Goal: Task Accomplishment & Management: Manage account settings

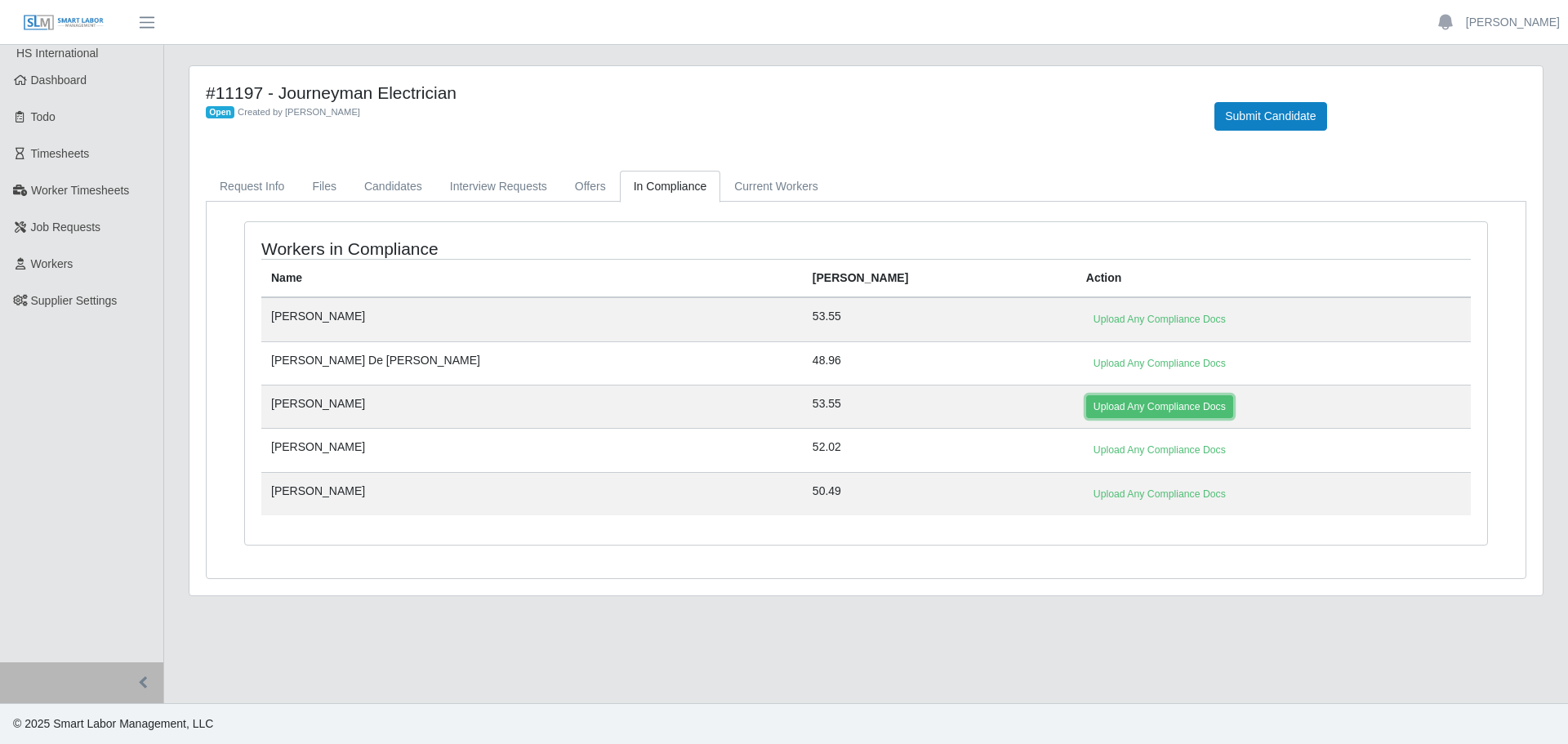
click at [1087, 410] on link "Upload Any Compliance Docs" at bounding box center [1160, 406] width 147 height 23
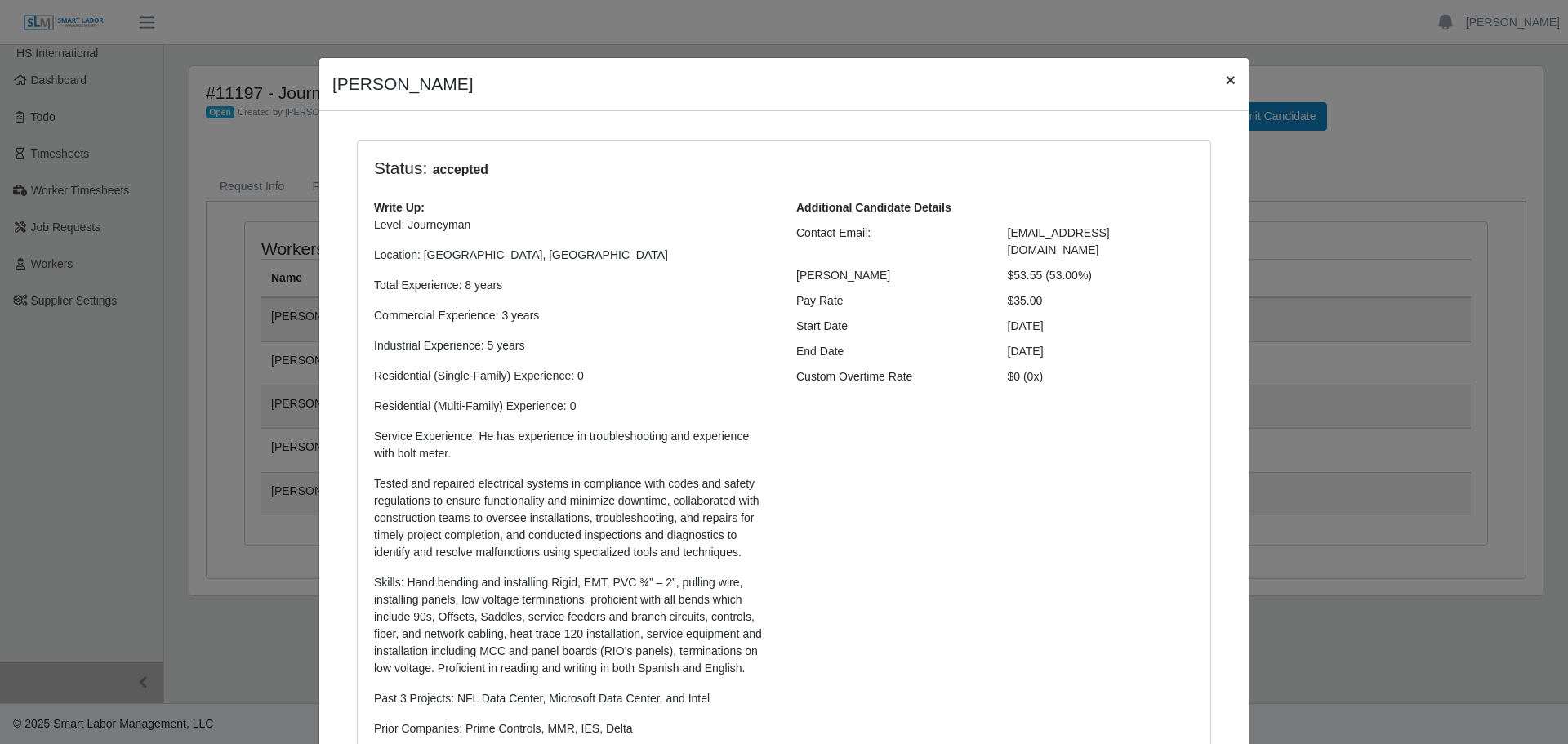
click at [1226, 84] on span "×" at bounding box center [1230, 80] width 9 height 19
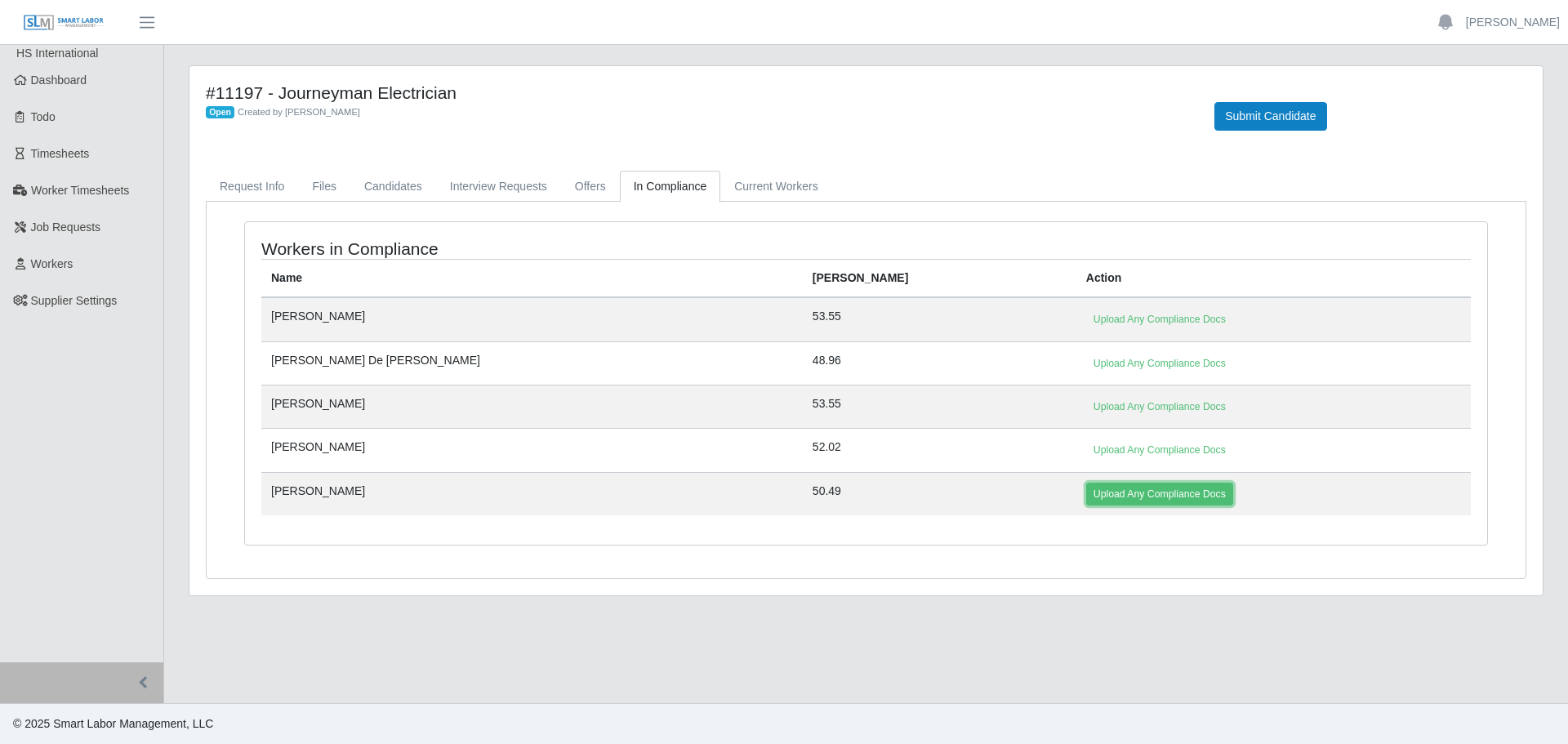
click at [1087, 499] on link "Upload Any Compliance Docs" at bounding box center [1160, 494] width 147 height 23
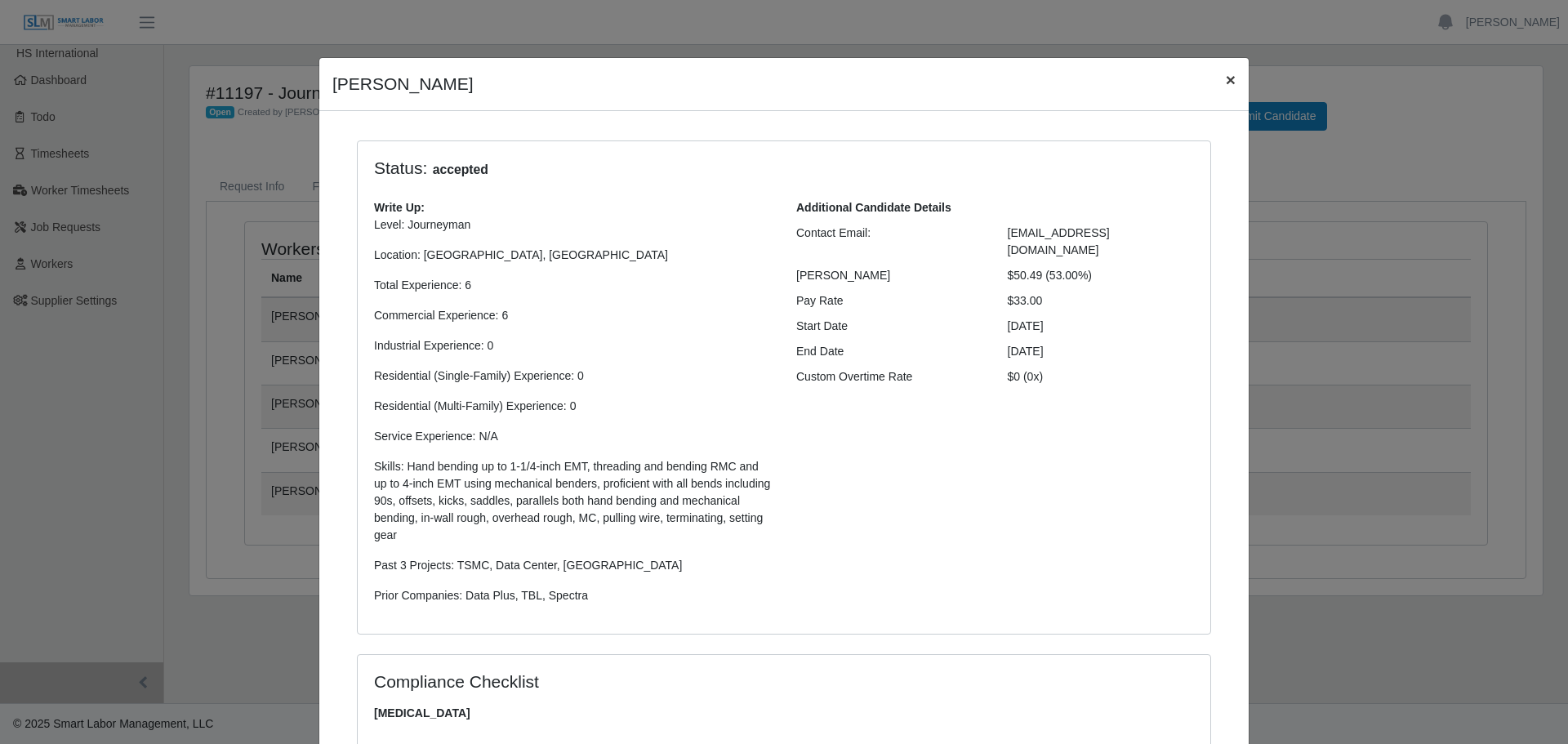
click at [1226, 87] on span "×" at bounding box center [1230, 80] width 9 height 19
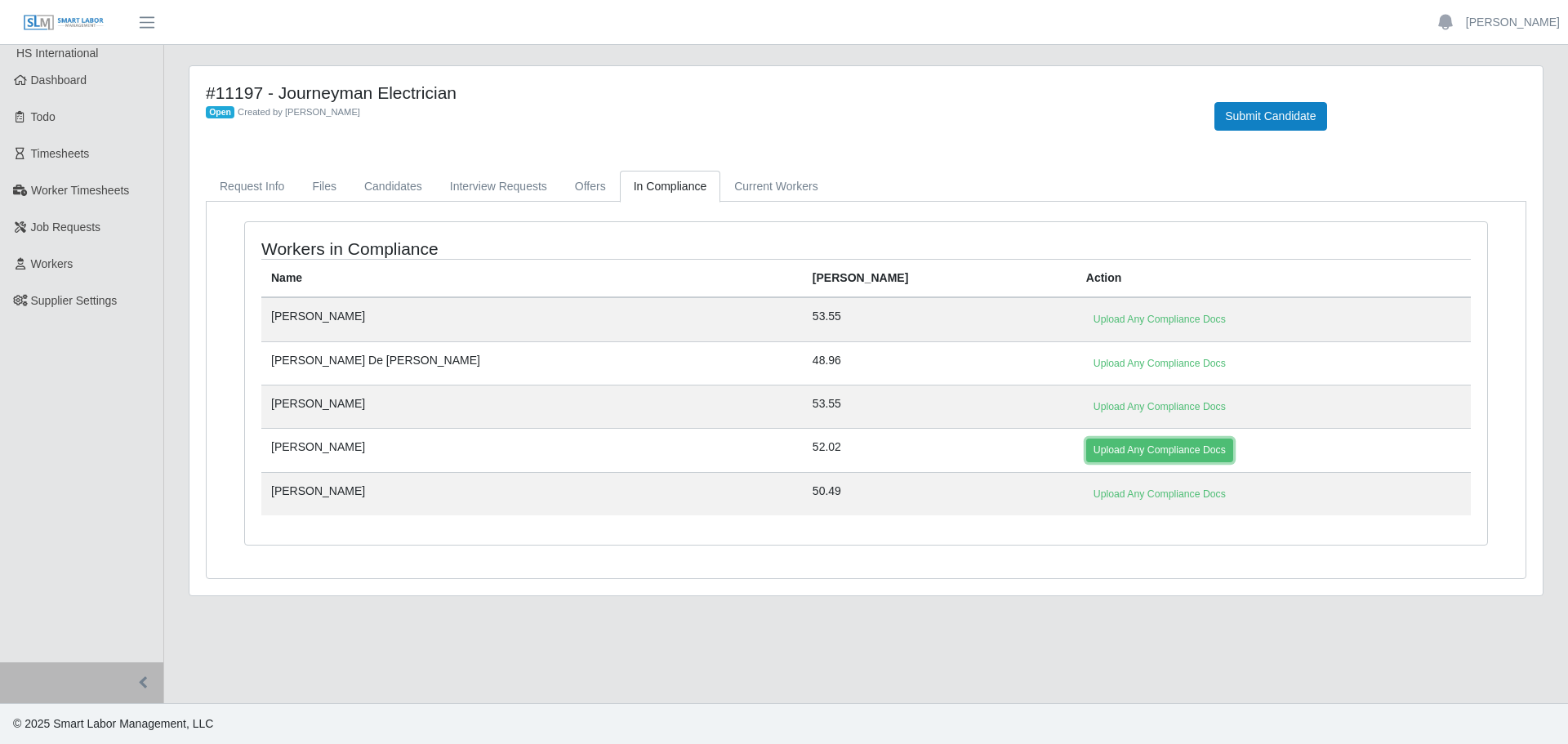
click at [1087, 446] on link "Upload Any Compliance Docs" at bounding box center [1160, 450] width 147 height 23
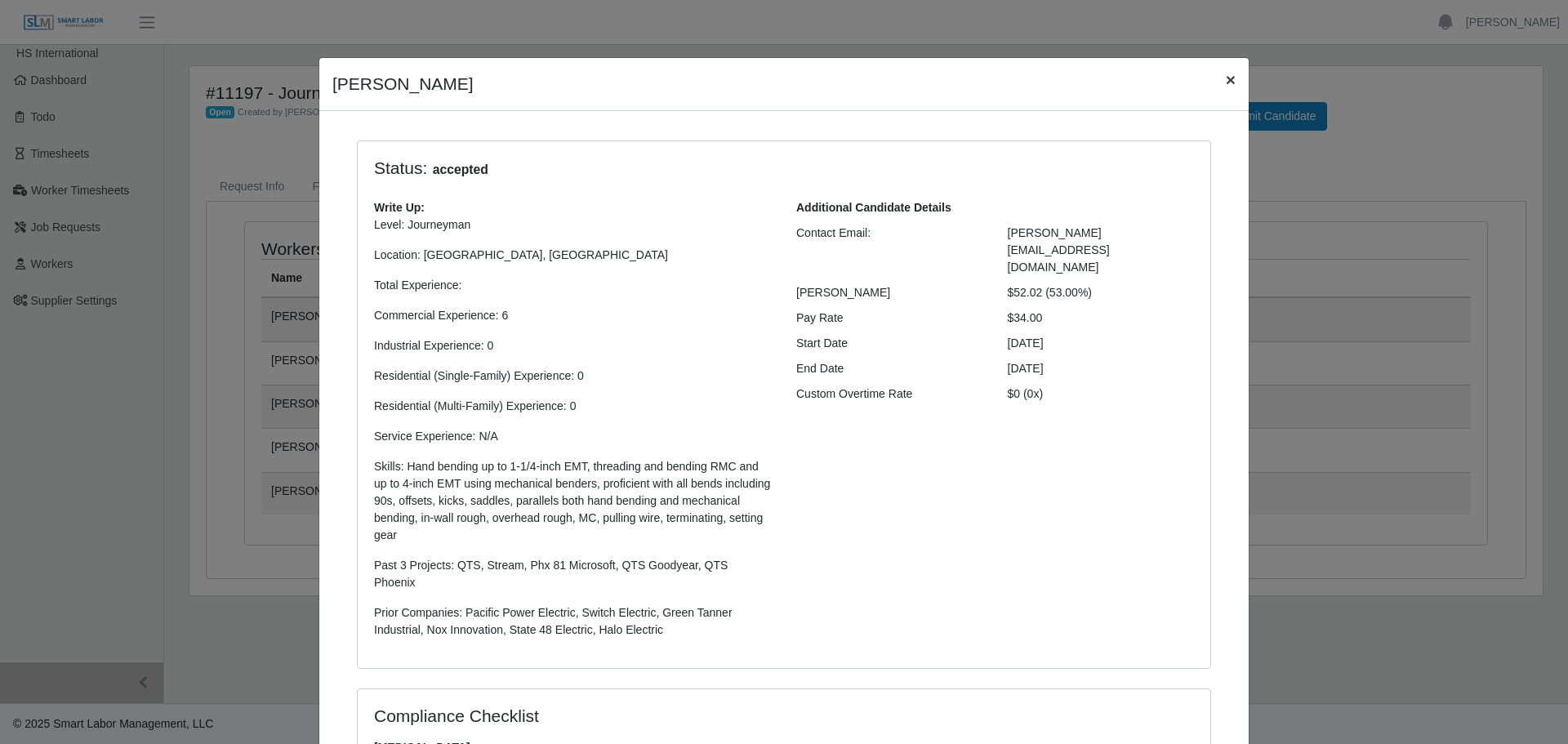
click at [1226, 88] on span "×" at bounding box center [1230, 80] width 9 height 19
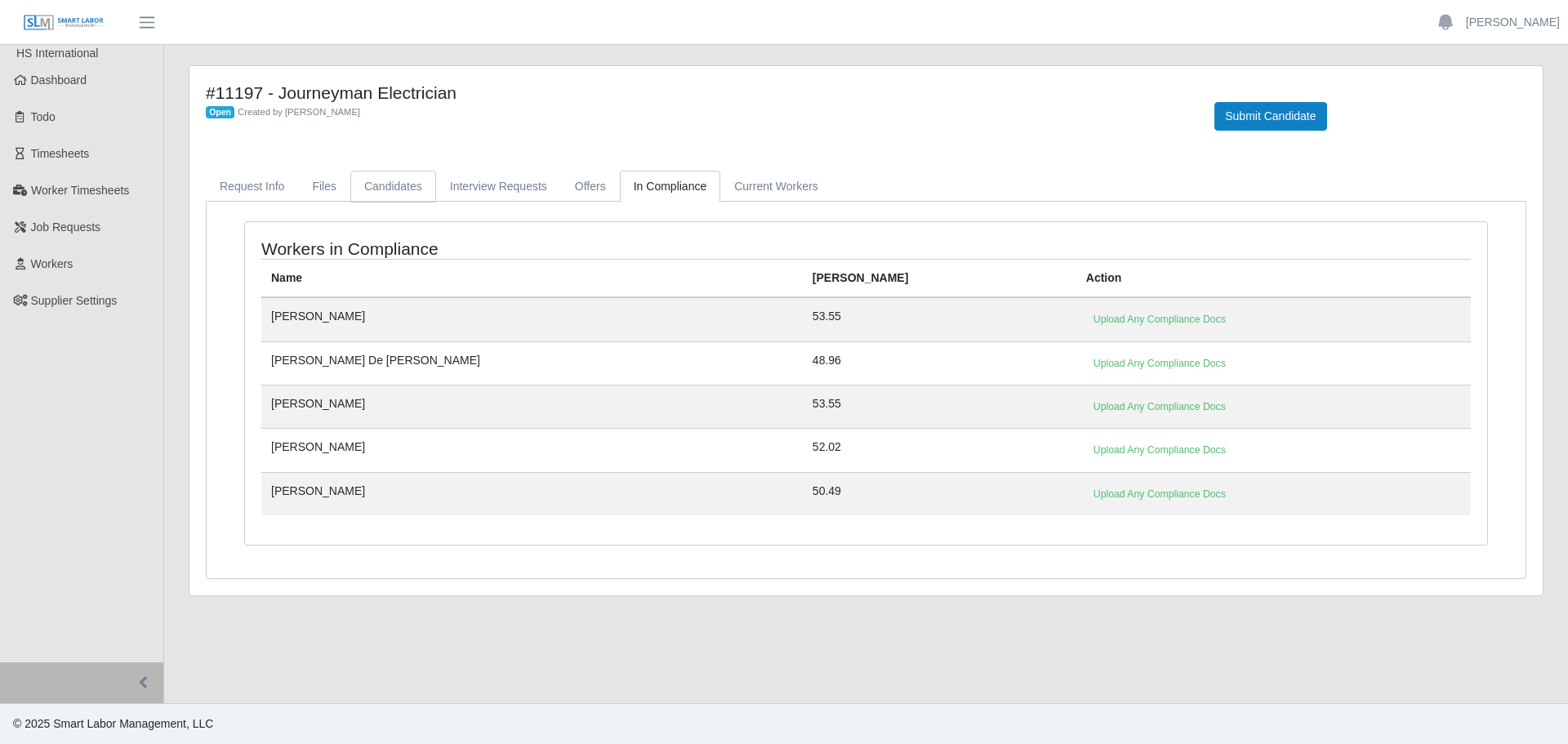
click at [420, 190] on link "Candidates" at bounding box center [394, 186] width 86 height 32
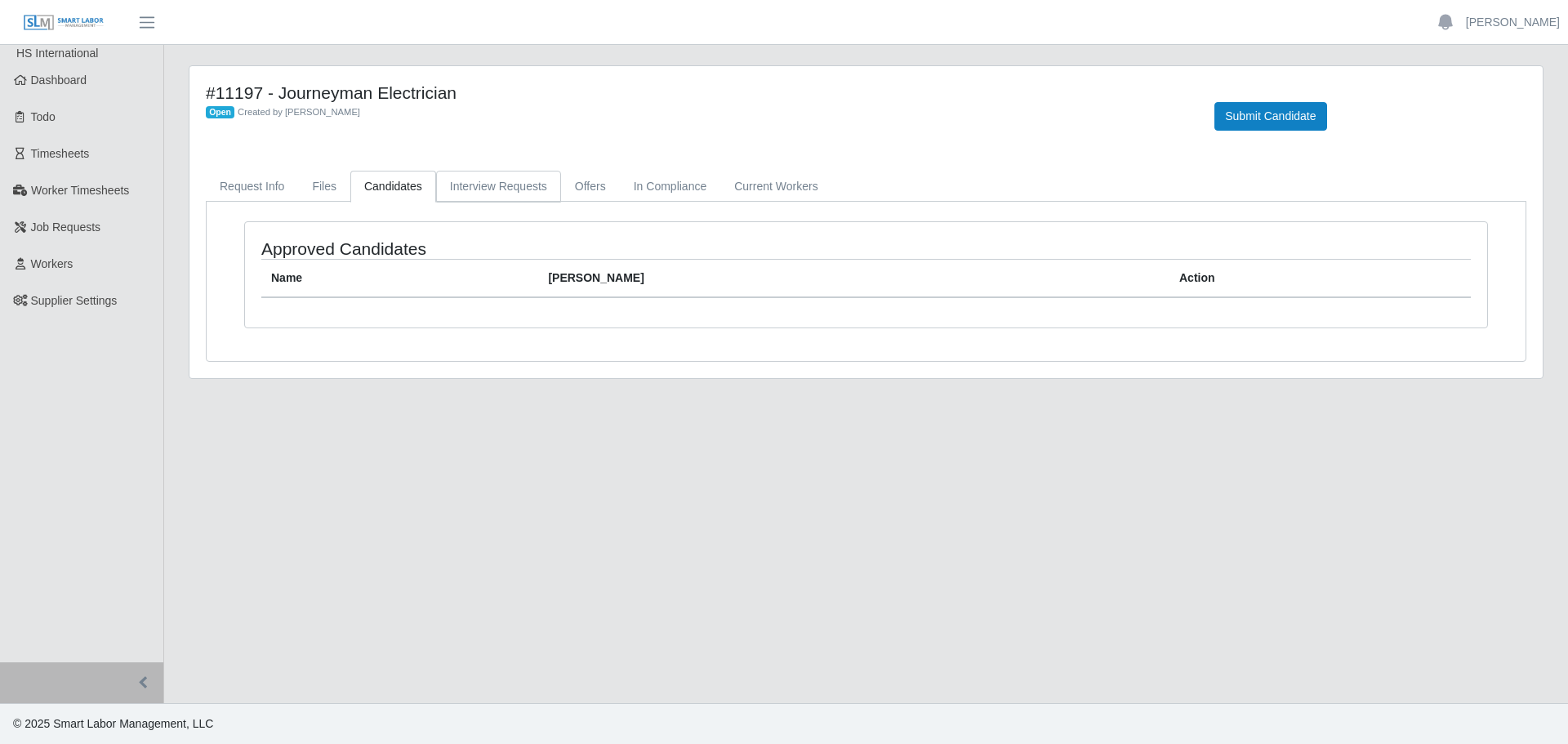
click at [485, 186] on link "Interview Requests" at bounding box center [499, 186] width 125 height 32
click at [580, 177] on link "Offers" at bounding box center [591, 186] width 59 height 32
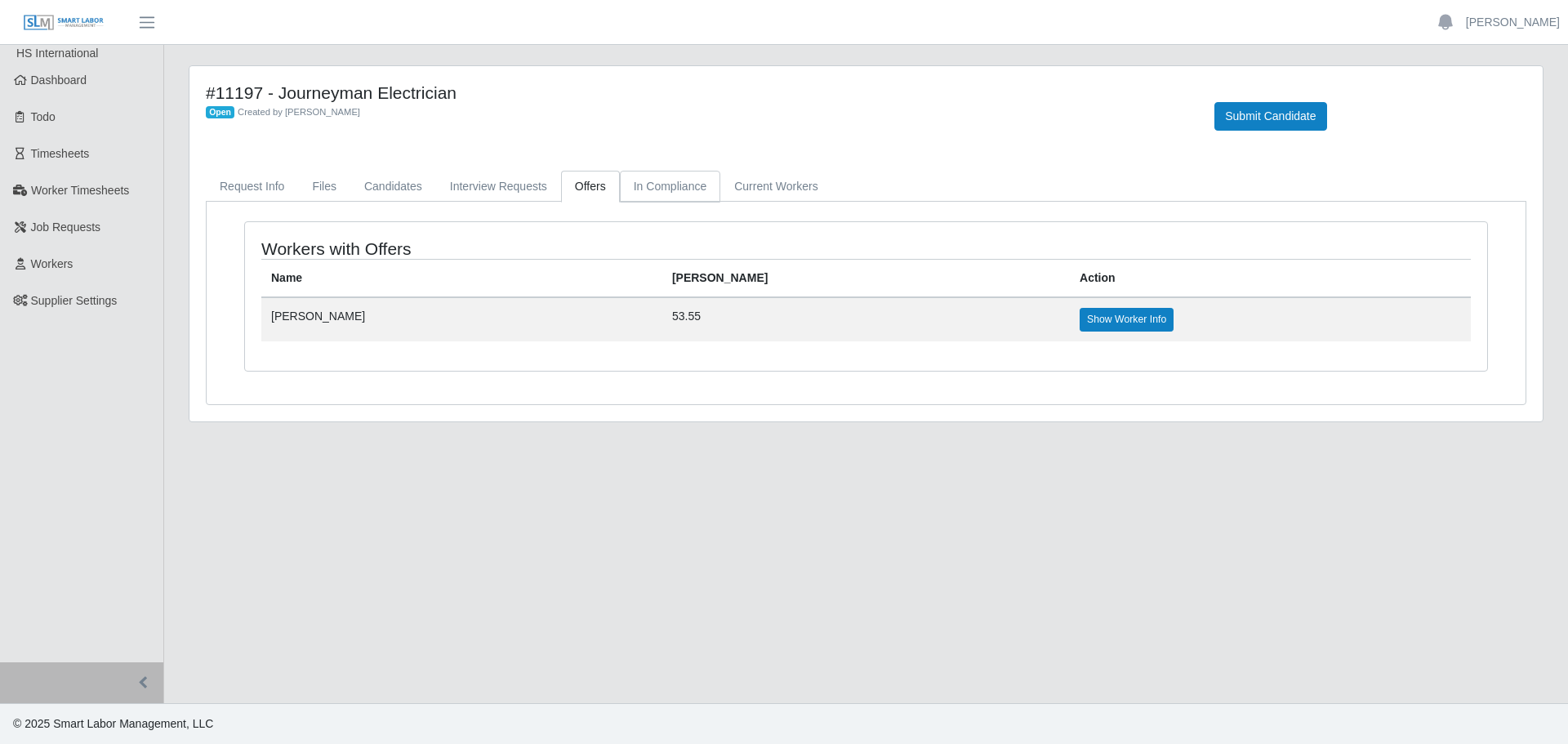
click at [675, 177] on link "In Compliance" at bounding box center [671, 186] width 102 height 32
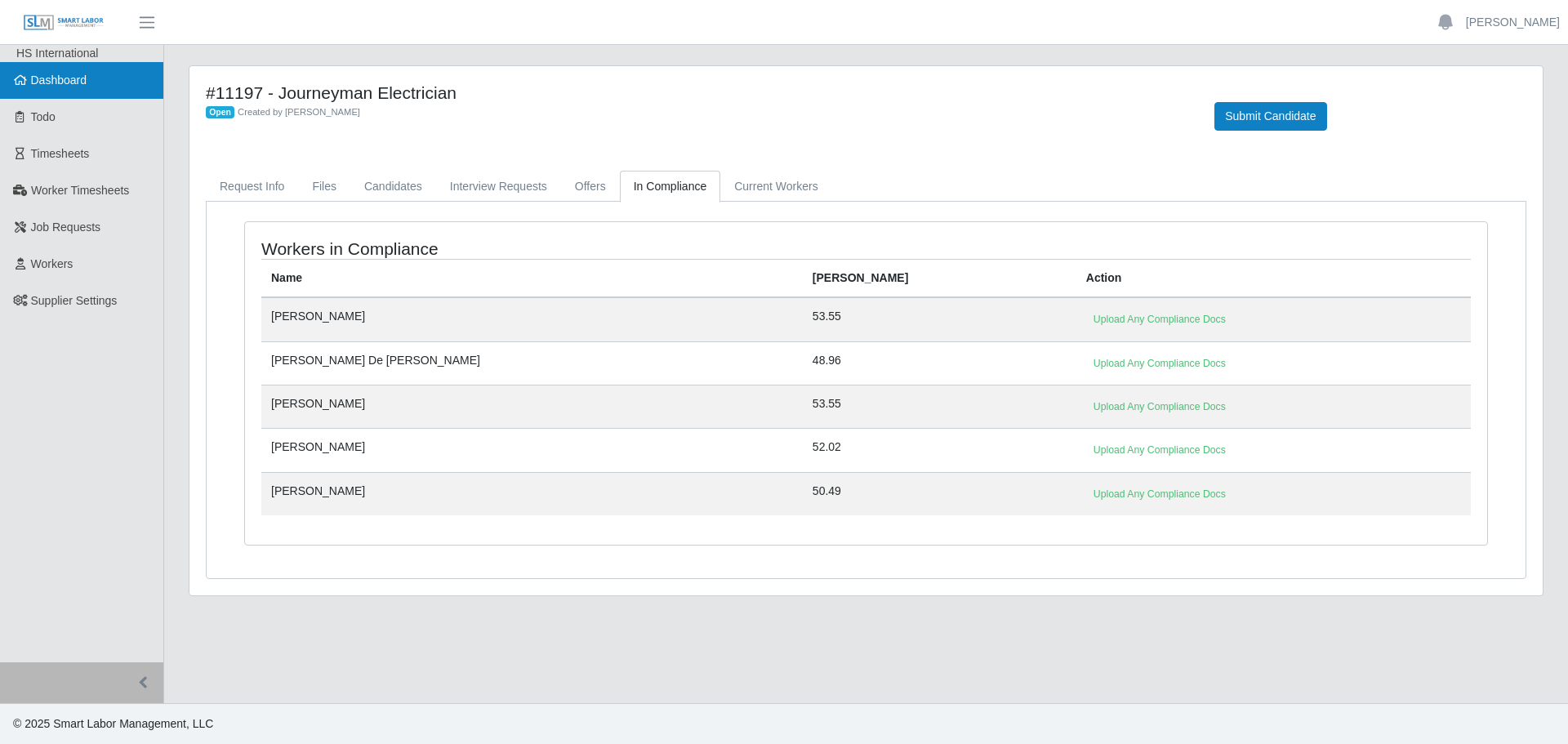
click at [16, 79] on icon at bounding box center [20, 79] width 15 height 11
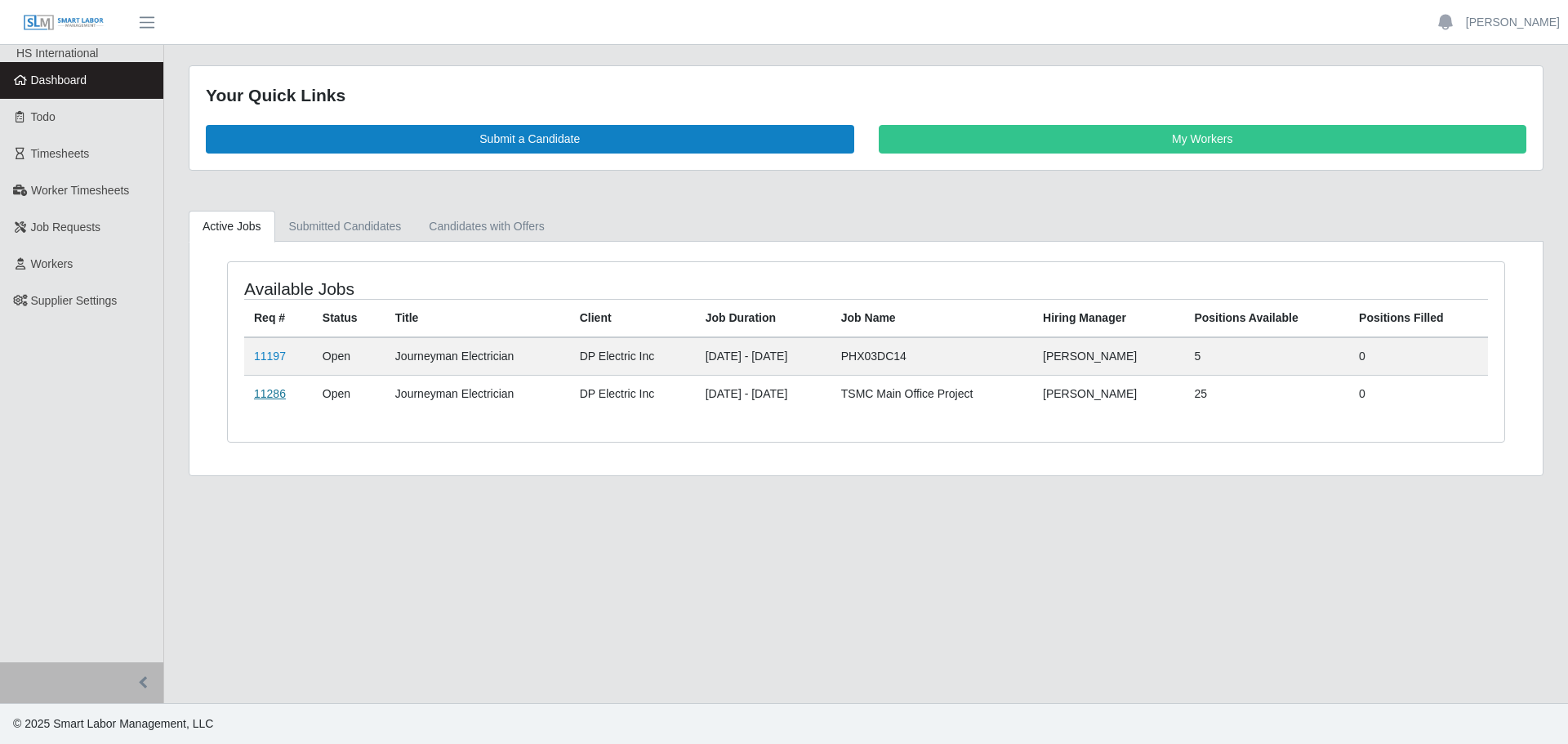
click at [277, 398] on link "11286" at bounding box center [270, 394] width 32 height 13
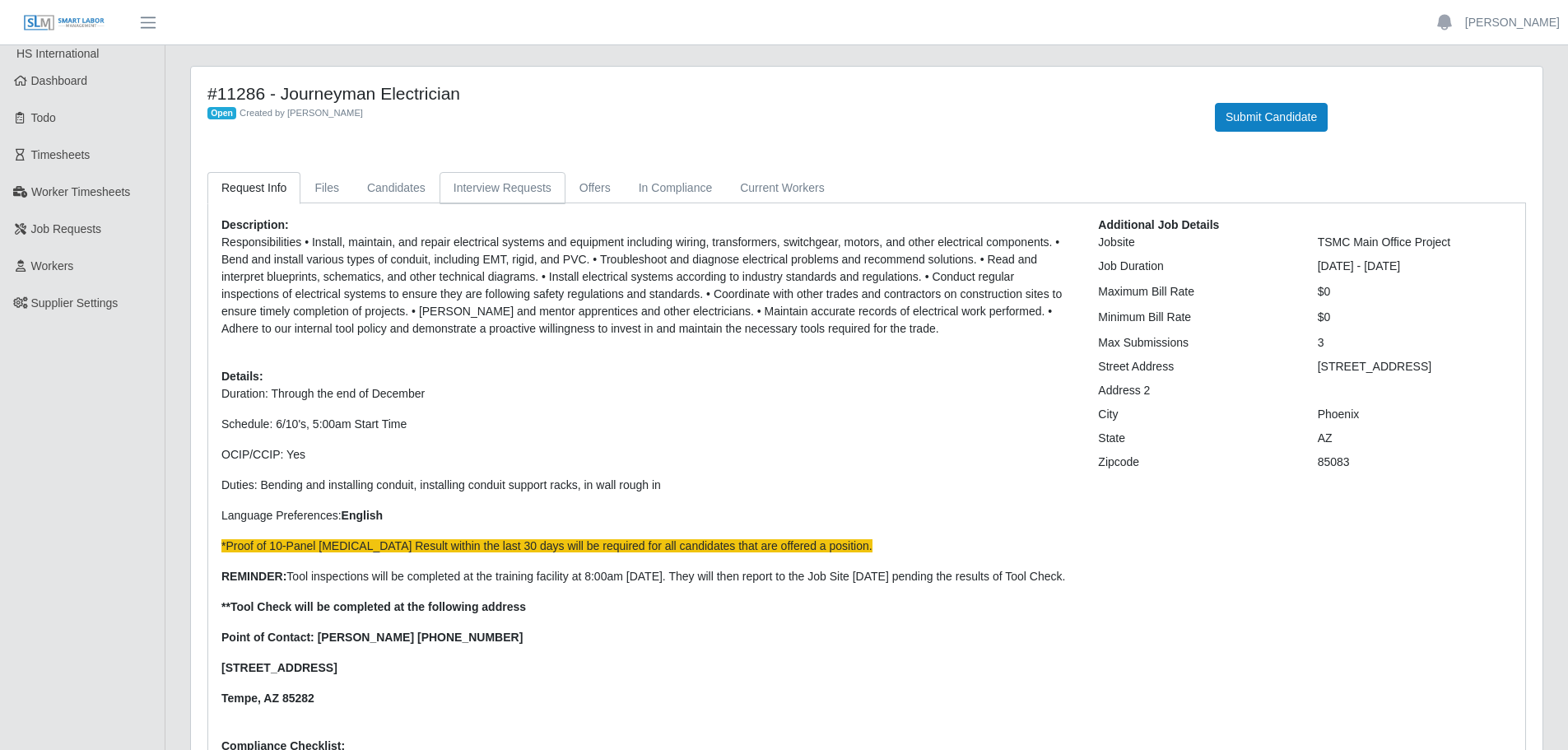
click at [522, 192] on link "Interview Requests" at bounding box center [502, 188] width 126 height 32
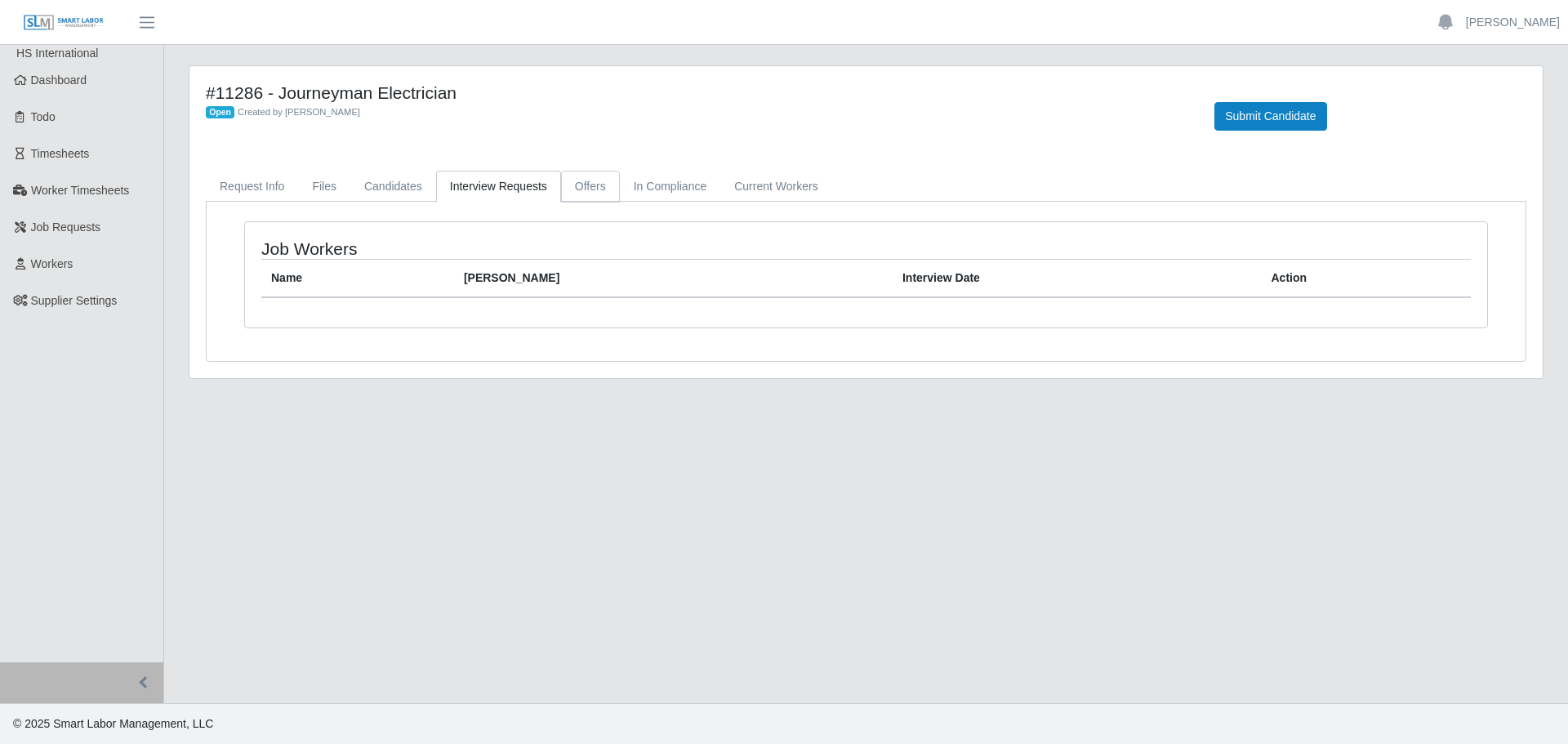
click at [592, 174] on link "Offers" at bounding box center [591, 186] width 59 height 32
click at [685, 195] on link "In Compliance" at bounding box center [671, 186] width 102 height 32
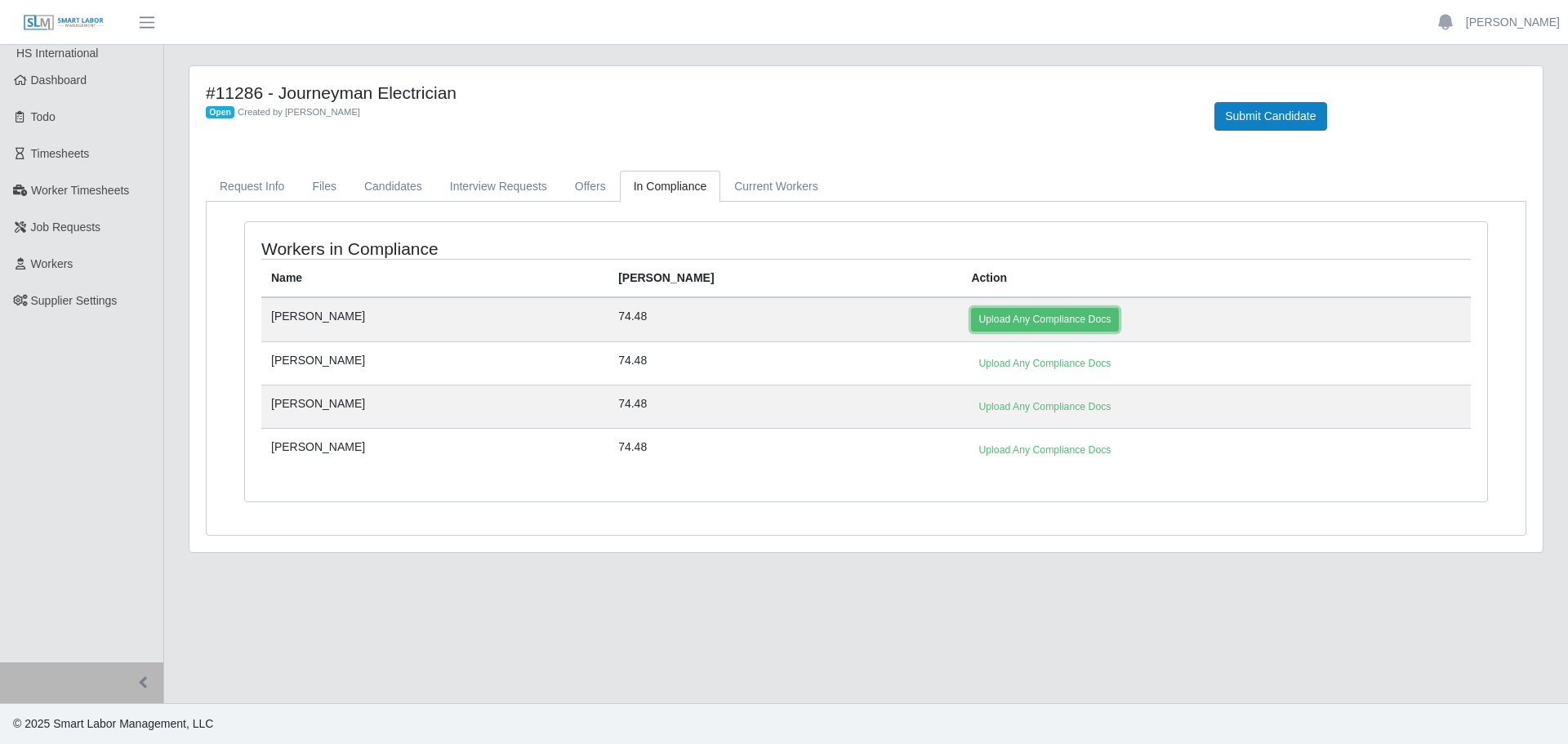
click at [971, 314] on link "Upload Any Compliance Docs" at bounding box center [1044, 319] width 147 height 23
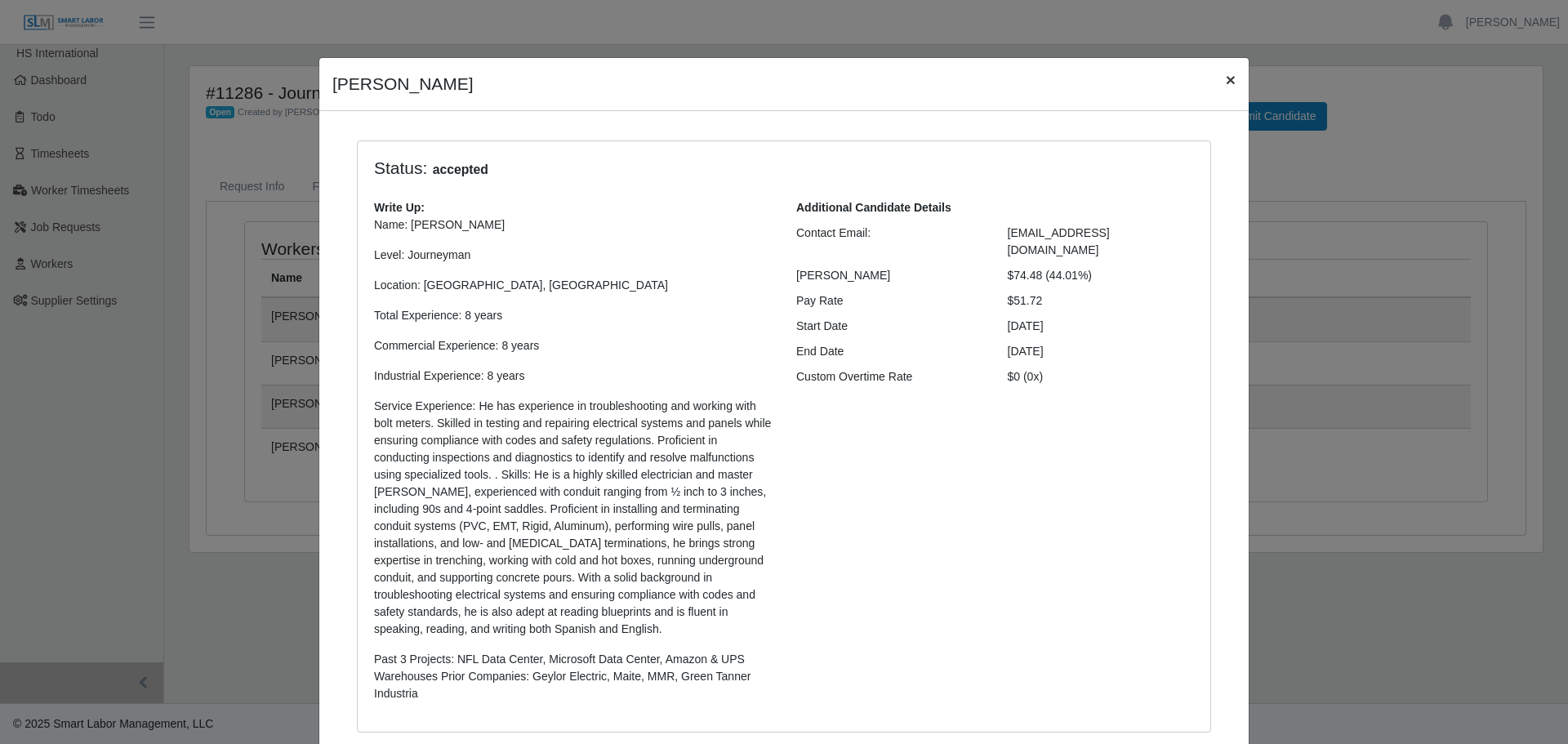
click at [1228, 83] on span "×" at bounding box center [1230, 80] width 9 height 19
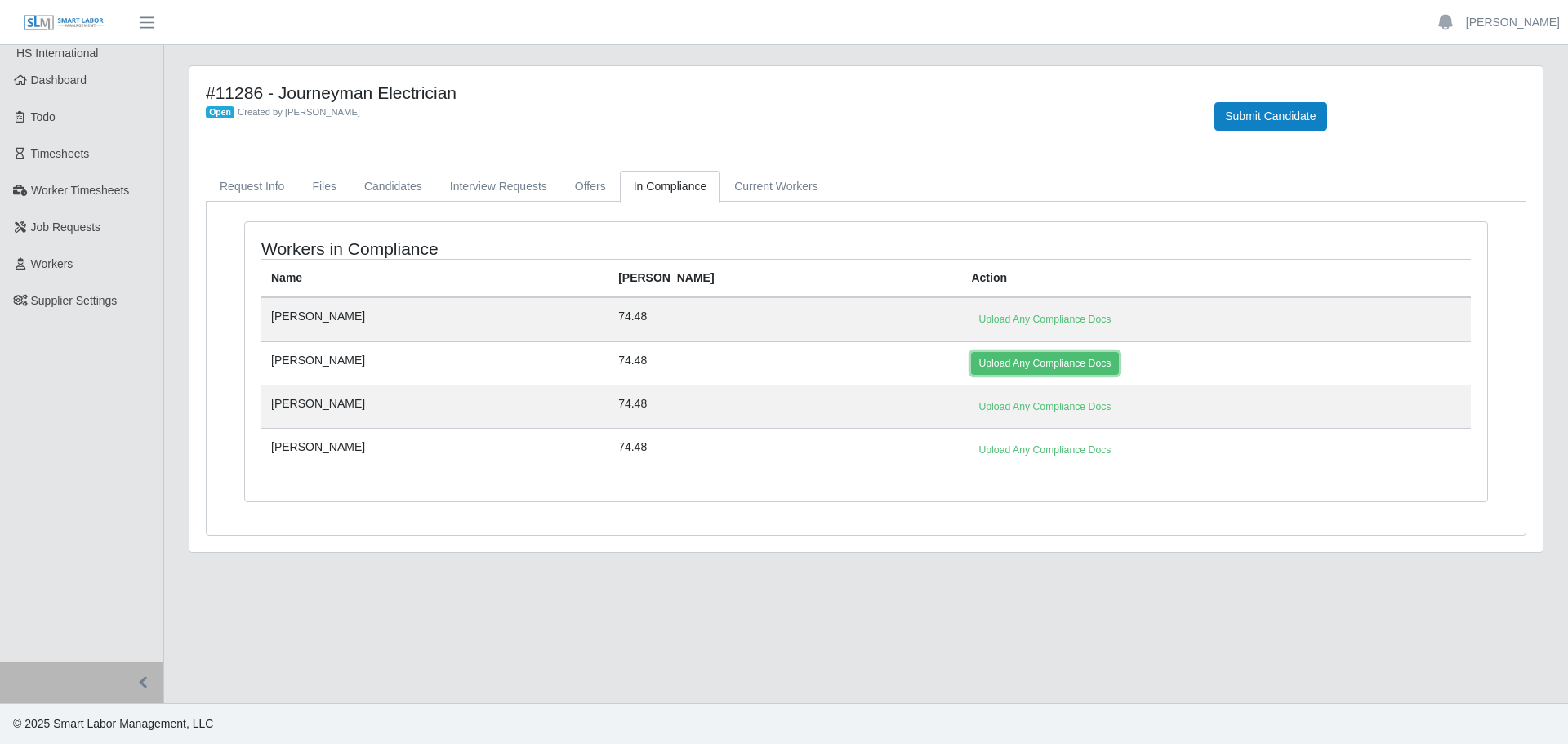
click at [971, 355] on link "Upload Any Compliance Docs" at bounding box center [1044, 363] width 147 height 23
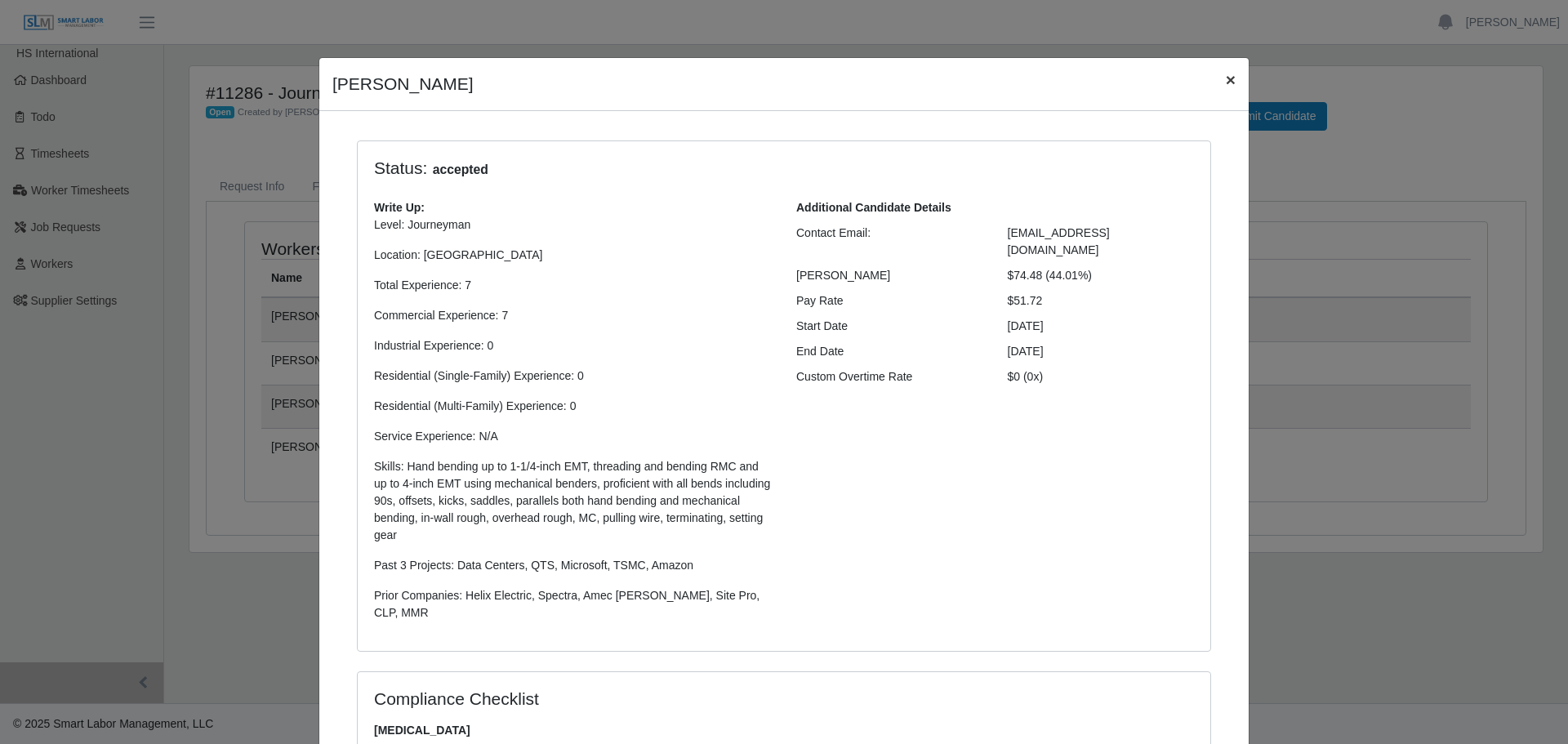
click at [1226, 85] on span "×" at bounding box center [1230, 80] width 9 height 19
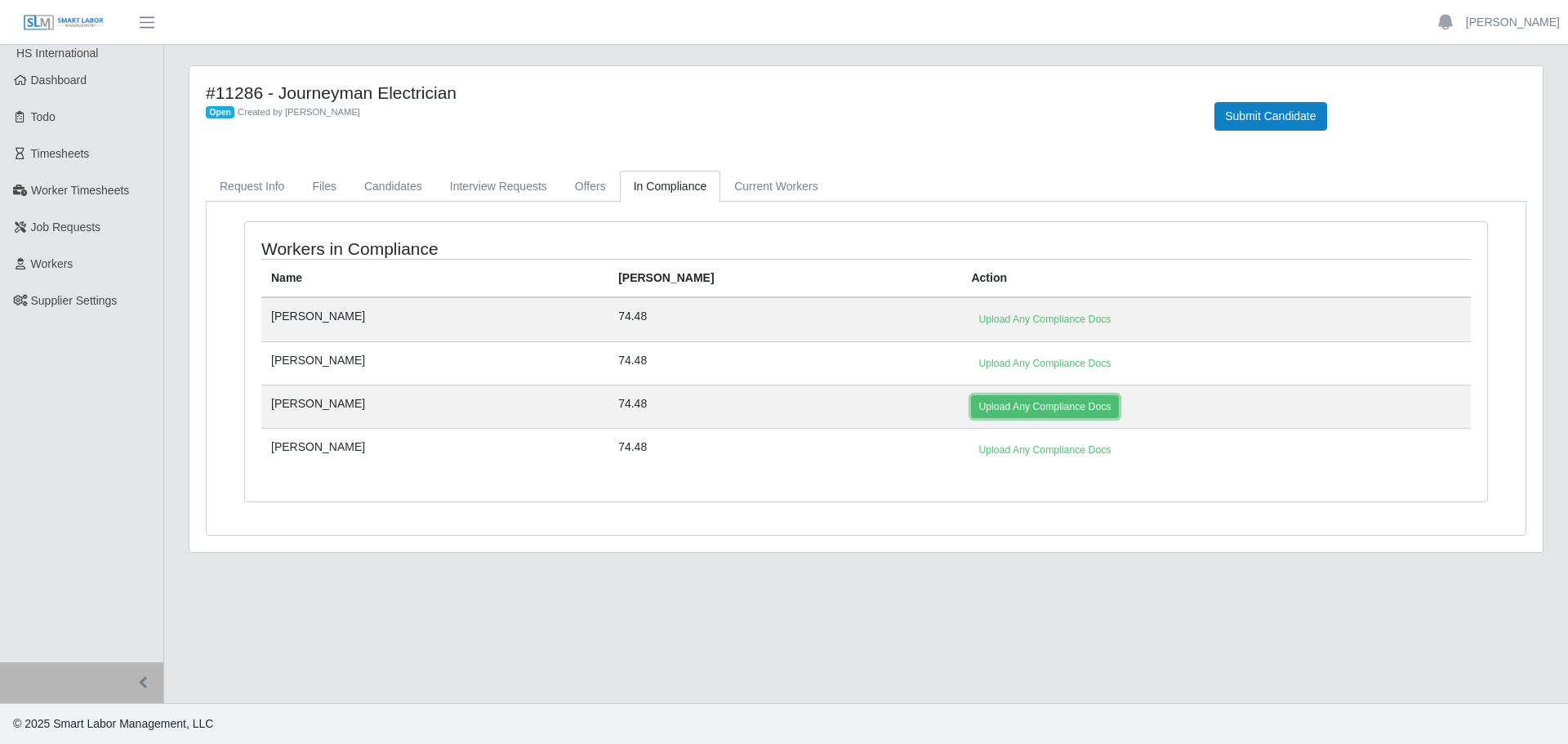
click at [971, 418] on link "Upload Any Compliance Docs" at bounding box center [1044, 406] width 147 height 23
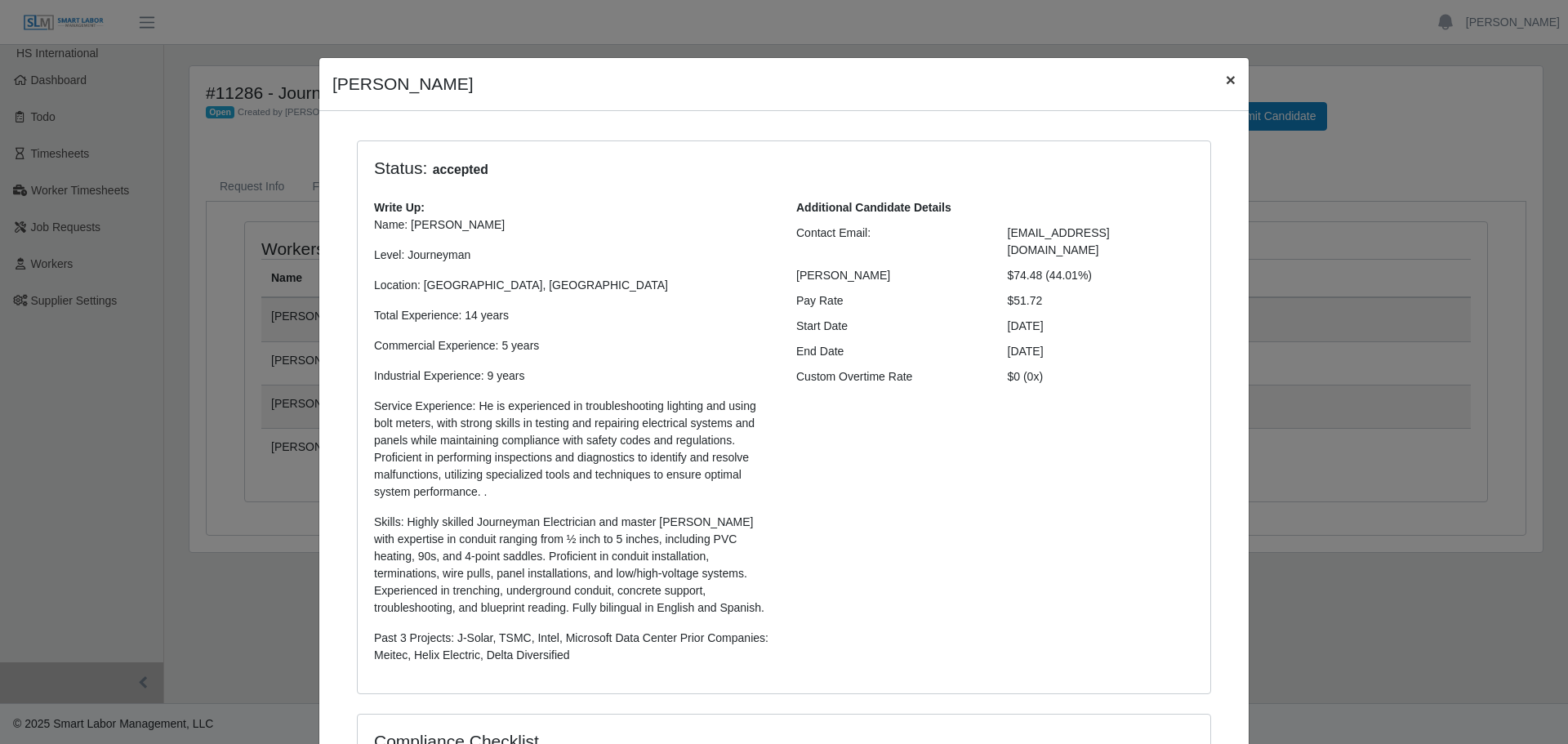
click at [1226, 82] on span "×" at bounding box center [1230, 80] width 9 height 19
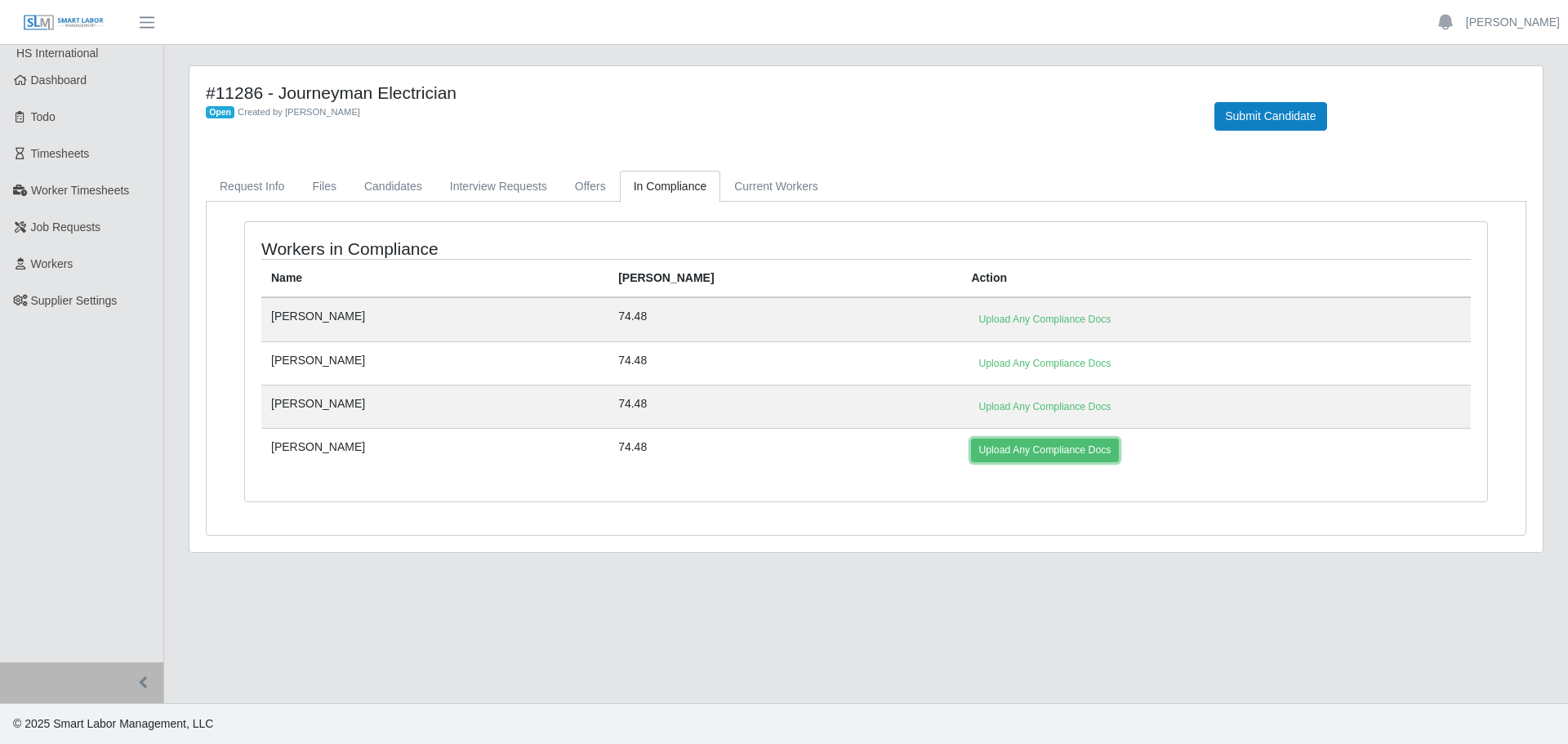
click at [971, 446] on link "Upload Any Compliance Docs" at bounding box center [1044, 450] width 147 height 23
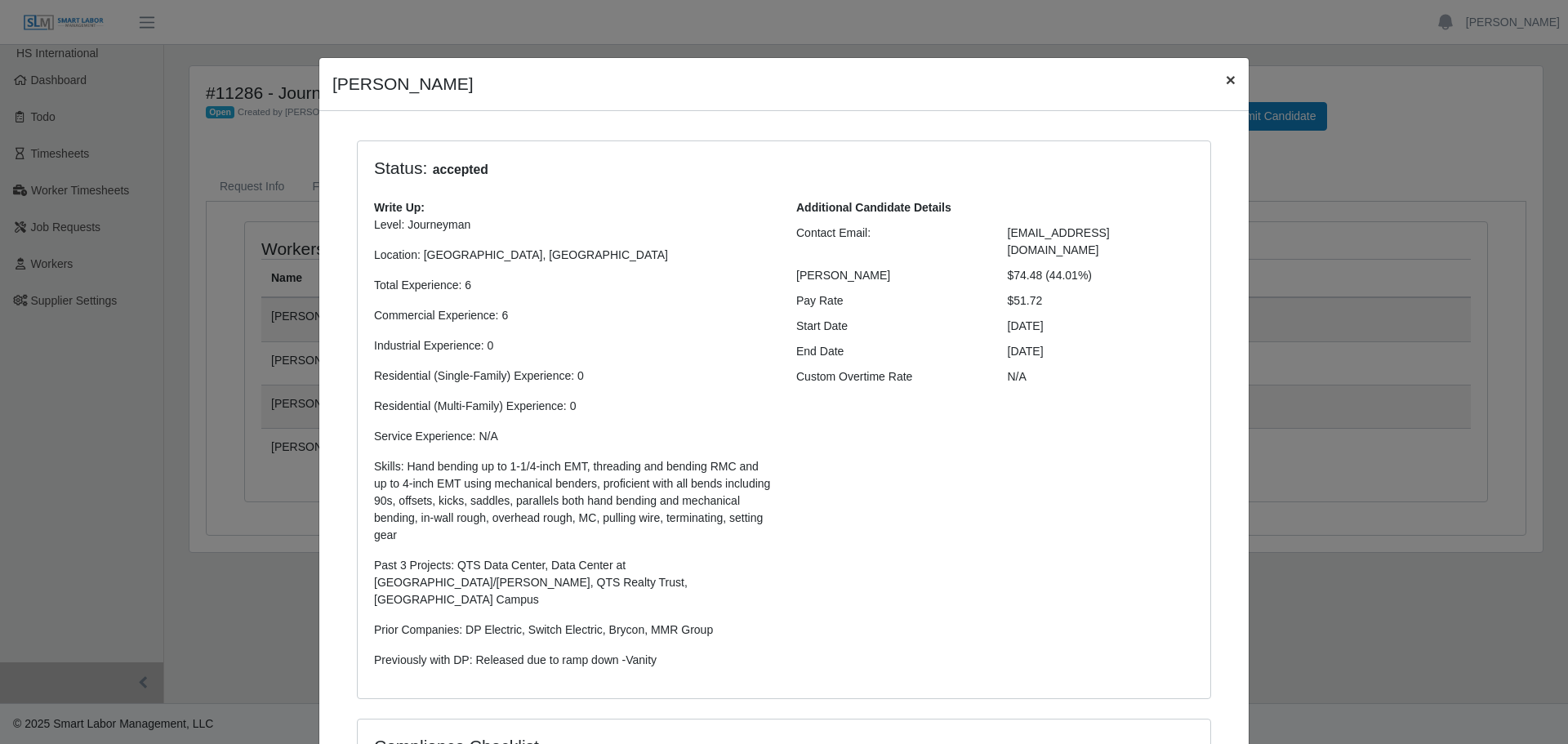
click at [1228, 74] on span "×" at bounding box center [1230, 80] width 9 height 19
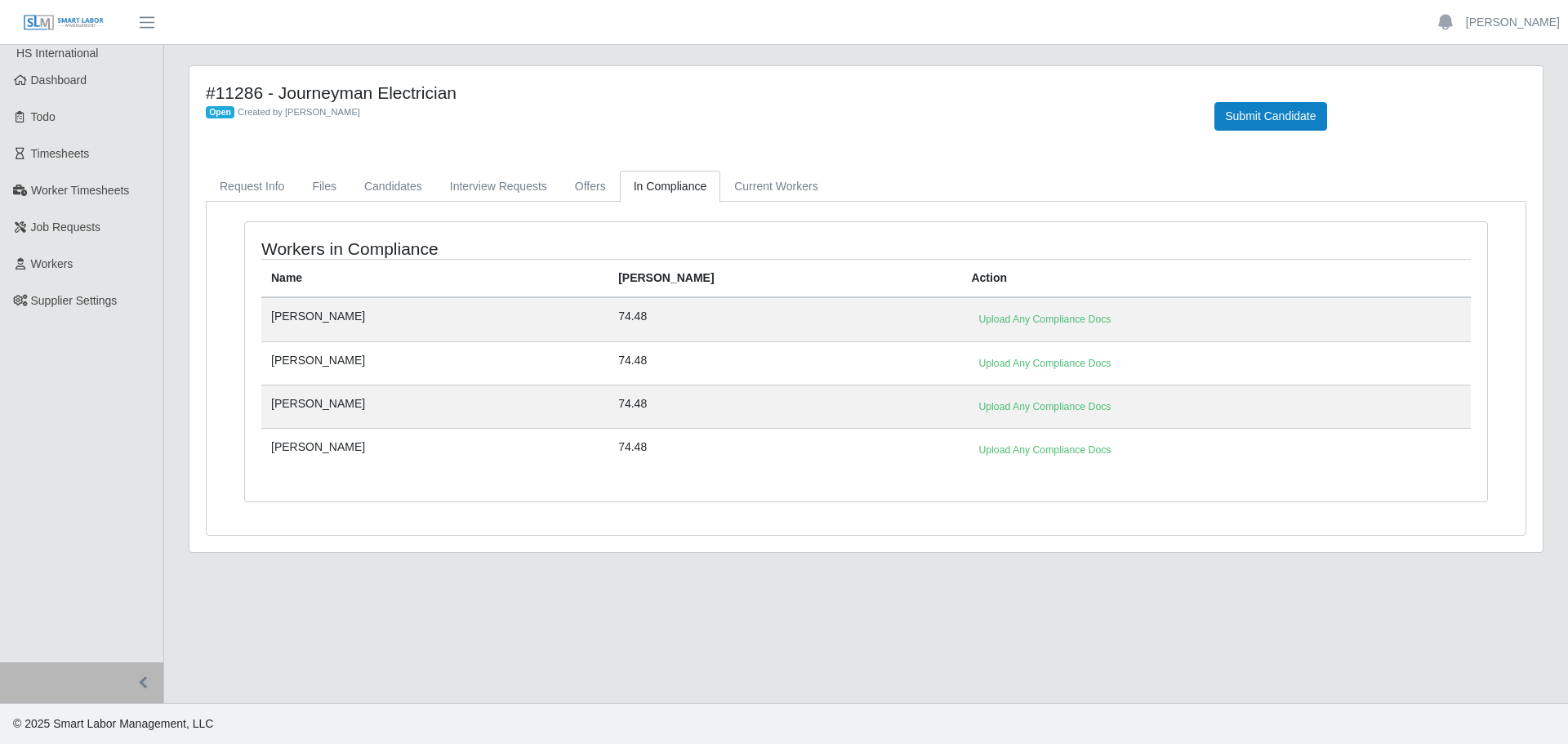
click at [237, 569] on div "#11286 - Journeyman Electrician Open Created by Jerrin Jaramillo Submit Candida…" at bounding box center [866, 319] width 1379 height 507
click at [353, 183] on link "Candidates" at bounding box center [394, 186] width 86 height 32
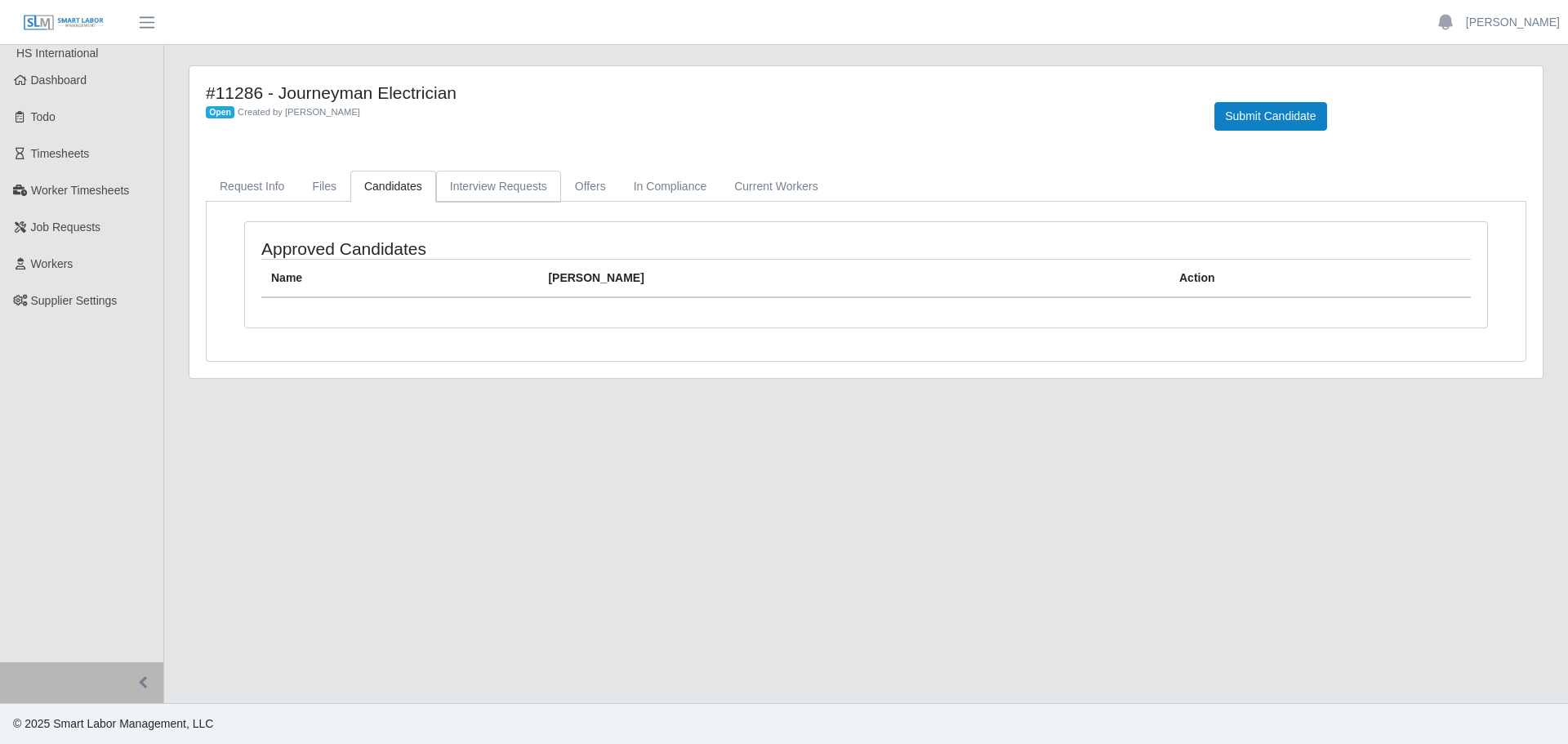
click at [463, 184] on link "Interview Requests" at bounding box center [499, 186] width 125 height 32
click at [570, 185] on link "Offers" at bounding box center [591, 186] width 59 height 32
click at [677, 182] on link "In Compliance" at bounding box center [671, 186] width 102 height 32
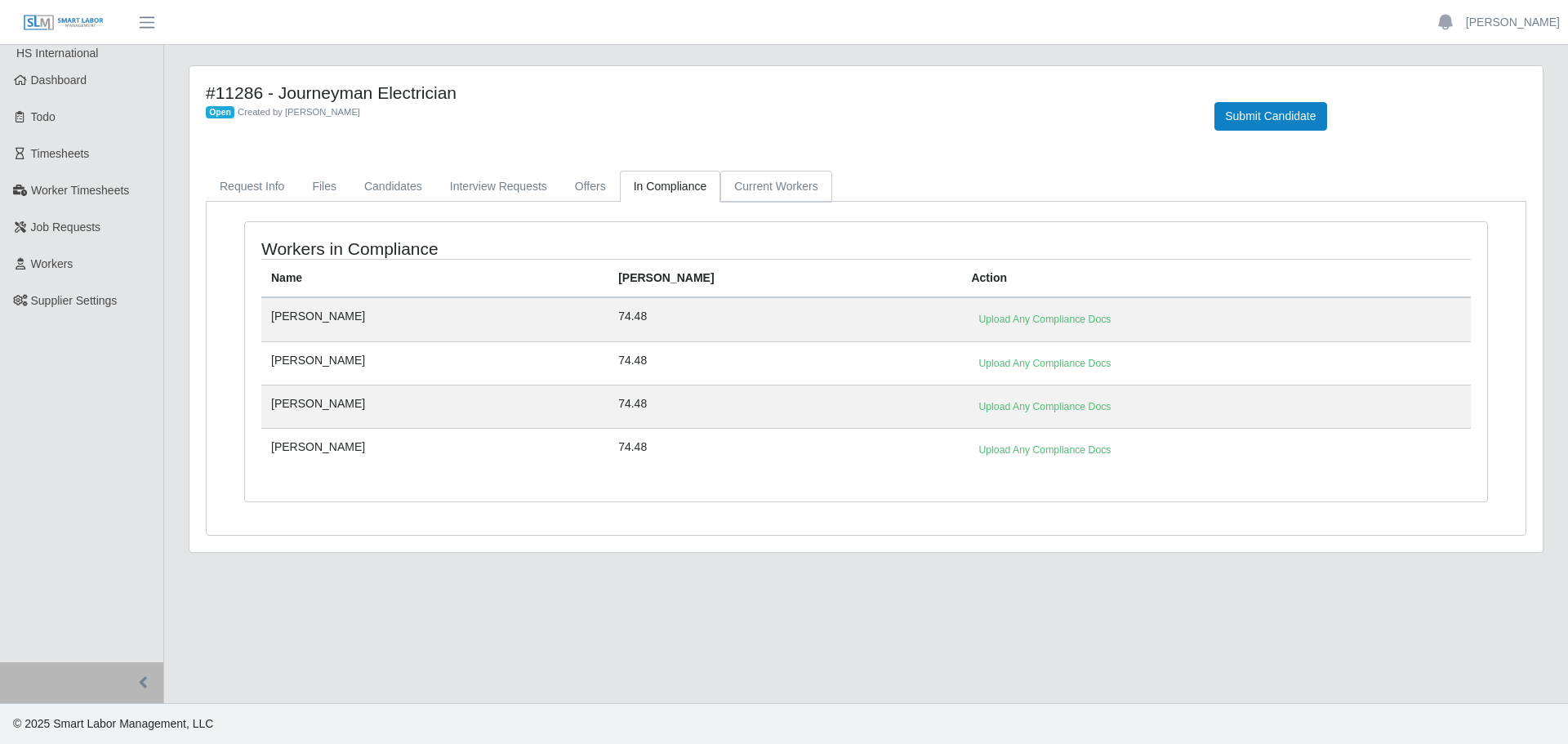
click at [775, 182] on link "Current Workers" at bounding box center [776, 186] width 111 height 32
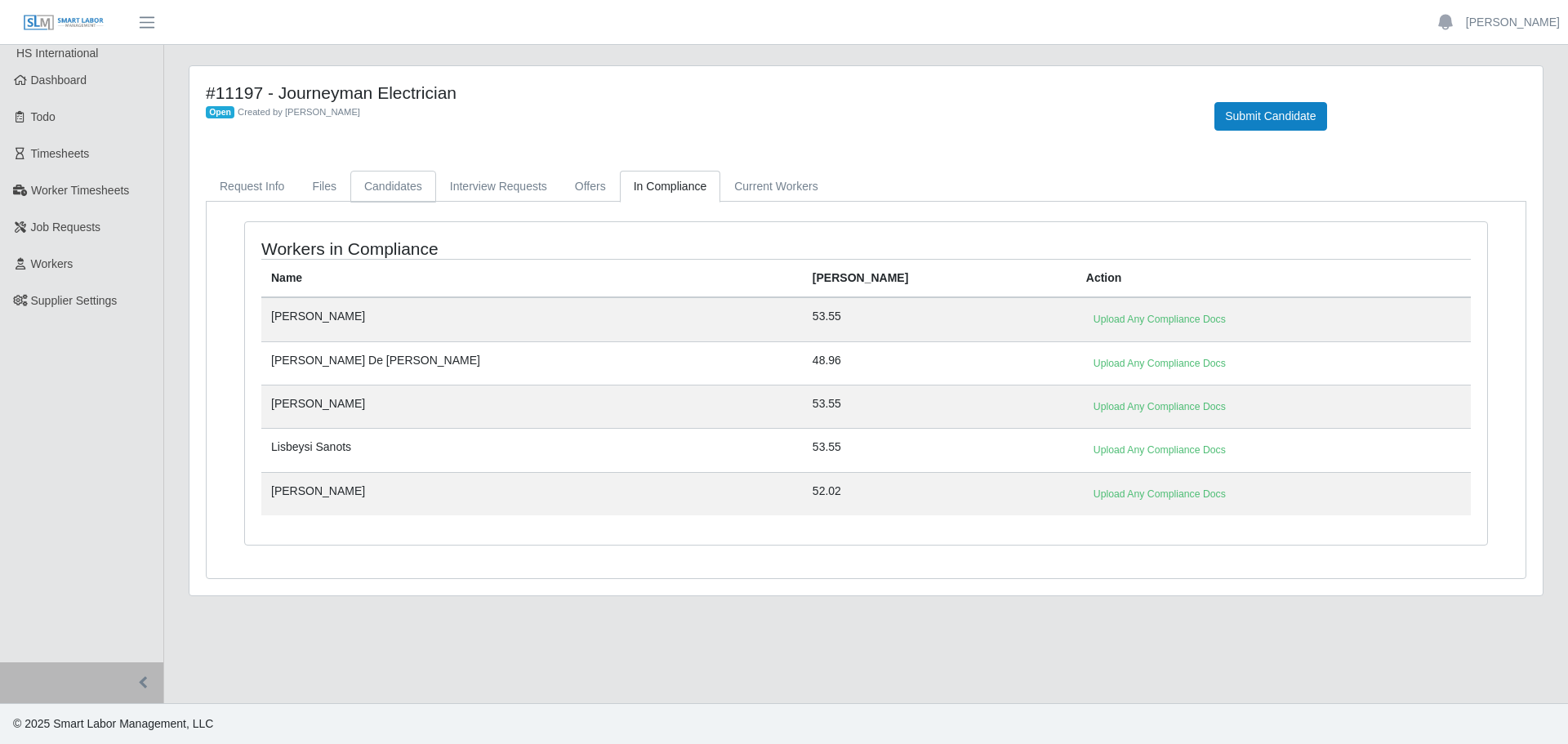
click at [410, 189] on link "Candidates" at bounding box center [394, 186] width 86 height 32
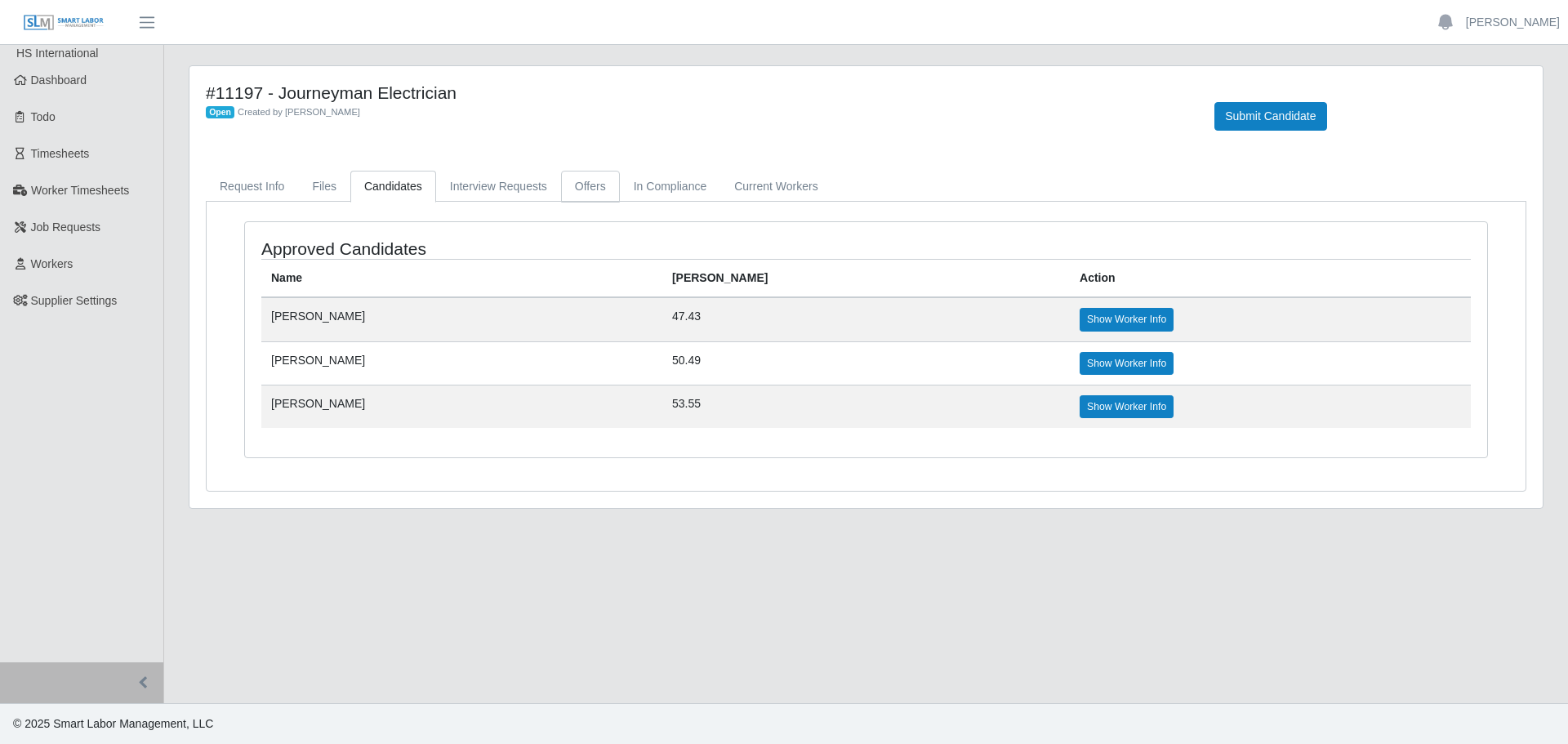
click at [597, 191] on link "Offers" at bounding box center [591, 186] width 59 height 32
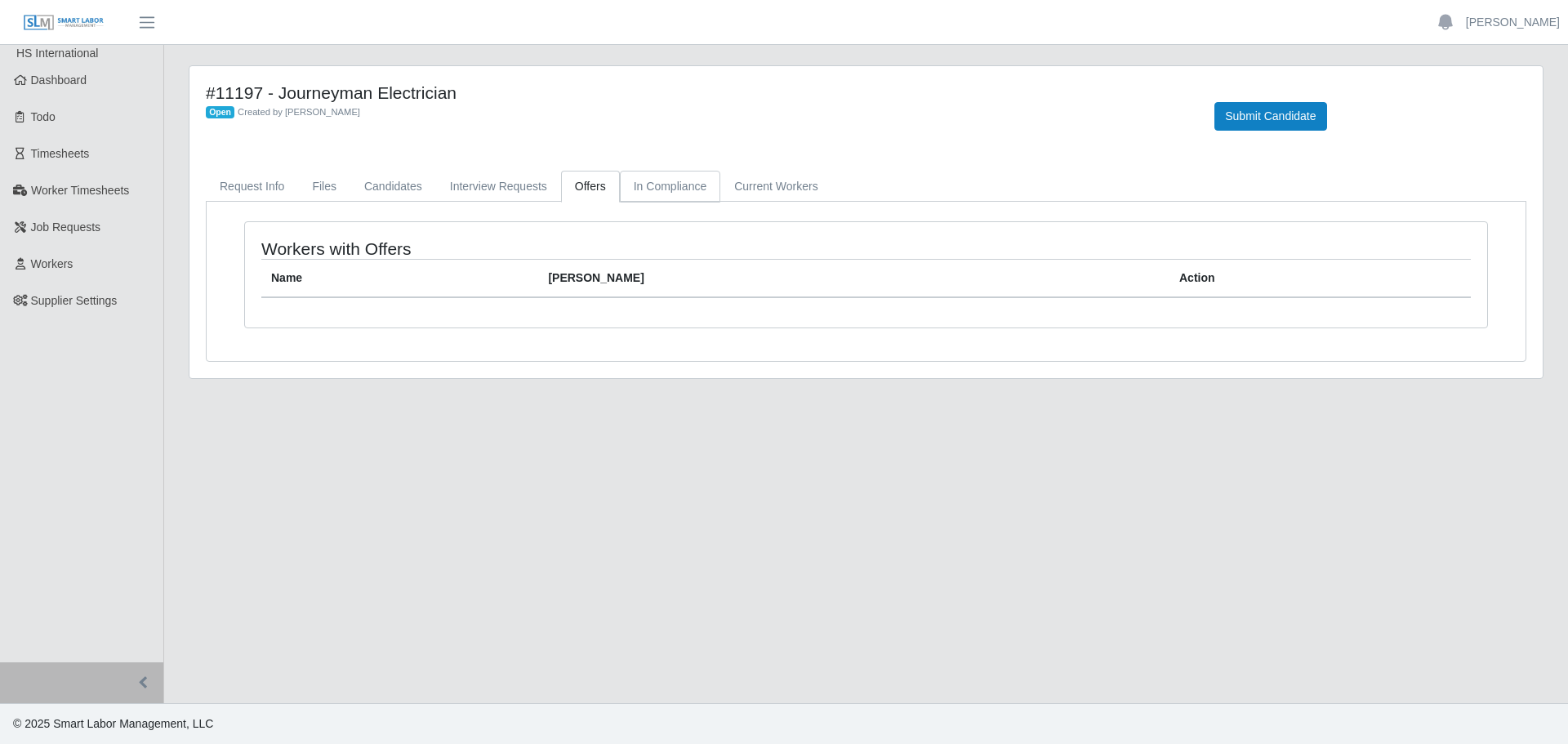
click at [660, 183] on link "In Compliance" at bounding box center [671, 186] width 102 height 32
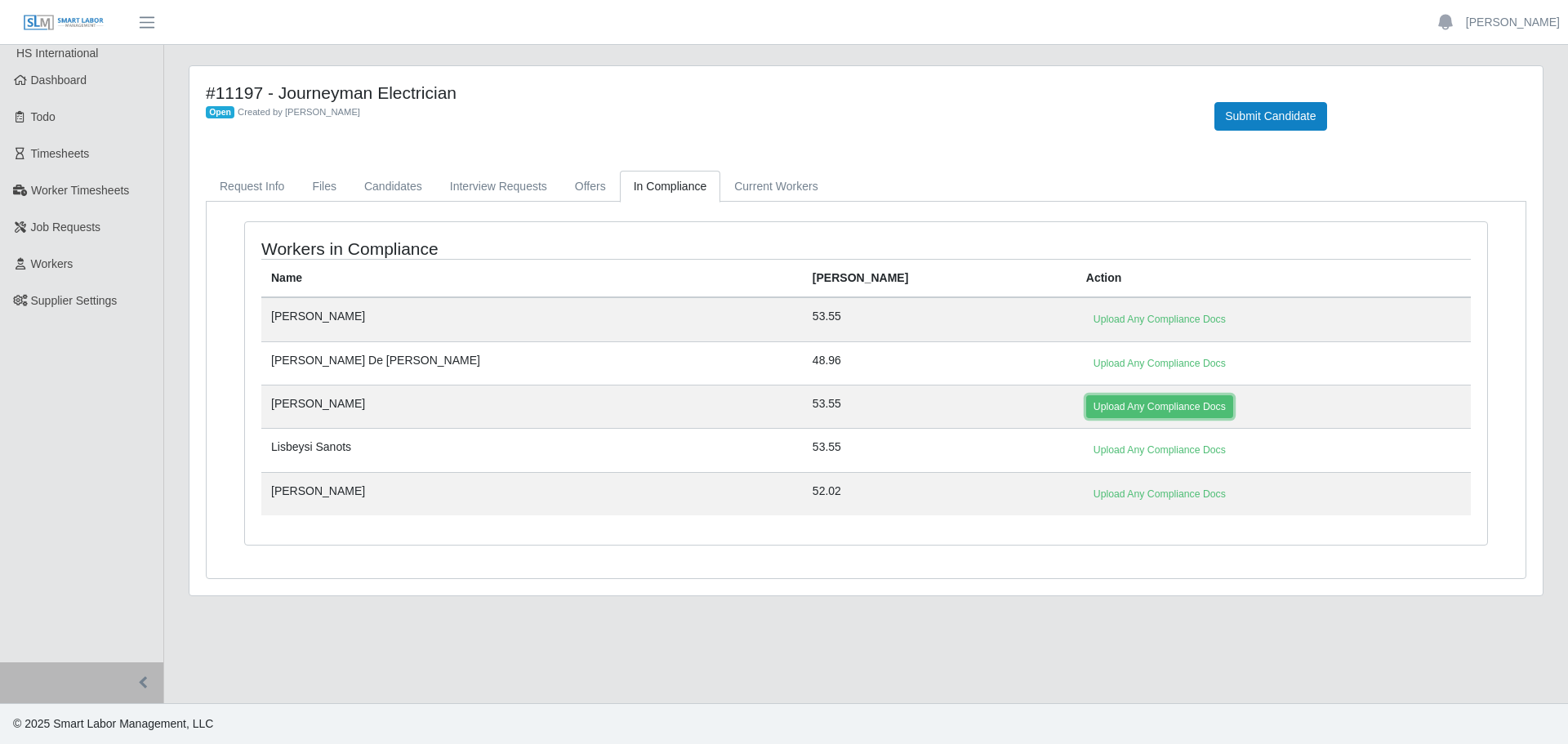
click at [1087, 409] on link "Upload Any Compliance Docs" at bounding box center [1160, 406] width 147 height 23
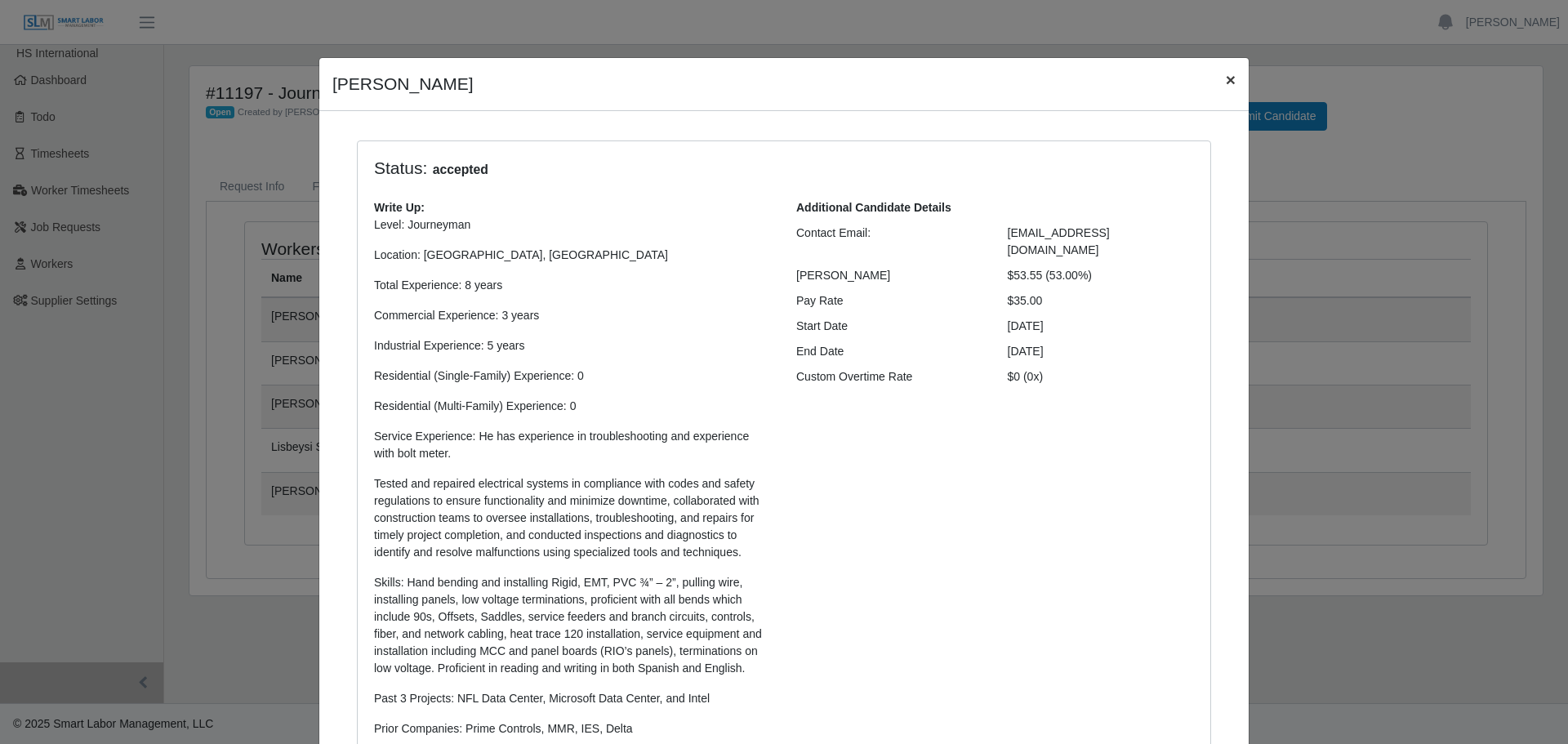
click at [1226, 81] on span "×" at bounding box center [1230, 80] width 9 height 19
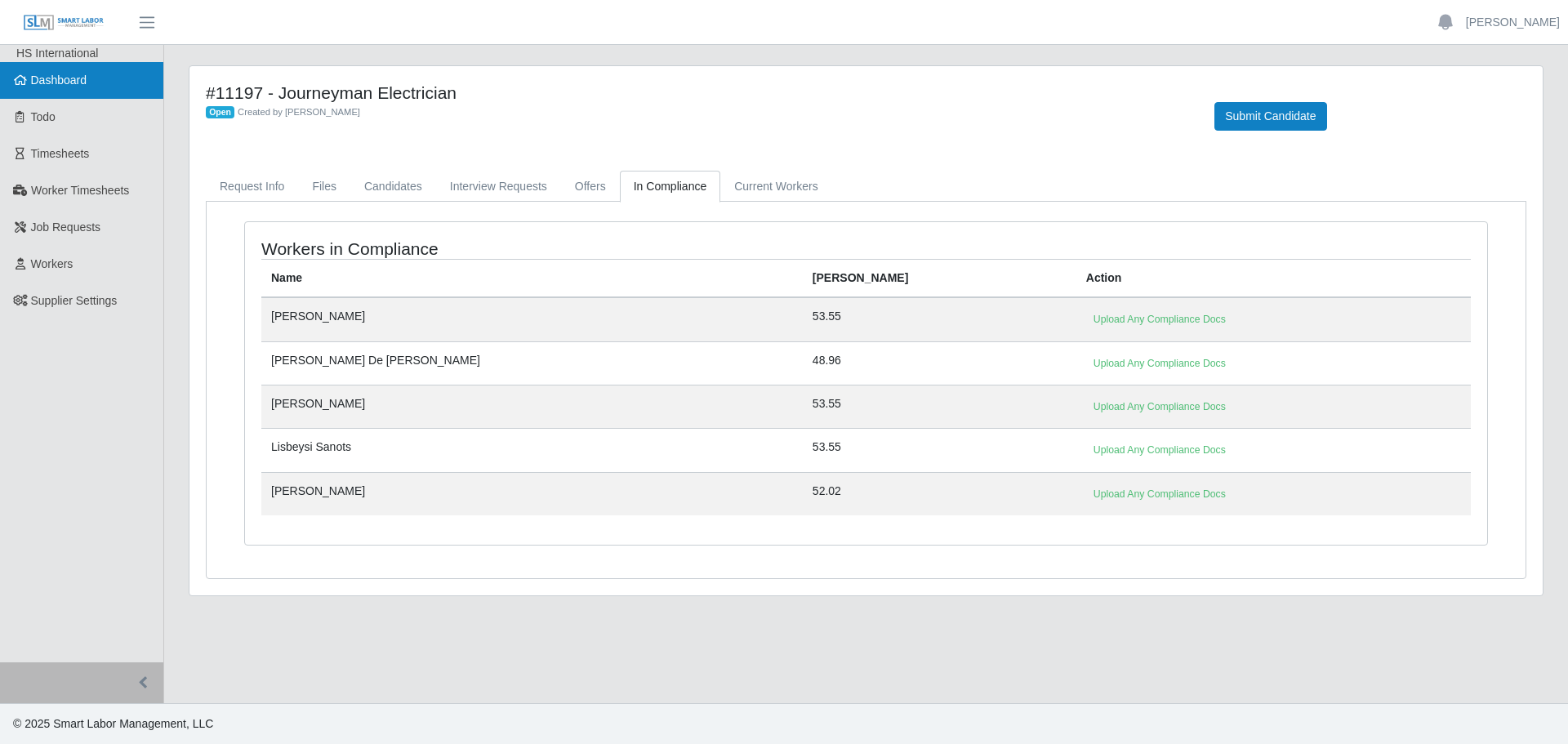
click at [69, 84] on span "Dashboard" at bounding box center [59, 79] width 56 height 13
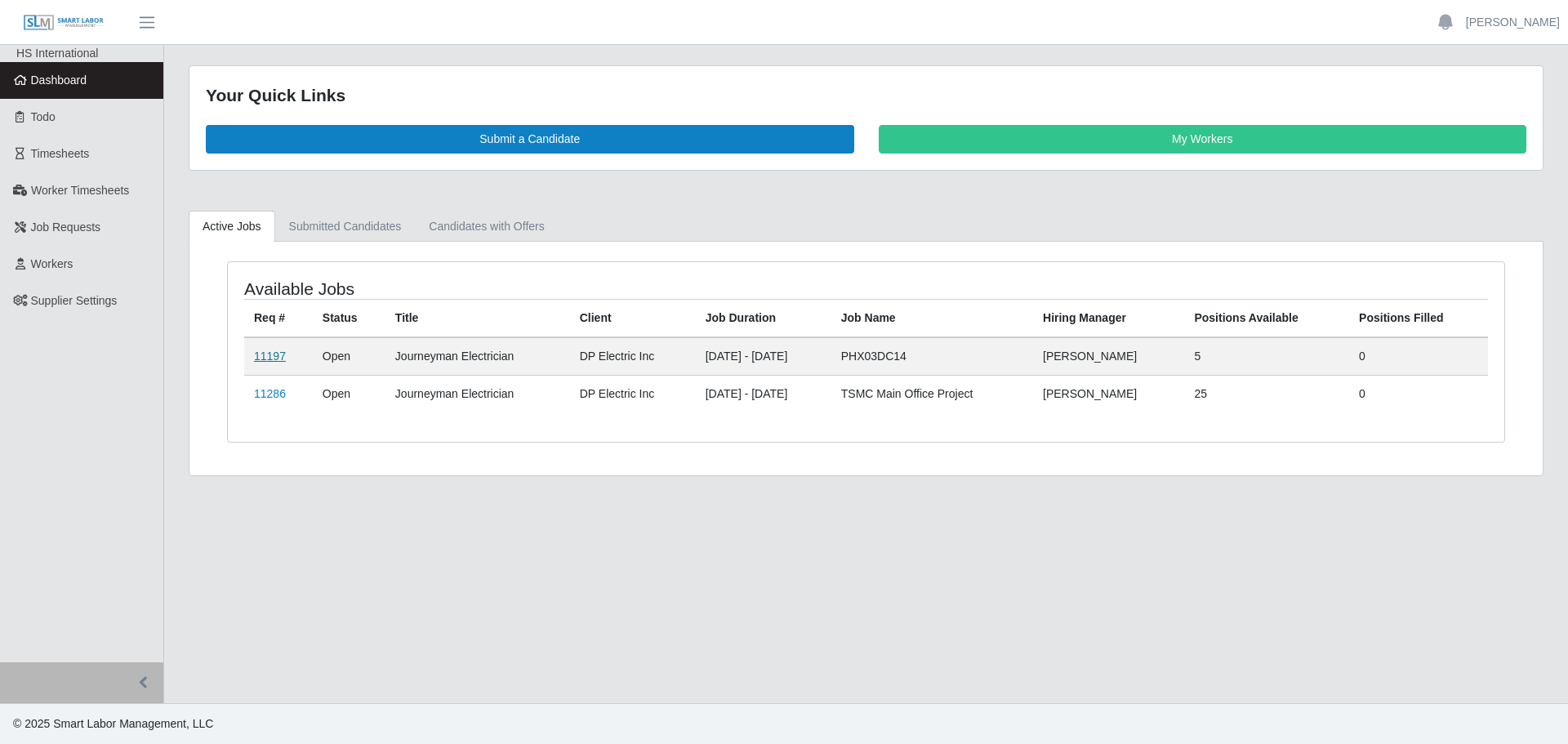
click at [272, 356] on link "11197" at bounding box center [270, 356] width 32 height 13
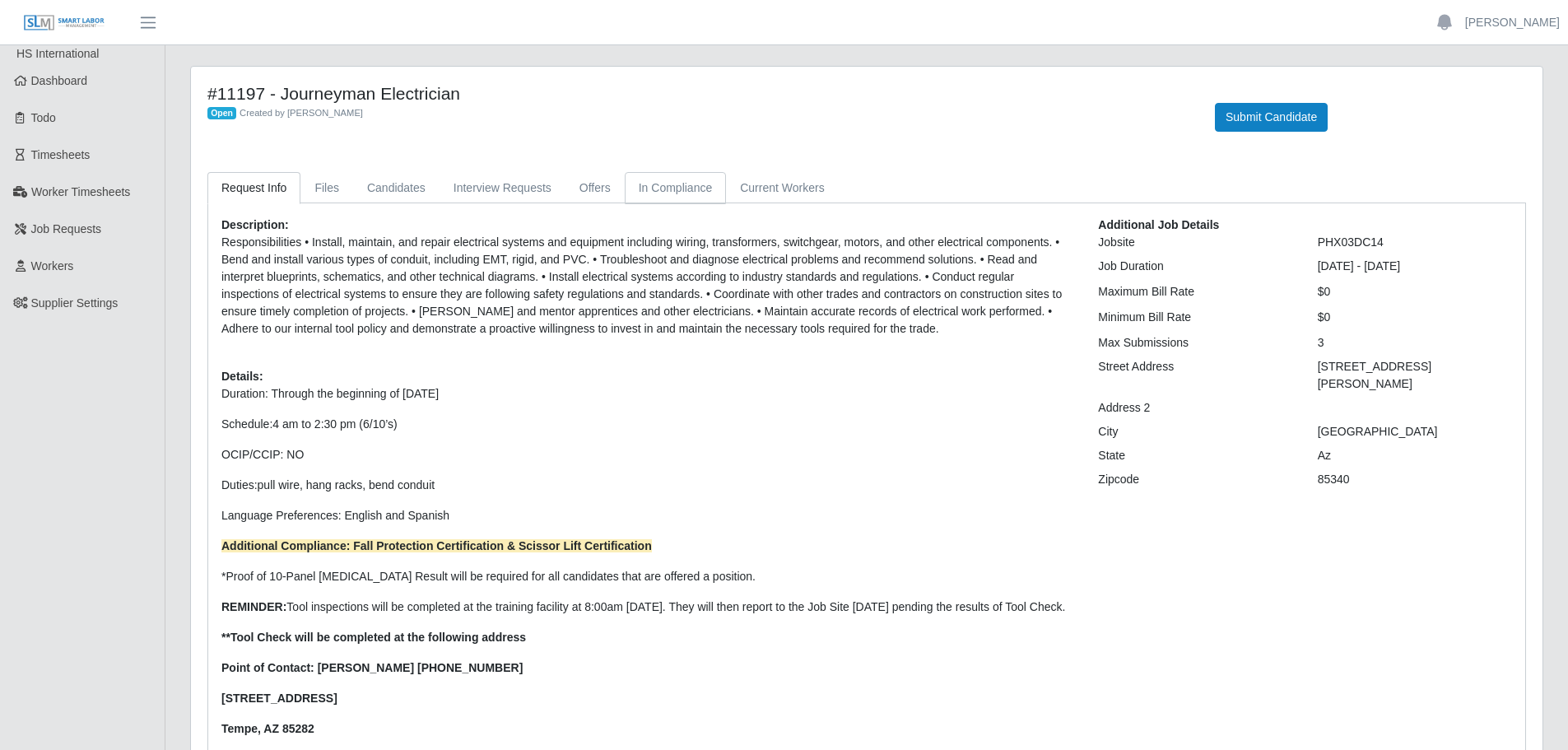
click at [679, 181] on link "In Compliance" at bounding box center [676, 188] width 102 height 32
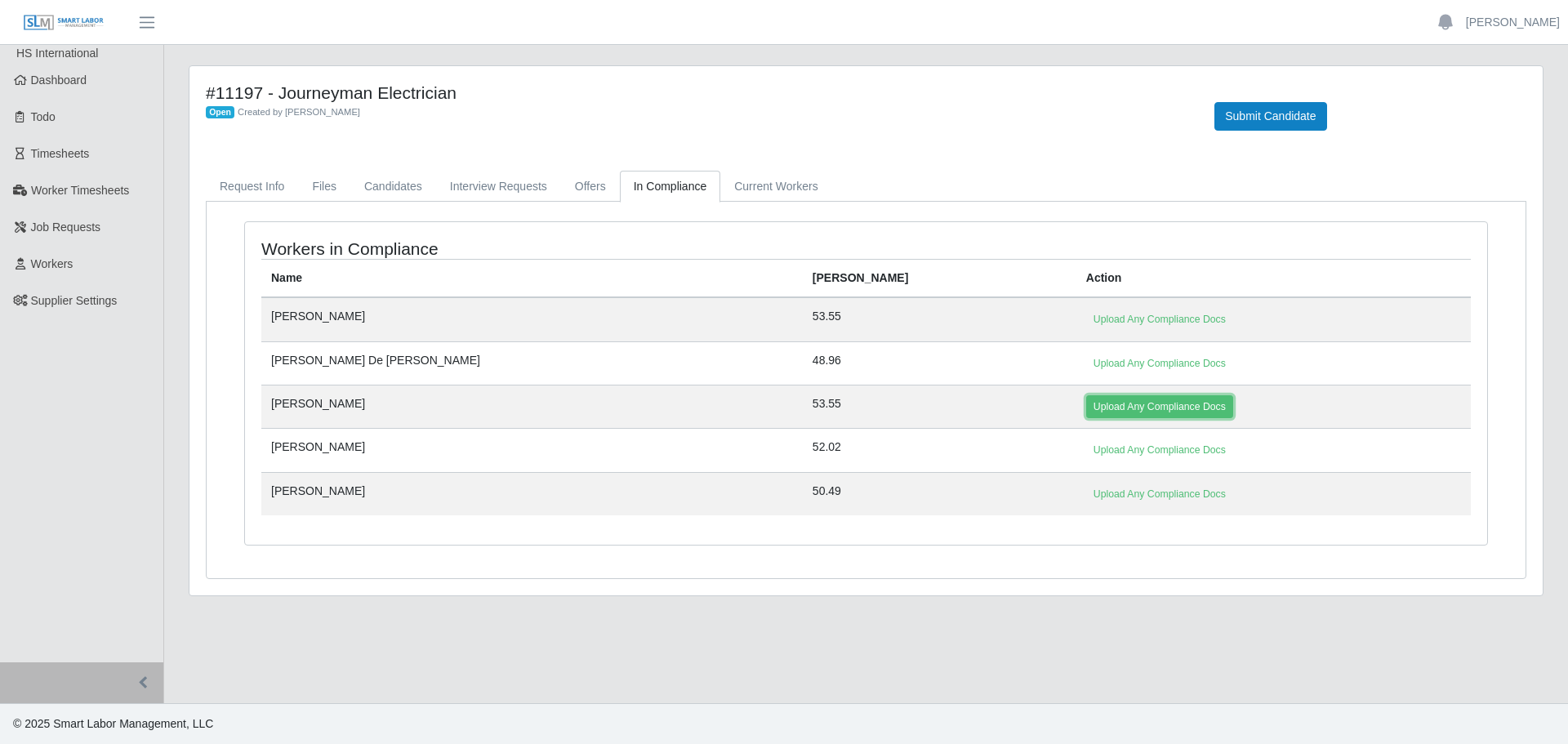
click at [1087, 414] on link "Upload Any Compliance Docs" at bounding box center [1160, 406] width 147 height 23
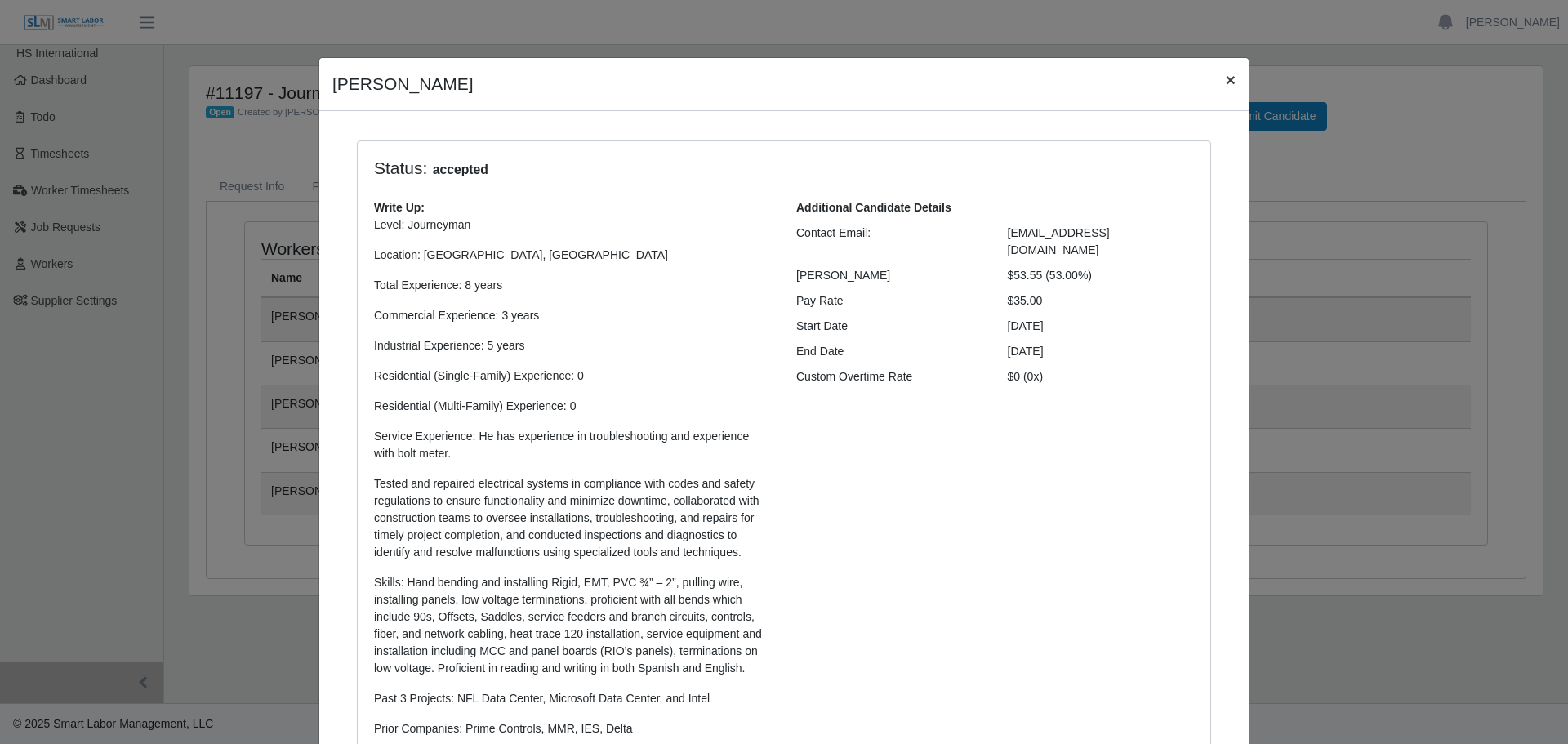
click at [1226, 78] on span "×" at bounding box center [1230, 80] width 9 height 19
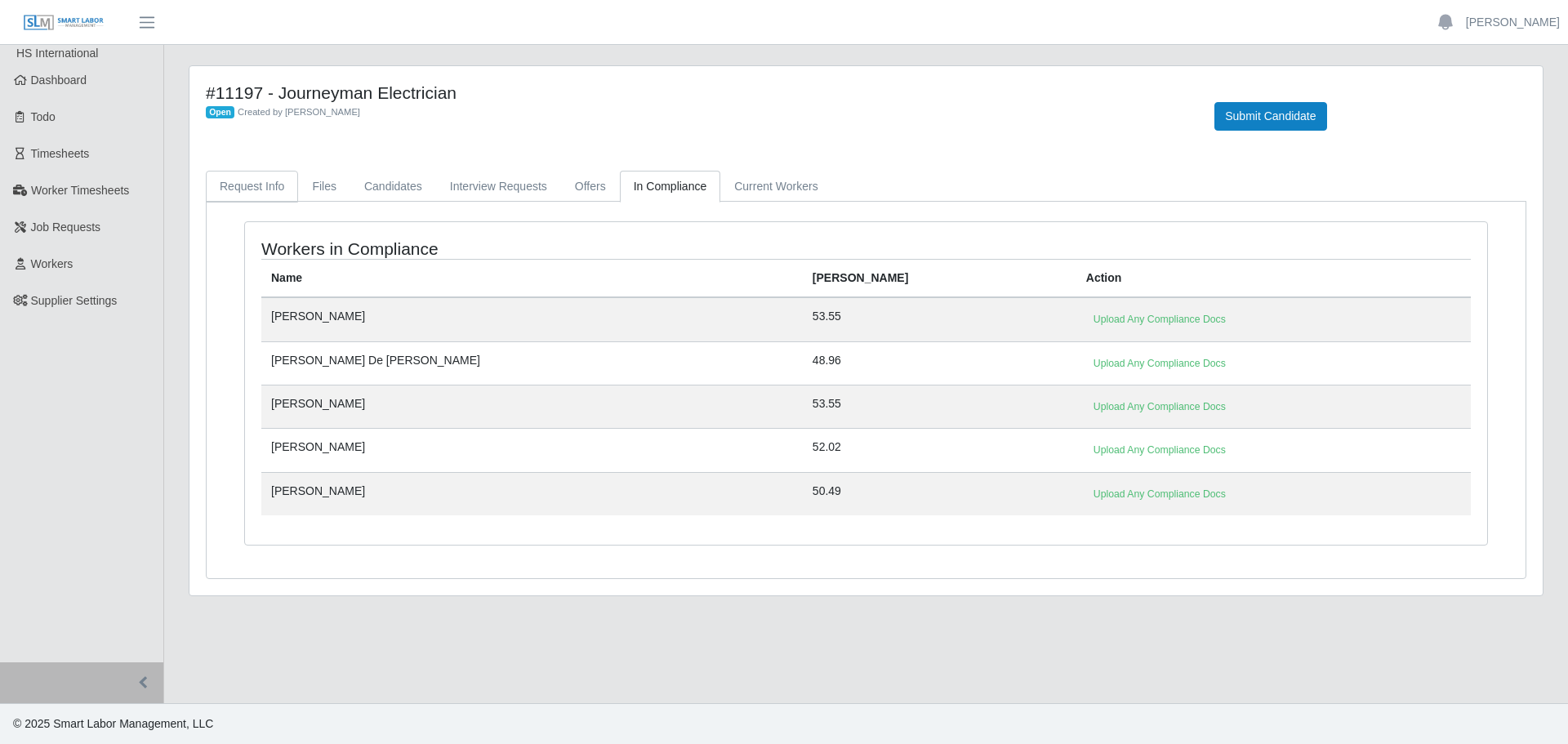
click at [261, 190] on link "Request Info" at bounding box center [251, 186] width 92 height 32
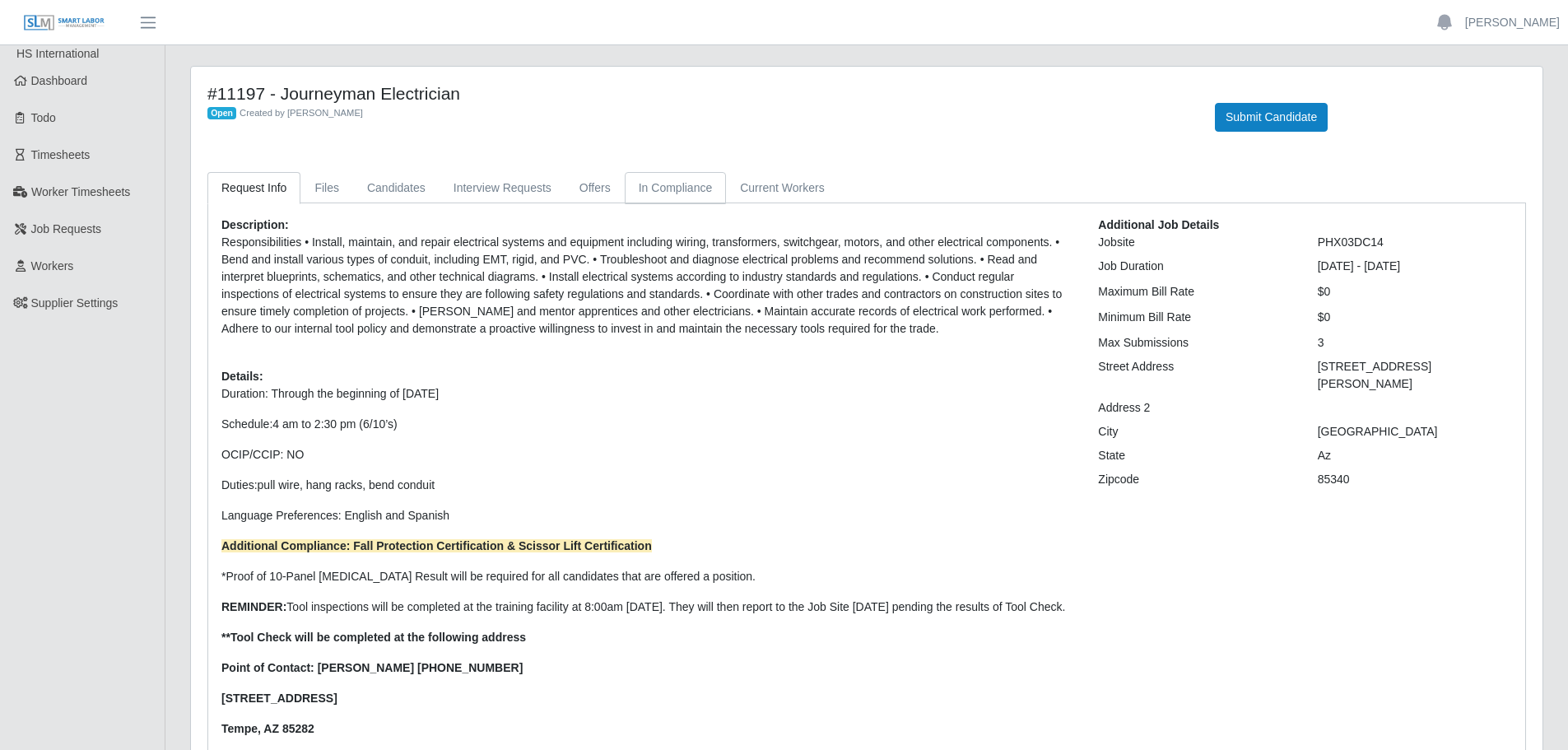
click at [667, 181] on link "In Compliance" at bounding box center [676, 188] width 102 height 32
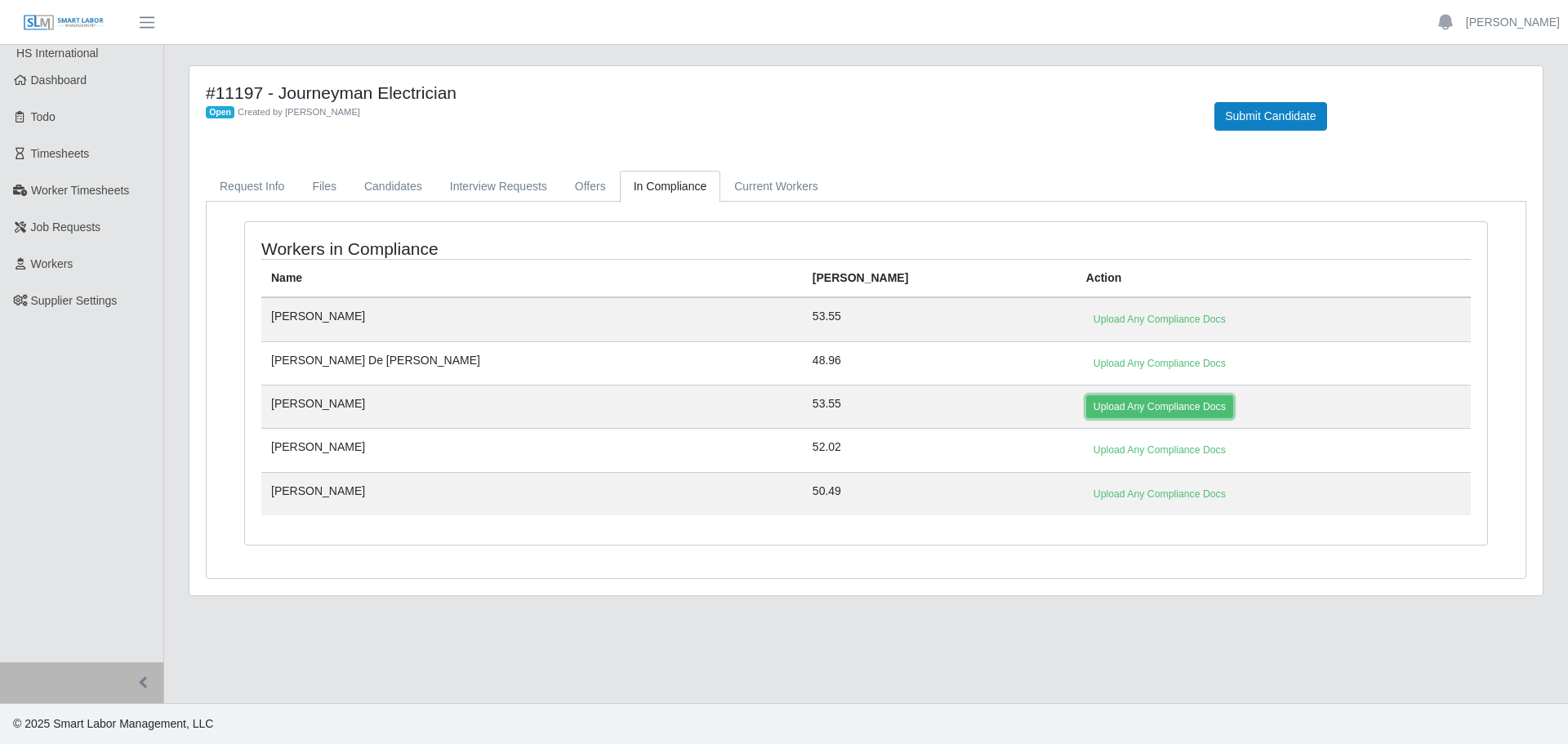
click at [1087, 407] on link "Upload Any Compliance Docs" at bounding box center [1160, 406] width 147 height 23
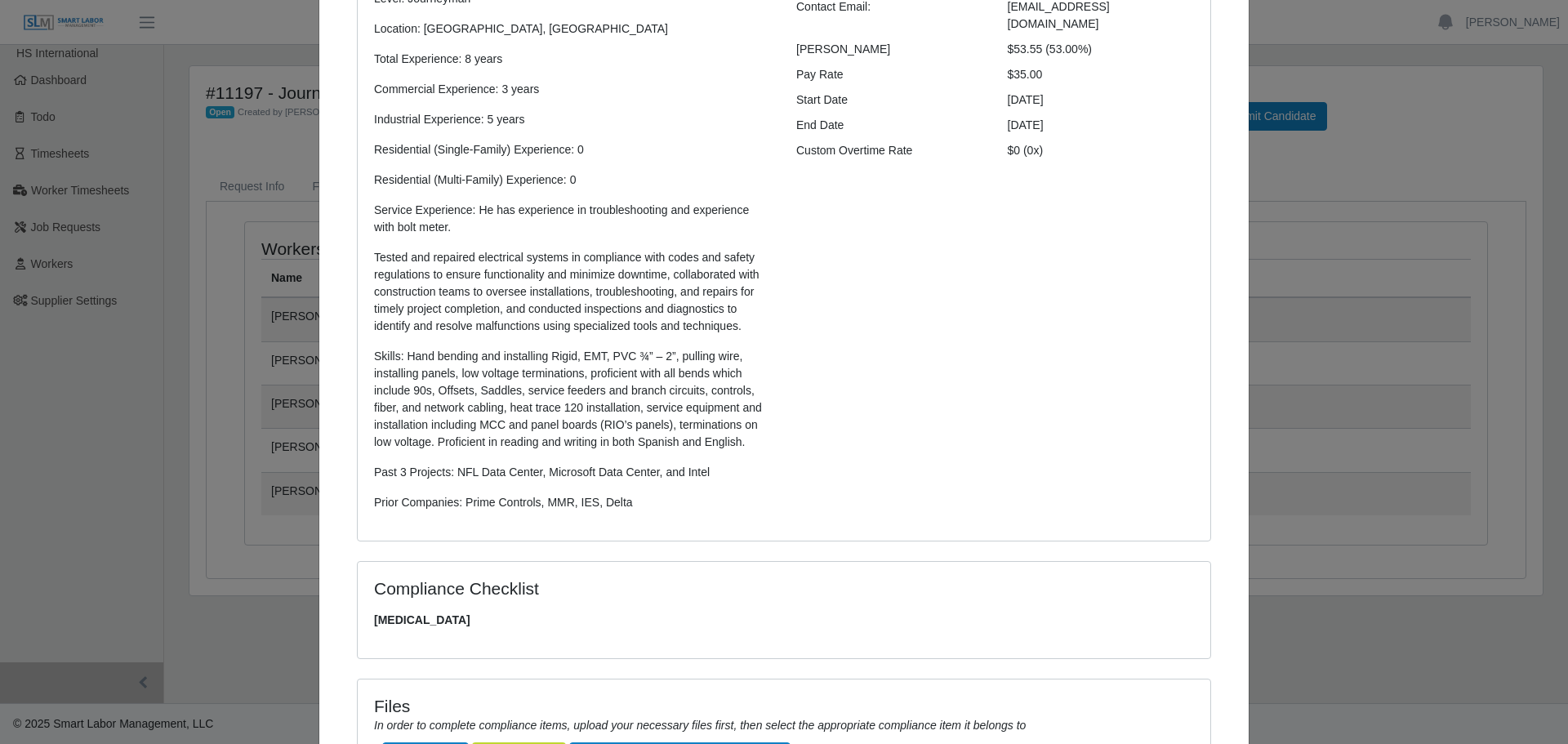
scroll to position [456, 0]
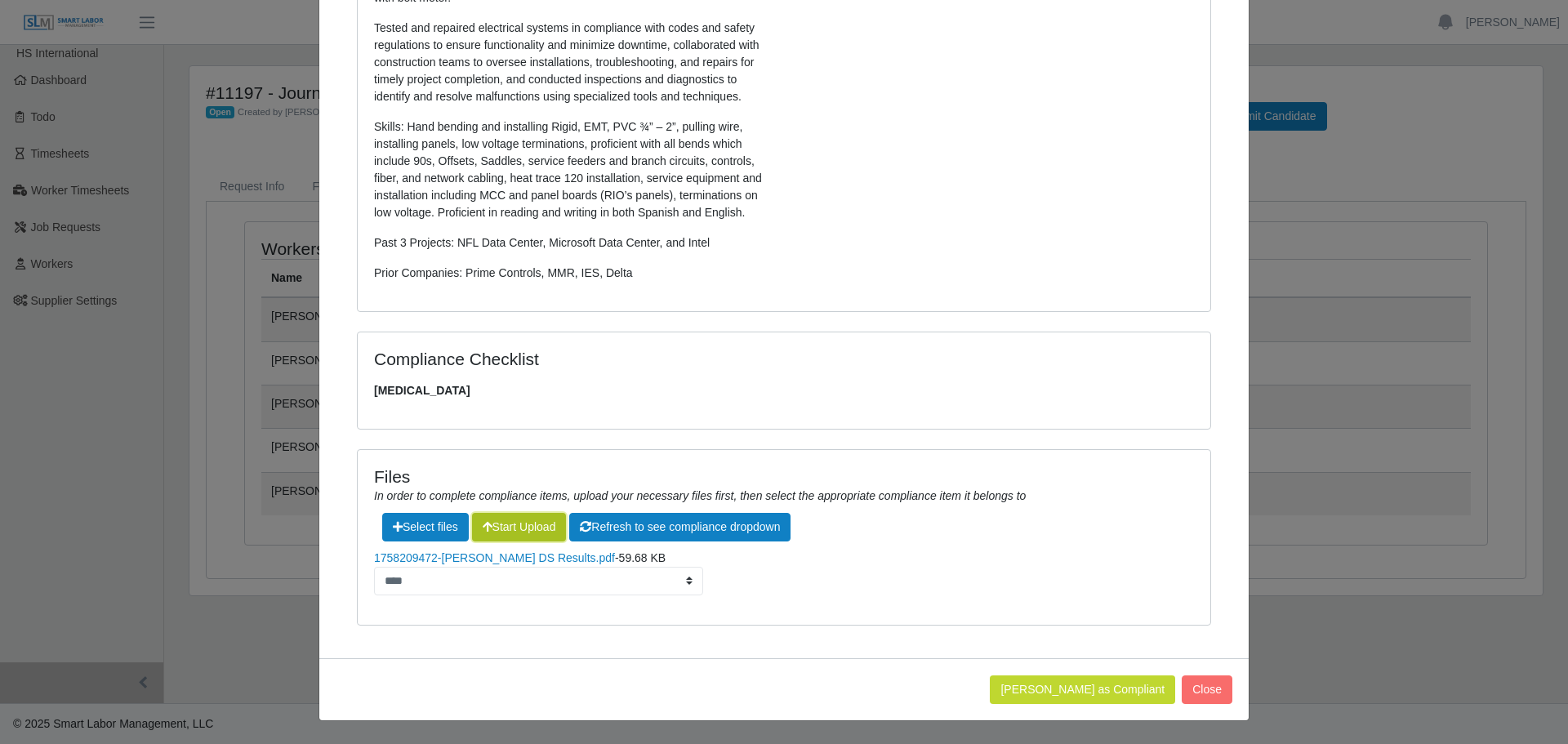
click at [531, 525] on button "Start Upload" at bounding box center [519, 527] width 95 height 28
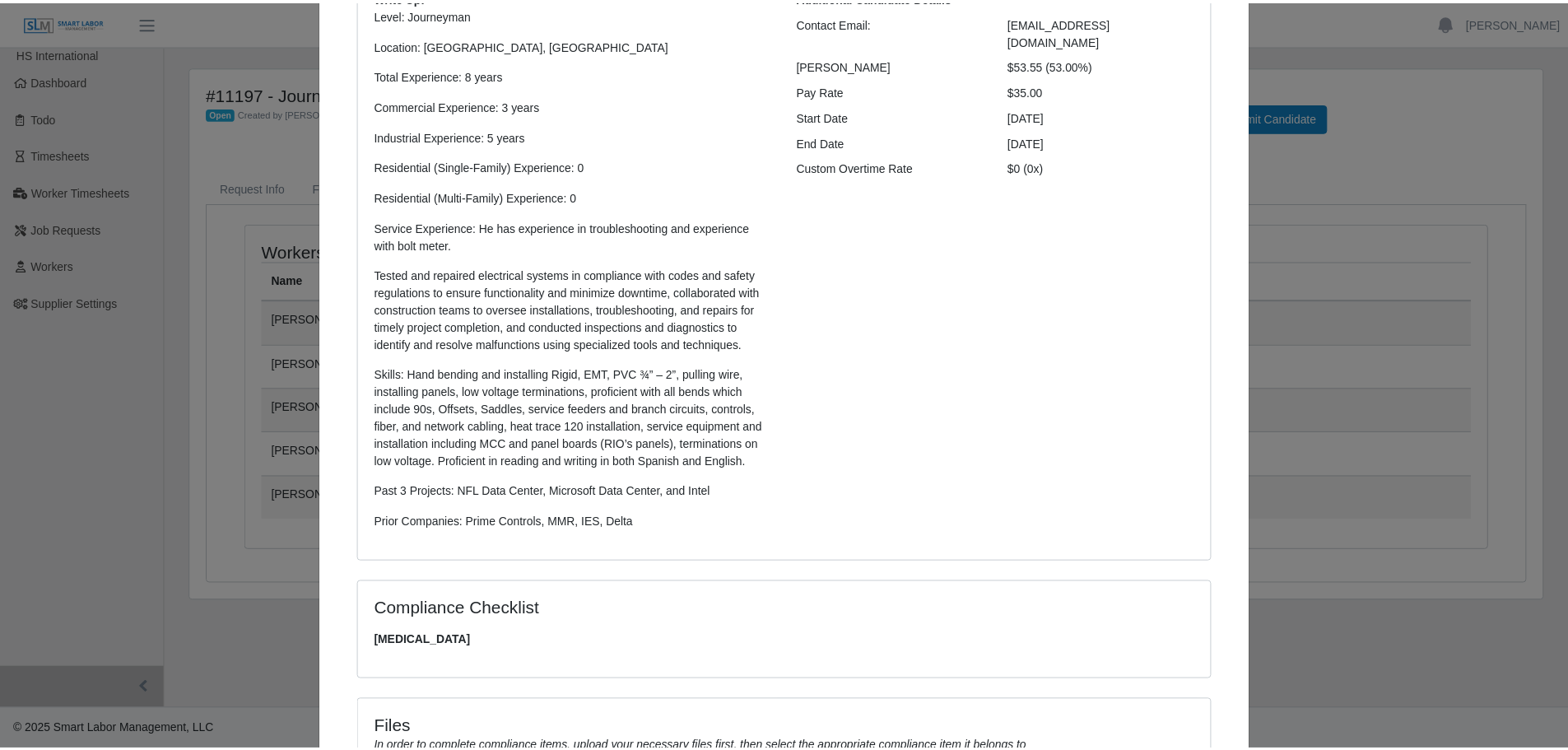
scroll to position [0, 0]
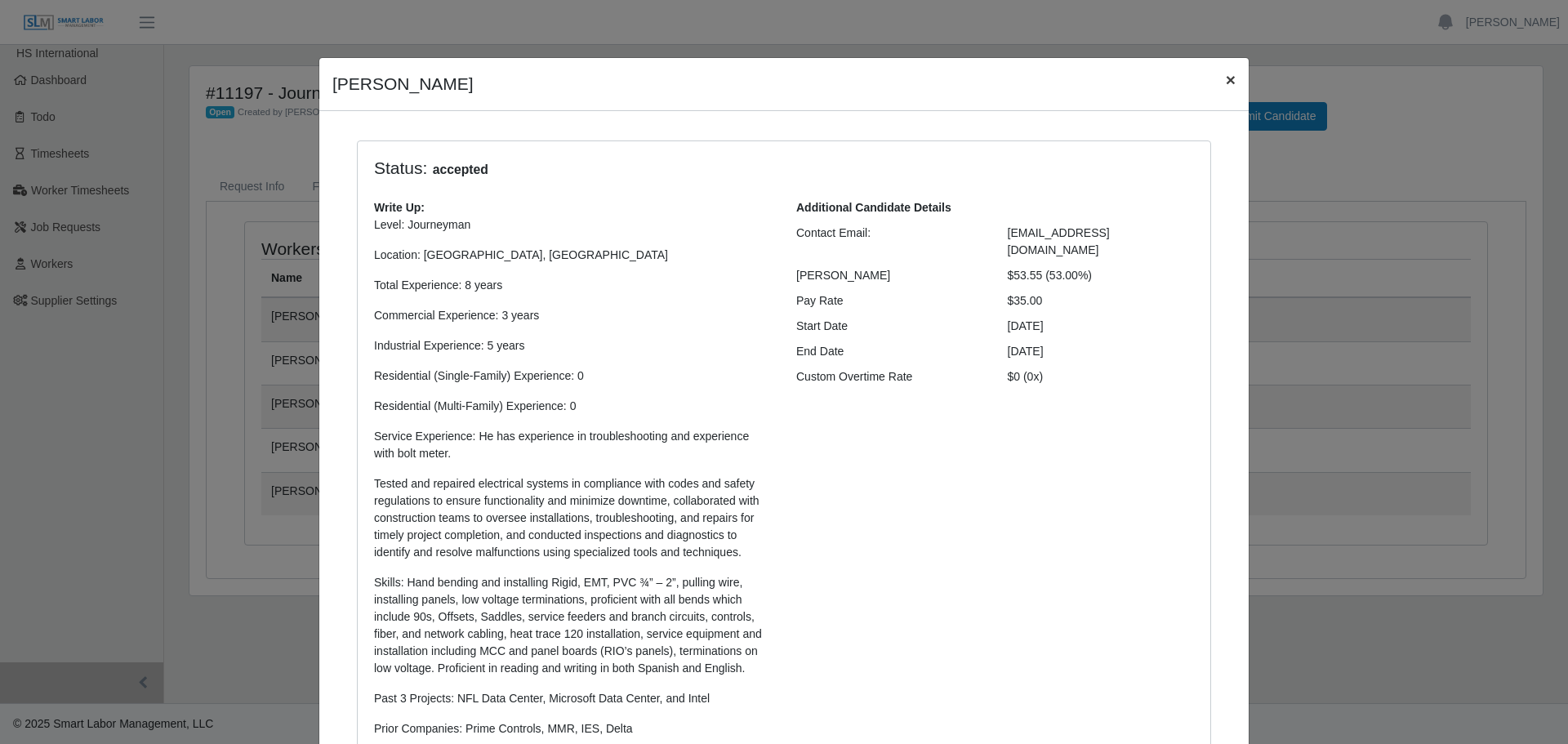
click at [1228, 78] on span "×" at bounding box center [1230, 80] width 9 height 19
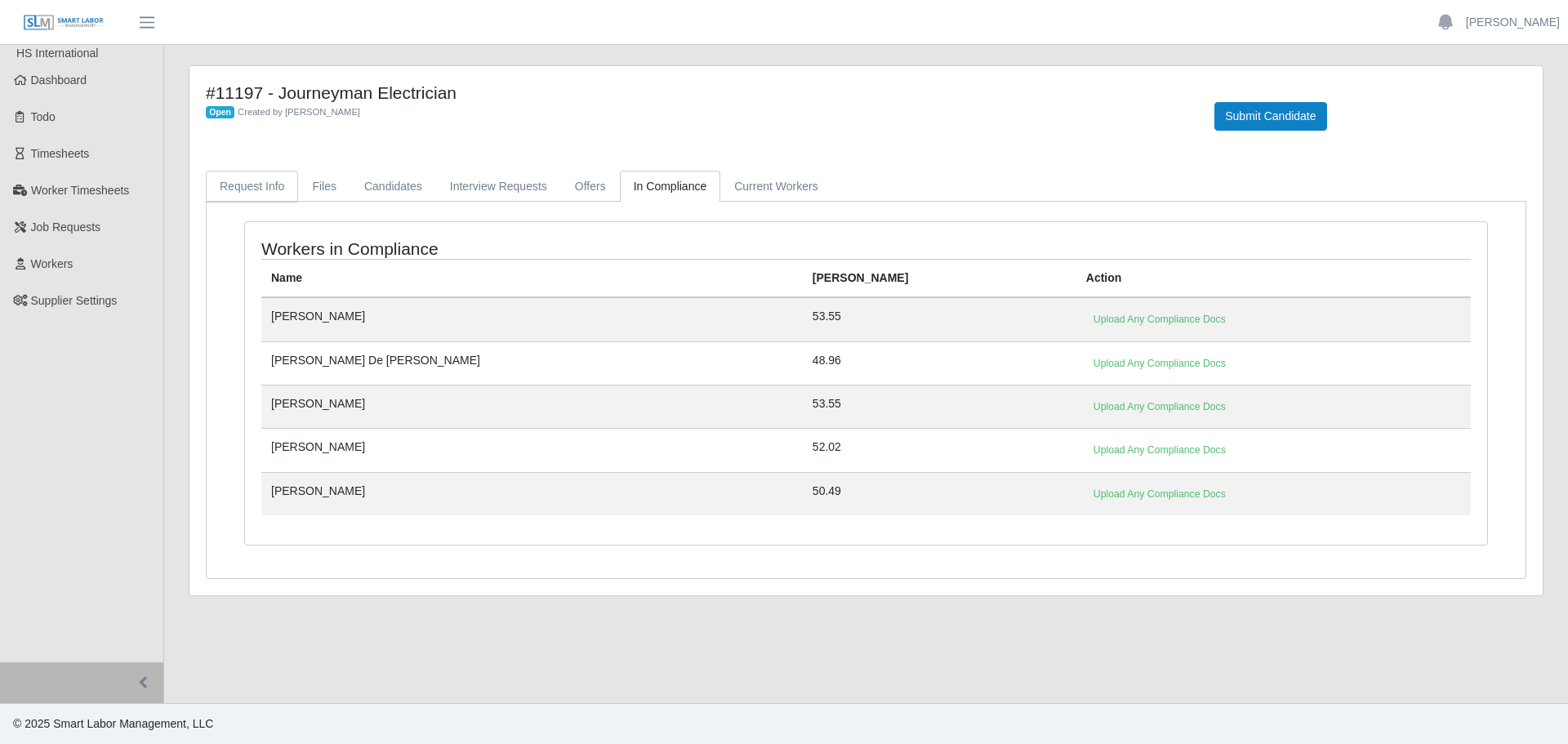
click at [233, 195] on link "Request Info" at bounding box center [251, 186] width 92 height 32
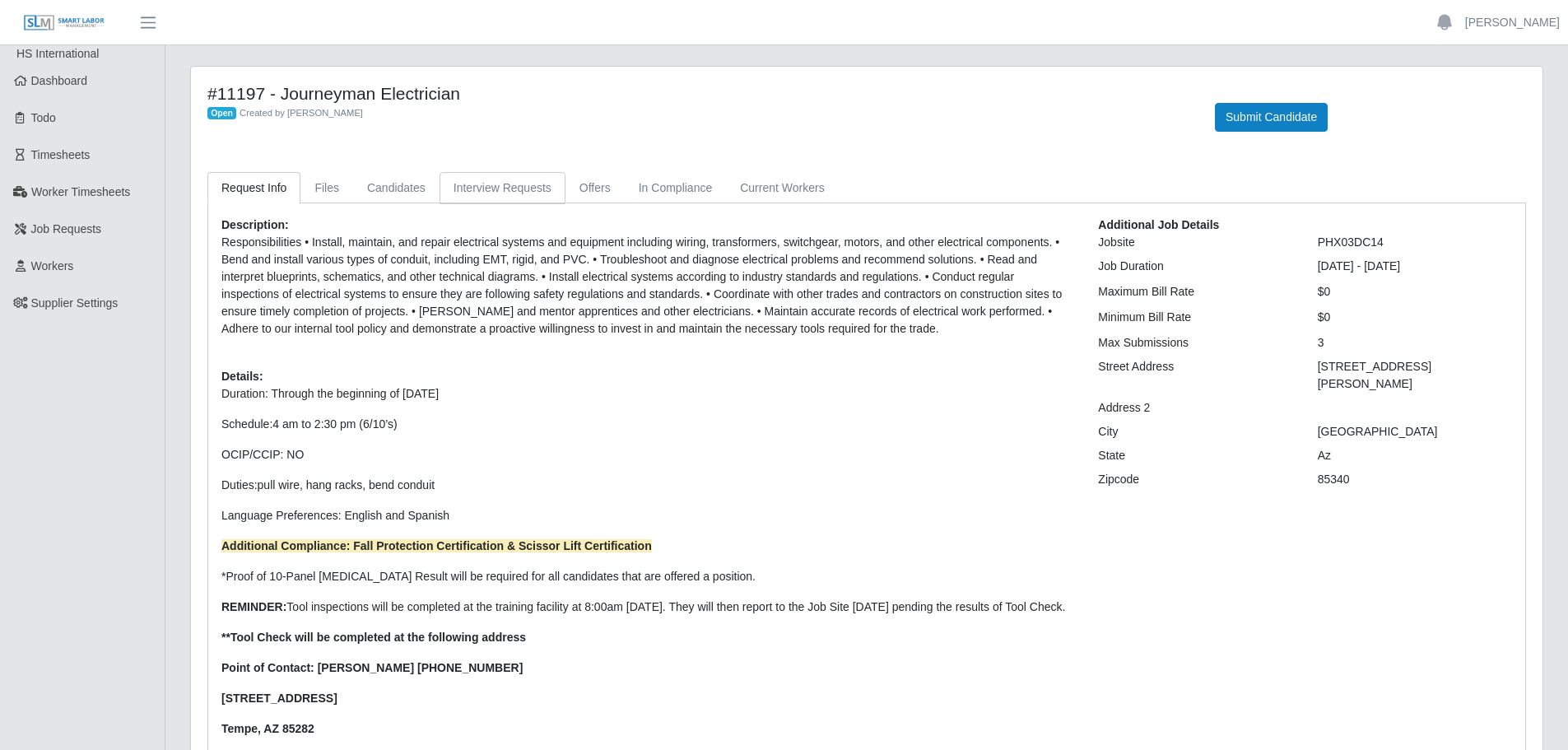
click at [517, 191] on link "Interview Requests" at bounding box center [502, 188] width 126 height 32
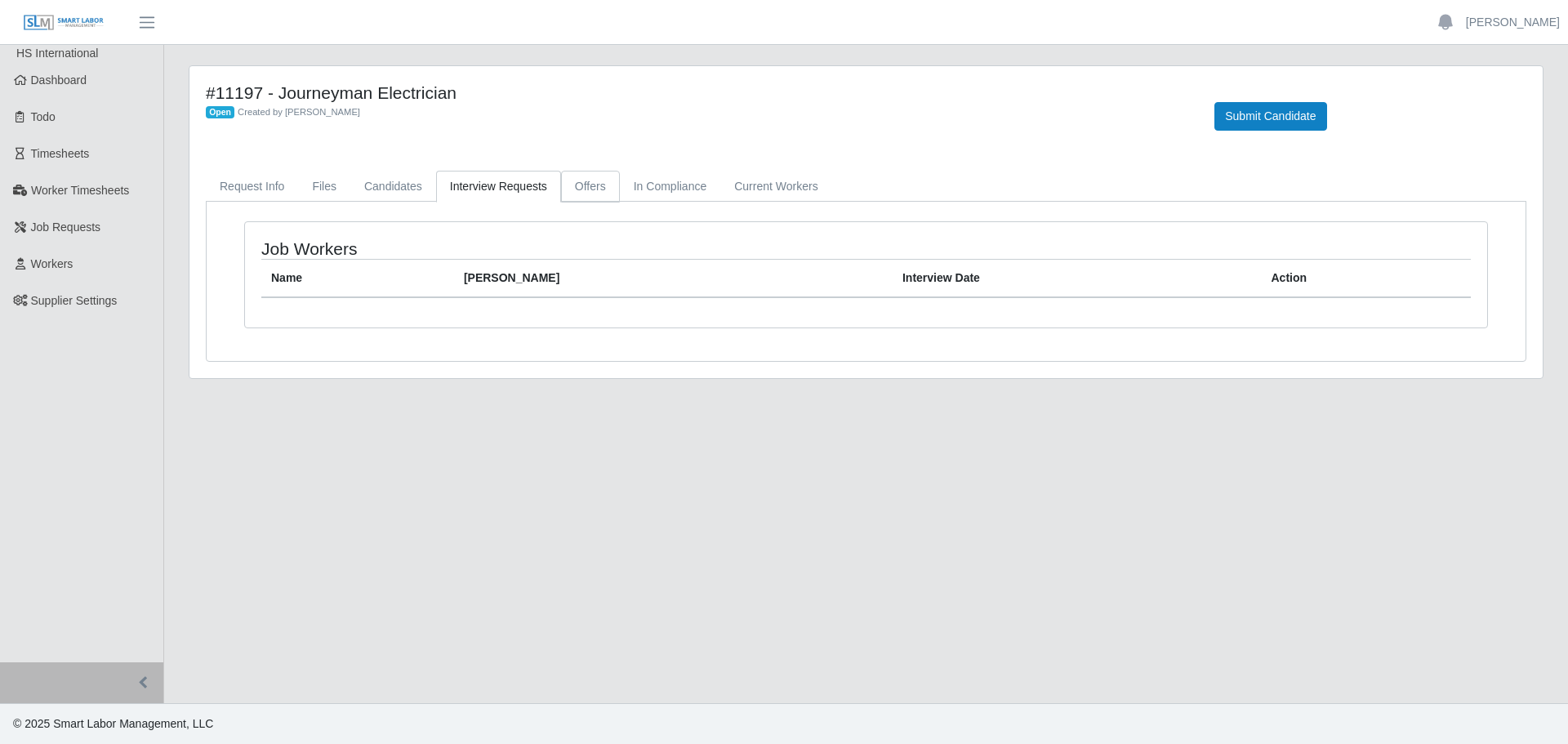
click at [594, 183] on link "Offers" at bounding box center [591, 186] width 59 height 32
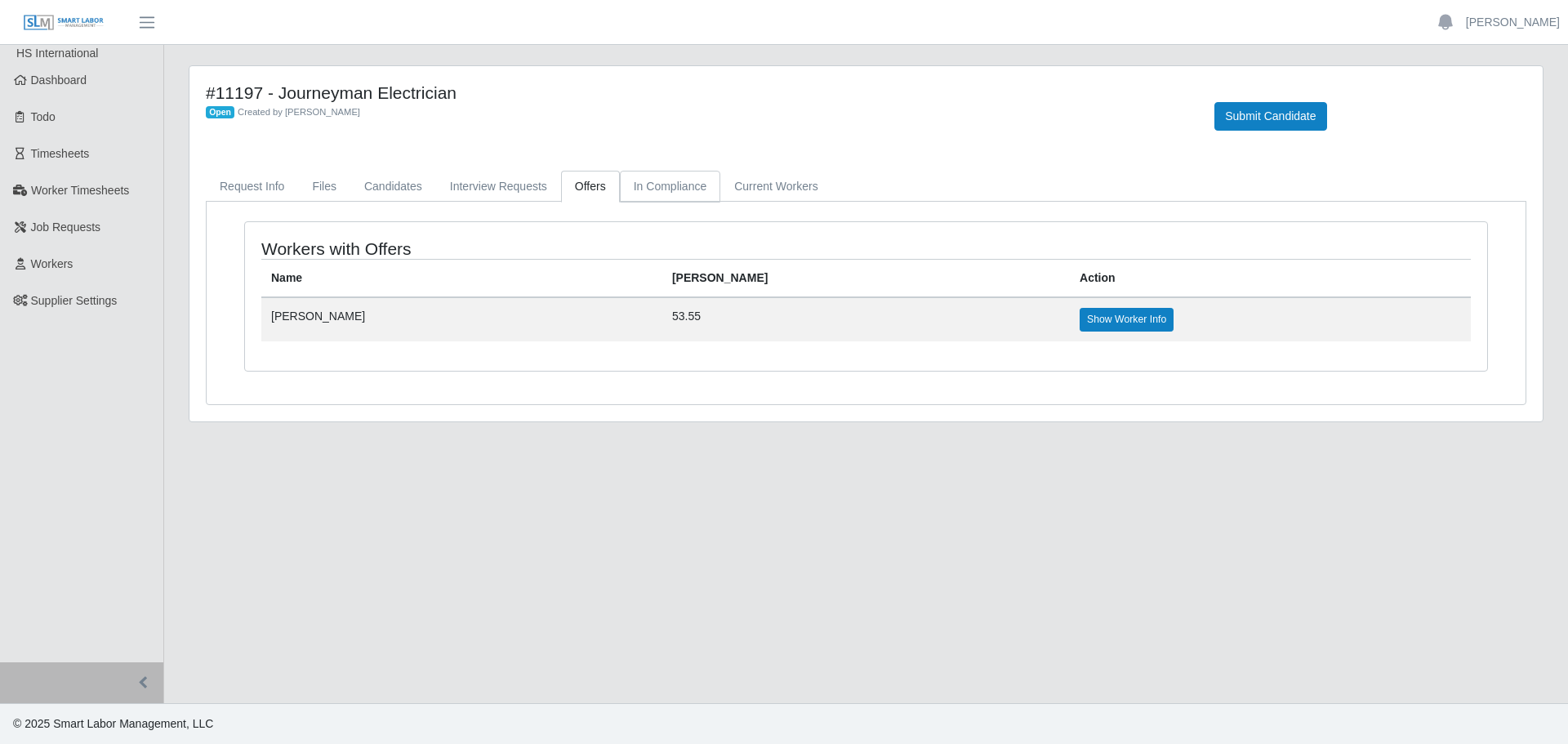
click at [648, 196] on link "In Compliance" at bounding box center [671, 186] width 102 height 32
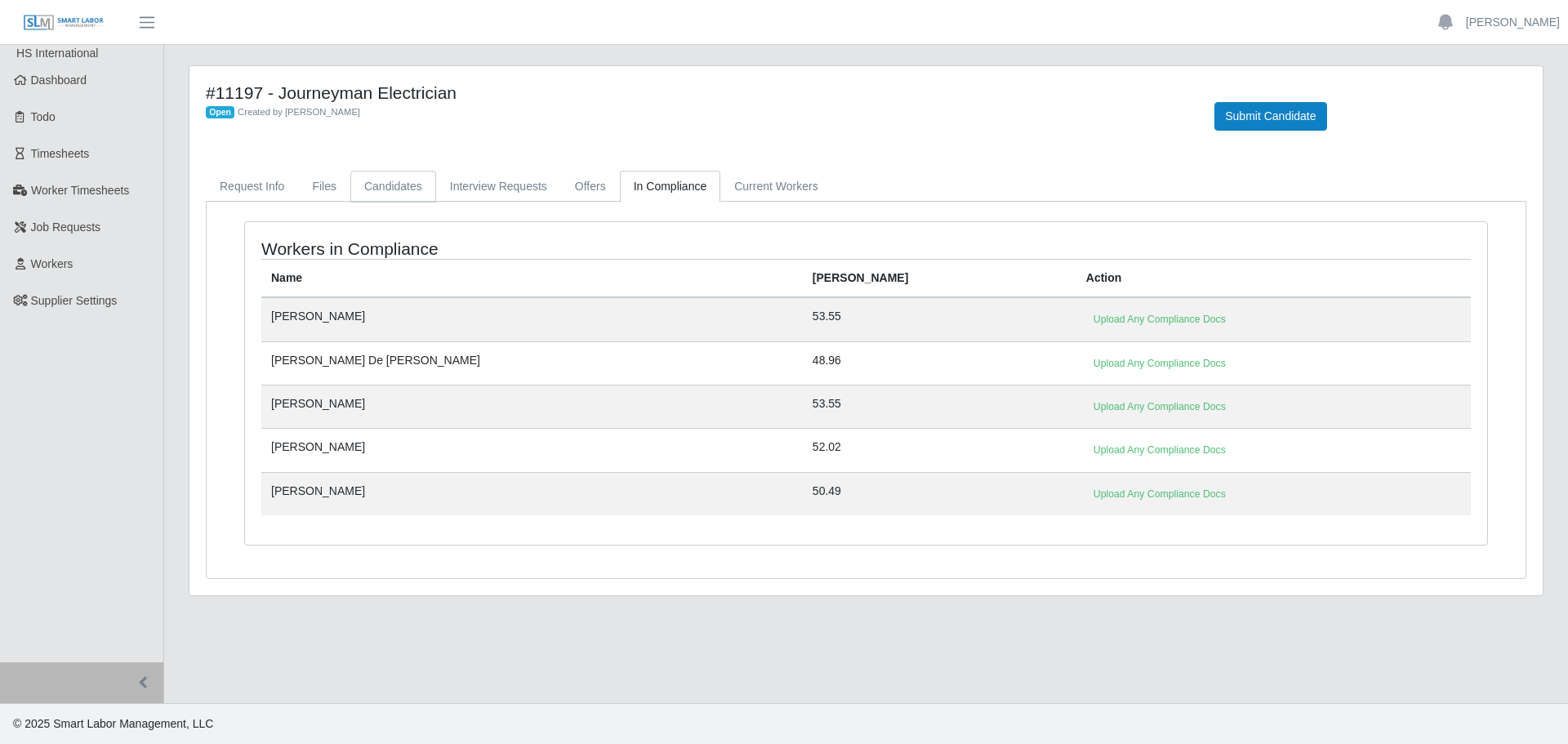
click at [394, 171] on link "Candidates" at bounding box center [394, 186] width 86 height 32
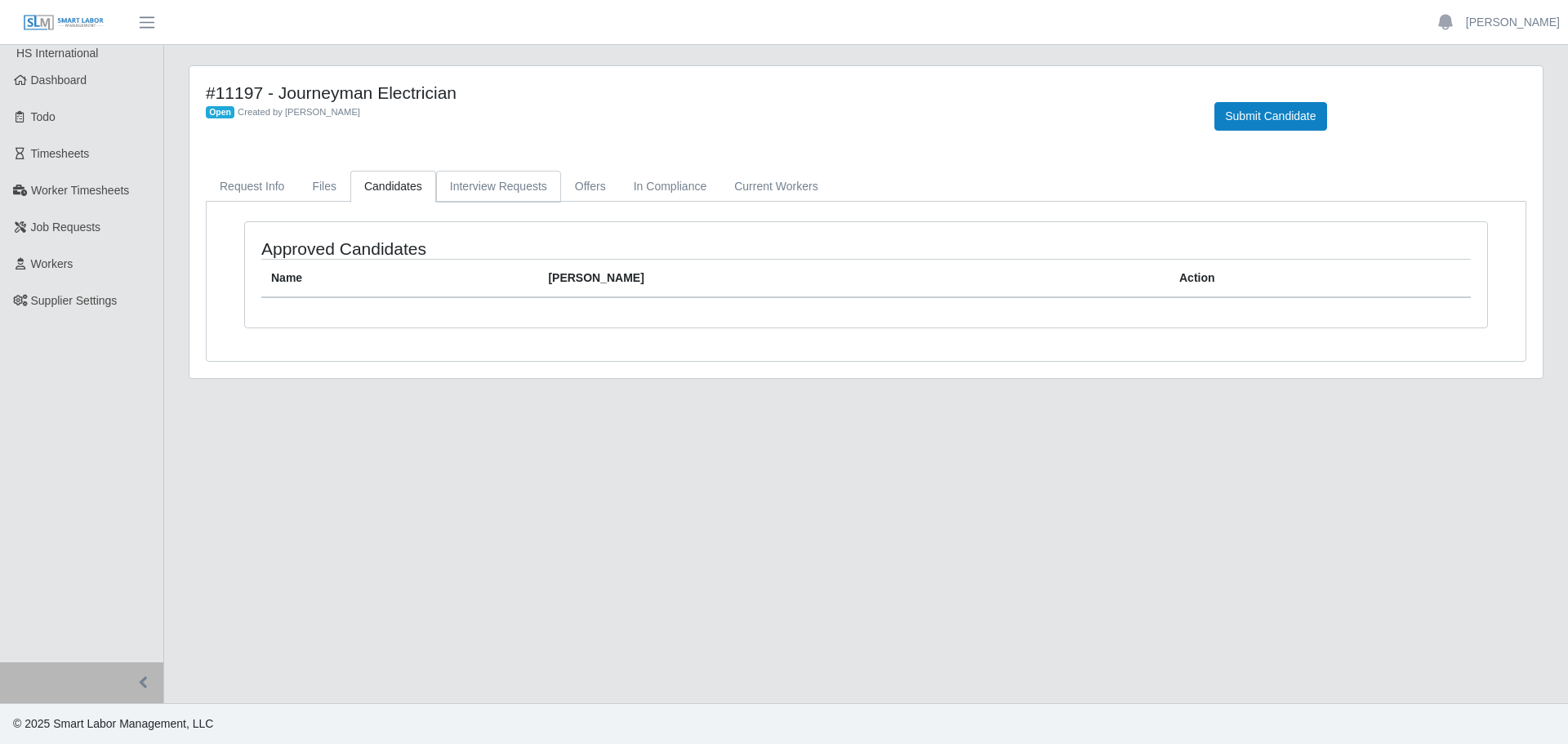
click at [492, 183] on link "Interview Requests" at bounding box center [499, 186] width 125 height 32
click at [644, 151] on div "#11197 - Journeyman Electrician Open Created by Jerrin Jaramillo Submit Candida…" at bounding box center [866, 222] width 1354 height 312
click at [569, 195] on link "Offers" at bounding box center [591, 186] width 59 height 32
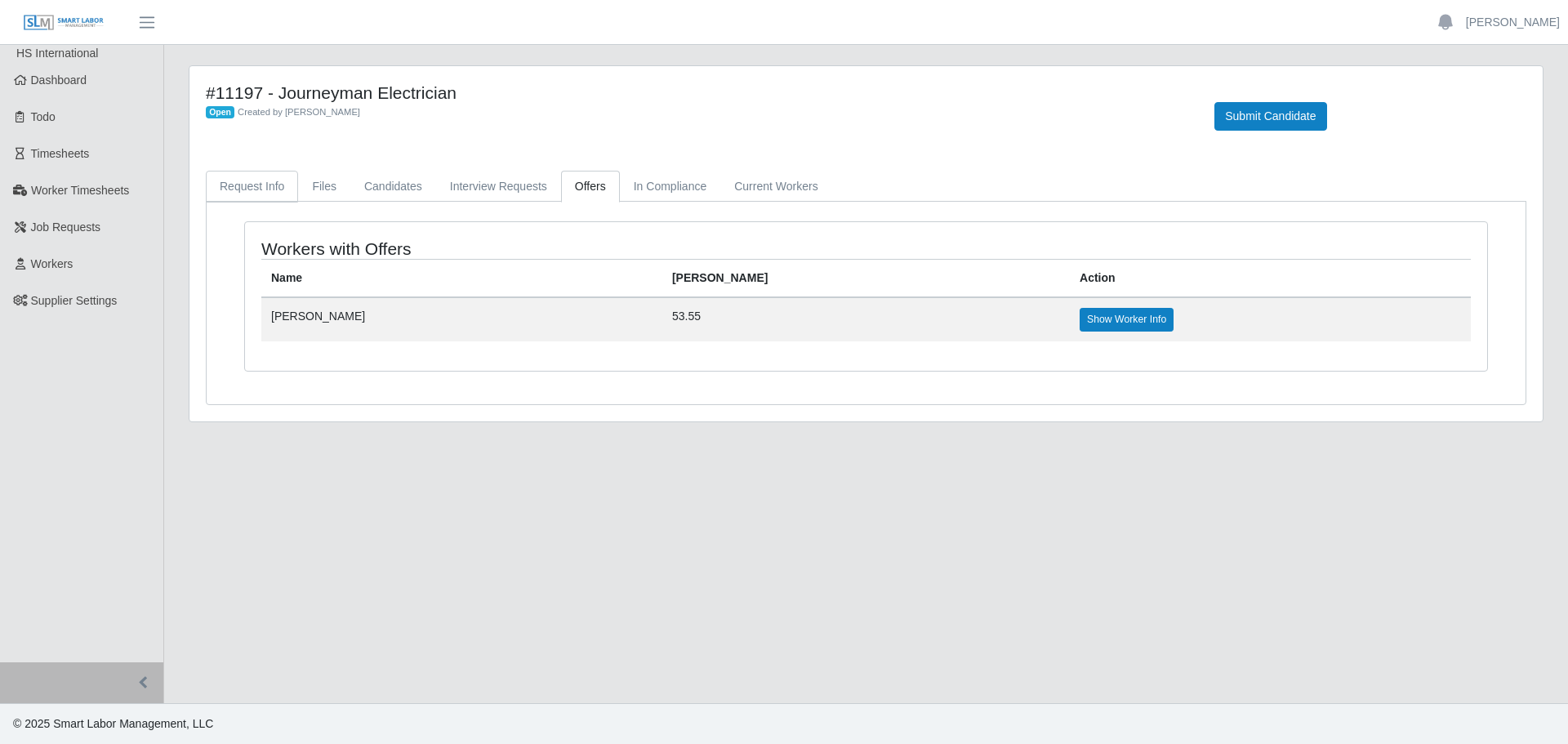
click at [257, 172] on link "Request Info" at bounding box center [251, 186] width 92 height 32
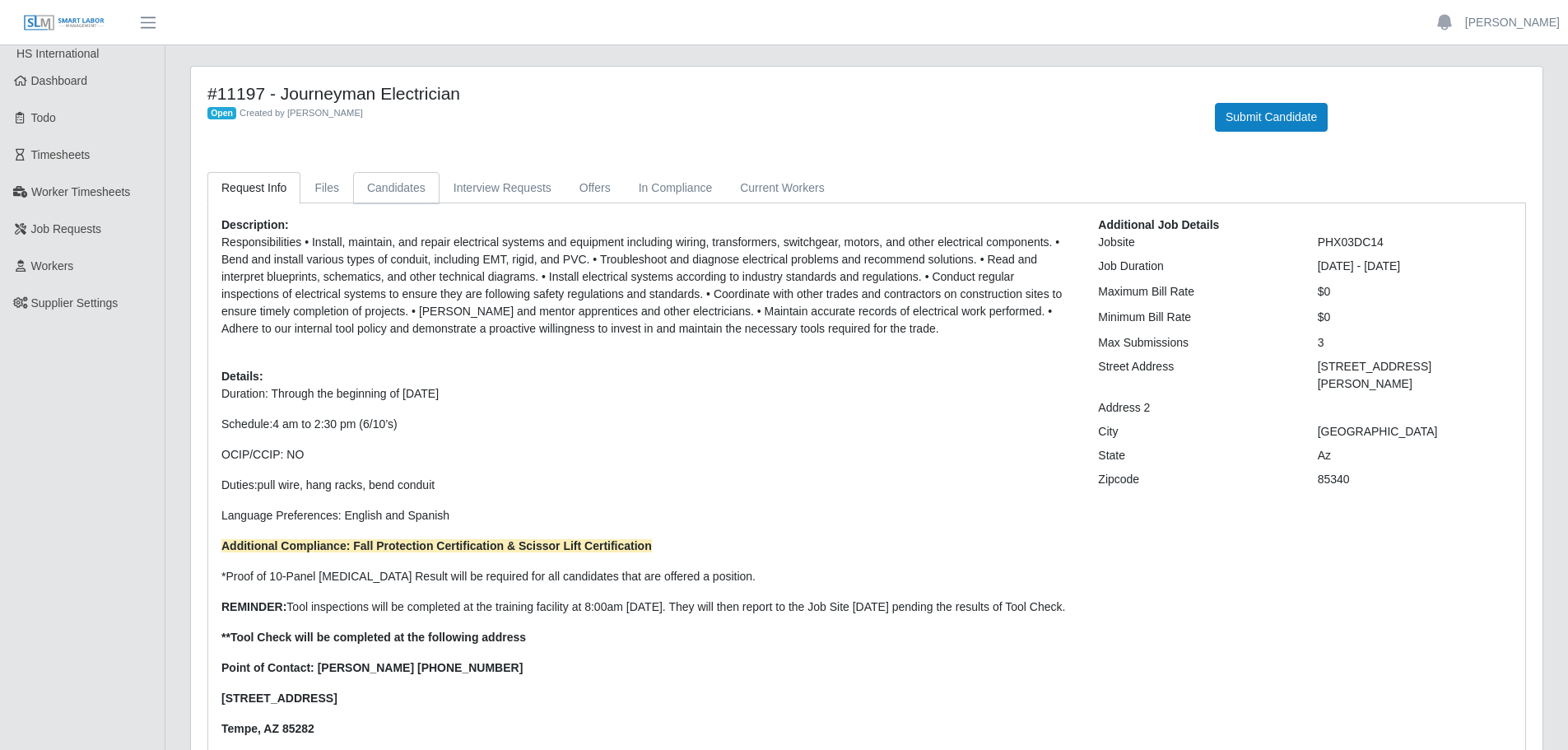
click at [376, 187] on link "Candidates" at bounding box center [397, 188] width 87 height 32
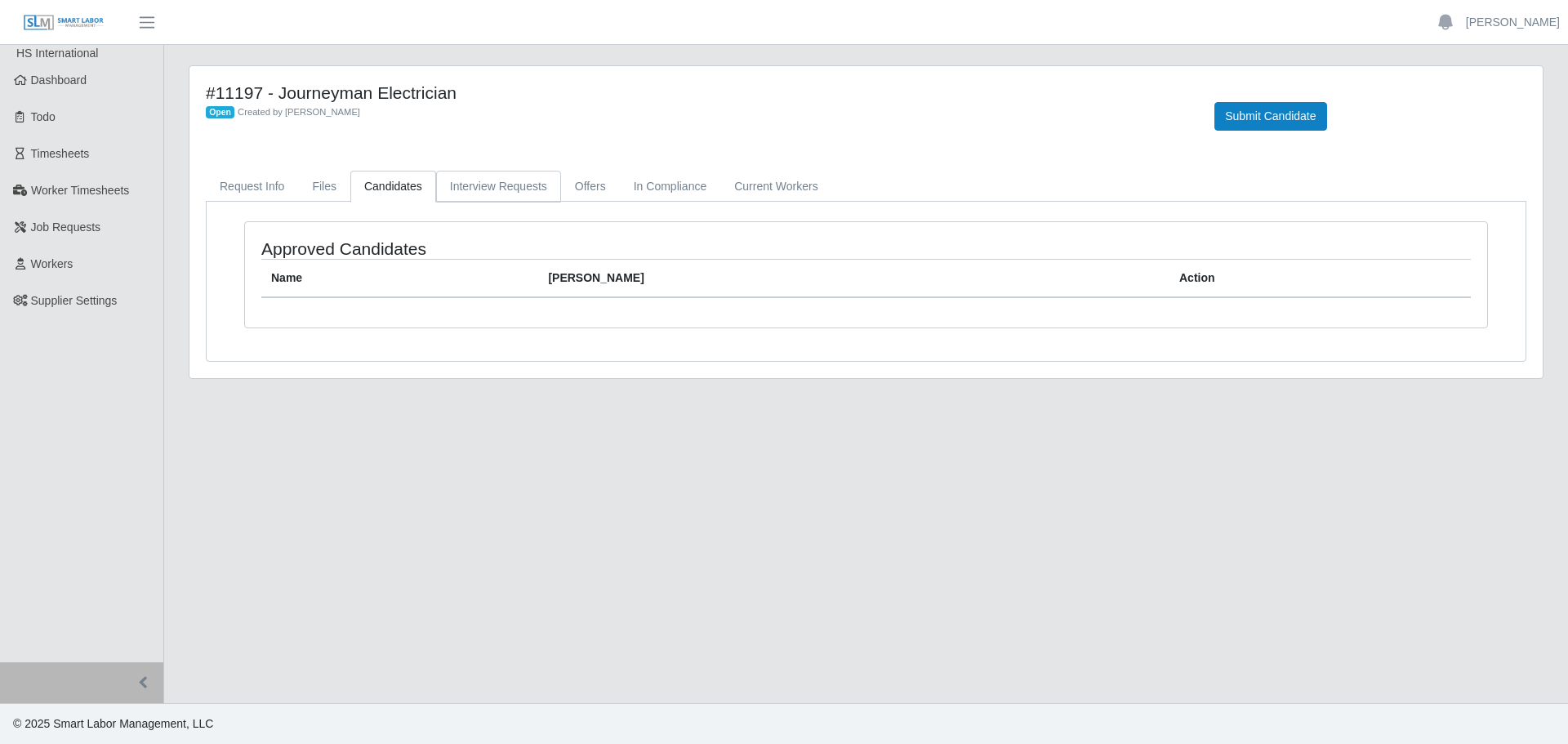
click at [482, 181] on link "Interview Requests" at bounding box center [499, 186] width 125 height 32
click at [620, 193] on link "In Compliance" at bounding box center [671, 186] width 102 height 32
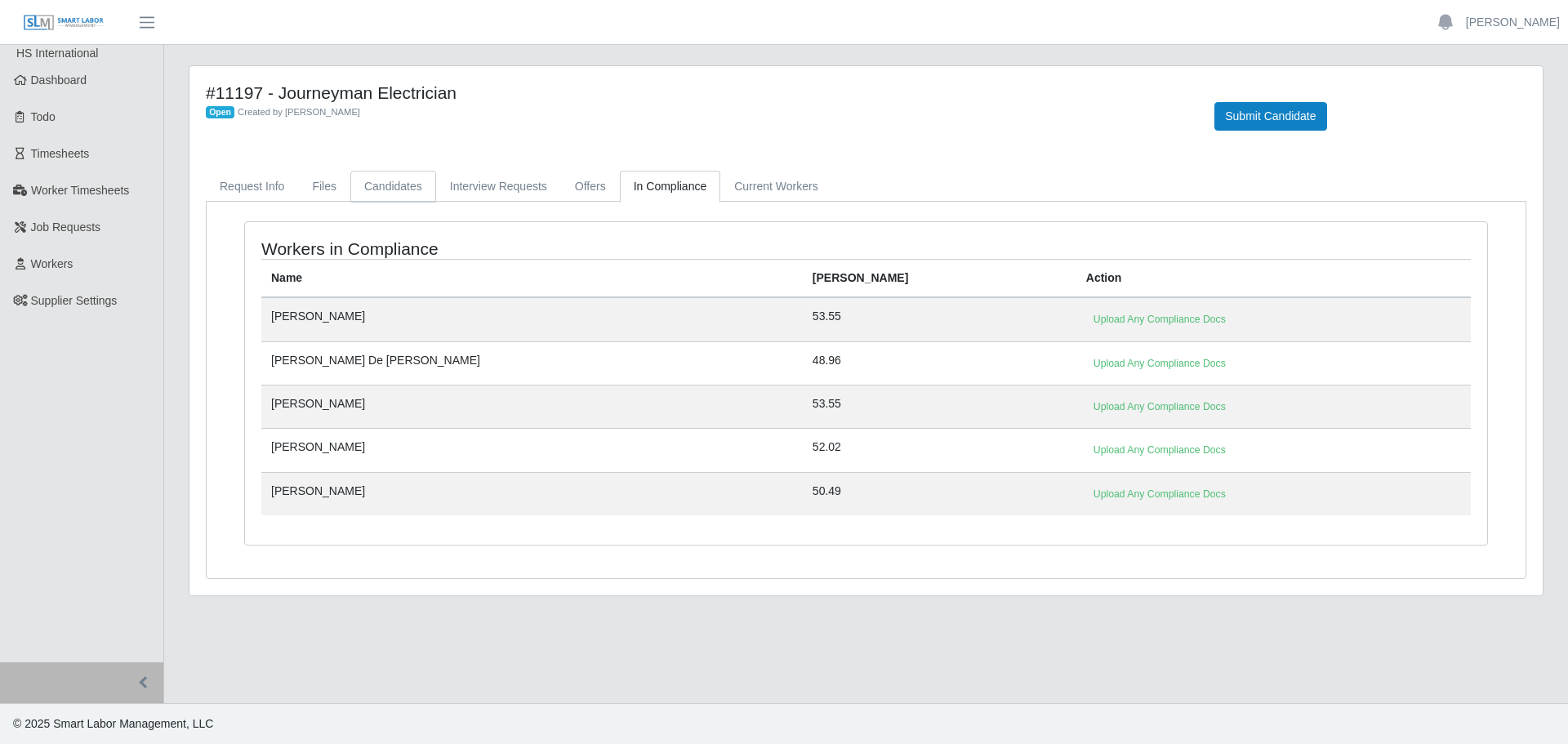
click at [373, 182] on link "Candidates" at bounding box center [394, 186] width 86 height 32
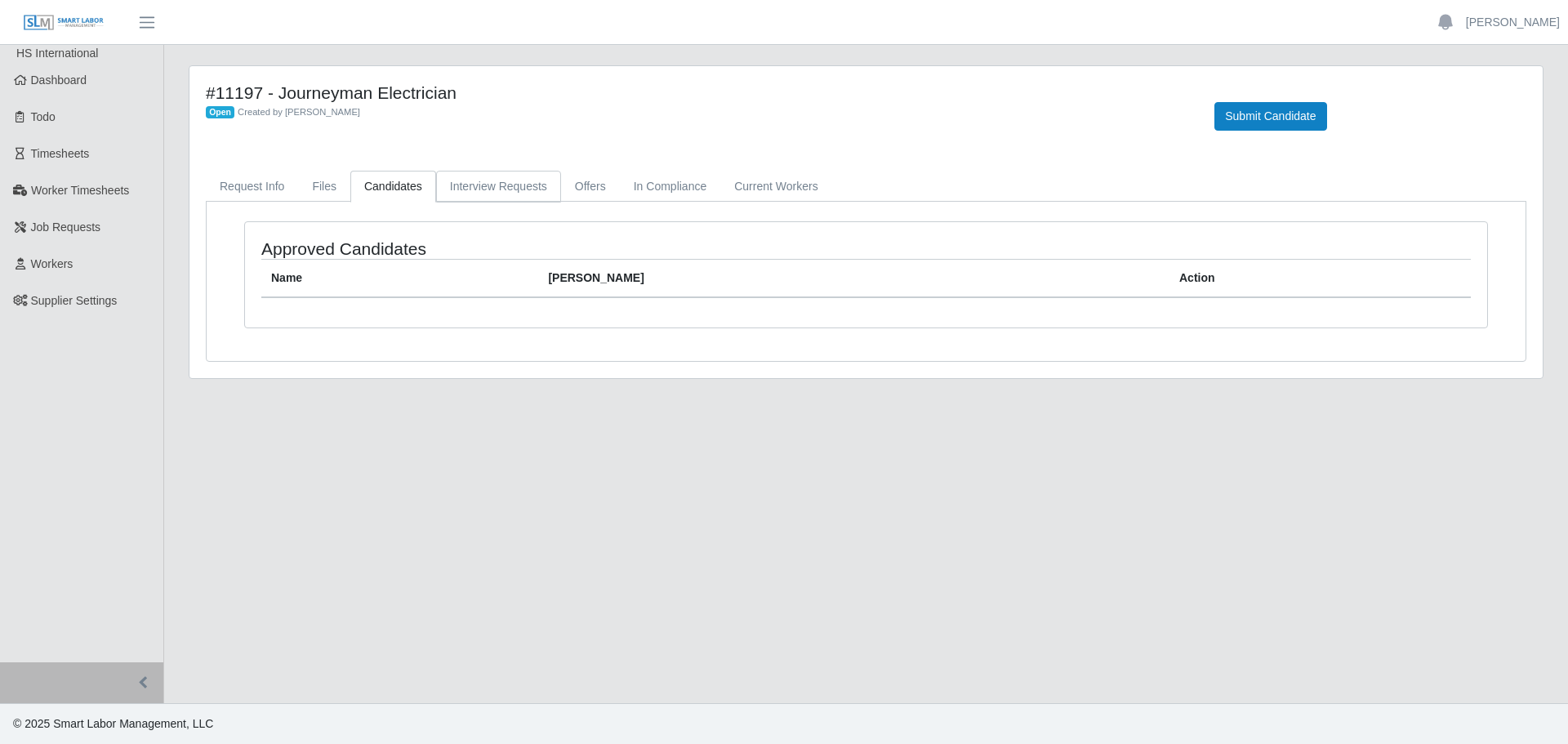
click at [451, 186] on link "Interview Requests" at bounding box center [499, 186] width 125 height 32
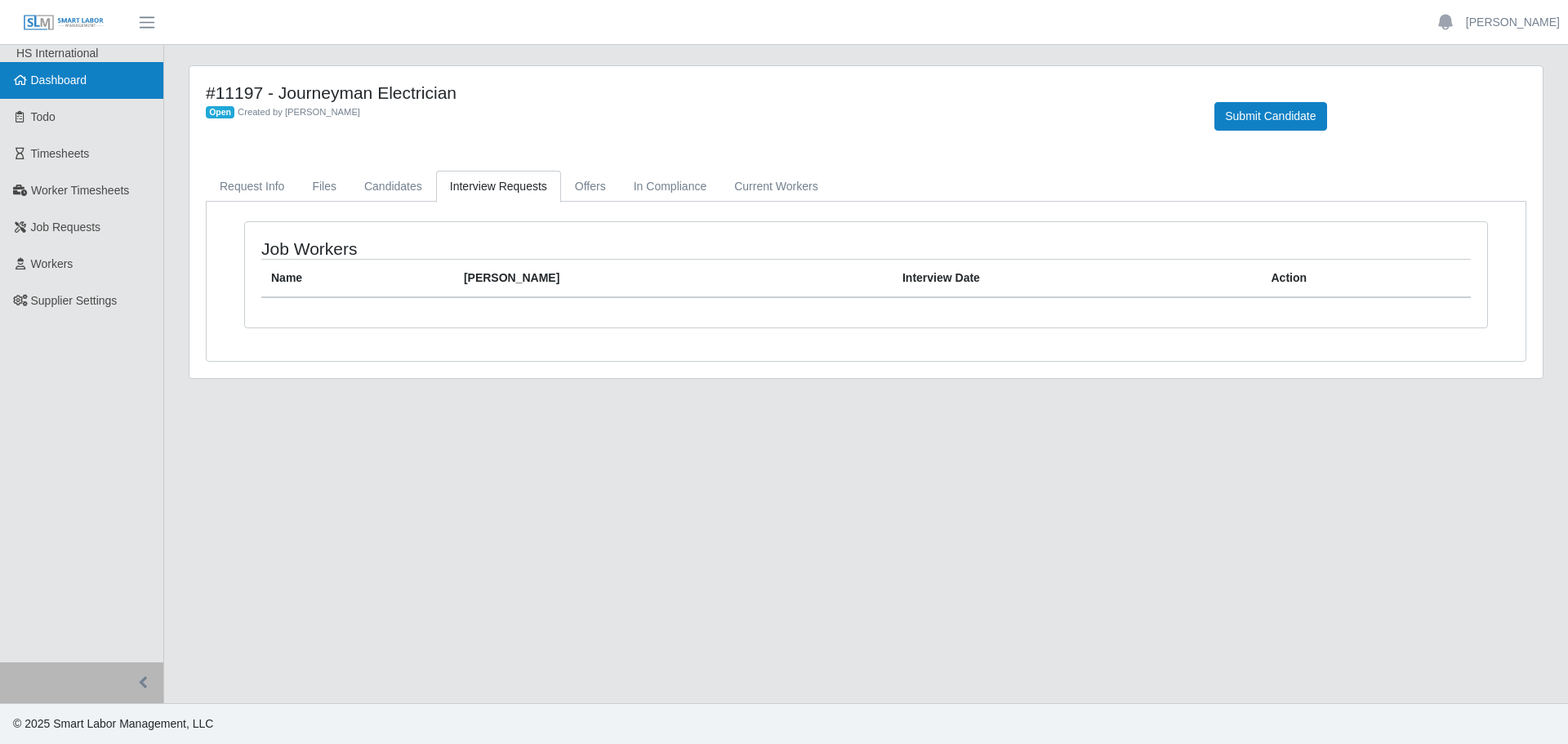
click at [42, 80] on span "Dashboard" at bounding box center [59, 79] width 56 height 13
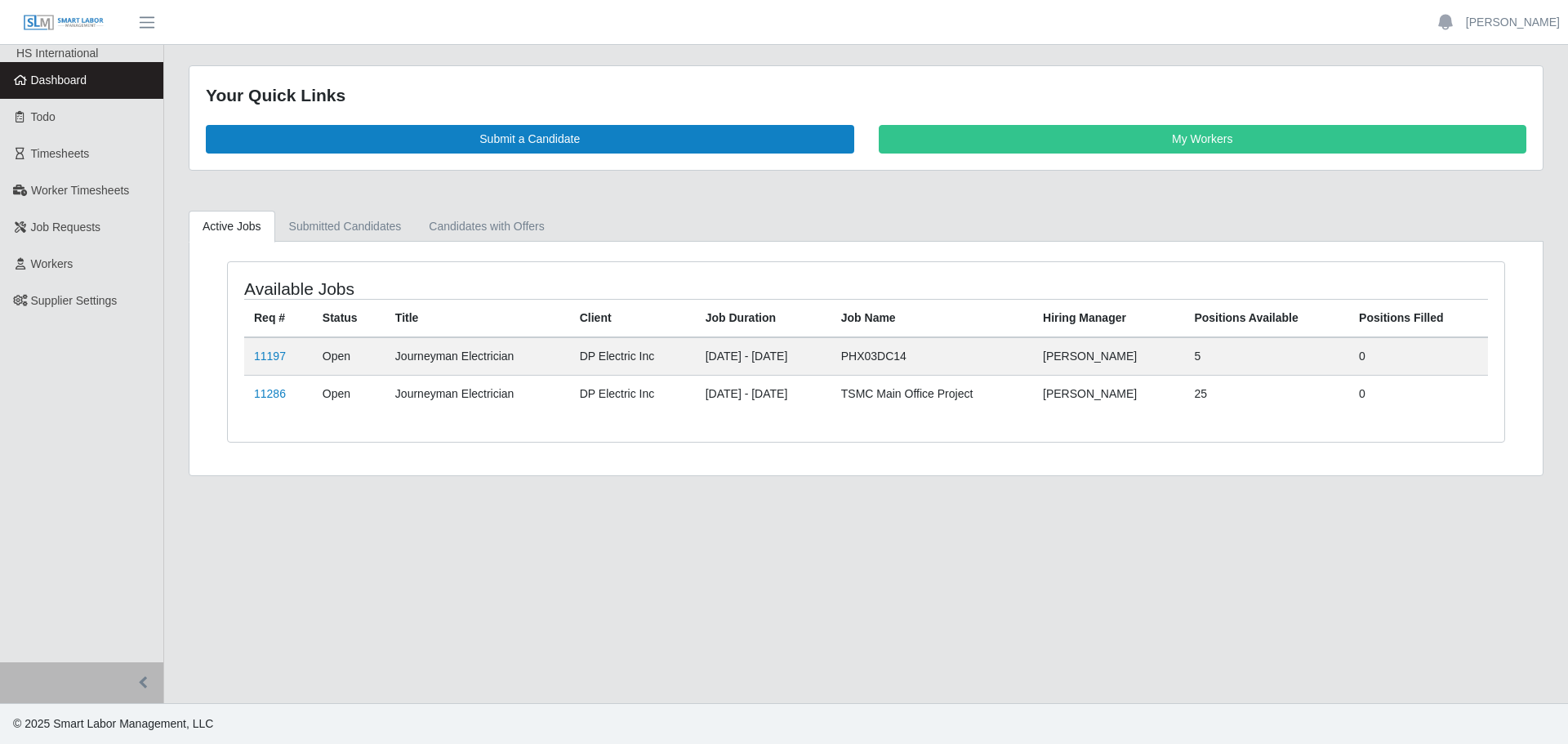
click at [252, 357] on td "11197" at bounding box center [279, 356] width 69 height 39
click at [273, 356] on link "11197" at bounding box center [270, 356] width 32 height 13
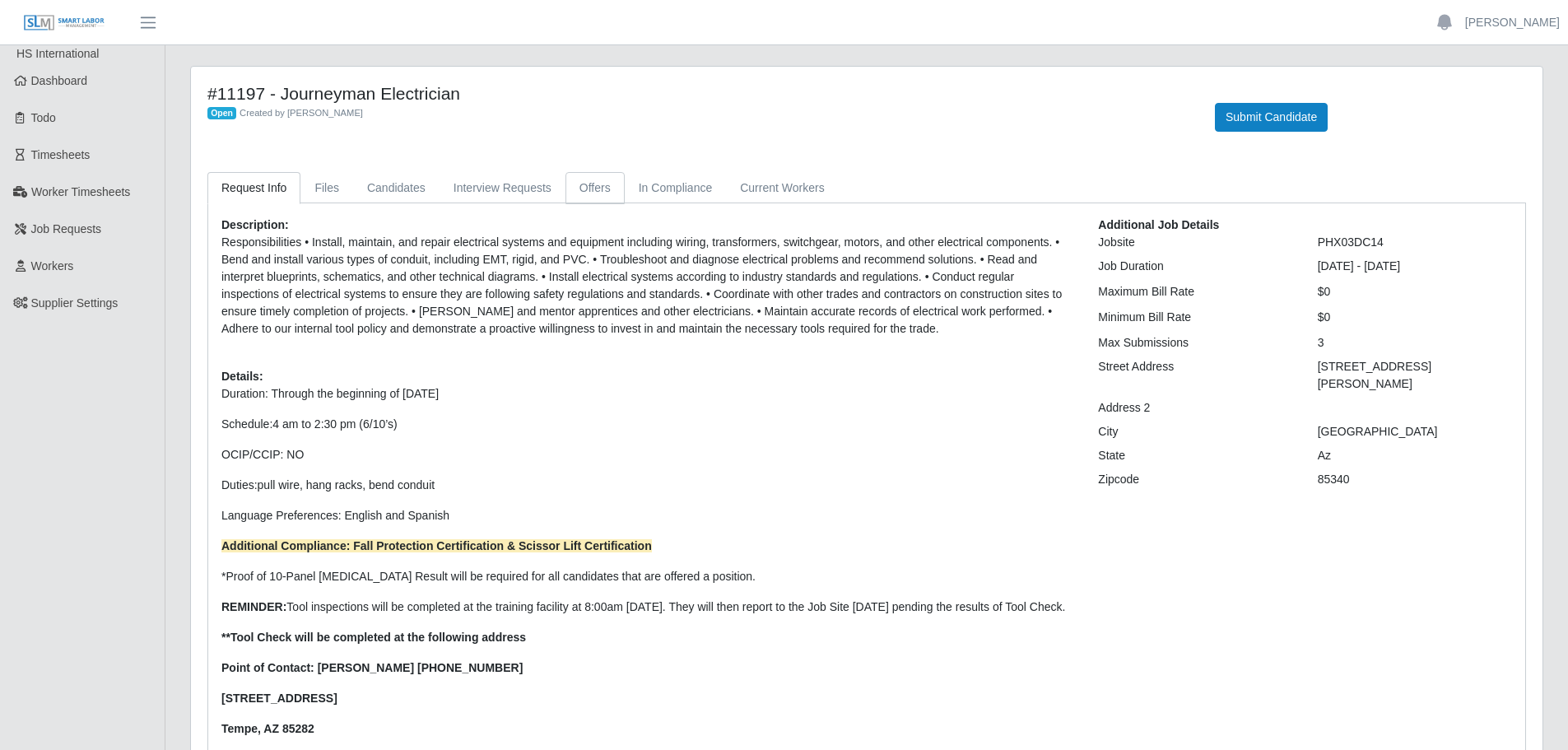
click at [595, 190] on link "Offers" at bounding box center [595, 188] width 59 height 32
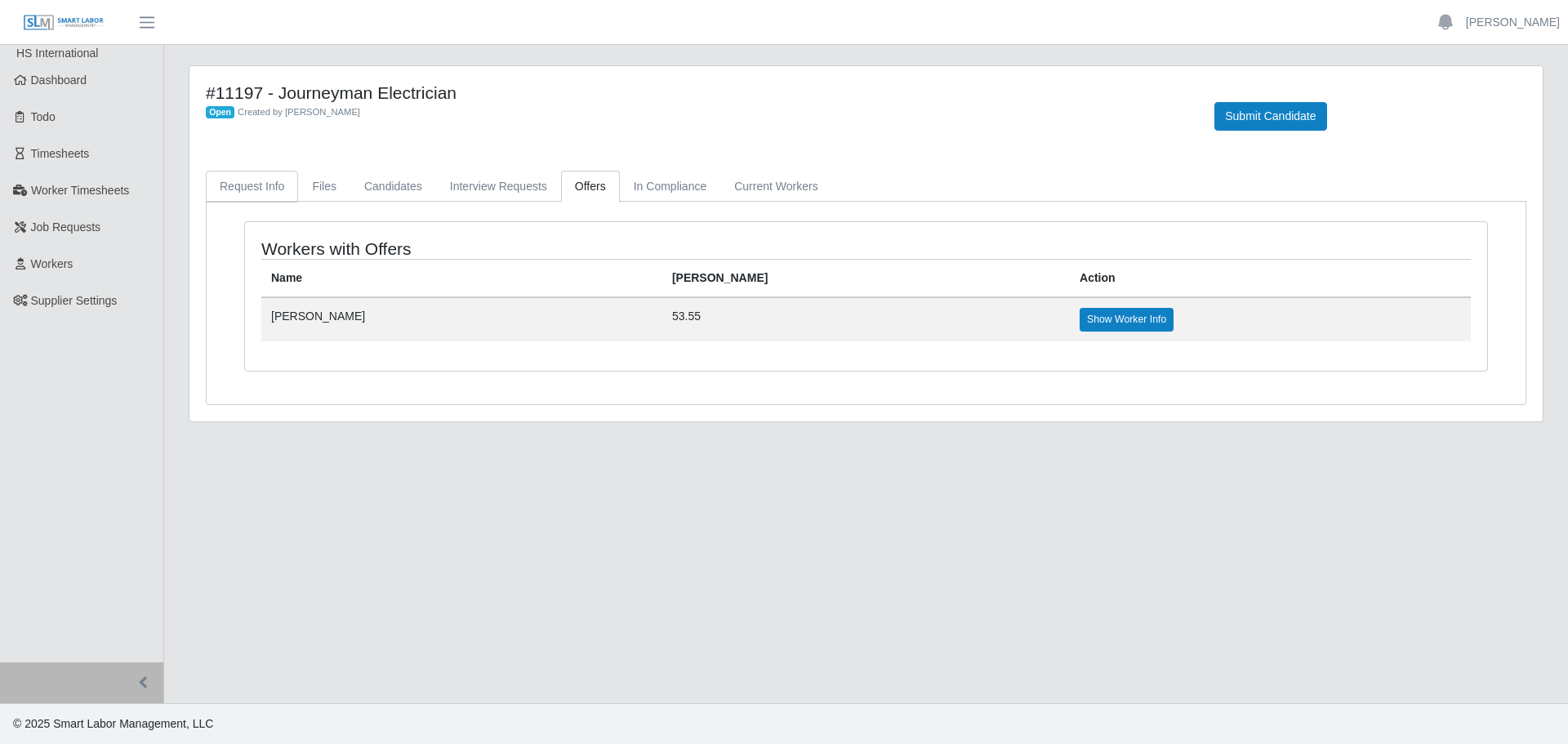
click at [259, 175] on link "Request Info" at bounding box center [251, 186] width 92 height 32
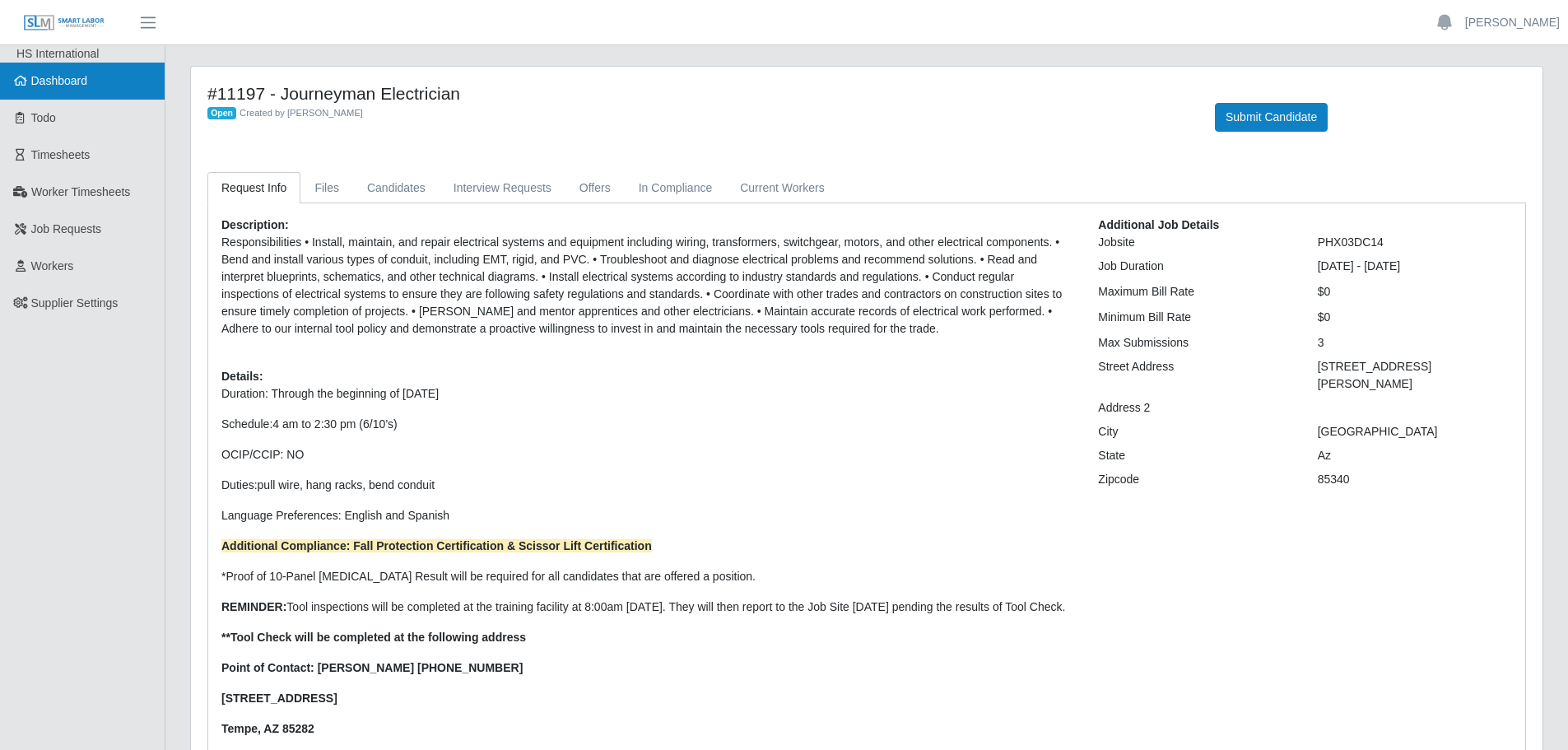
click at [70, 97] on link "Dashboard" at bounding box center [82, 81] width 165 height 37
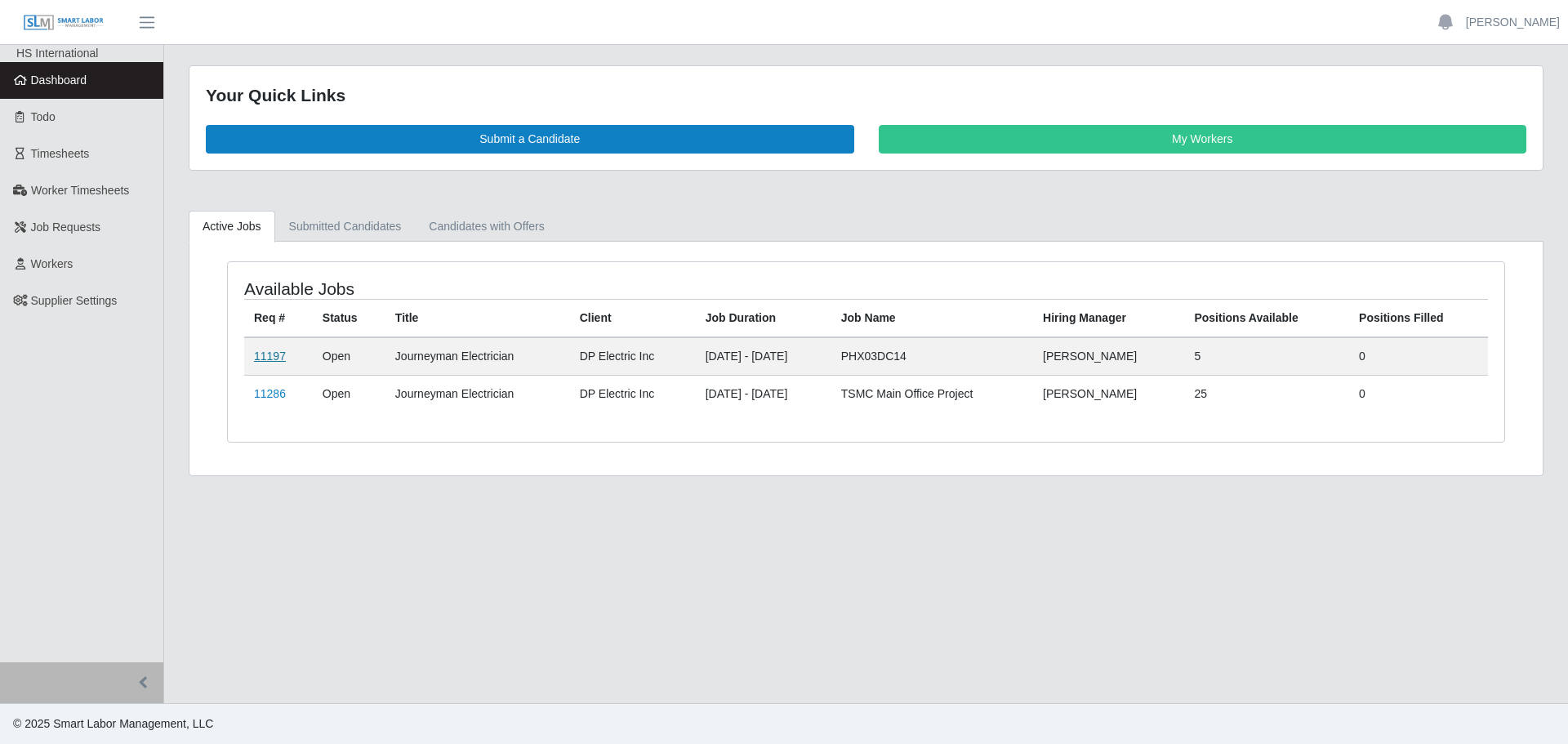
click at [257, 355] on link "11197" at bounding box center [270, 356] width 32 height 13
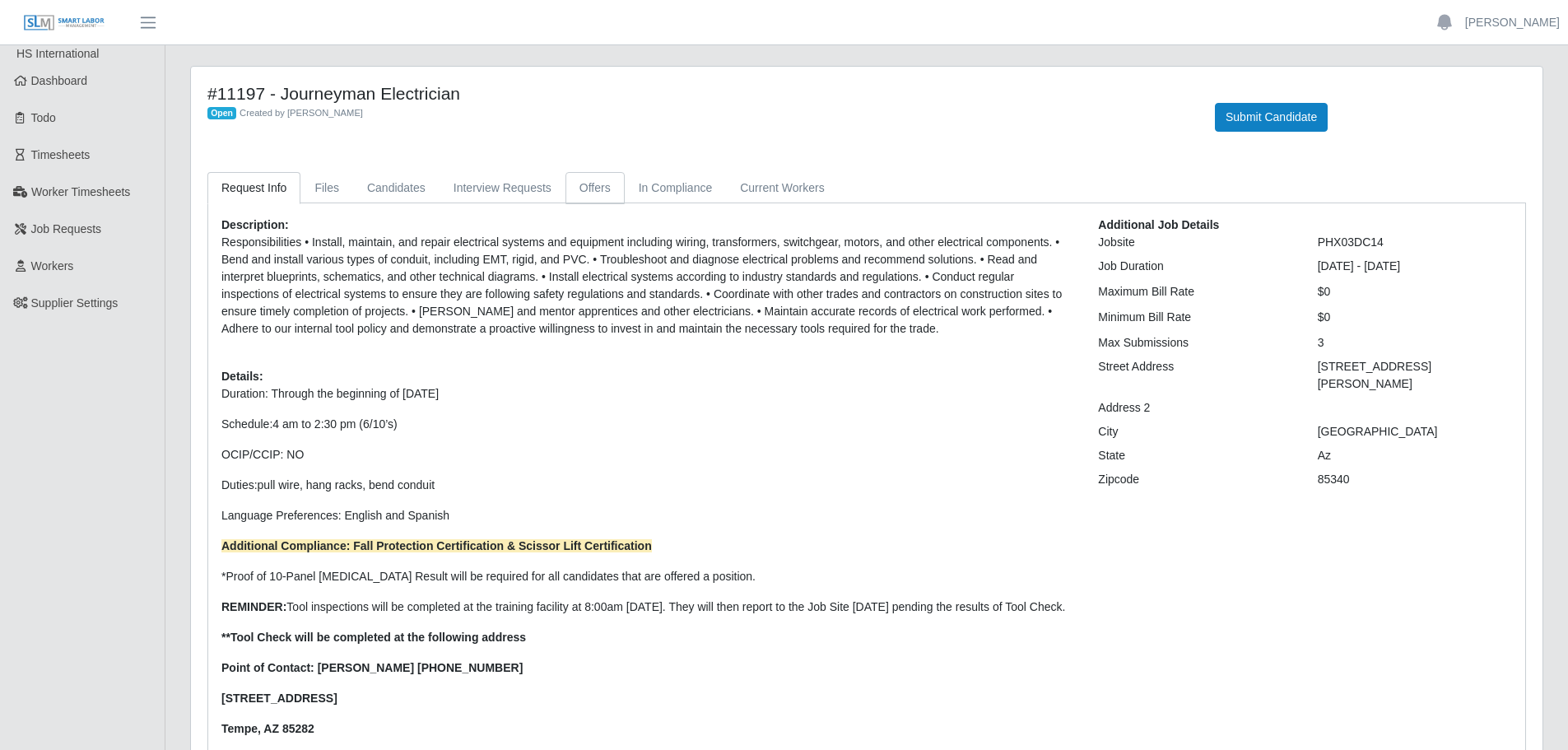
click at [578, 194] on link "Offers" at bounding box center [595, 188] width 59 height 32
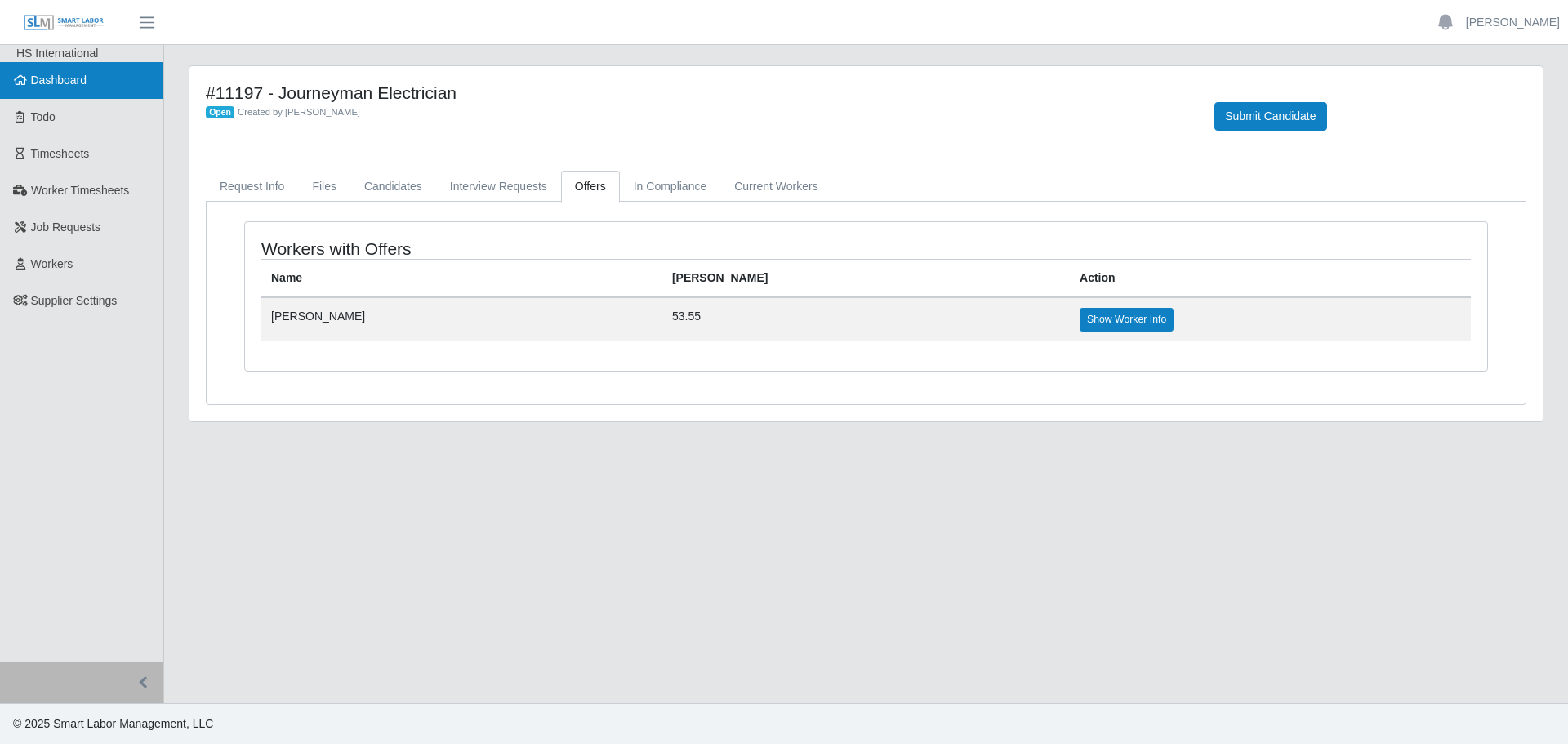
click at [76, 74] on span "Dashboard" at bounding box center [59, 79] width 56 height 13
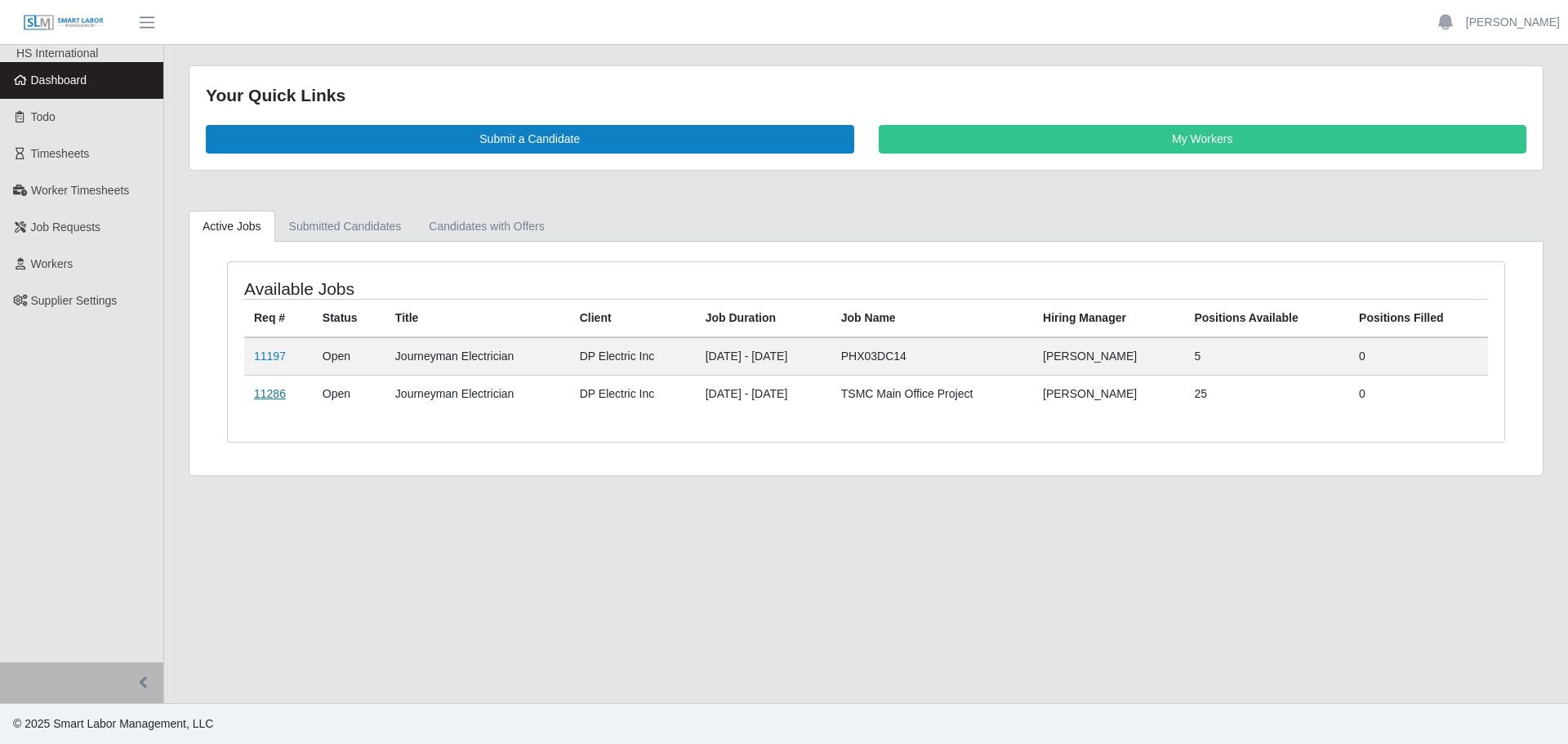
click at [274, 390] on link "11286" at bounding box center [270, 394] width 32 height 13
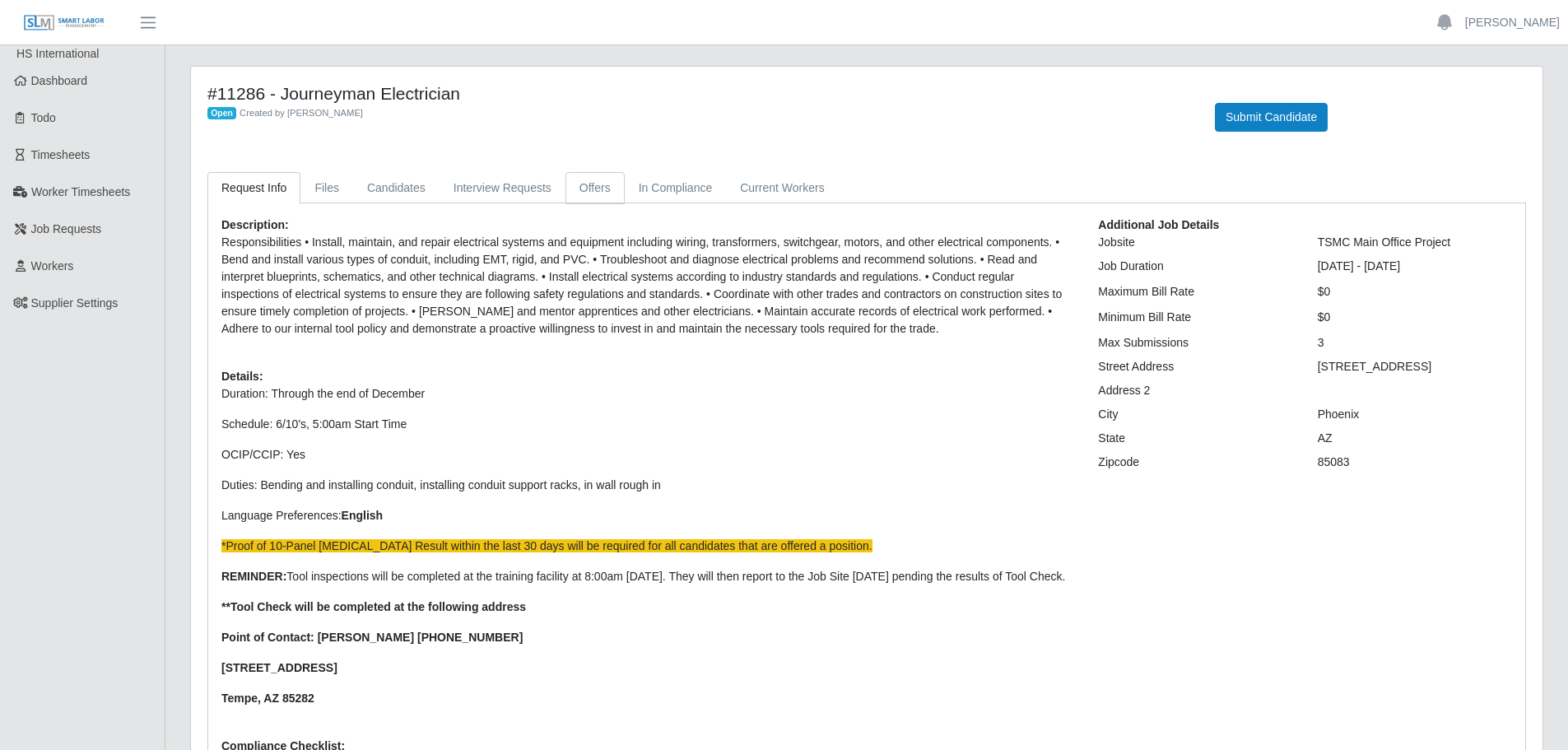
click at [606, 184] on link "Offers" at bounding box center [595, 188] width 59 height 32
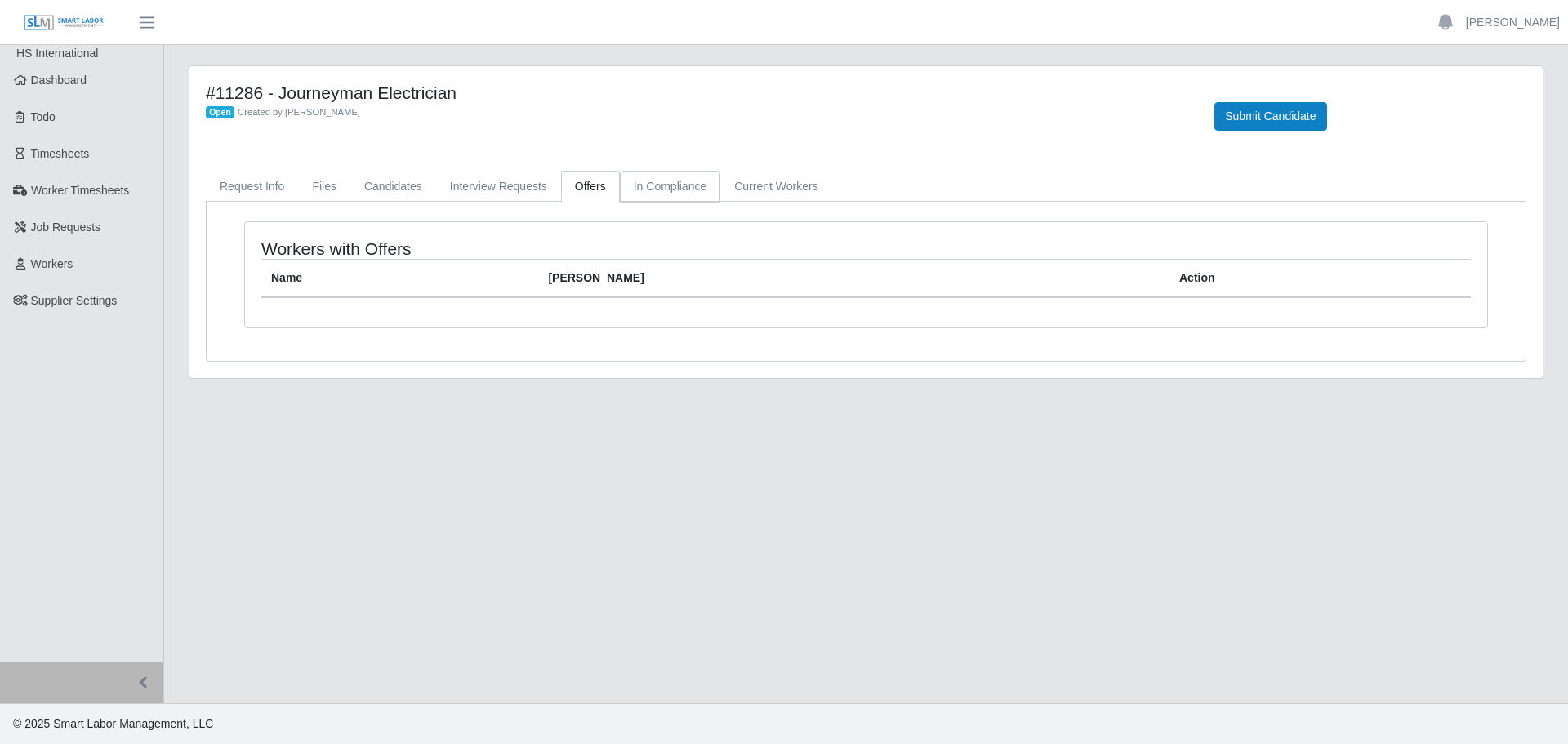
click at [666, 186] on link "In Compliance" at bounding box center [671, 186] width 102 height 32
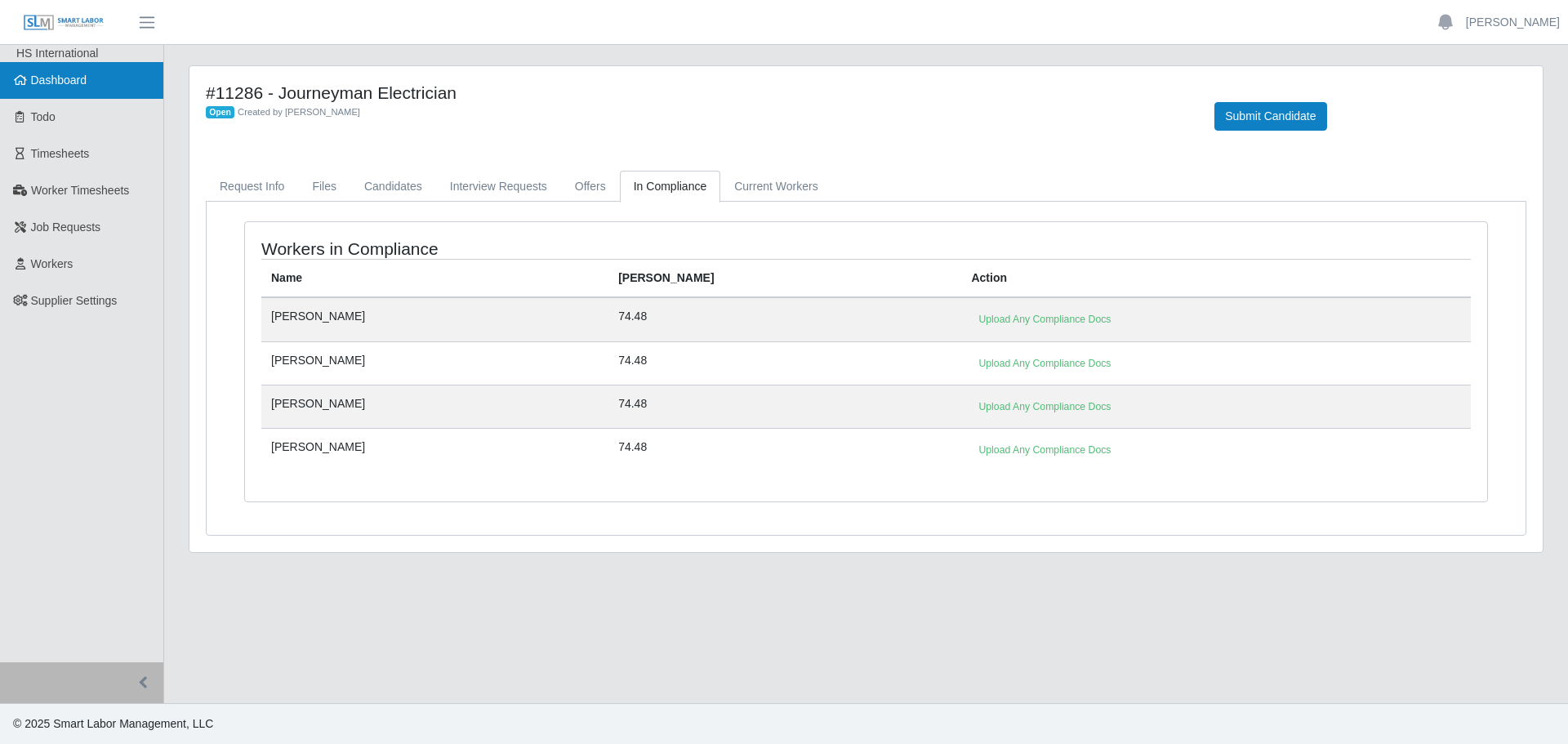
click at [71, 88] on link "Dashboard" at bounding box center [82, 80] width 164 height 37
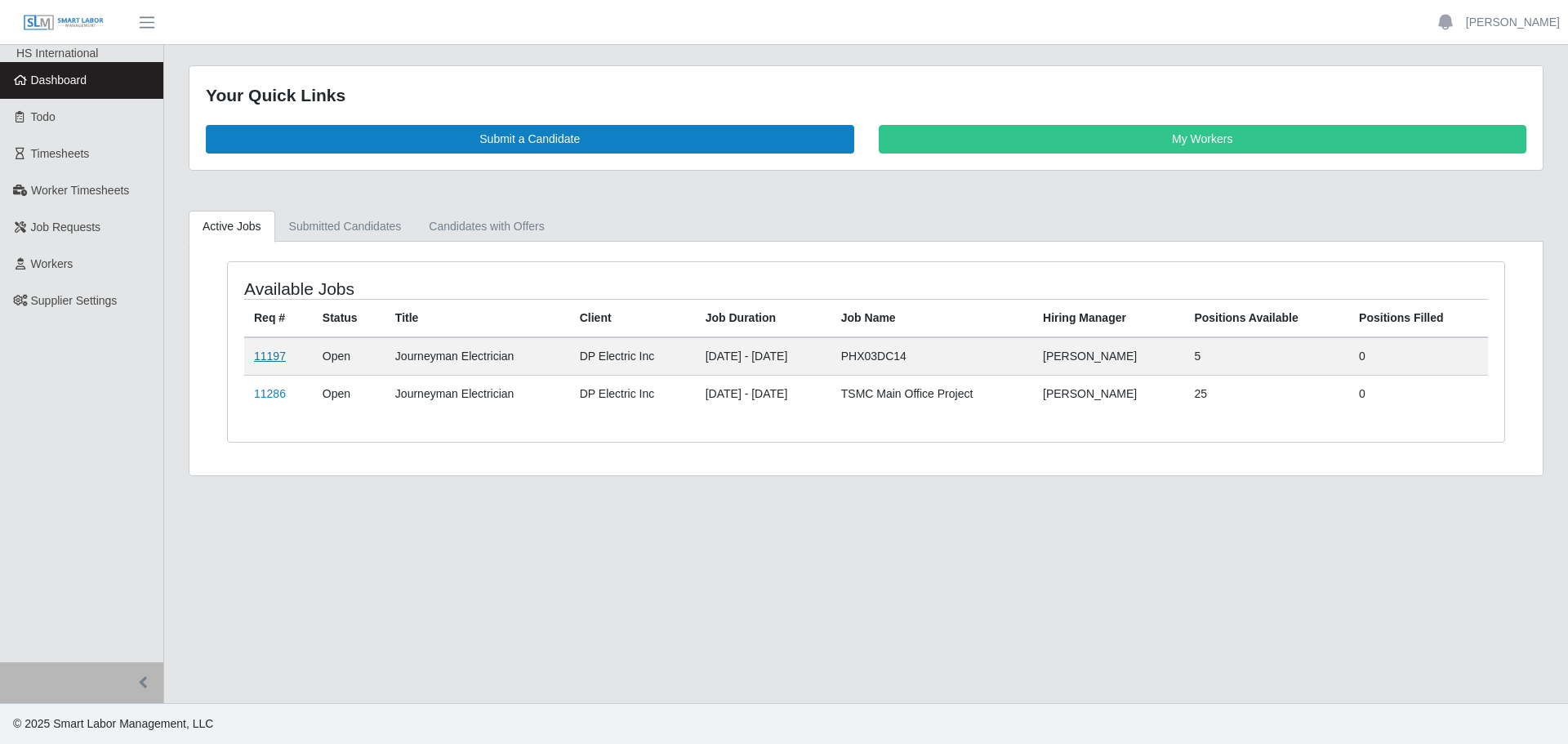
click at [274, 354] on link "11197" at bounding box center [270, 356] width 32 height 13
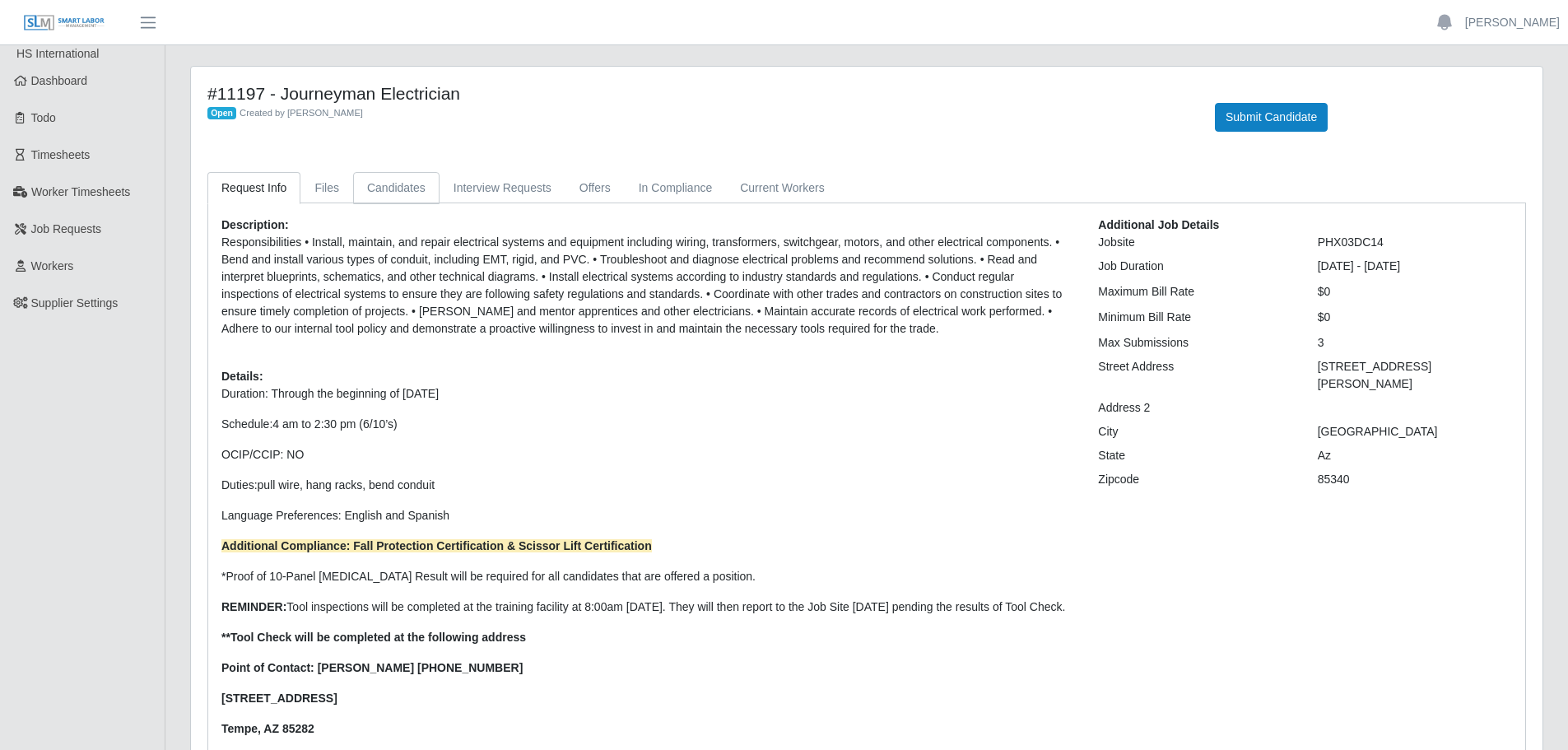
click at [389, 191] on link "Candidates" at bounding box center [397, 188] width 87 height 32
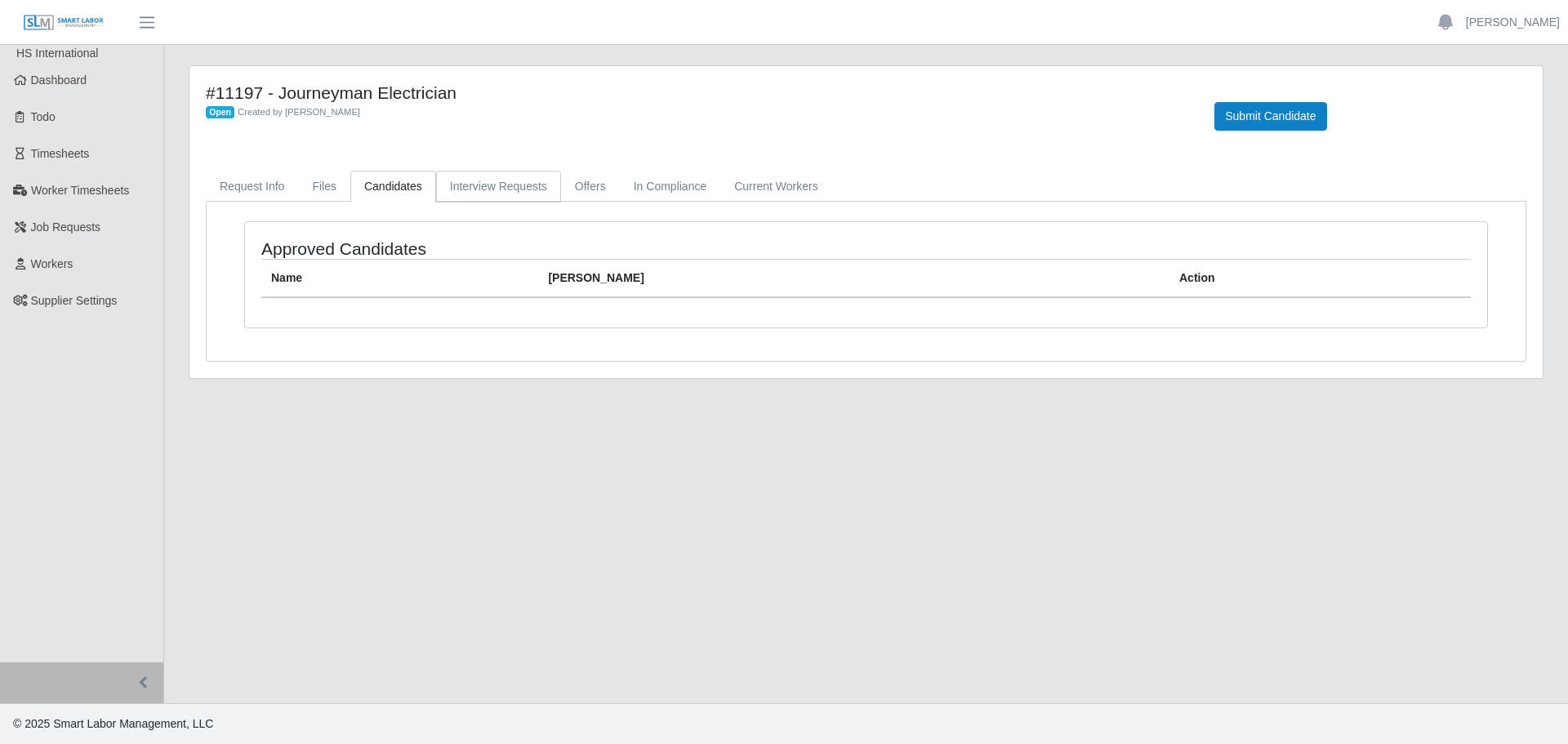
click at [492, 189] on link "Interview Requests" at bounding box center [499, 186] width 125 height 32
click at [620, 180] on link "In Compliance" at bounding box center [671, 186] width 102 height 32
click at [49, 83] on span "Dashboard" at bounding box center [59, 79] width 56 height 13
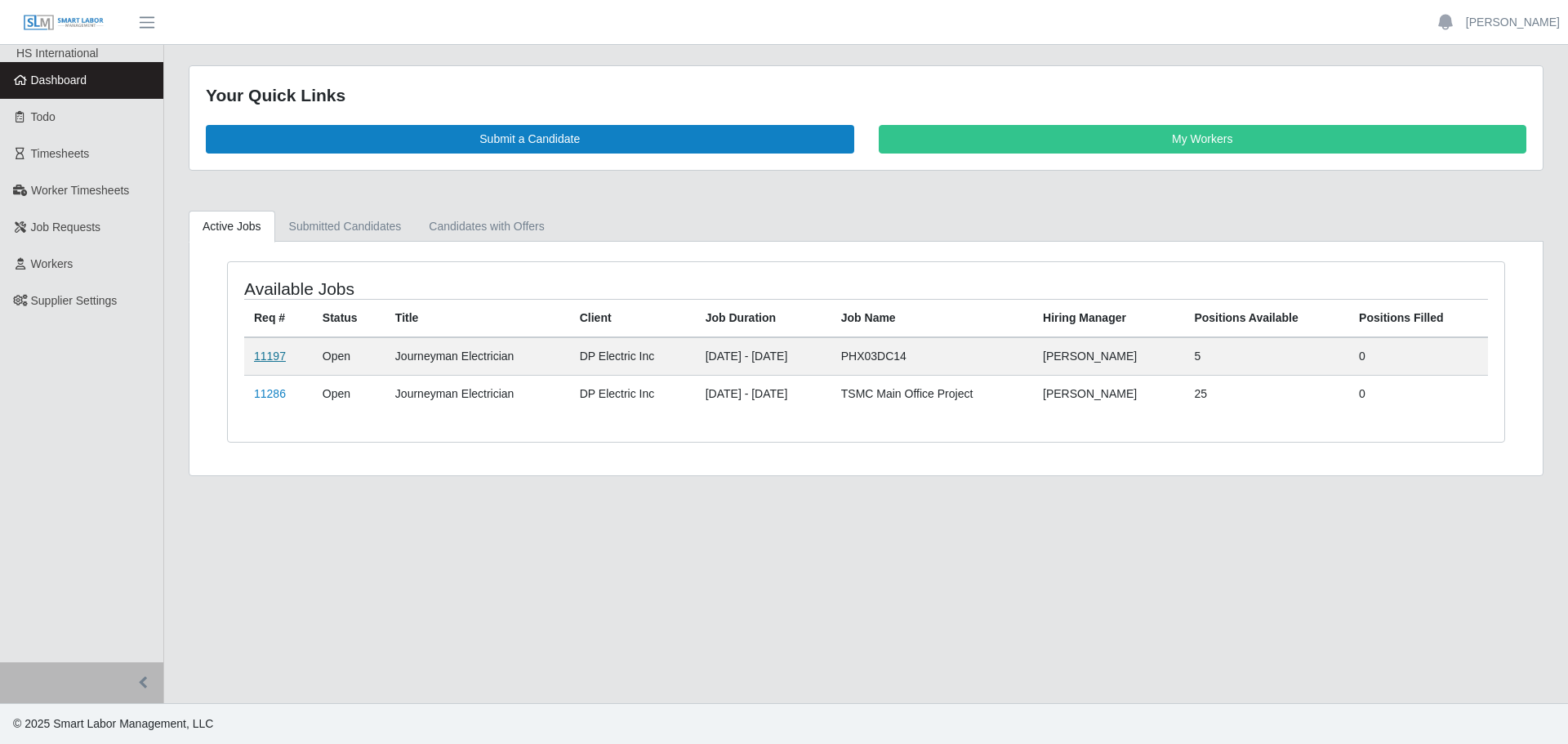
click at [265, 355] on link "11197" at bounding box center [270, 356] width 32 height 13
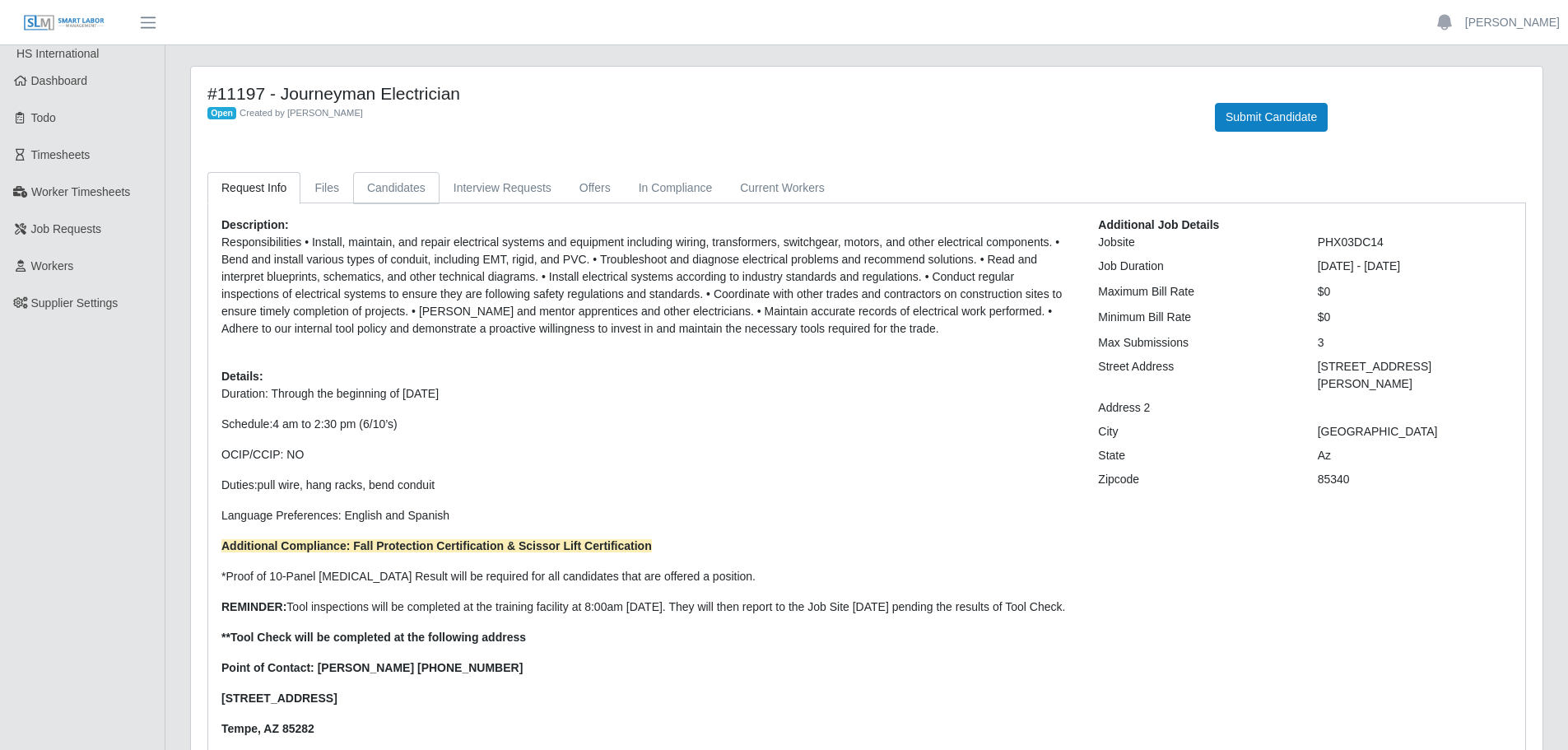
click at [394, 176] on link "Candidates" at bounding box center [397, 188] width 87 height 32
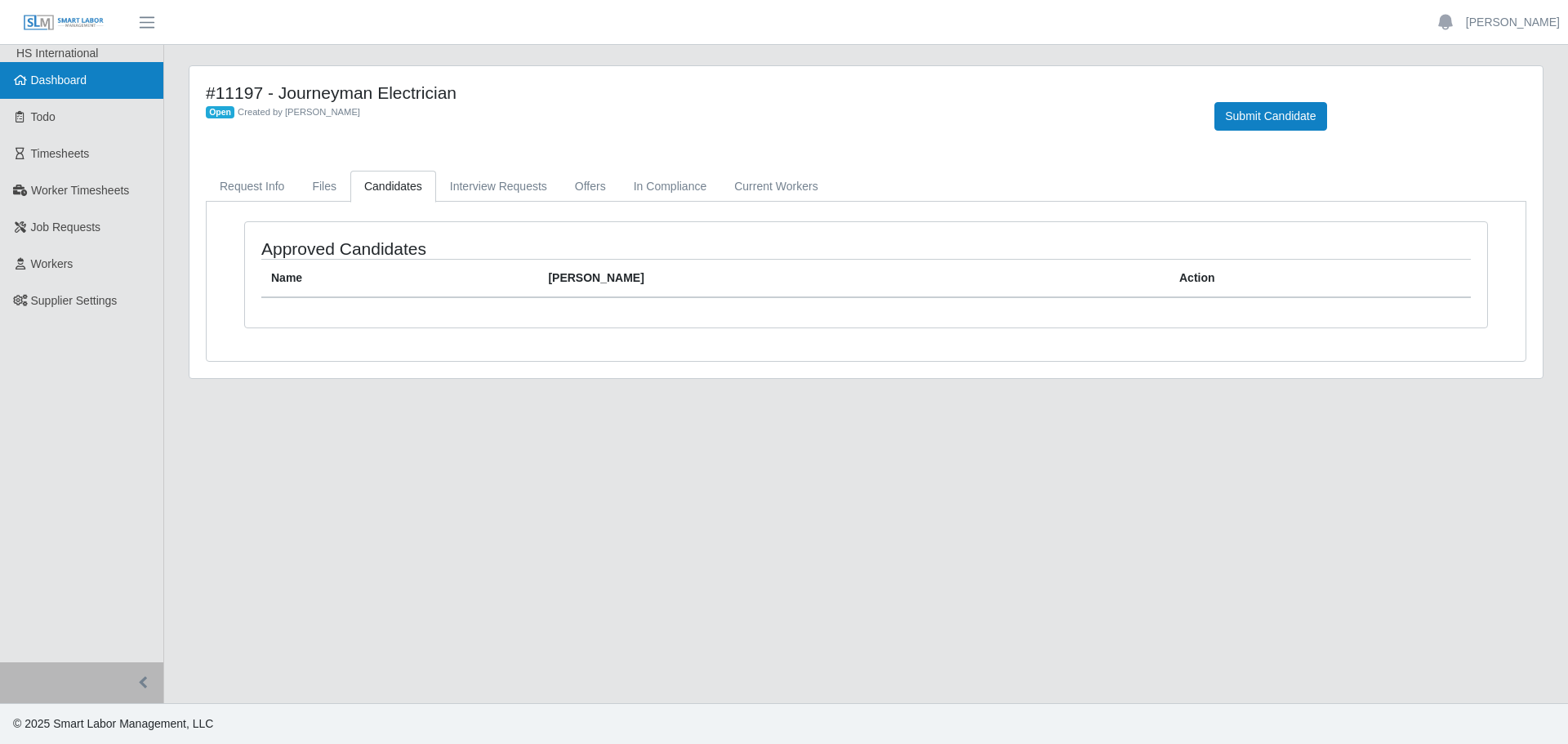
click at [36, 89] on link "Dashboard" at bounding box center [82, 80] width 164 height 37
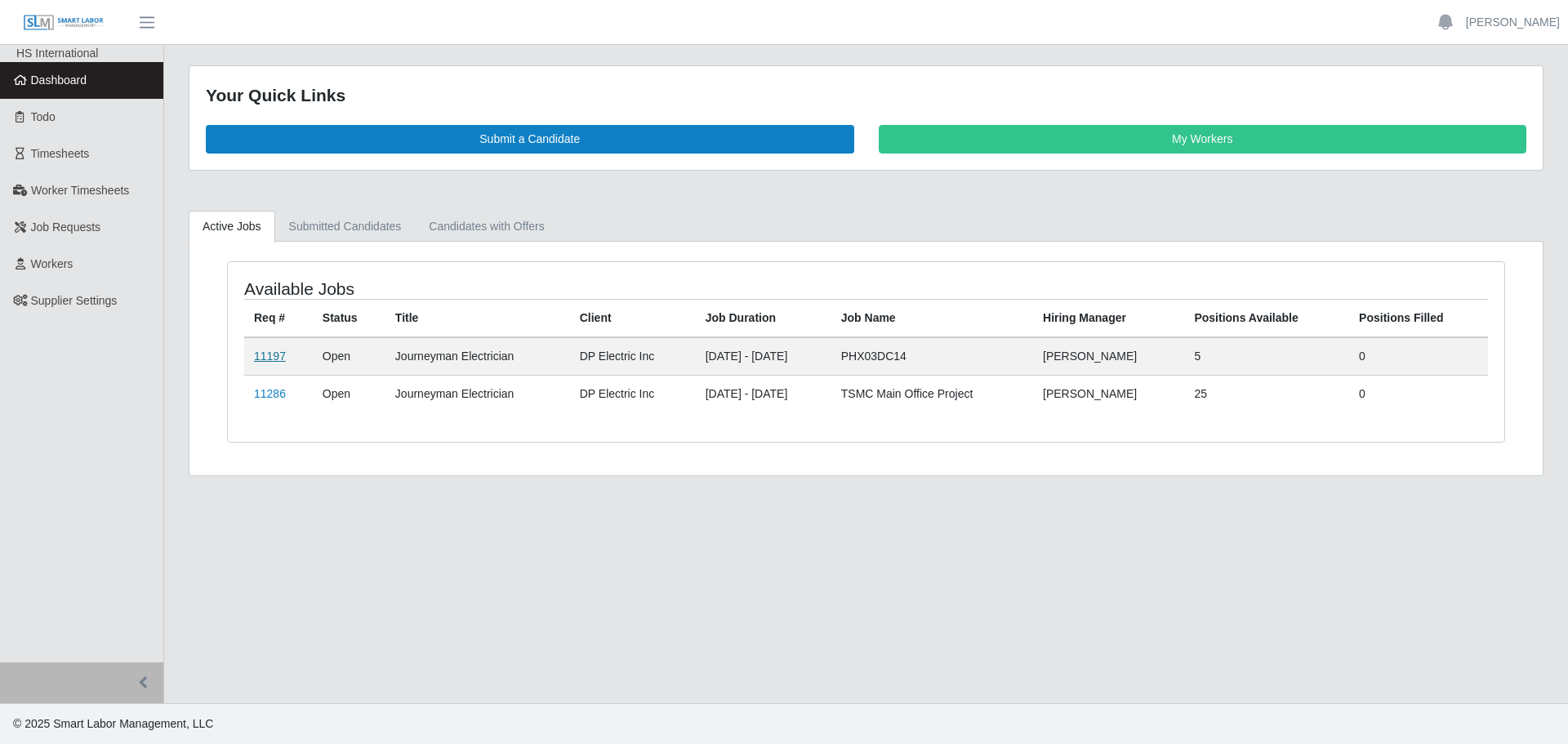
click at [263, 357] on link "11197" at bounding box center [270, 356] width 32 height 13
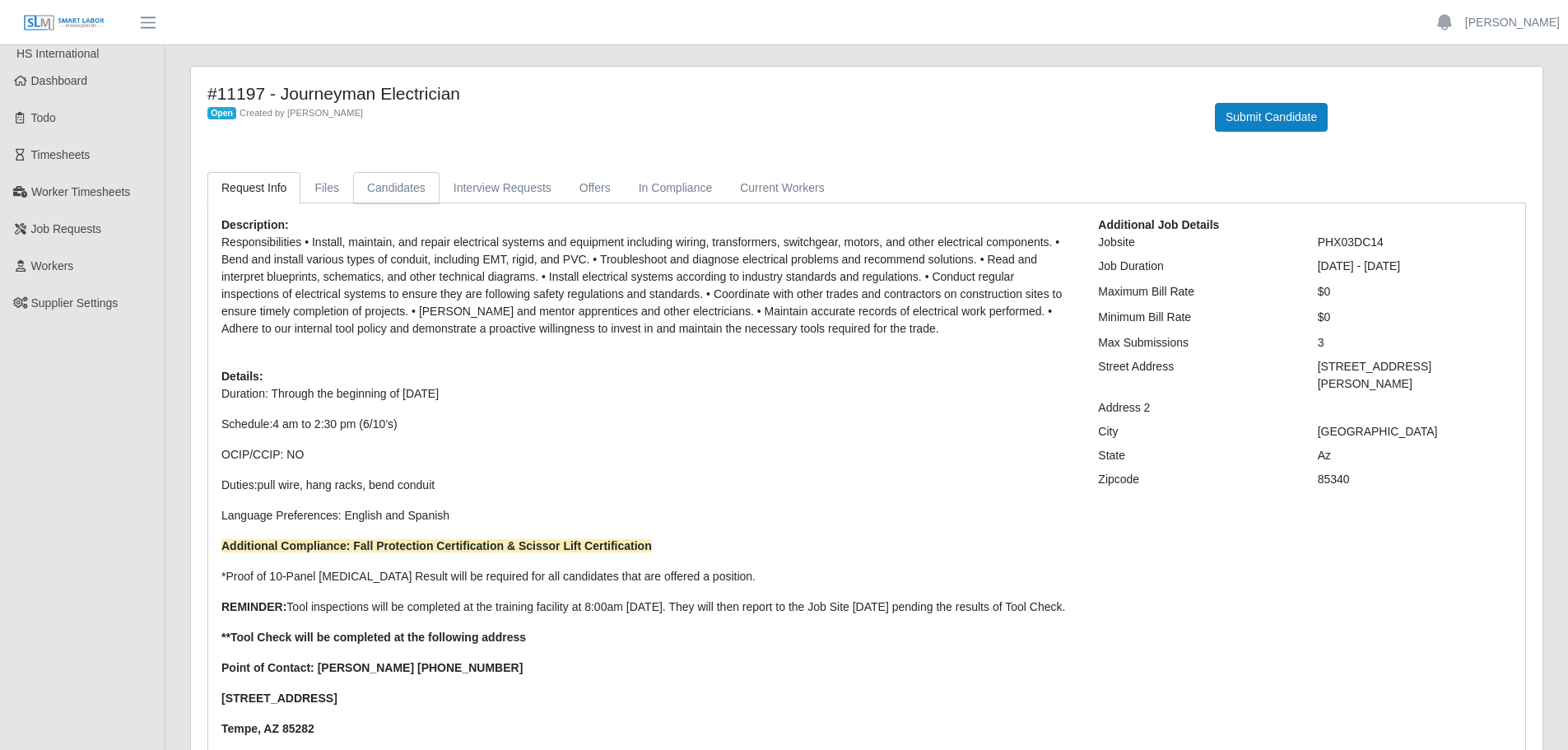
click at [386, 181] on link "Candidates" at bounding box center [397, 188] width 87 height 32
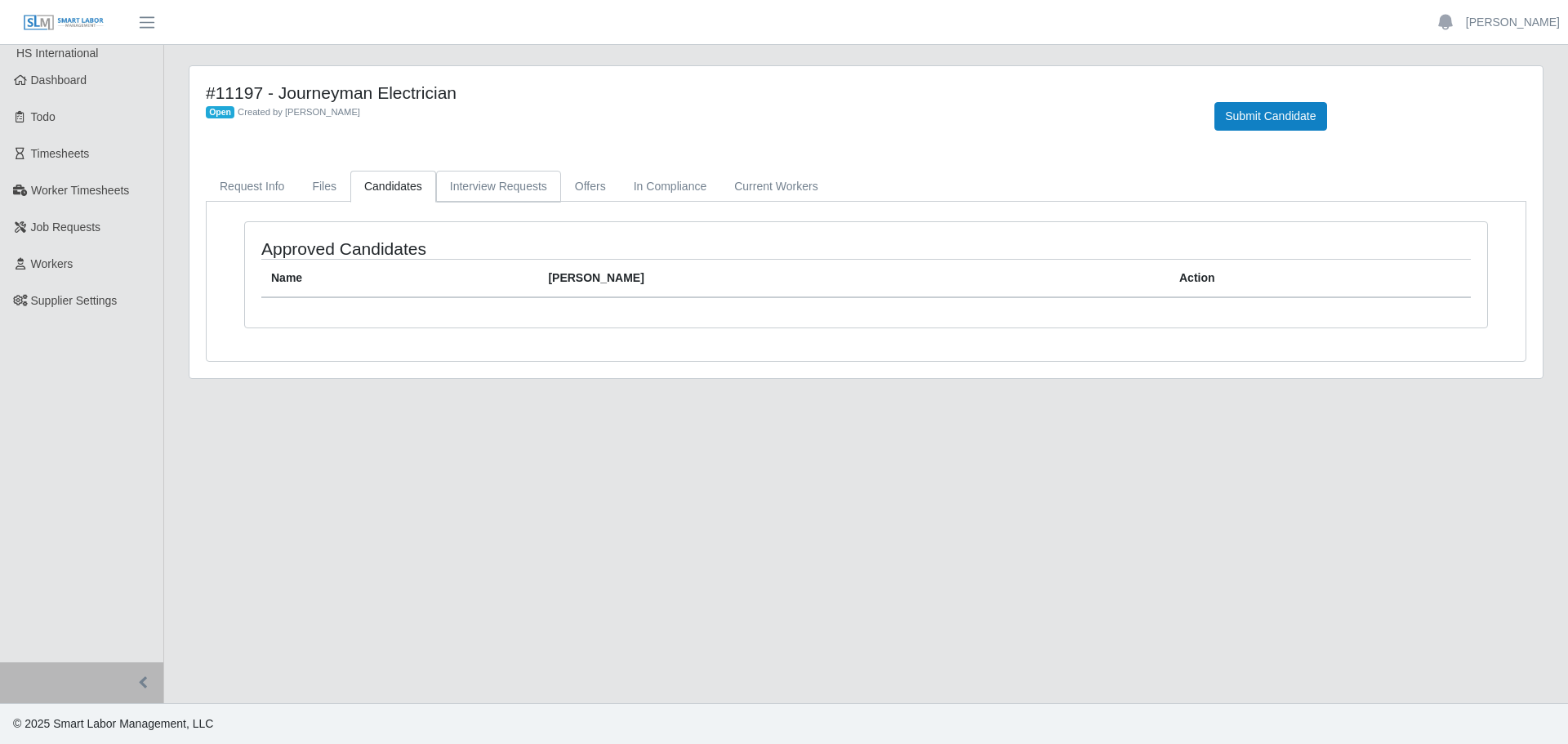
click at [513, 190] on link "Interview Requests" at bounding box center [499, 186] width 125 height 32
click at [589, 183] on link "Offers" at bounding box center [591, 186] width 59 height 32
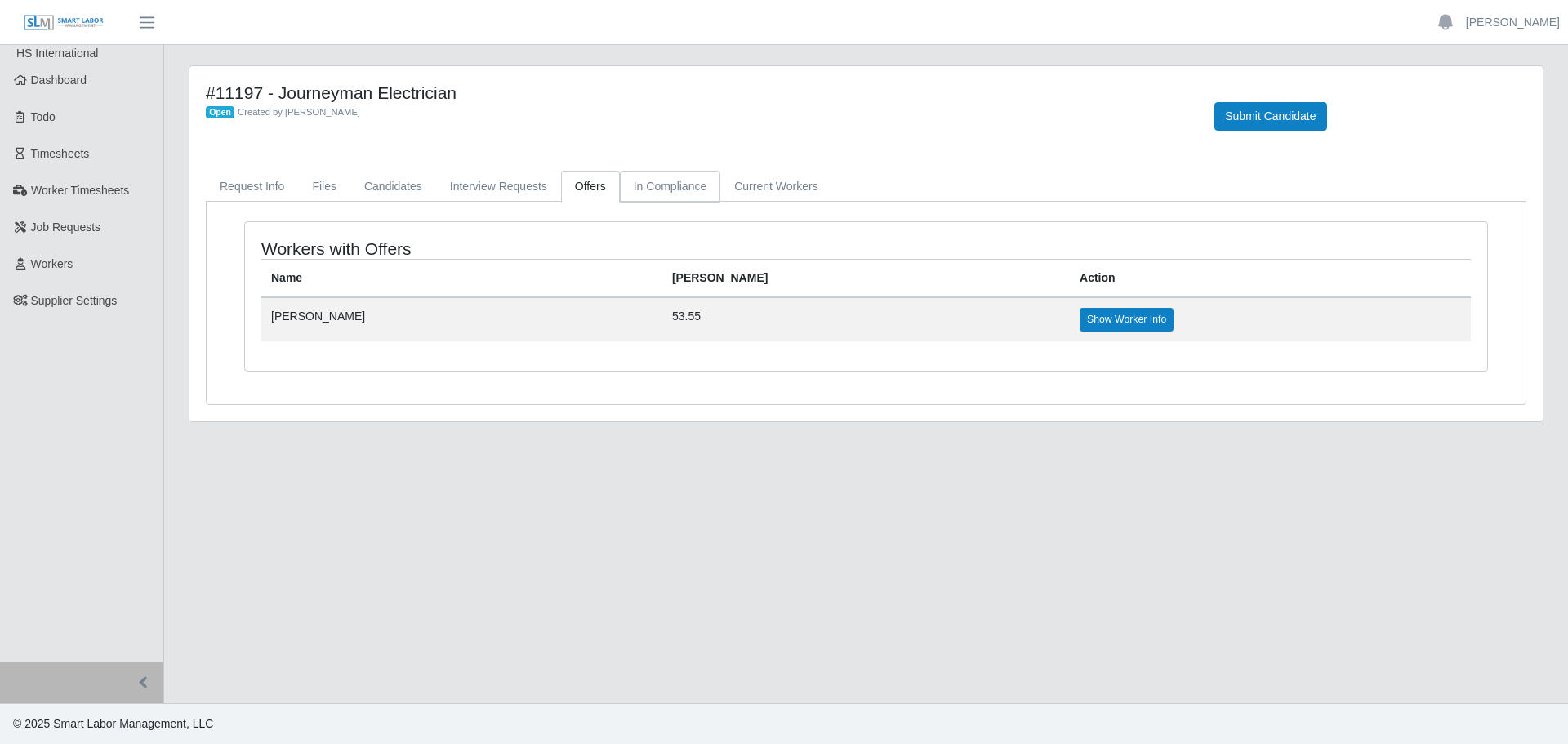
click at [625, 181] on link "In Compliance" at bounding box center [671, 186] width 102 height 32
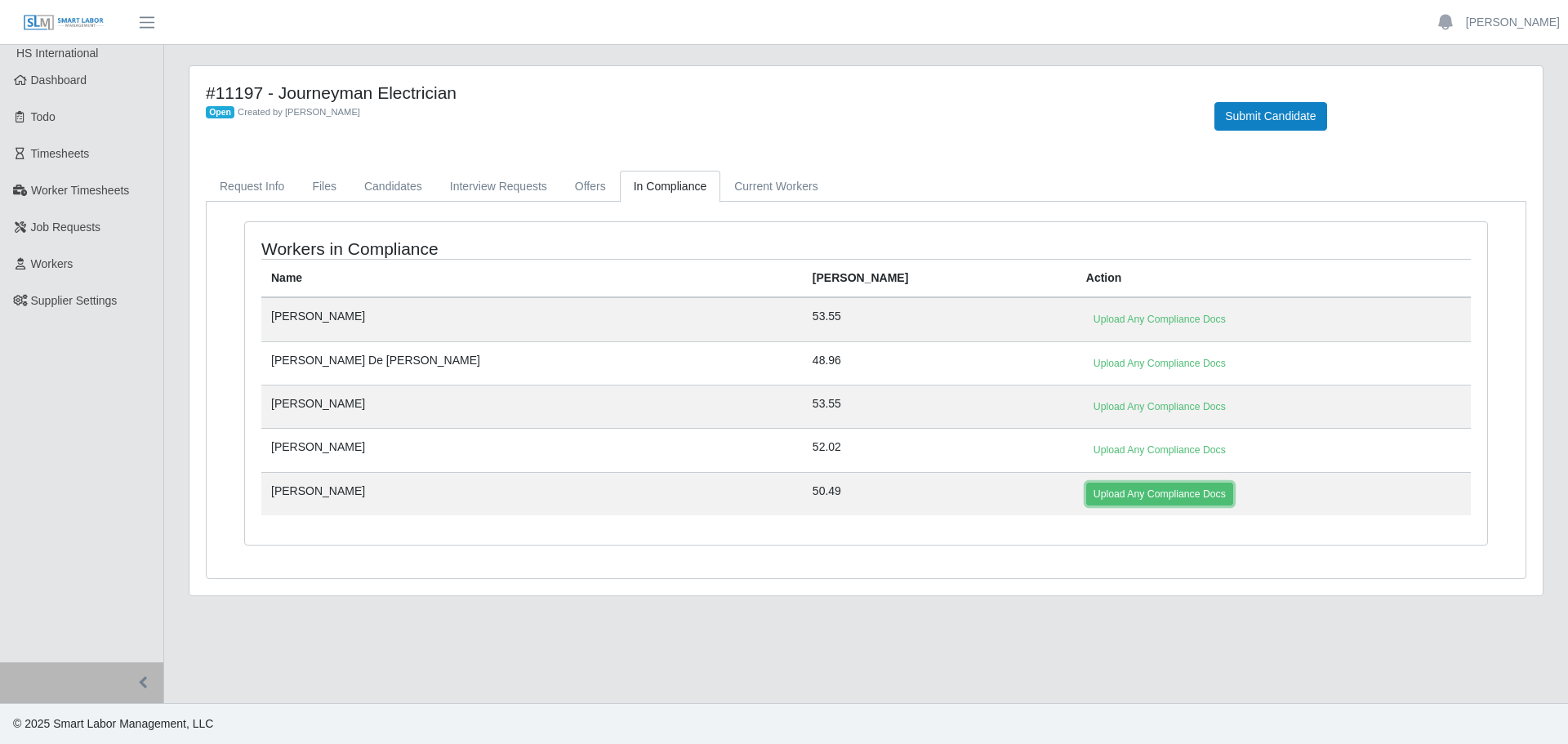
click at [1087, 501] on link "Upload Any Compliance Docs" at bounding box center [1160, 494] width 147 height 23
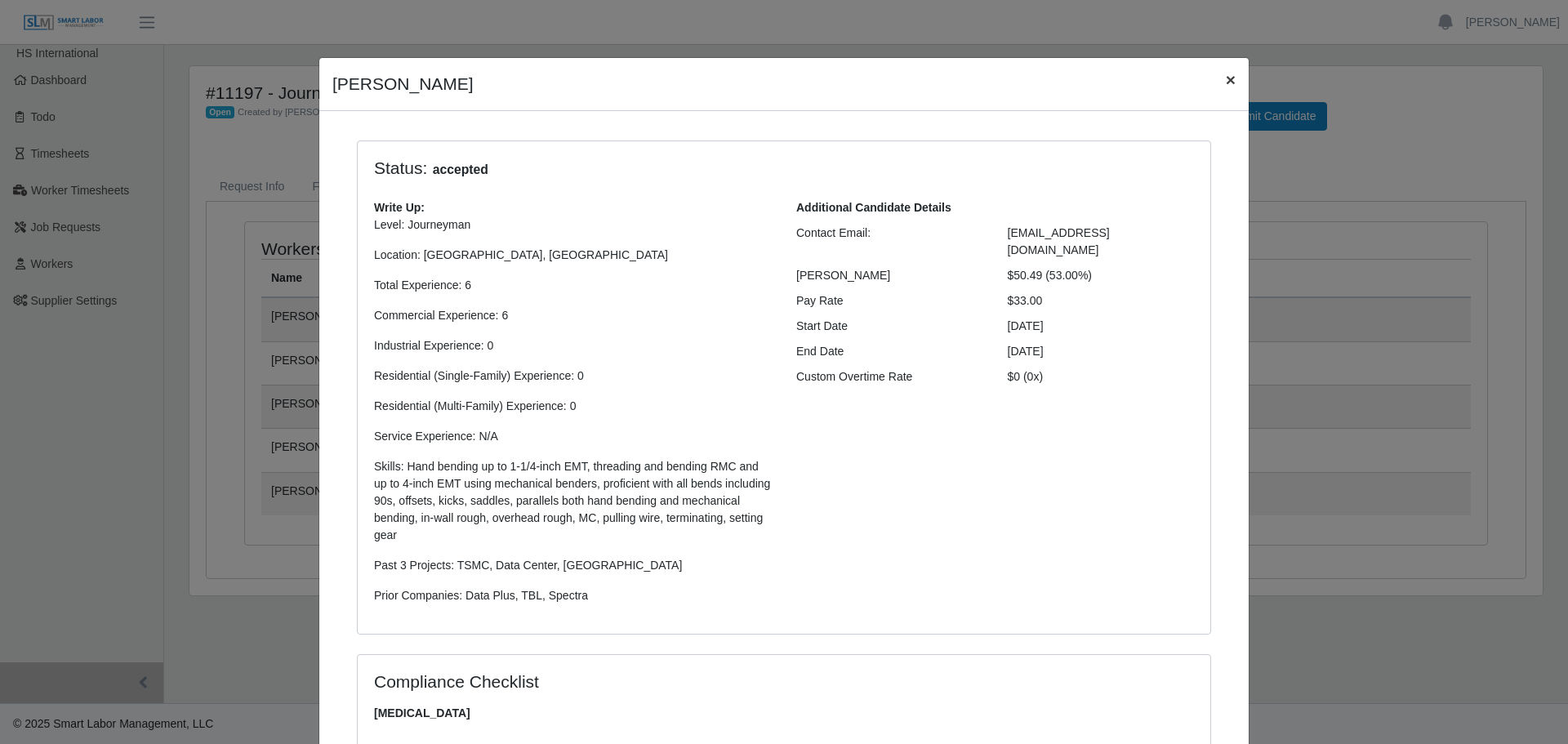
click at [1226, 82] on span "×" at bounding box center [1230, 80] width 9 height 19
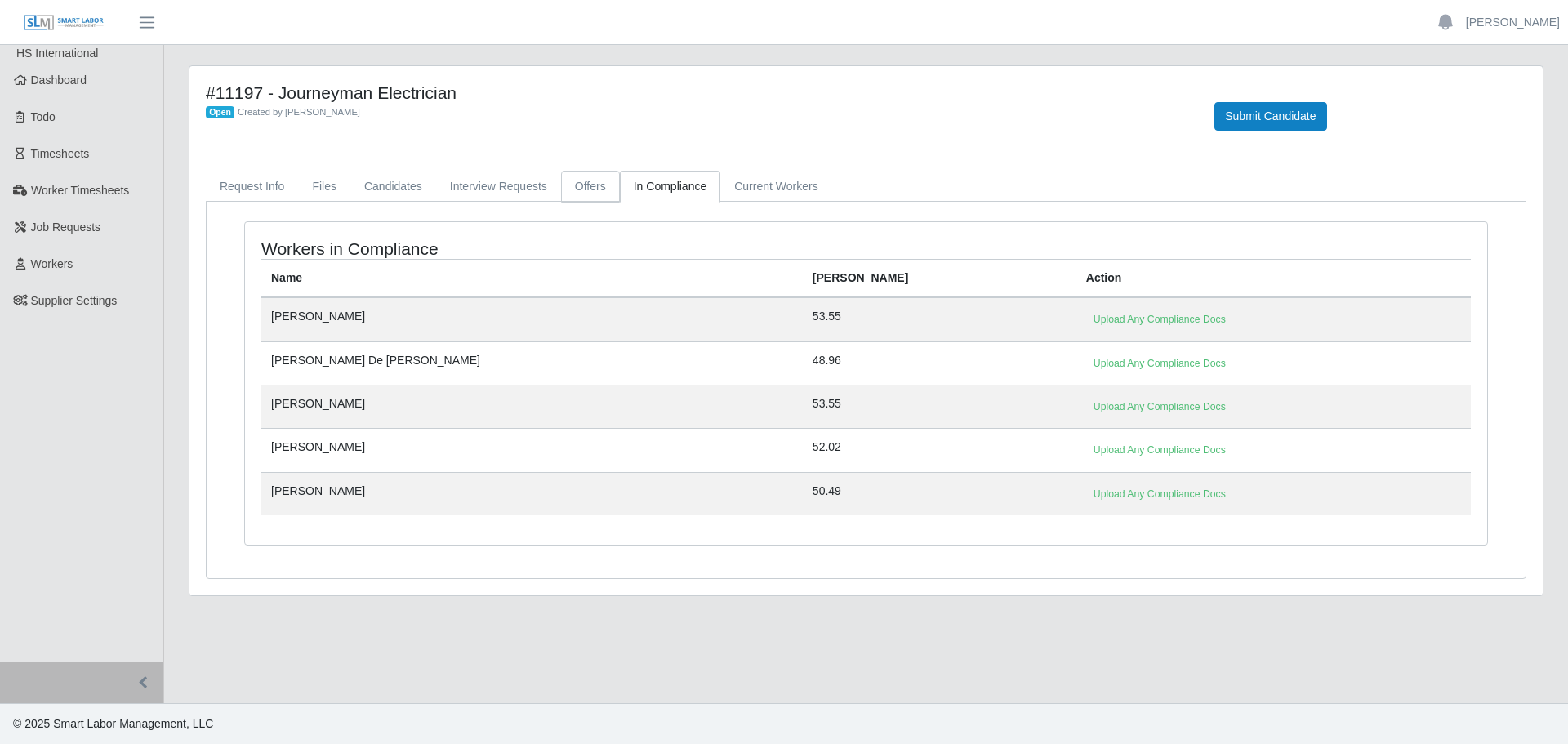
click at [595, 184] on link "Offers" at bounding box center [591, 186] width 59 height 32
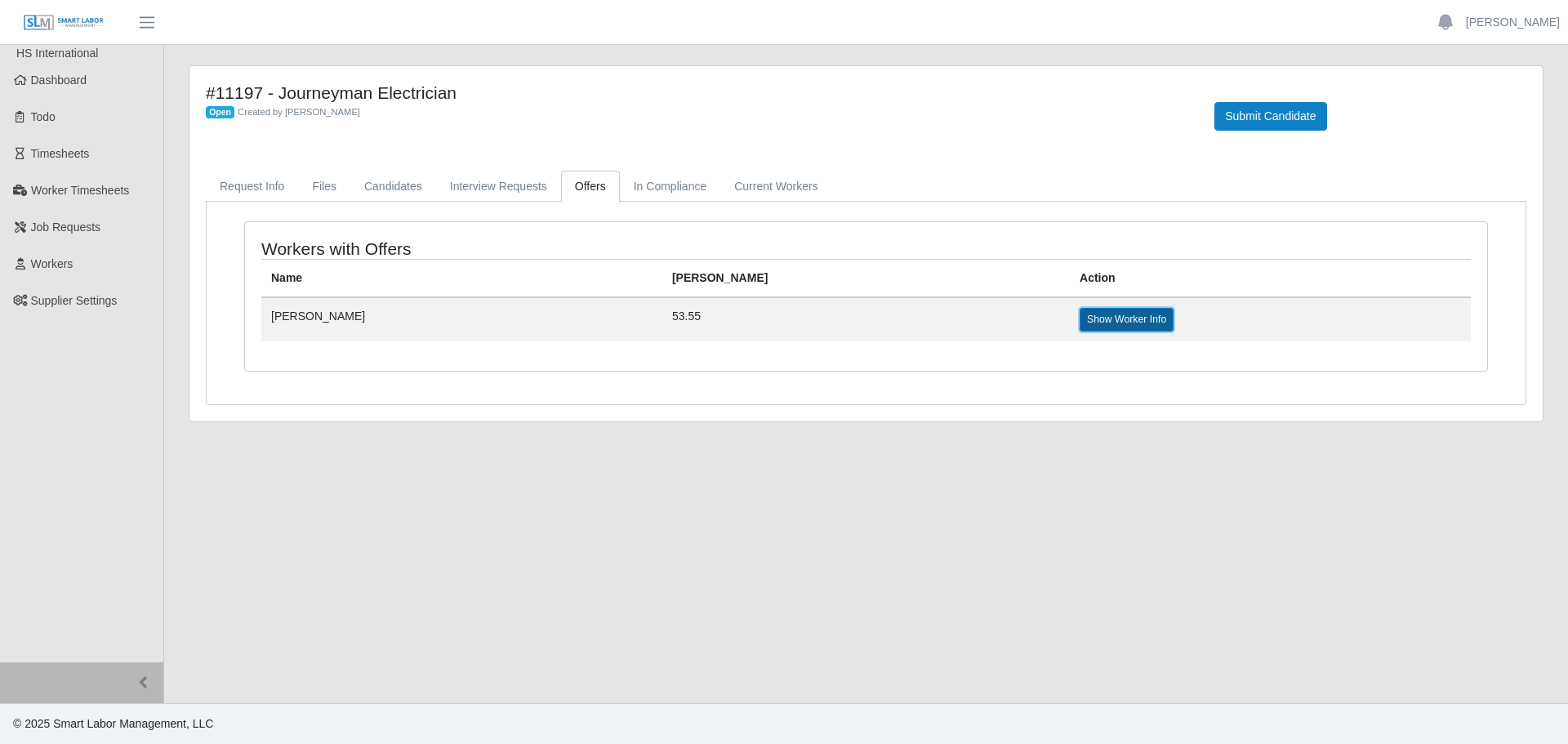
click at [1080, 326] on link "Show Worker Info" at bounding box center [1126, 319] width 94 height 23
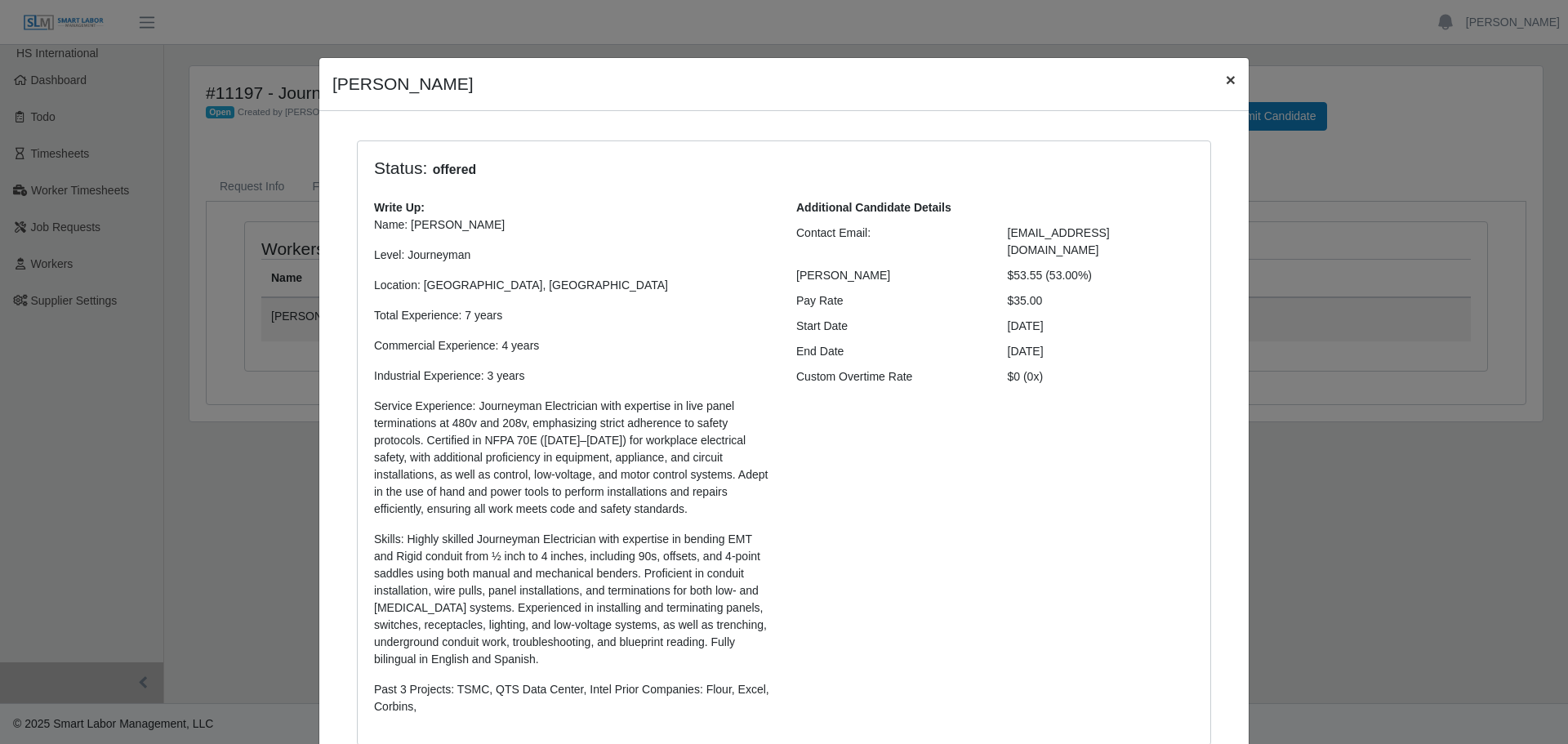
click at [1226, 82] on span "×" at bounding box center [1230, 80] width 9 height 19
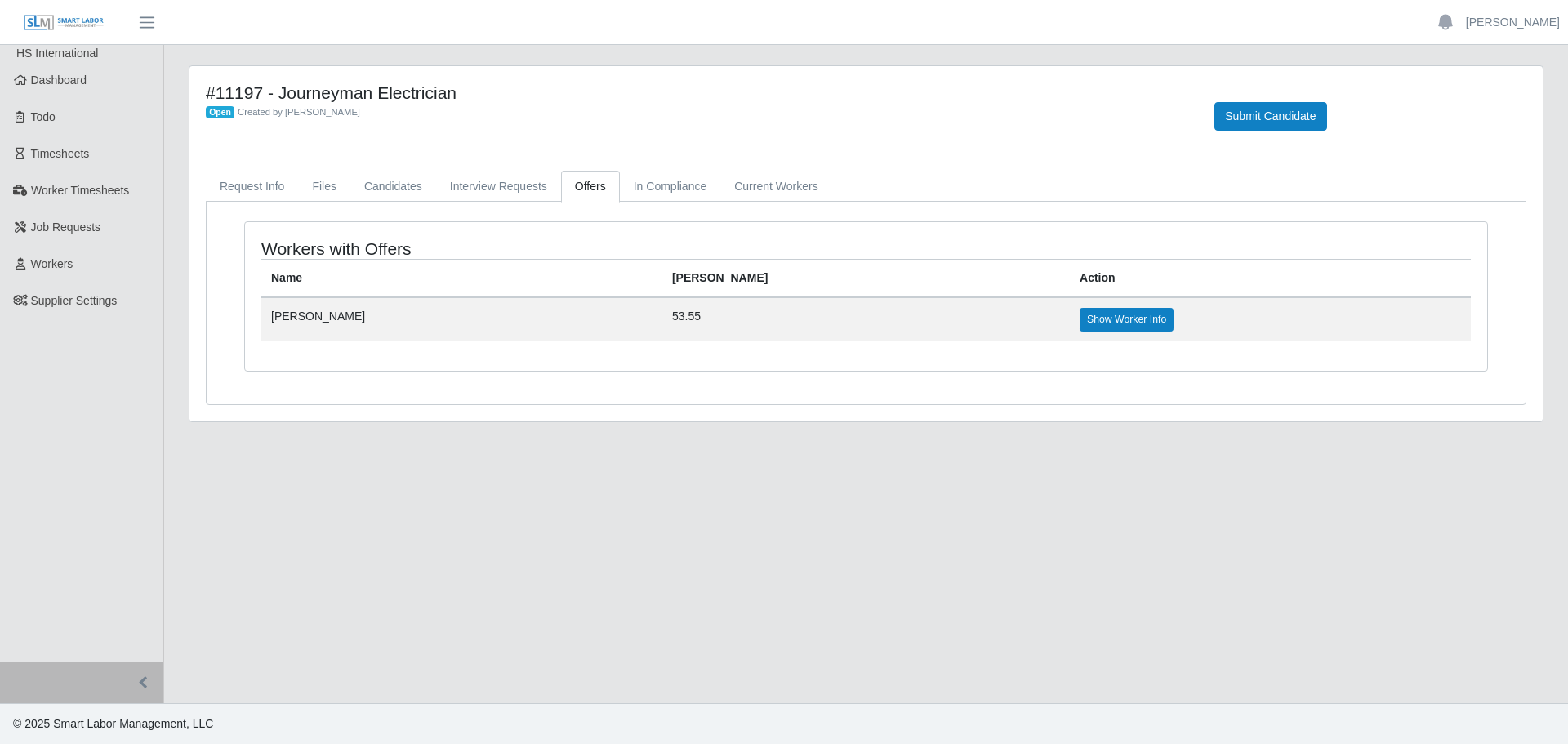
click at [1070, 305] on td "Show Worker Info" at bounding box center [1271, 319] width 401 height 43
click at [1080, 313] on link "Show Worker Info" at bounding box center [1126, 319] width 94 height 23
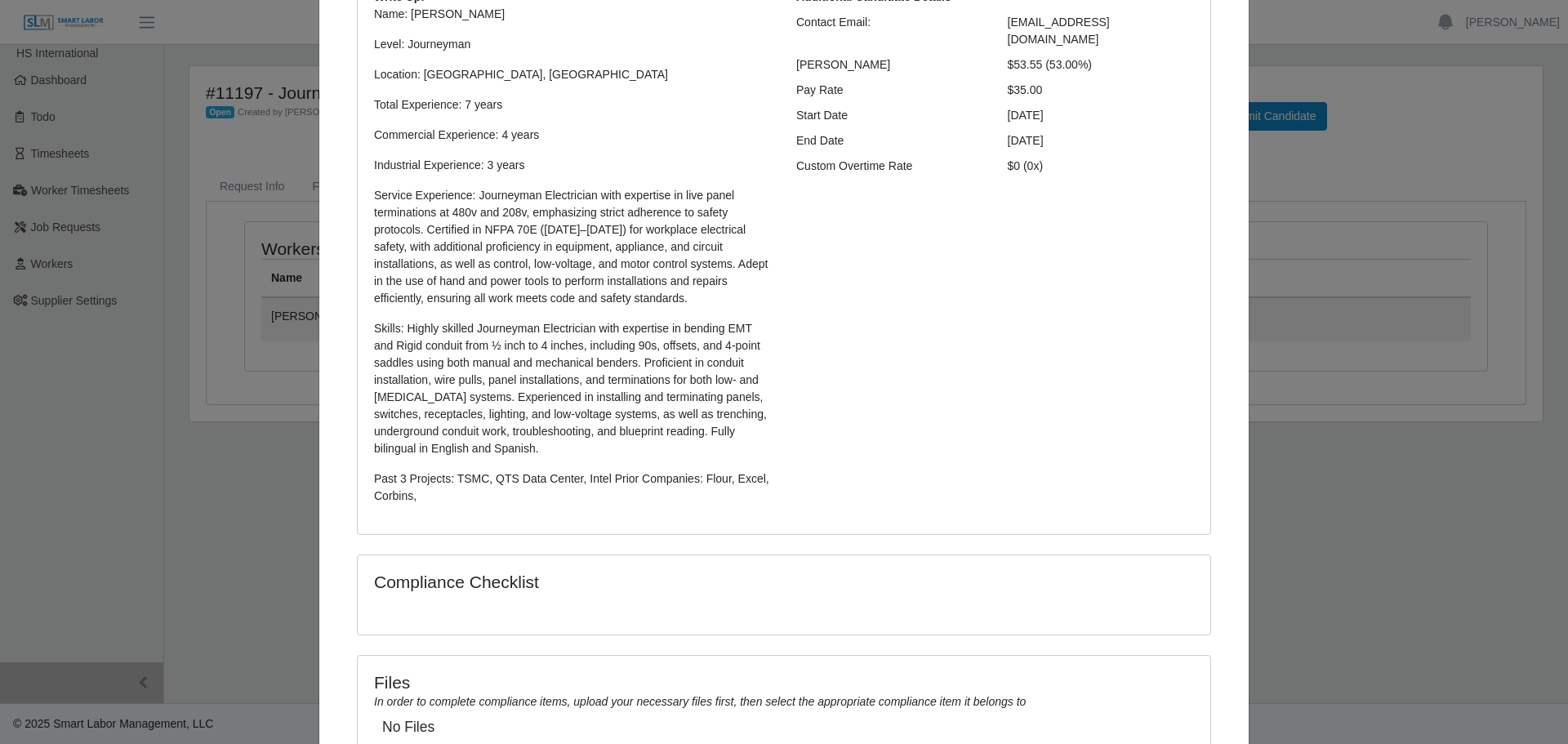
scroll to position [351, 0]
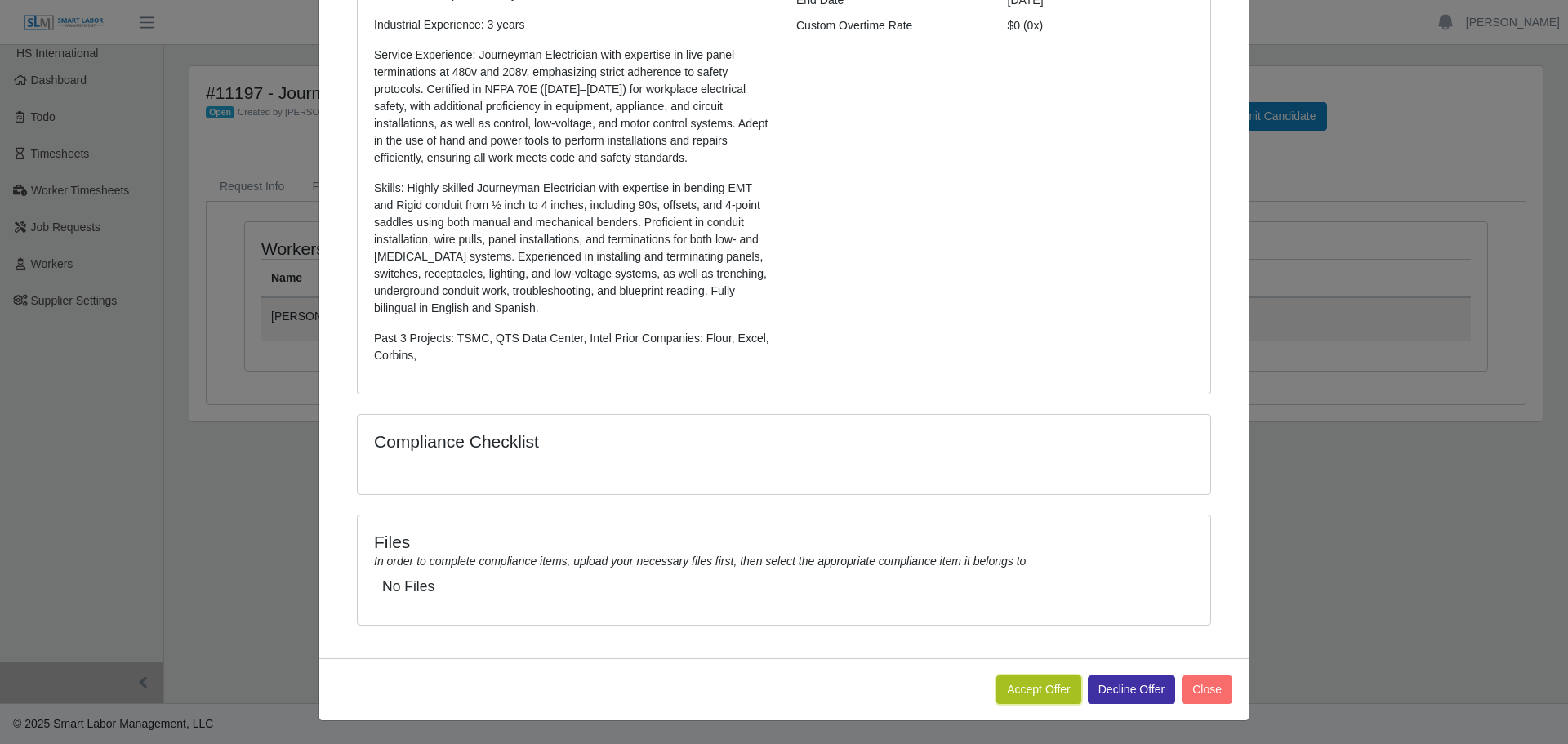
click at [1008, 695] on button "Accept Offer" at bounding box center [1038, 689] width 85 height 28
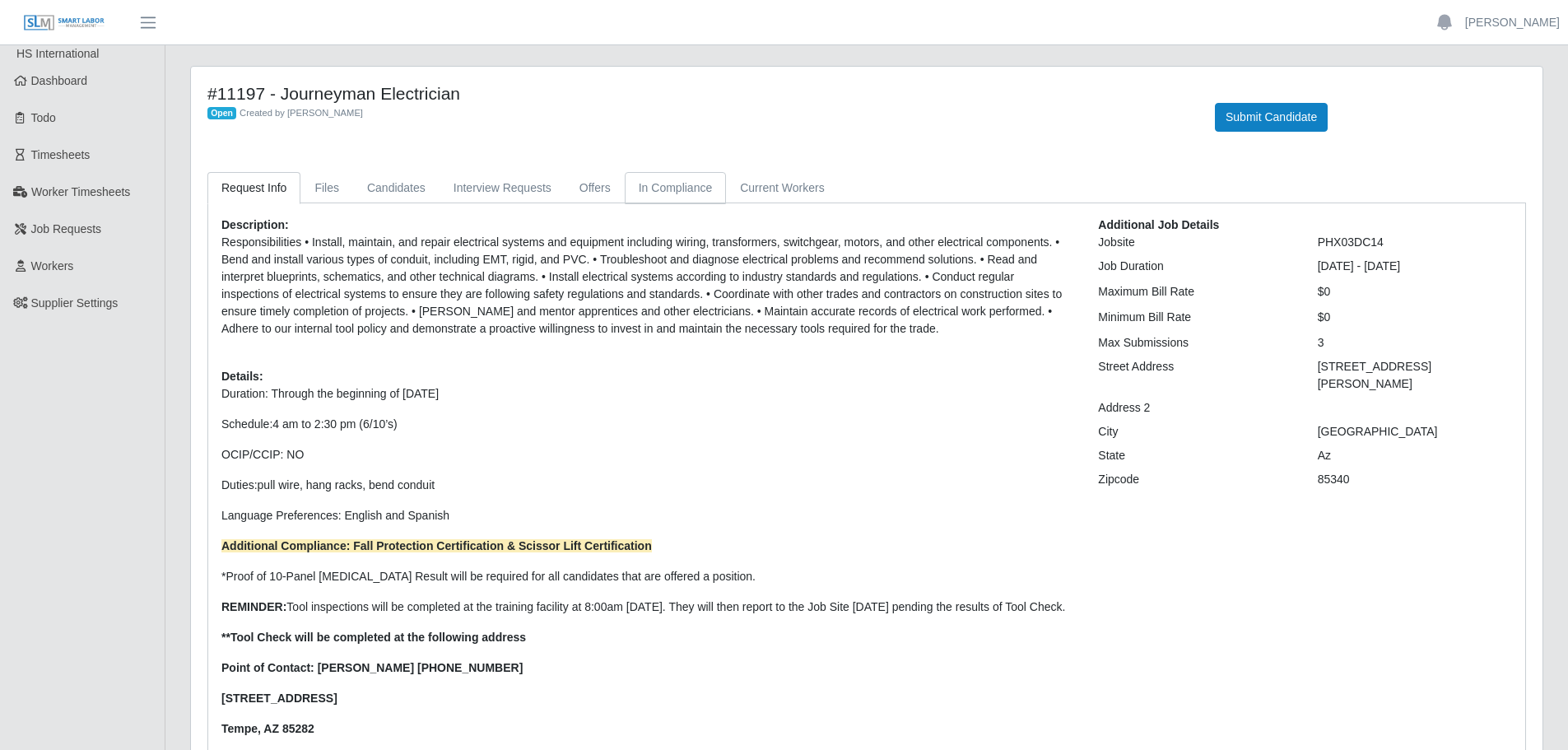
click at [669, 194] on link "In Compliance" at bounding box center [676, 188] width 102 height 32
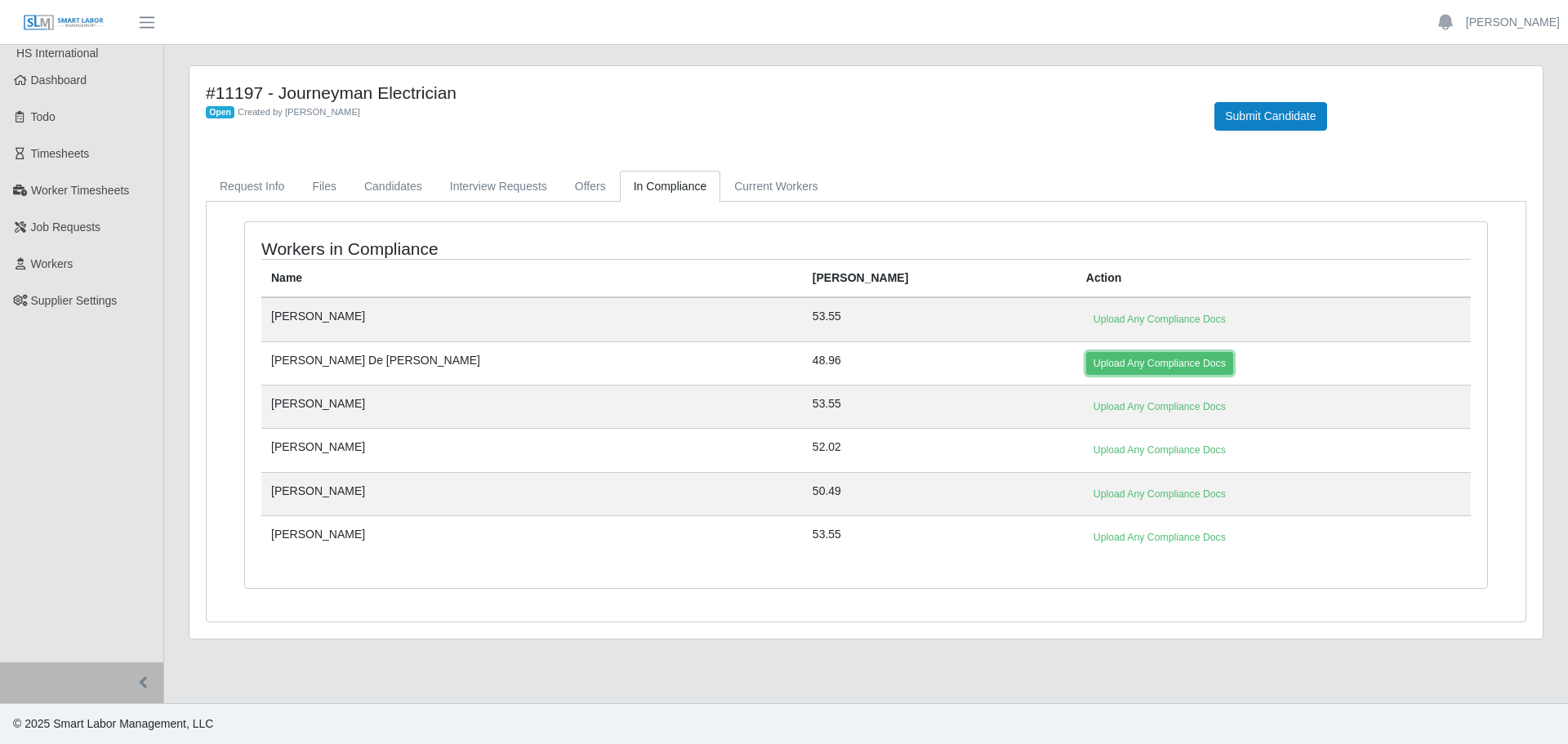
click at [1087, 364] on link "Upload Any Compliance Docs" at bounding box center [1160, 363] width 147 height 23
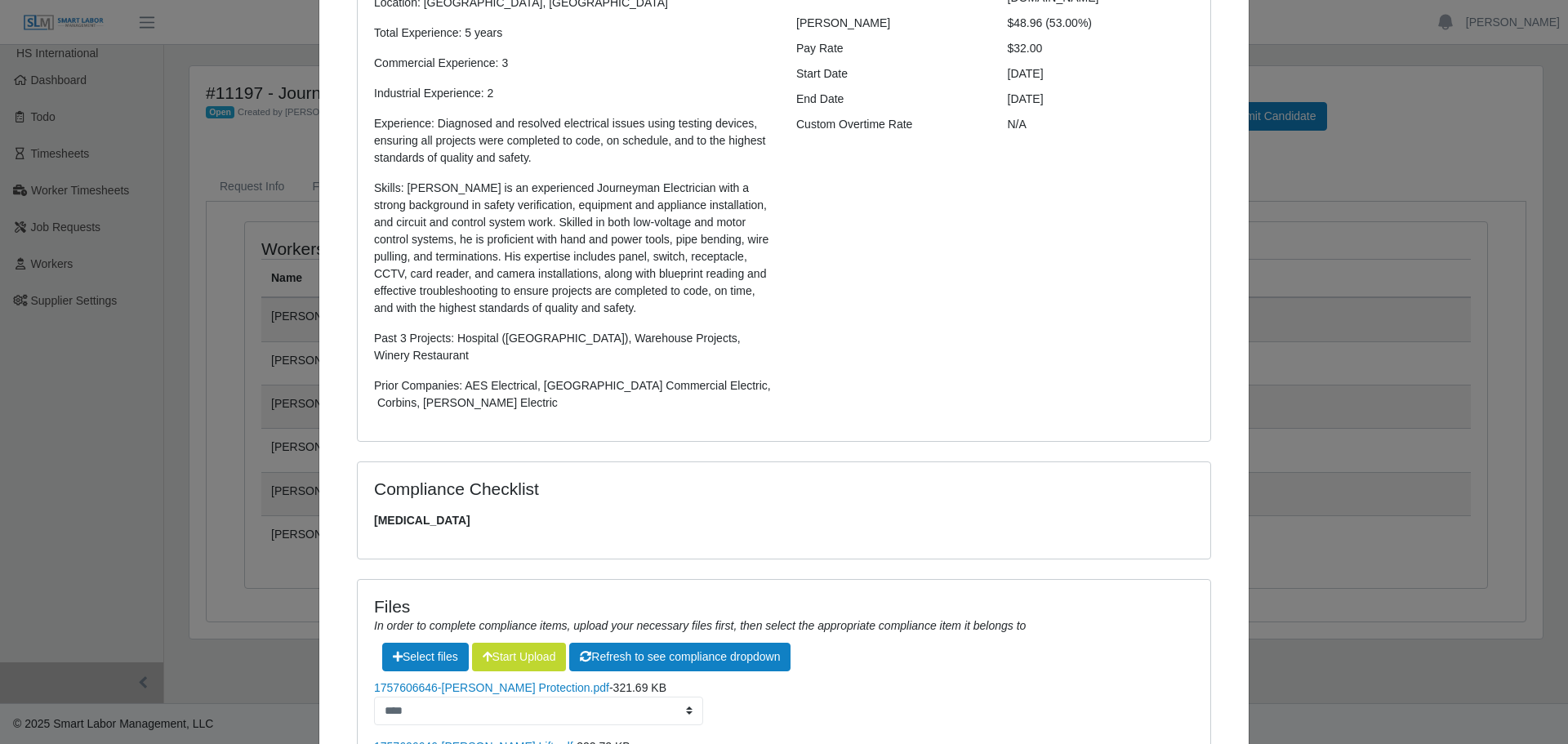
scroll to position [424, 0]
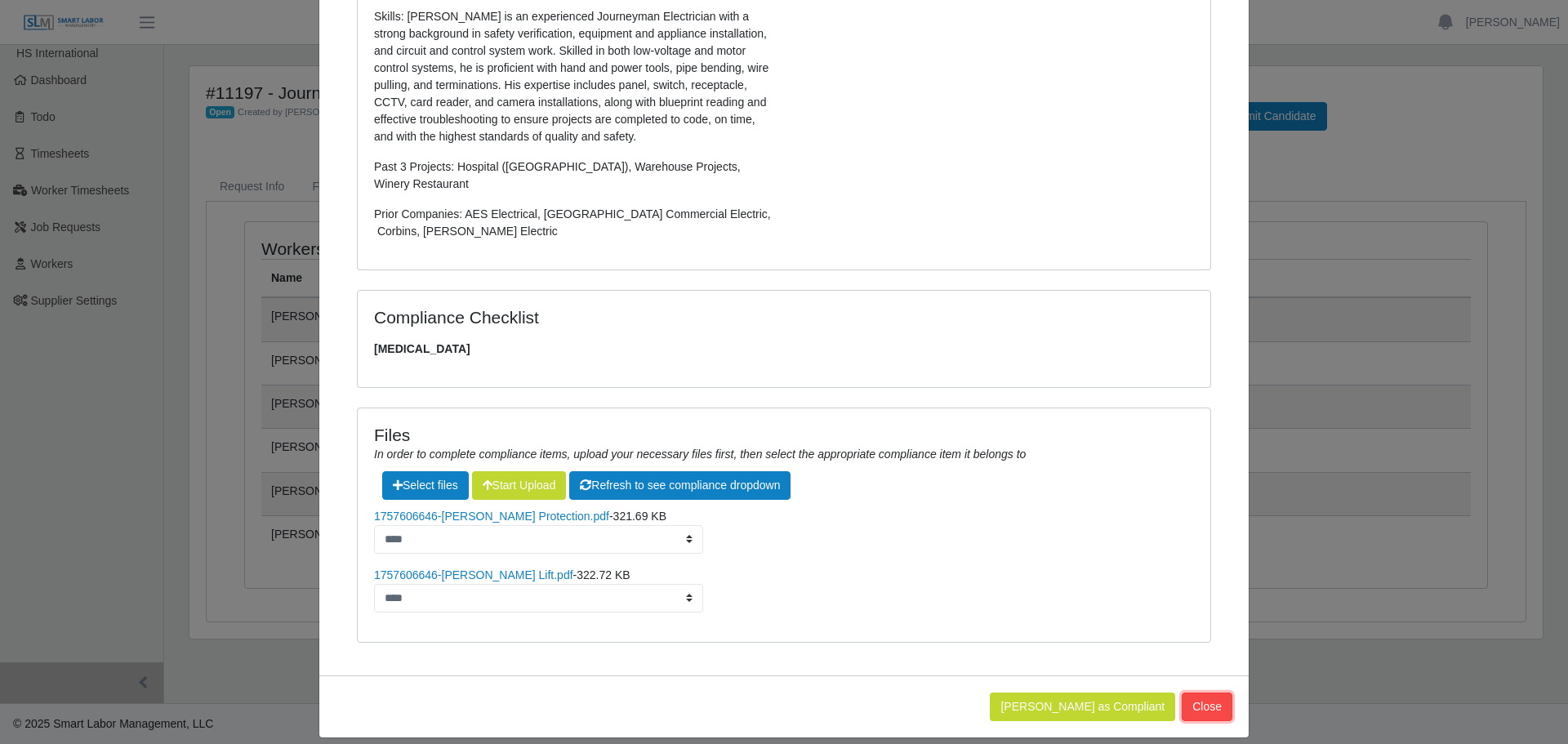
click at [1213, 695] on button "Close" at bounding box center [1207, 706] width 51 height 28
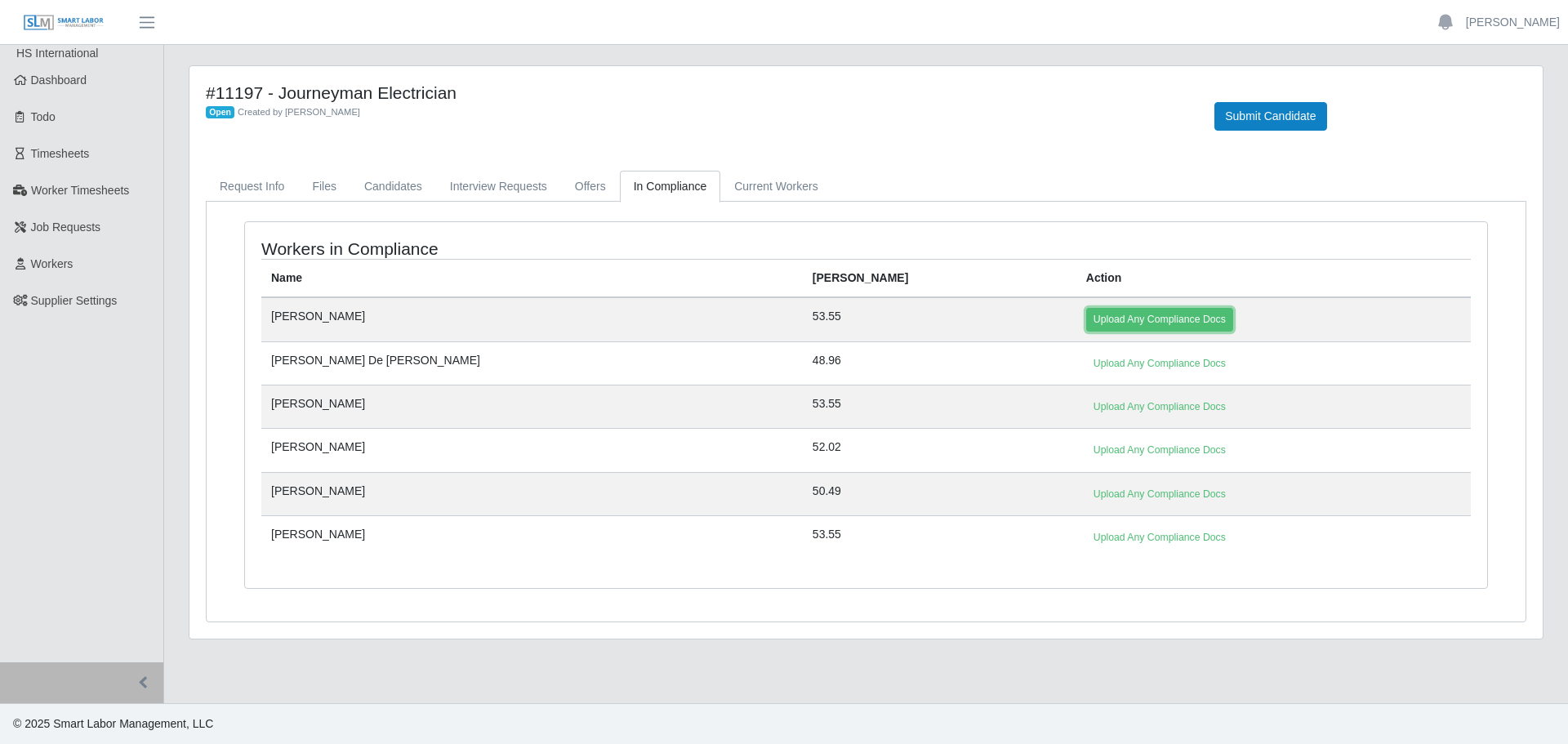
click at [1087, 319] on link "Upload Any Compliance Docs" at bounding box center [1160, 319] width 147 height 23
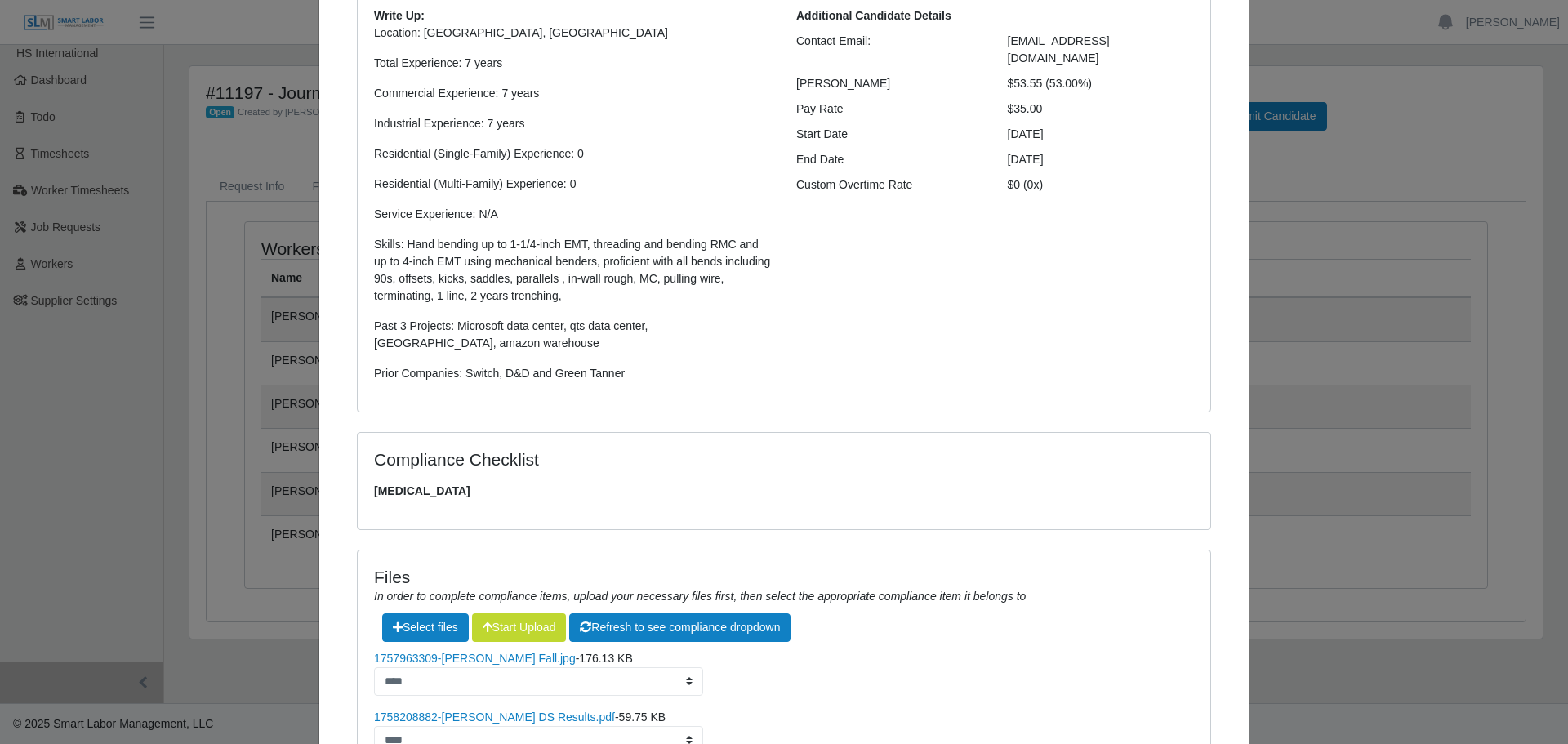
scroll to position [0, 0]
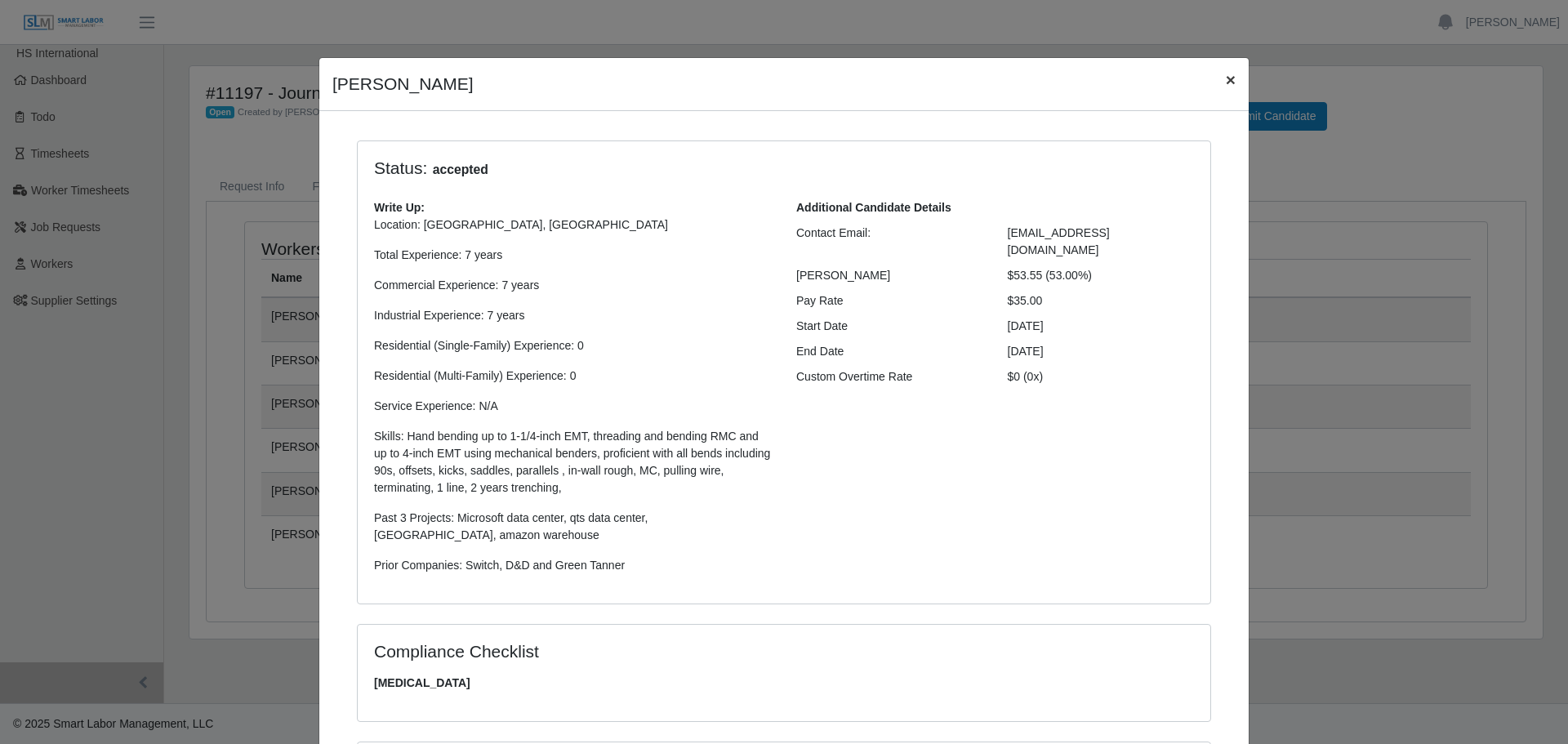
click at [1226, 79] on span "×" at bounding box center [1230, 80] width 9 height 19
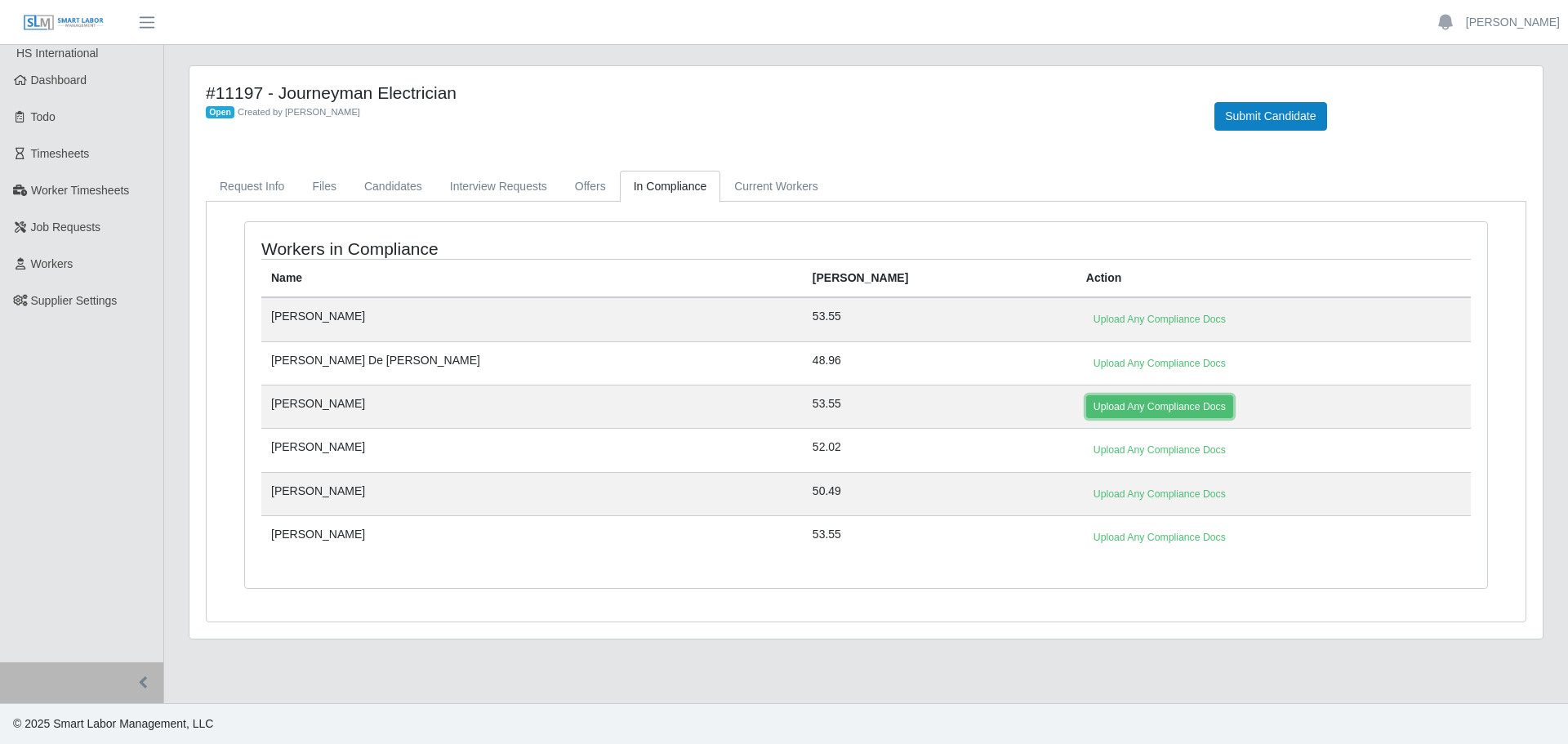
click at [1087, 409] on link "Upload Any Compliance Docs" at bounding box center [1160, 406] width 147 height 23
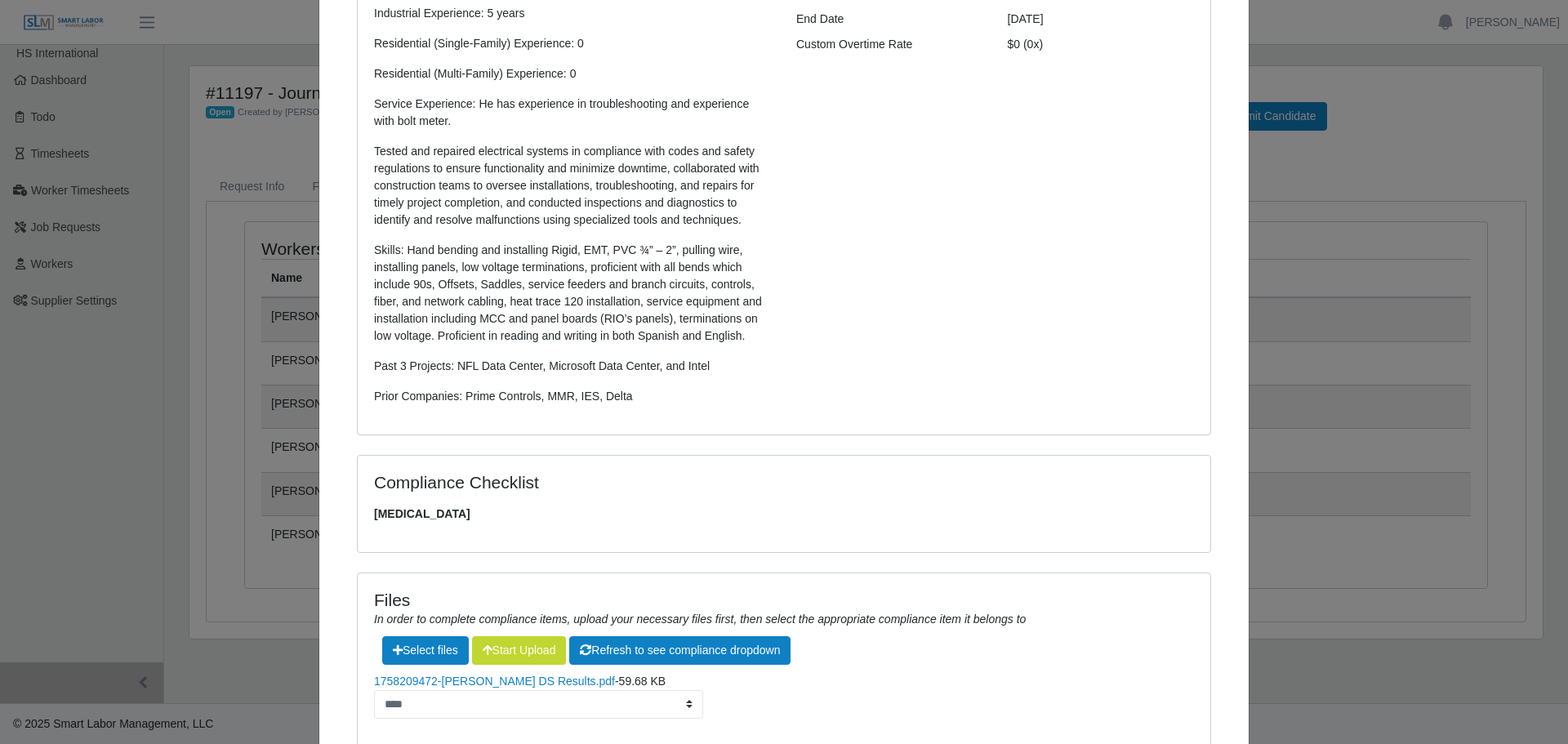
scroll to position [456, 0]
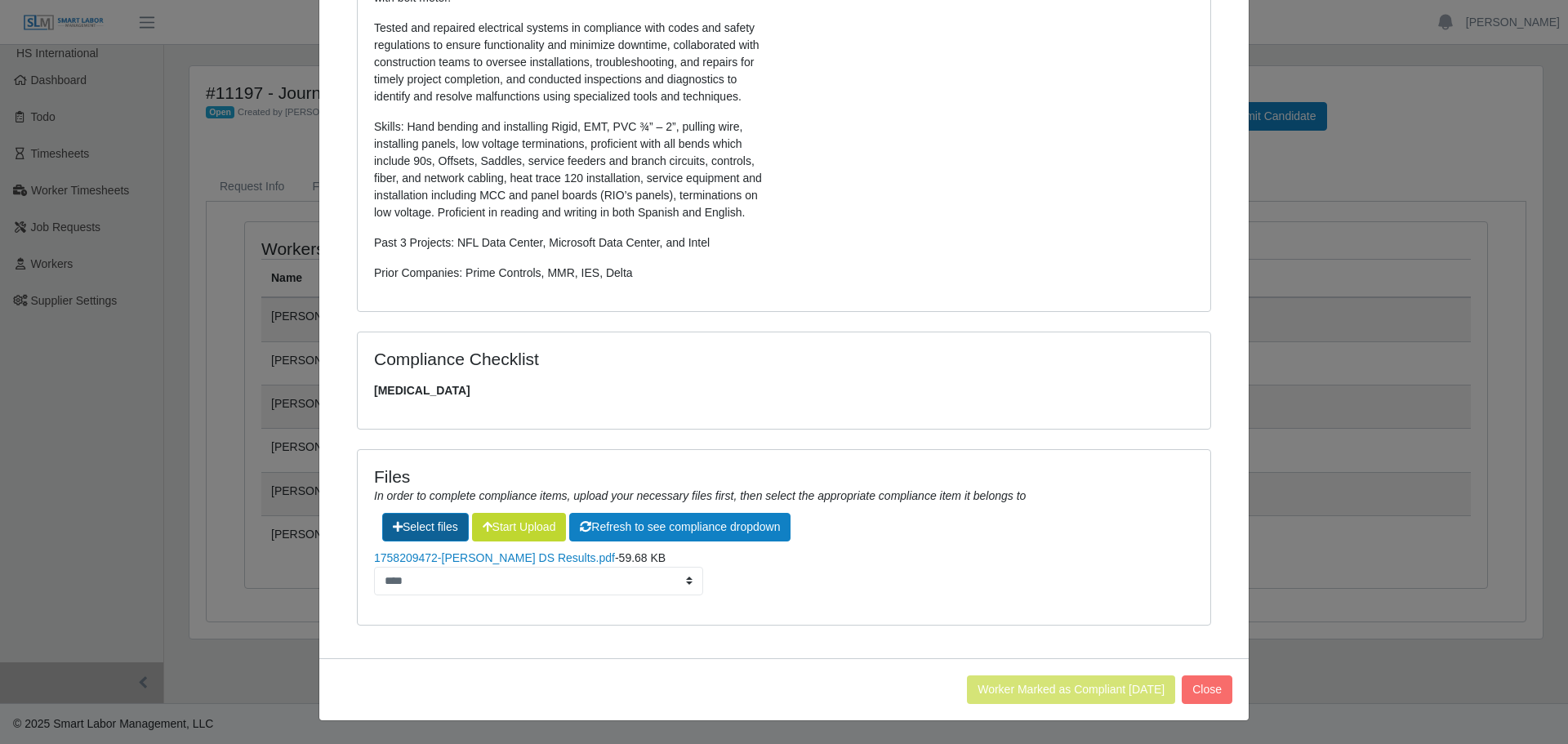
click at [432, 522] on label"] at bounding box center [425, 527] width 85 height 27
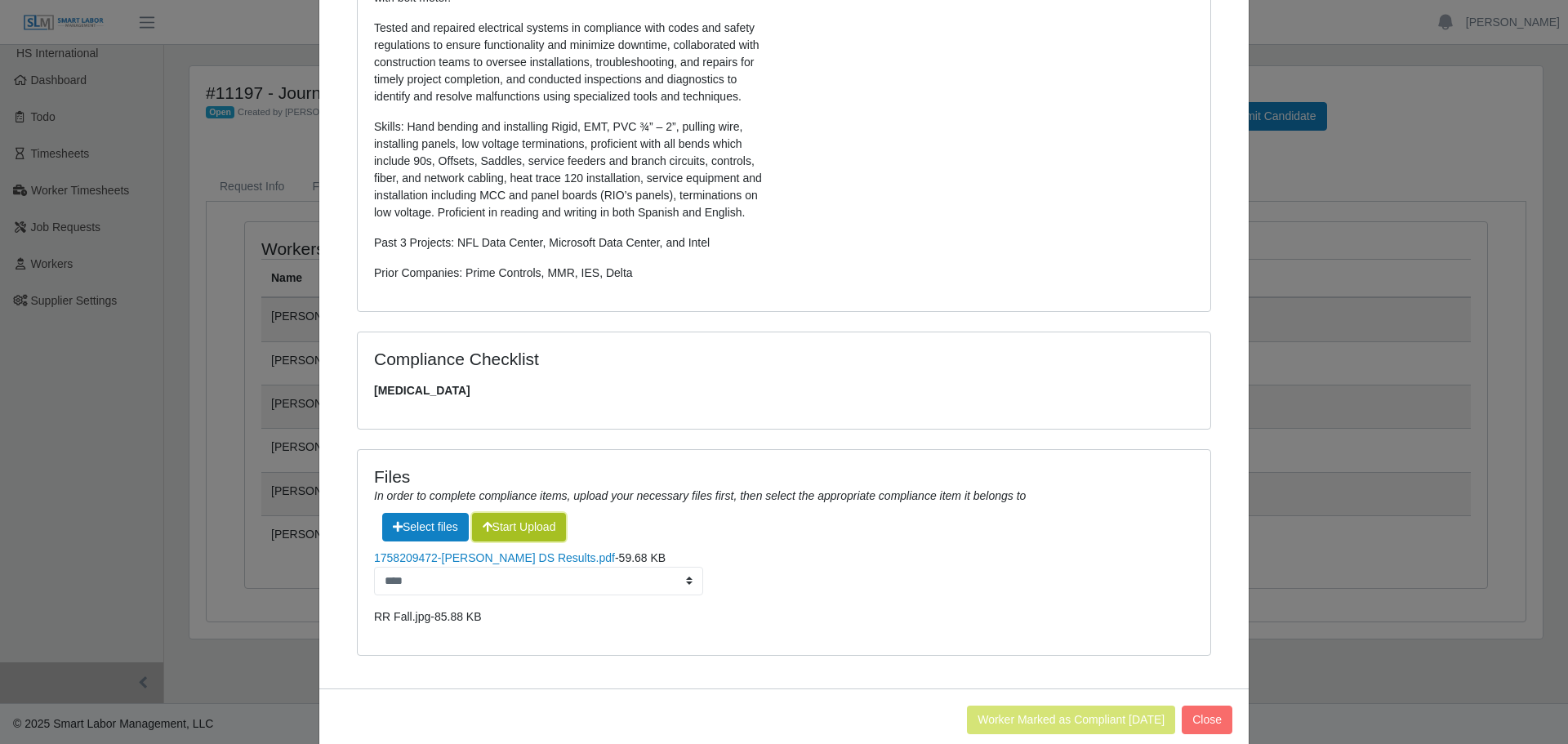
click at [524, 534] on button "Start Upload" at bounding box center [519, 527] width 95 height 28
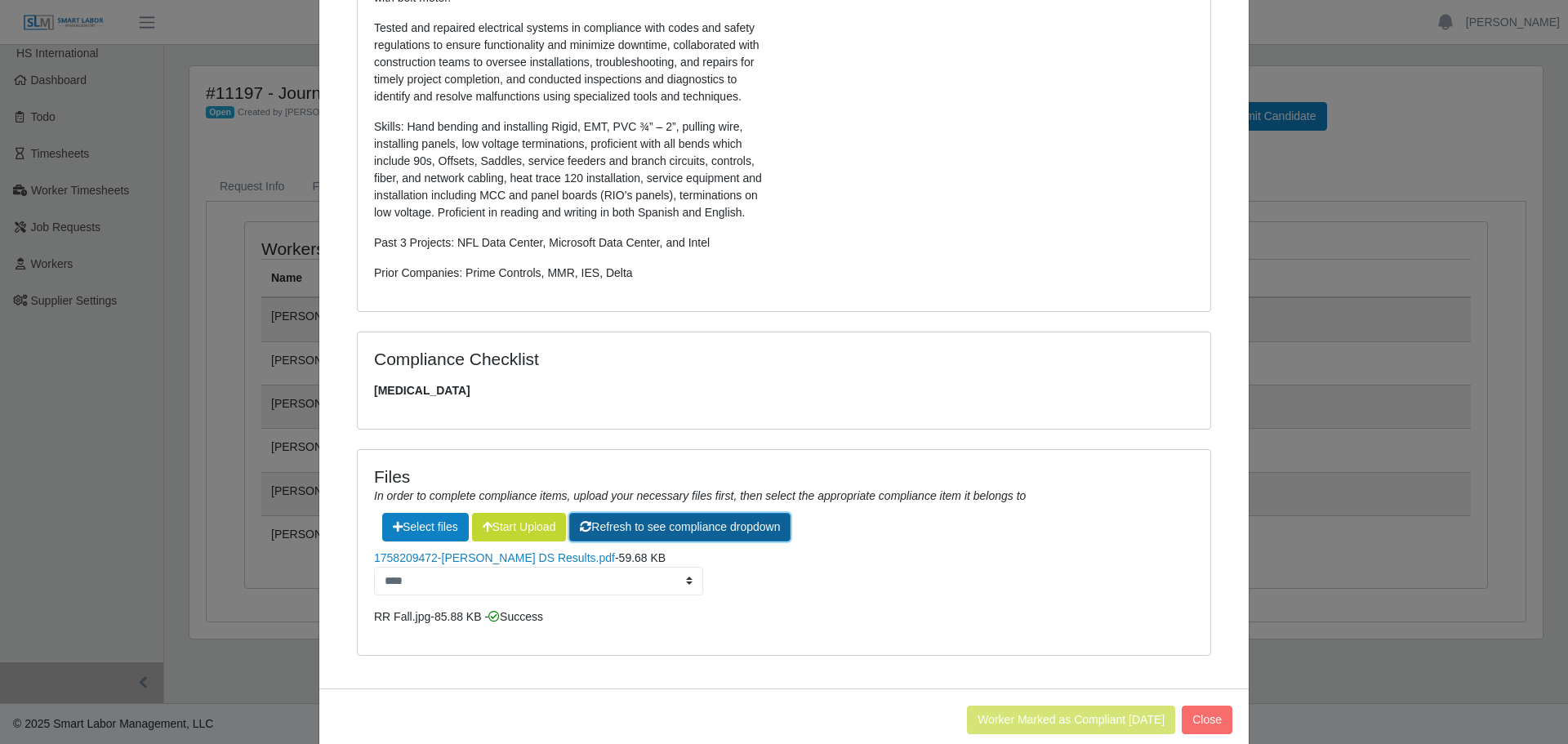
click at [685, 530] on button "Refresh to see compliance dropdown" at bounding box center [679, 527] width 221 height 28
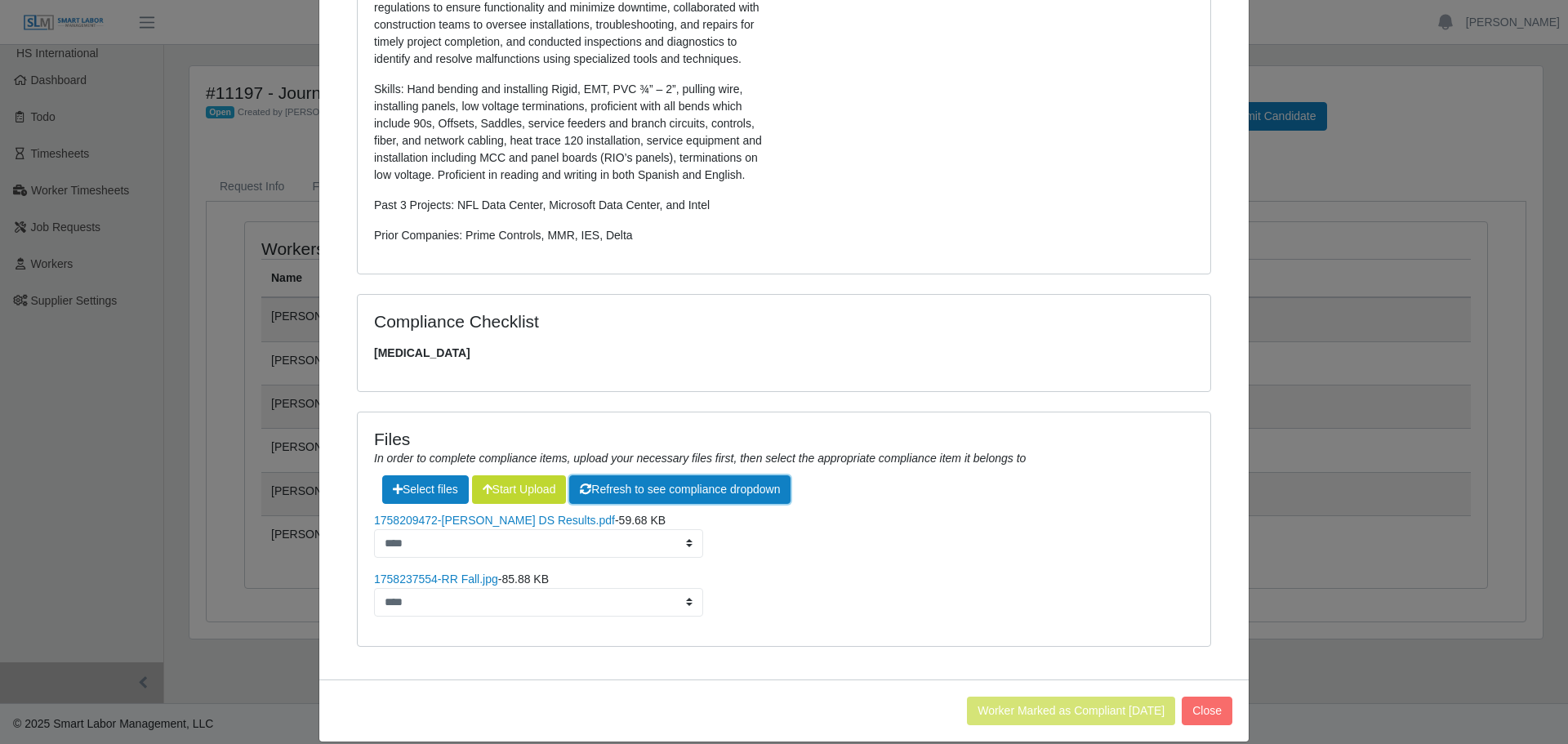
scroll to position [515, 0]
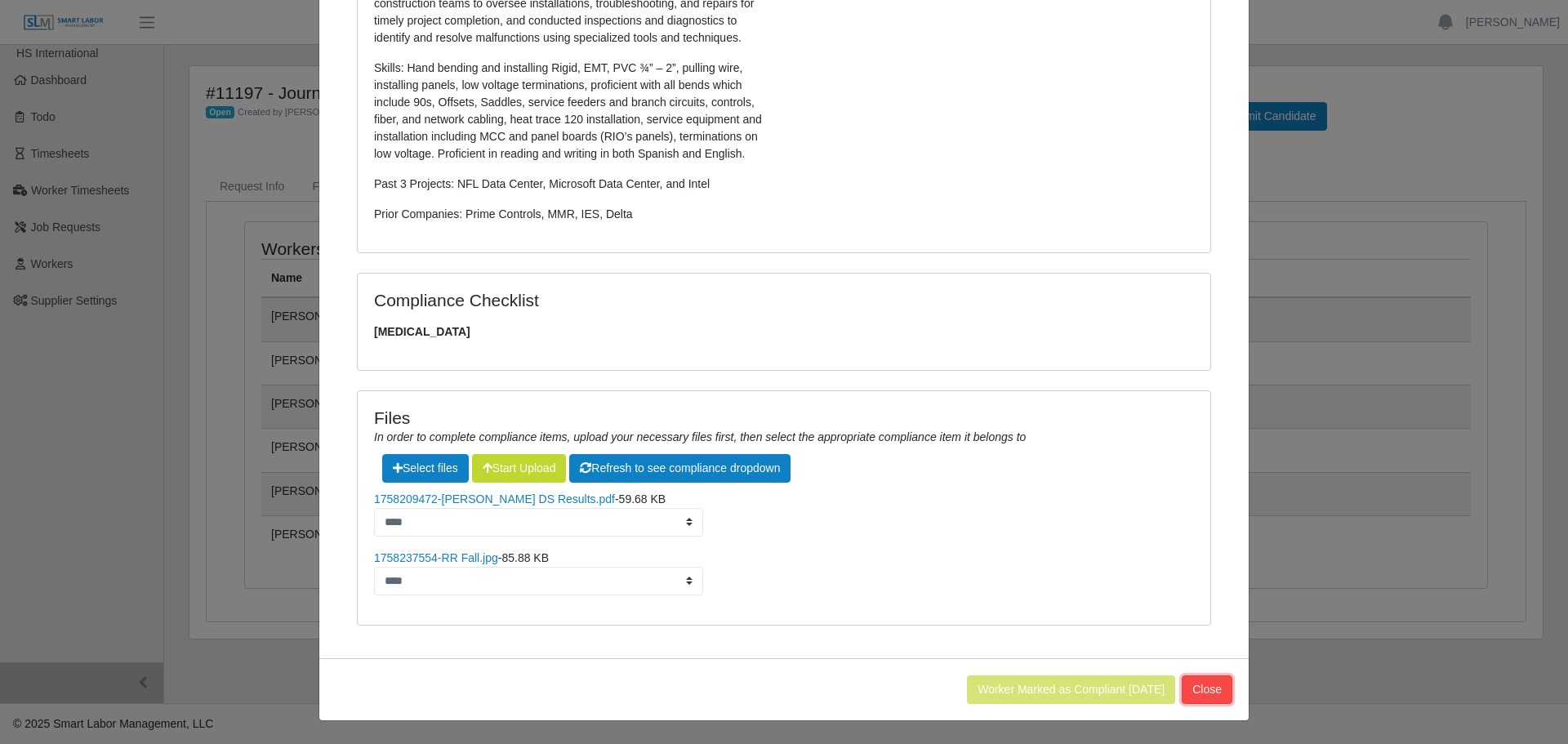
click at [1205, 694] on button "Close" at bounding box center [1207, 689] width 51 height 28
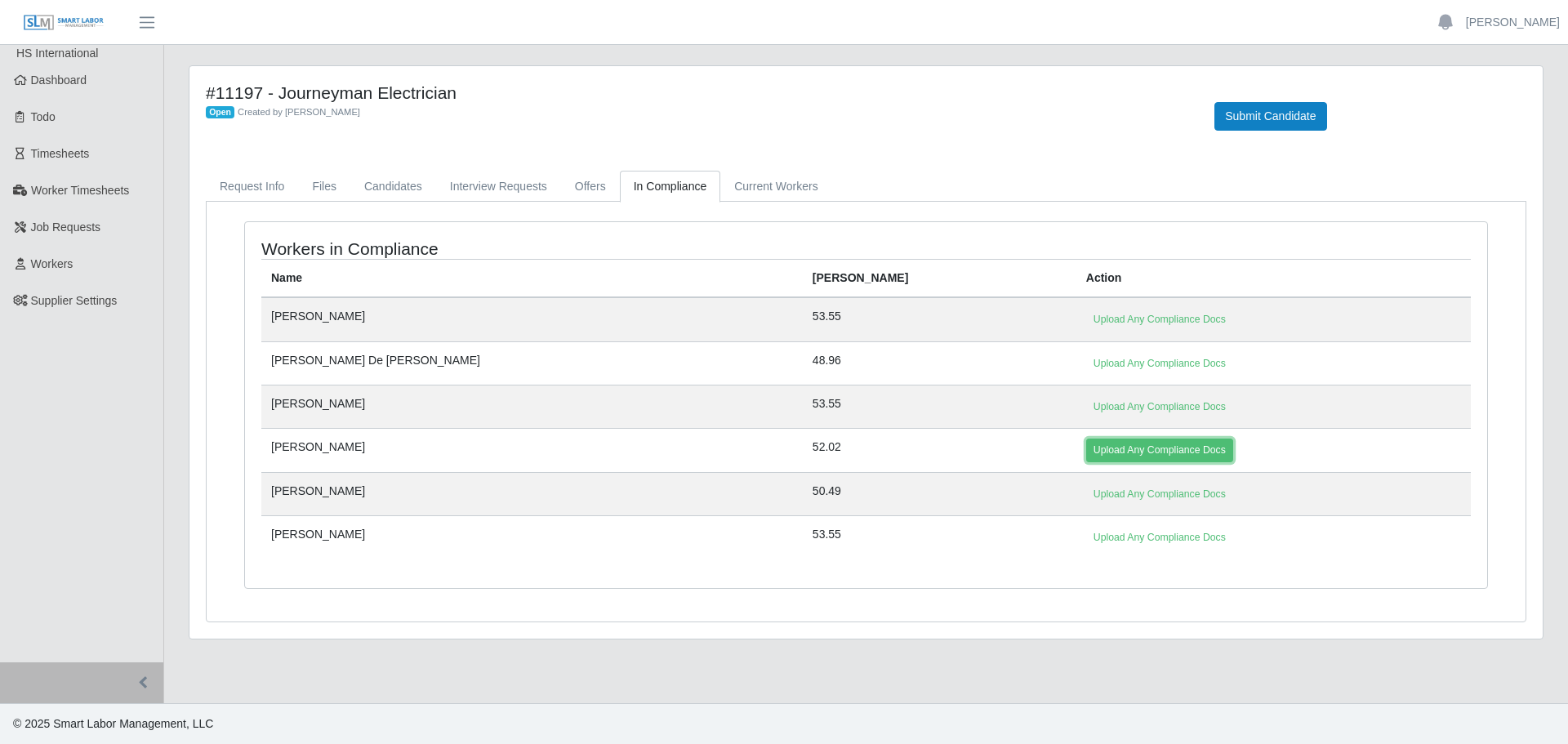
click at [1087, 453] on link "Upload Any Compliance Docs" at bounding box center [1160, 450] width 147 height 23
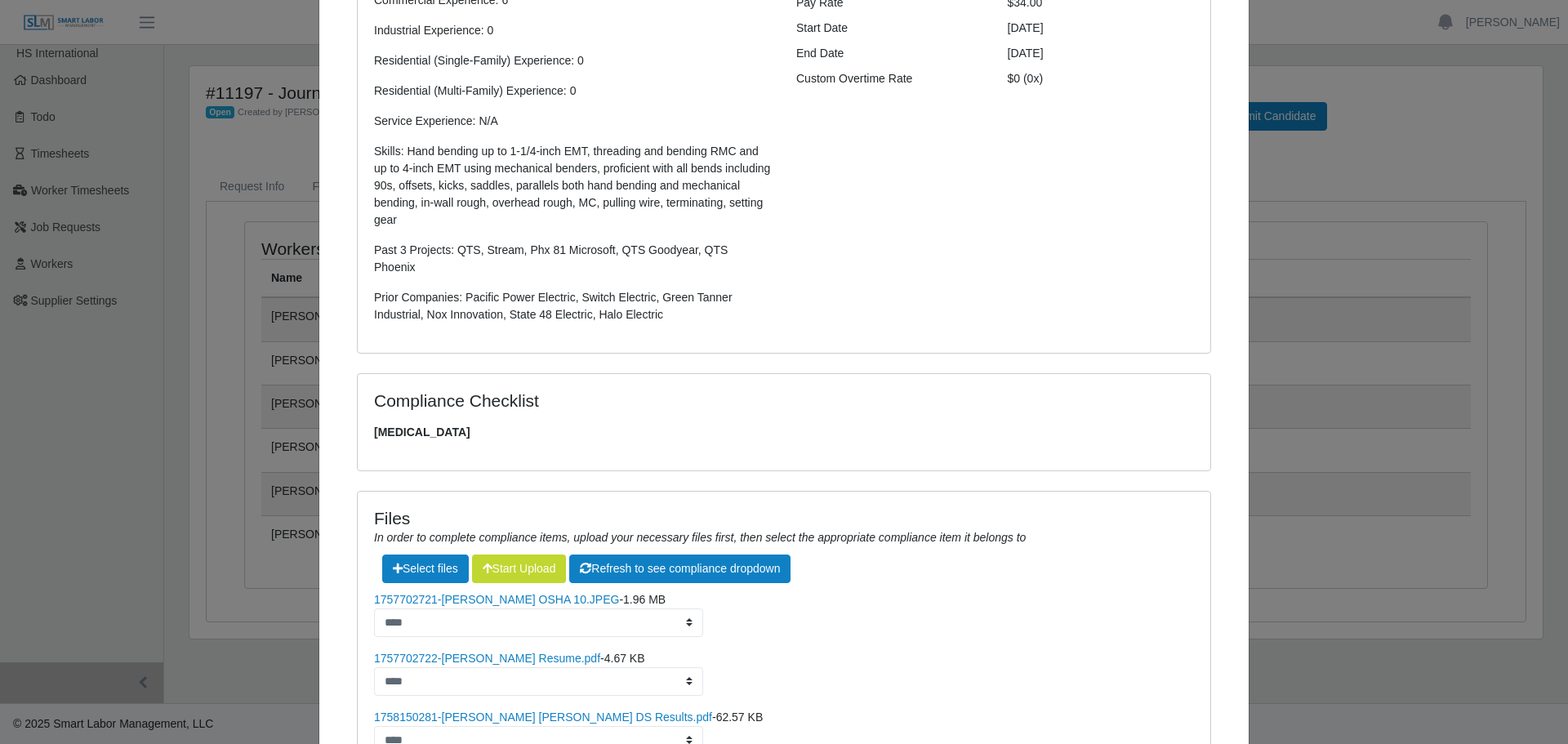
scroll to position [516, 0]
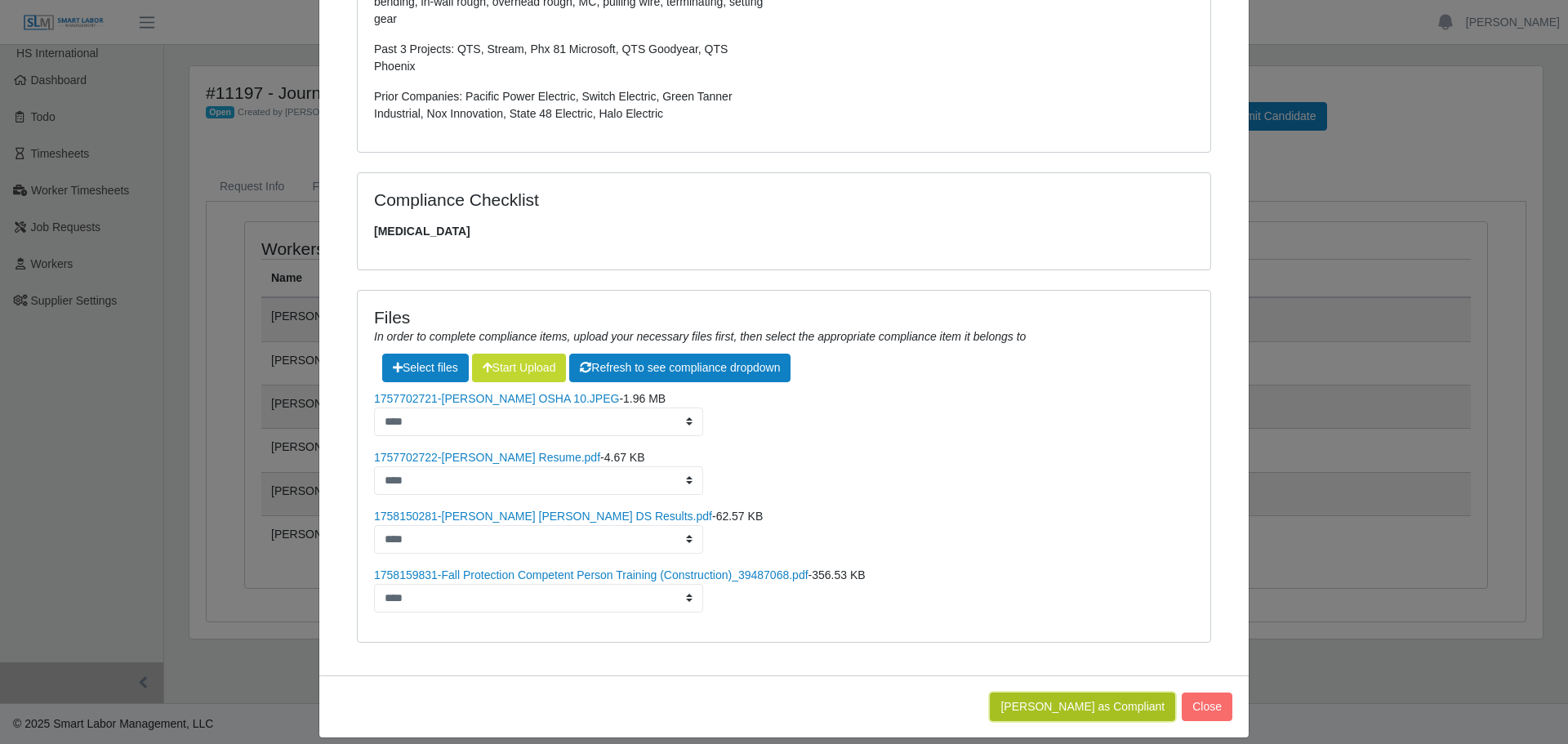
click at [1094, 697] on button "[PERSON_NAME] as Compliant" at bounding box center [1082, 706] width 185 height 28
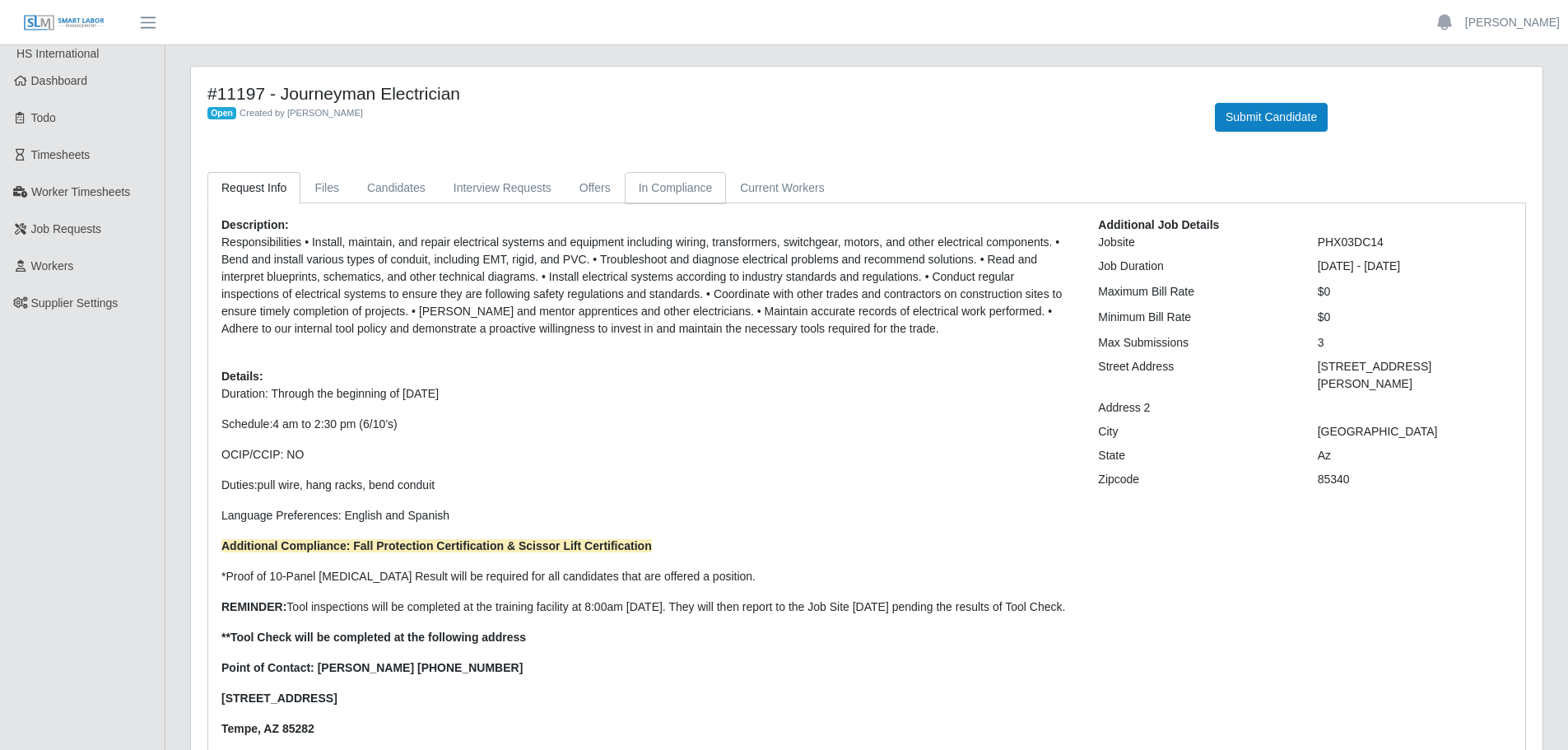
click at [659, 187] on link "In Compliance" at bounding box center [676, 188] width 102 height 32
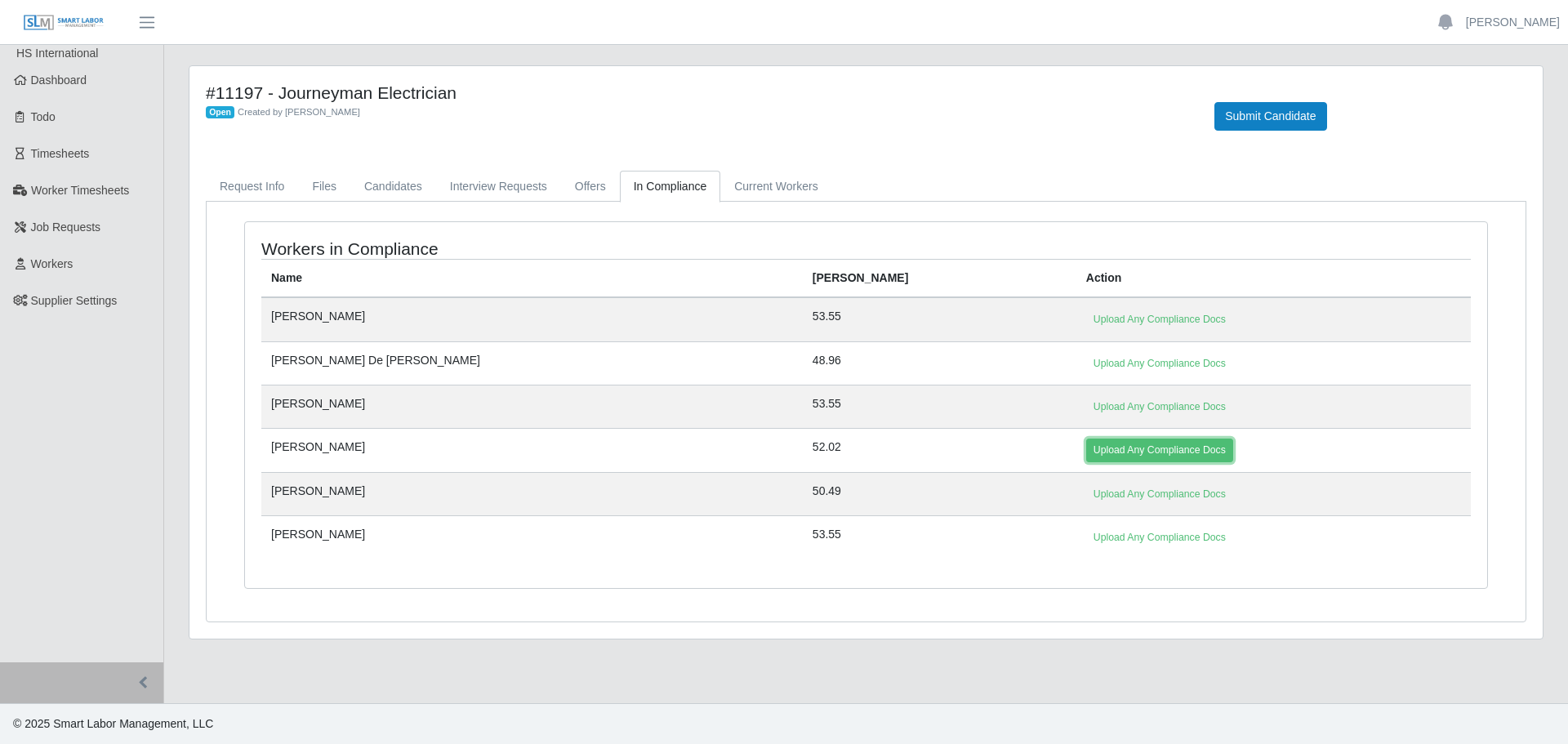
click at [1087, 443] on link "Upload Any Compliance Docs" at bounding box center [1160, 450] width 147 height 23
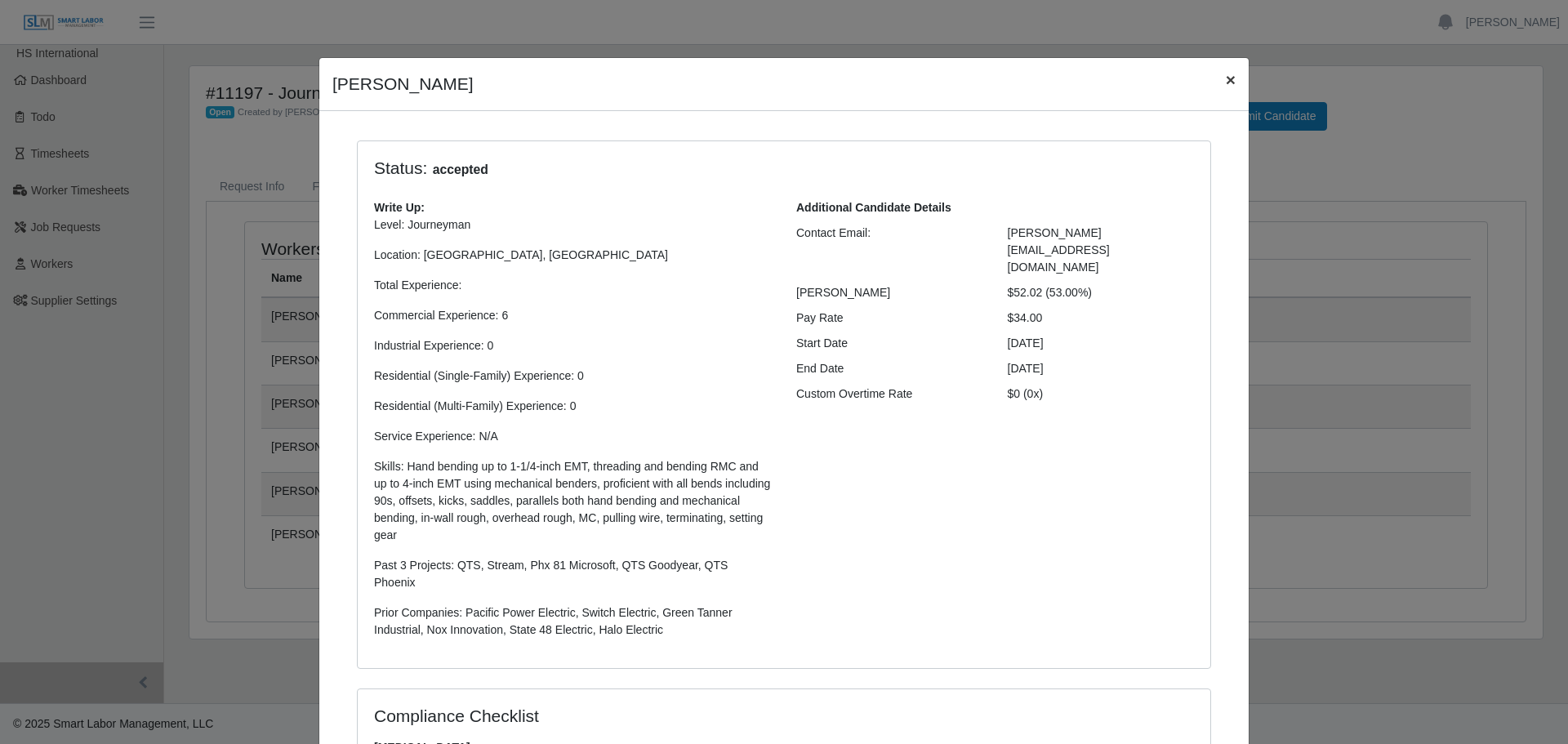
click at [1222, 67] on button "×" at bounding box center [1231, 79] width 36 height 43
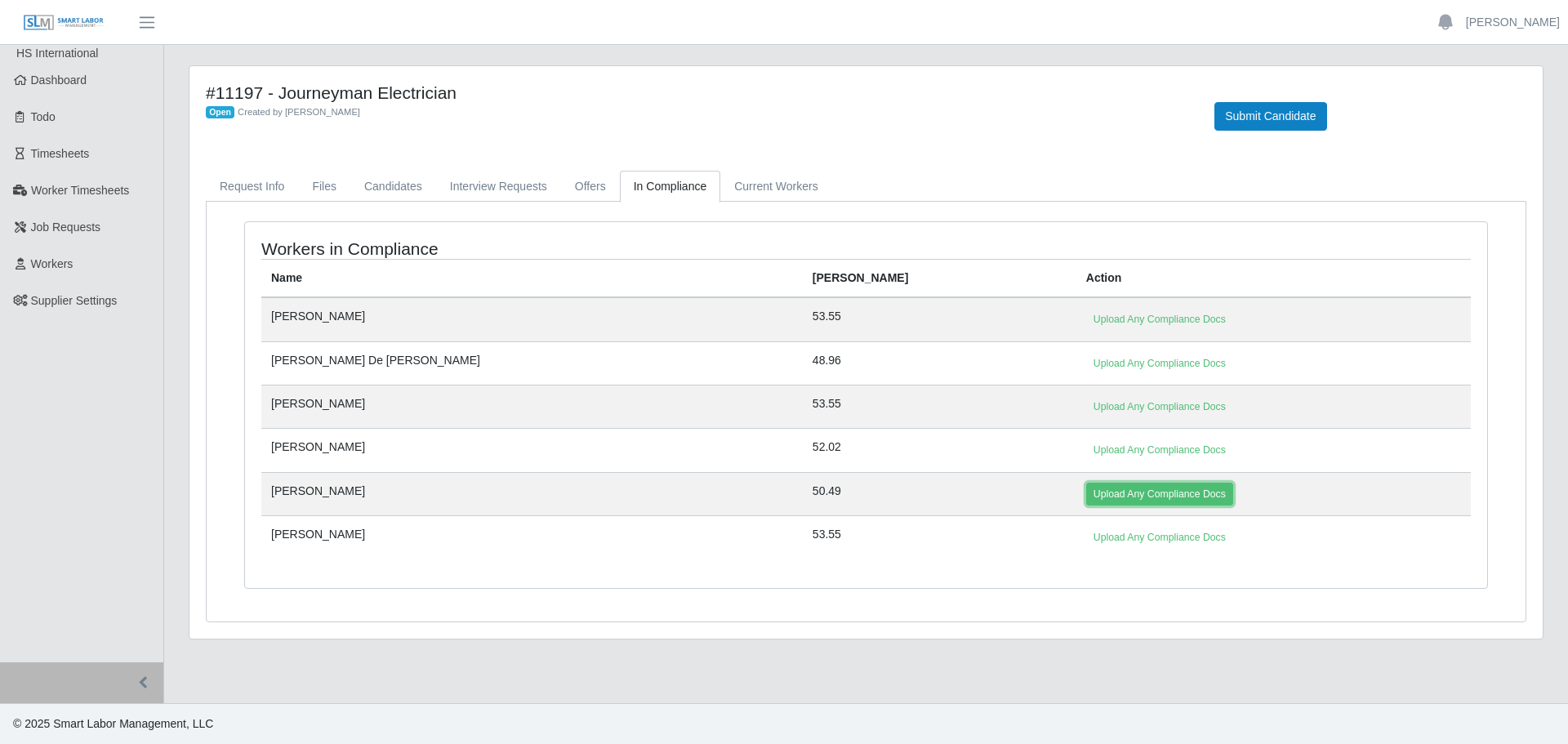
click at [1087, 489] on link "Upload Any Compliance Docs" at bounding box center [1160, 494] width 147 height 23
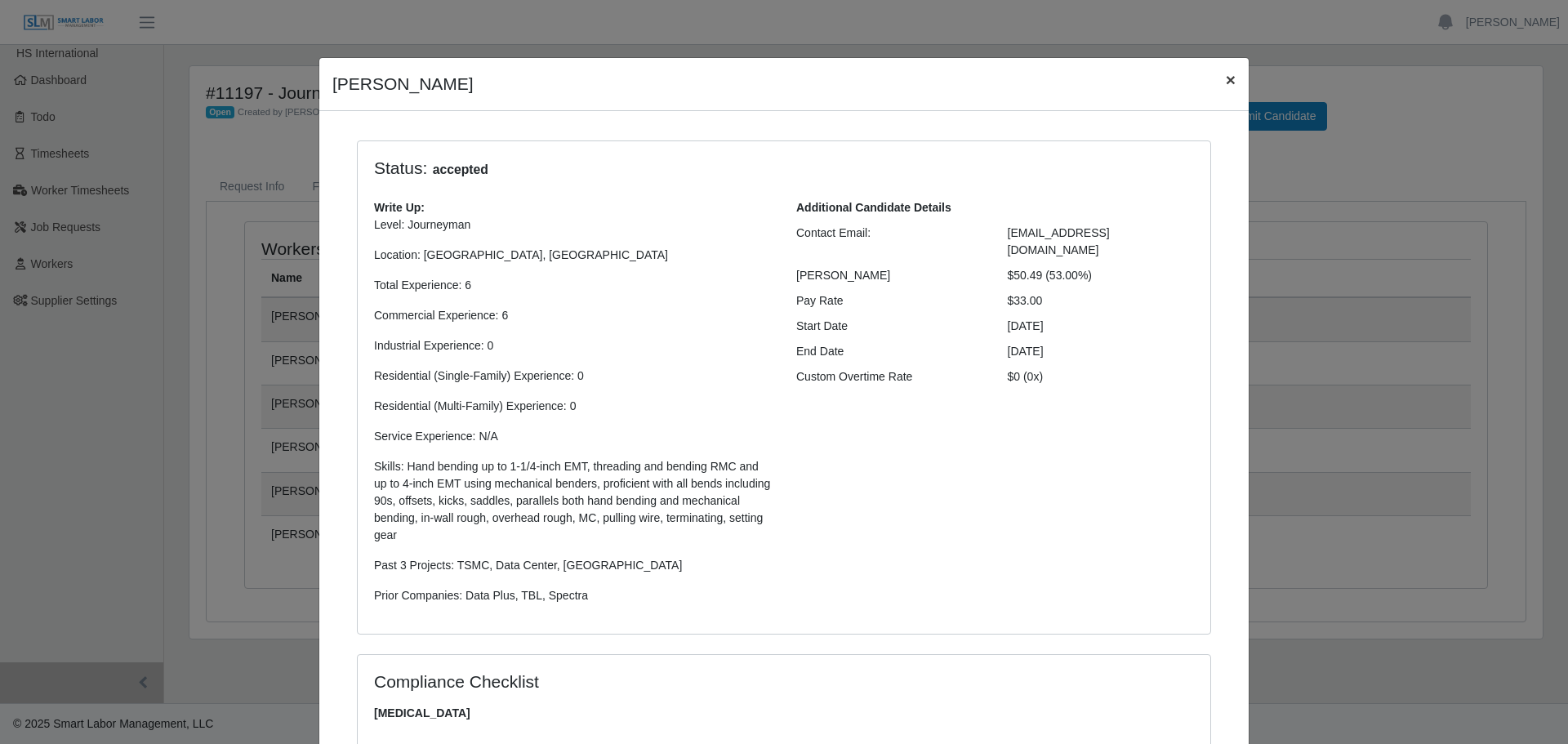
click at [1226, 78] on span "×" at bounding box center [1230, 80] width 9 height 19
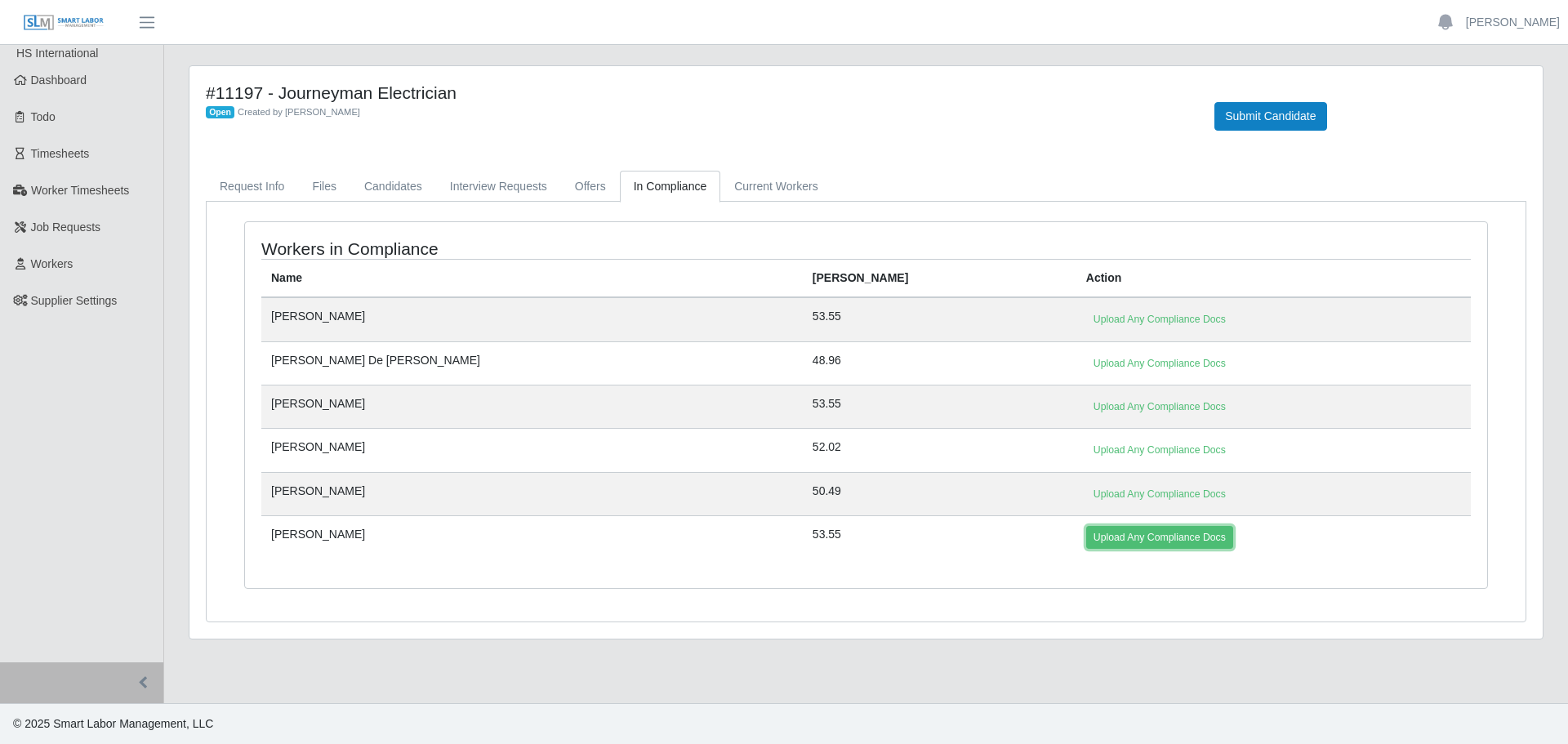
click at [1087, 542] on link "Upload Any Compliance Docs" at bounding box center [1160, 537] width 147 height 23
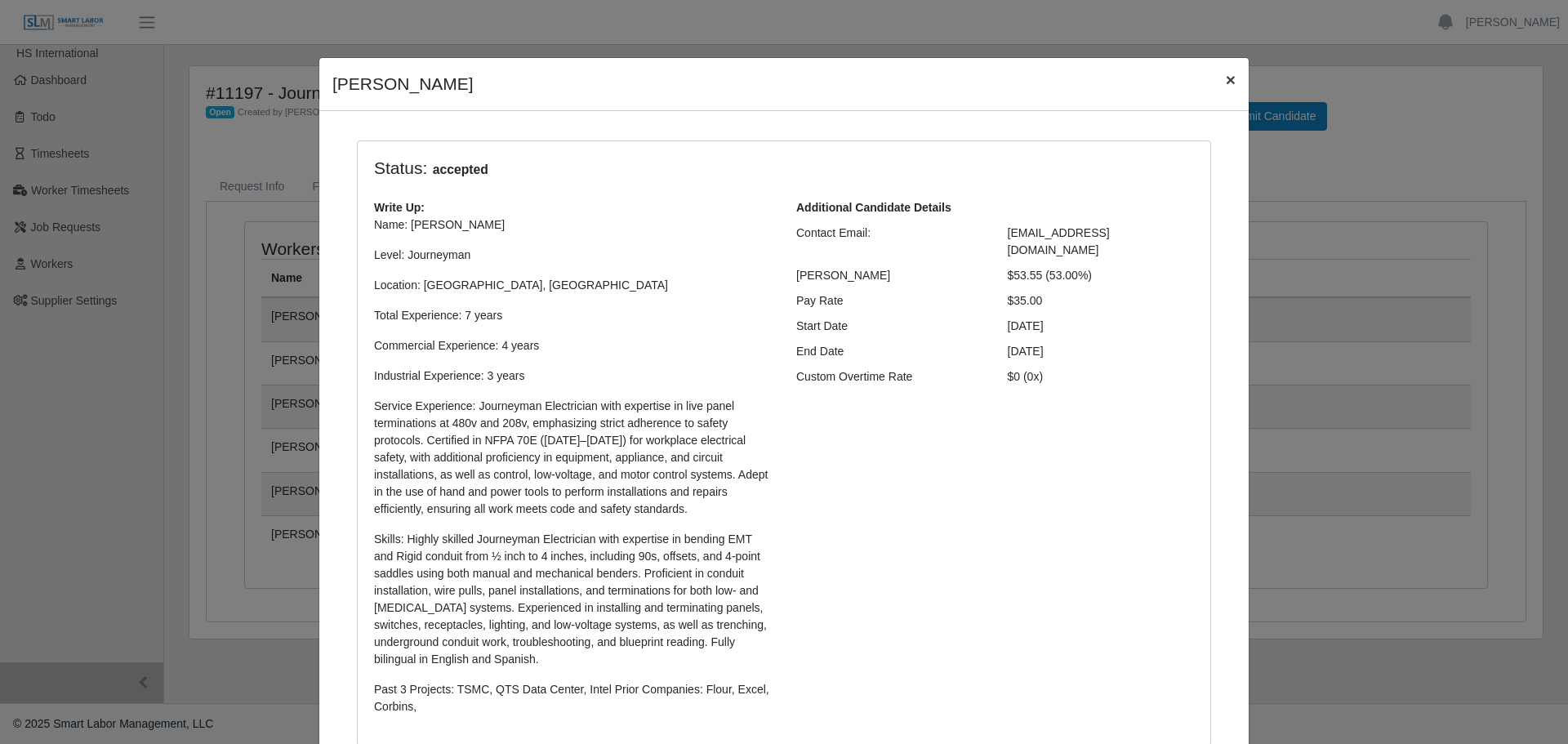
click at [1226, 84] on span "×" at bounding box center [1230, 80] width 9 height 19
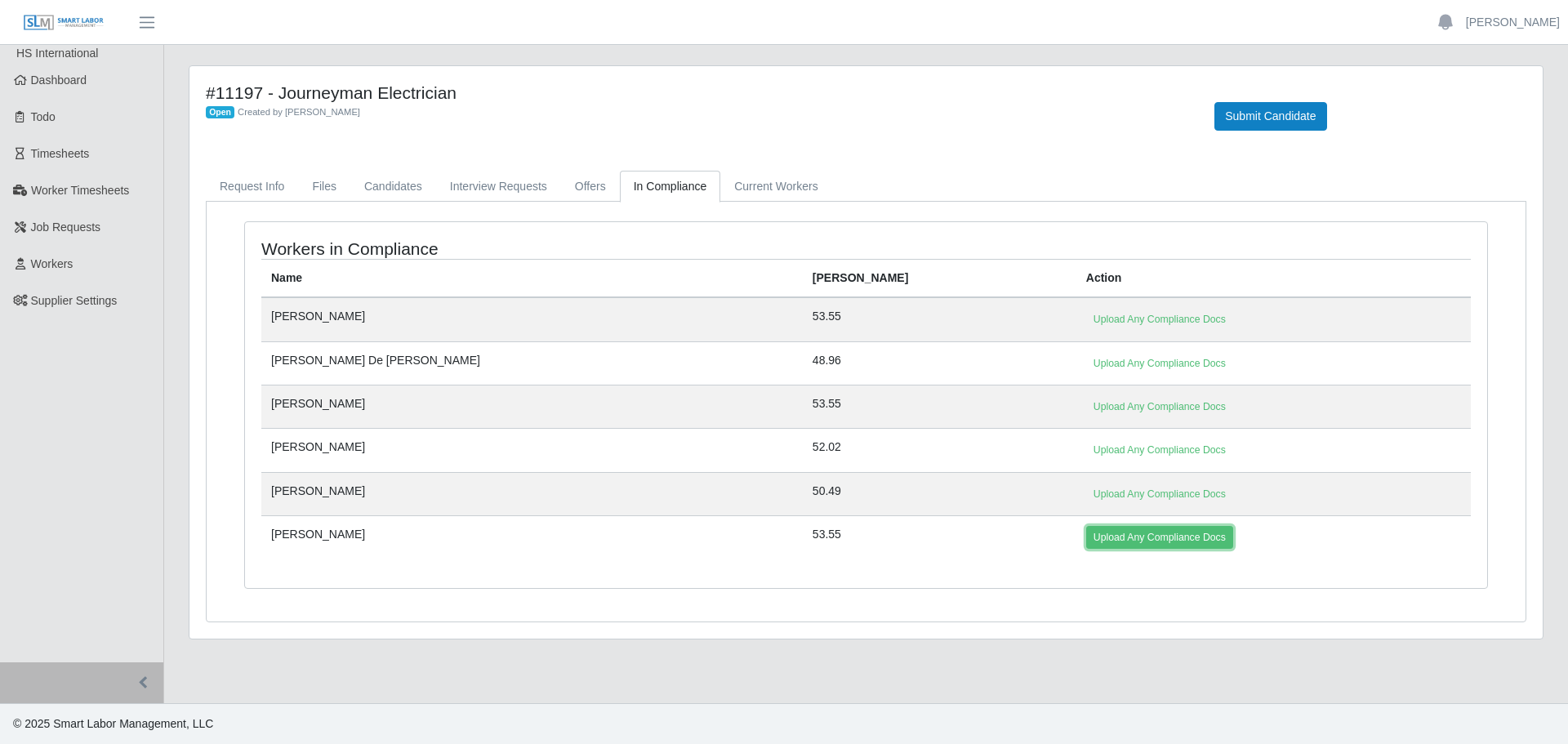
click at [1087, 533] on link "Upload Any Compliance Docs" at bounding box center [1160, 537] width 147 height 23
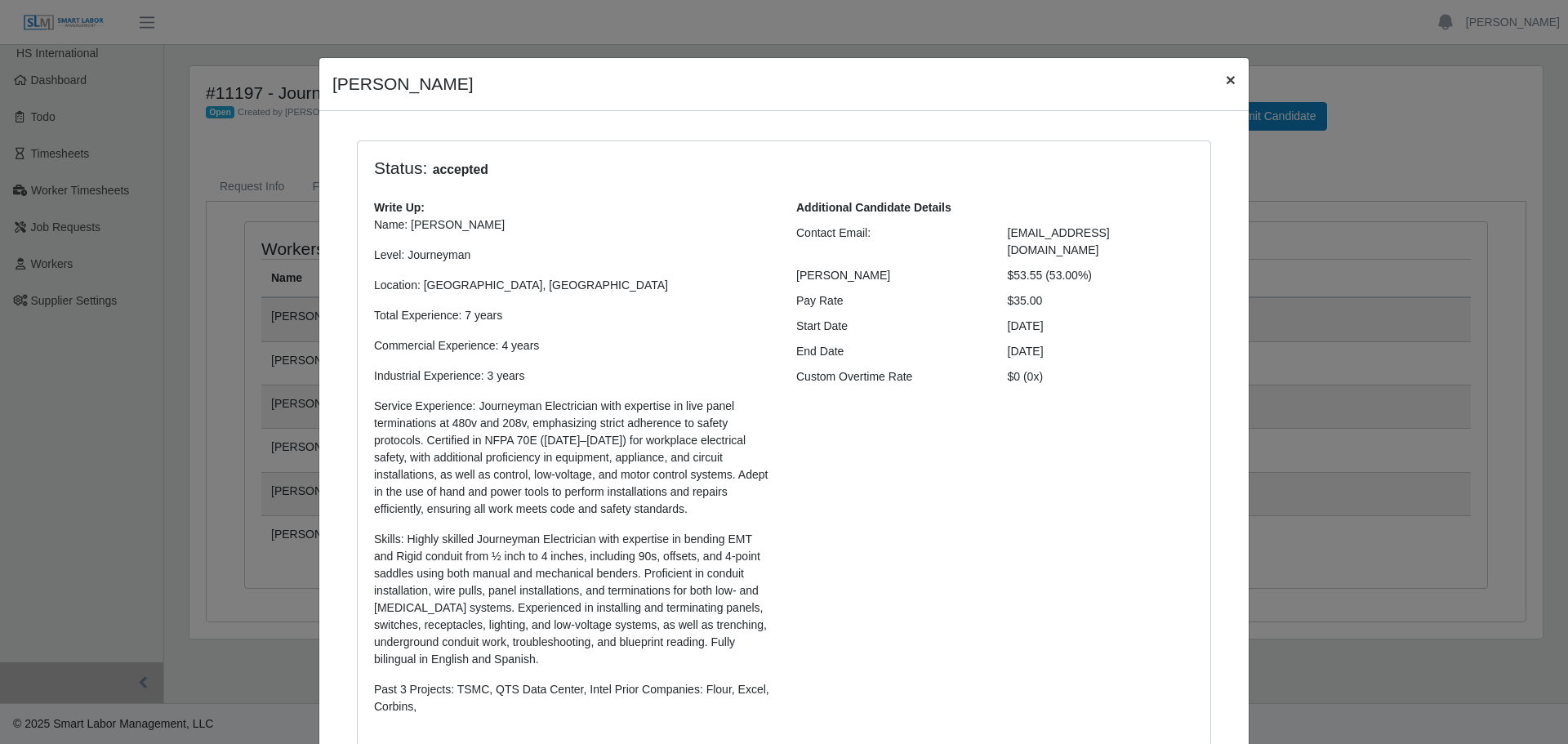
click at [1226, 84] on span "×" at bounding box center [1230, 80] width 9 height 19
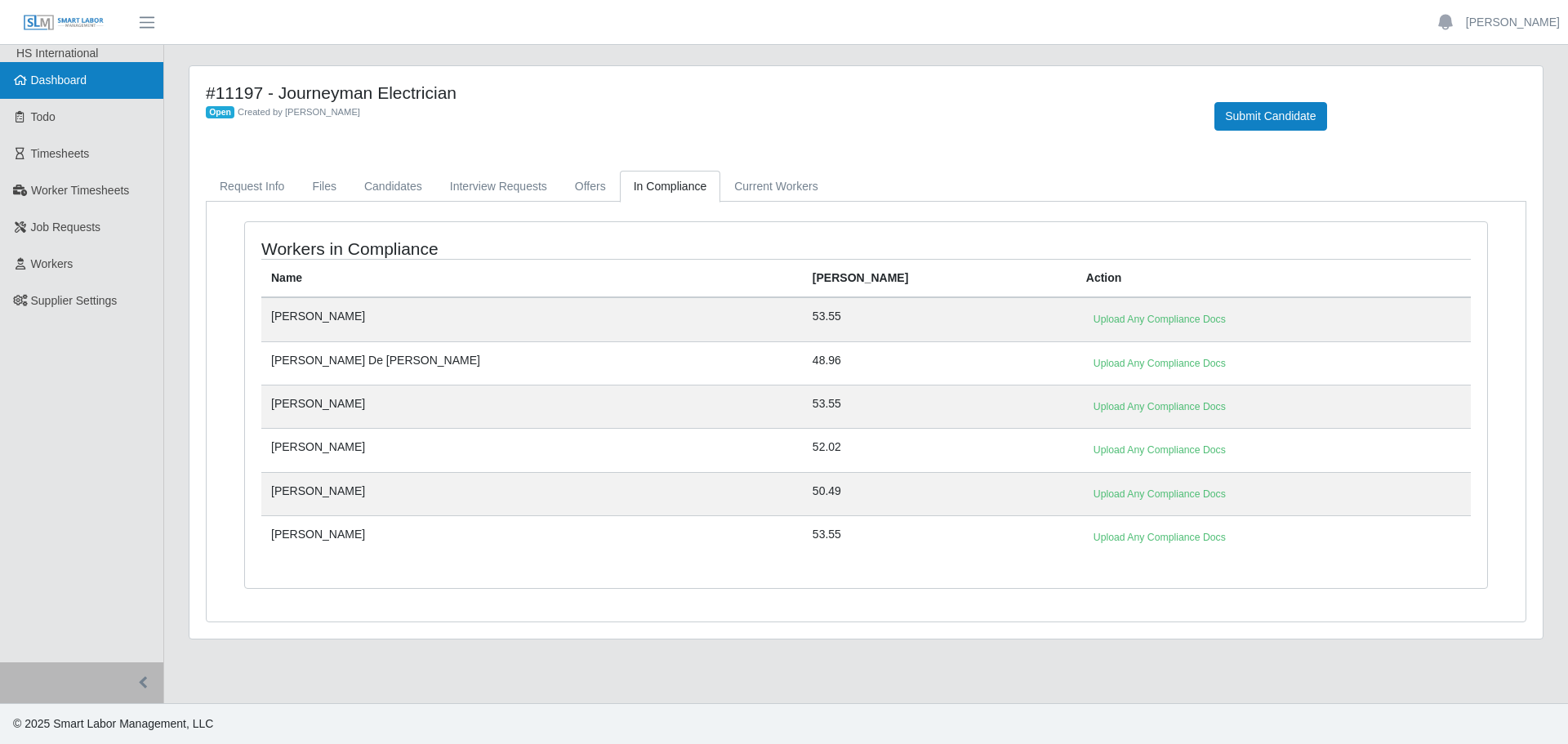
click at [78, 85] on span "Dashboard" at bounding box center [59, 79] width 56 height 13
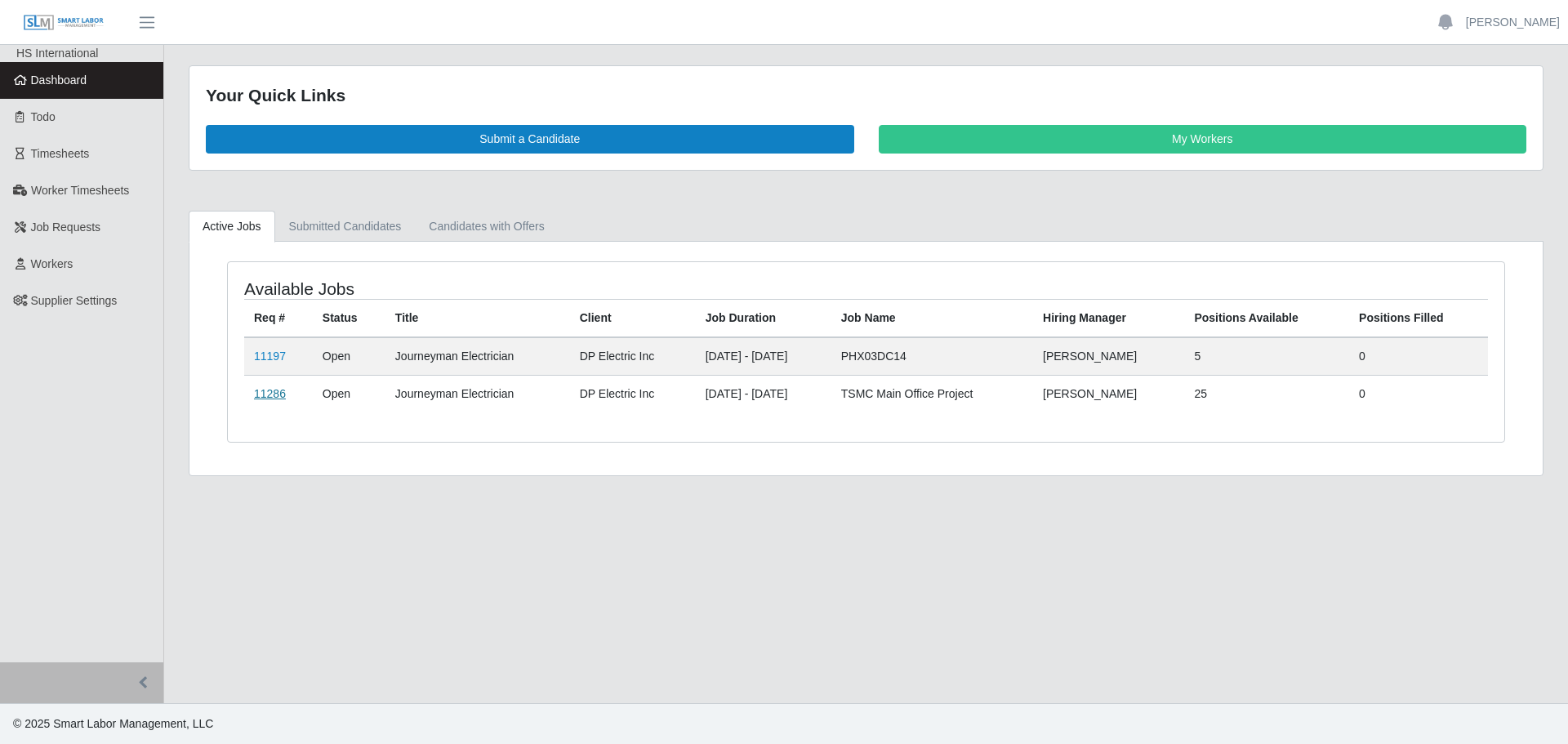
click at [257, 393] on link "11286" at bounding box center [270, 394] width 32 height 13
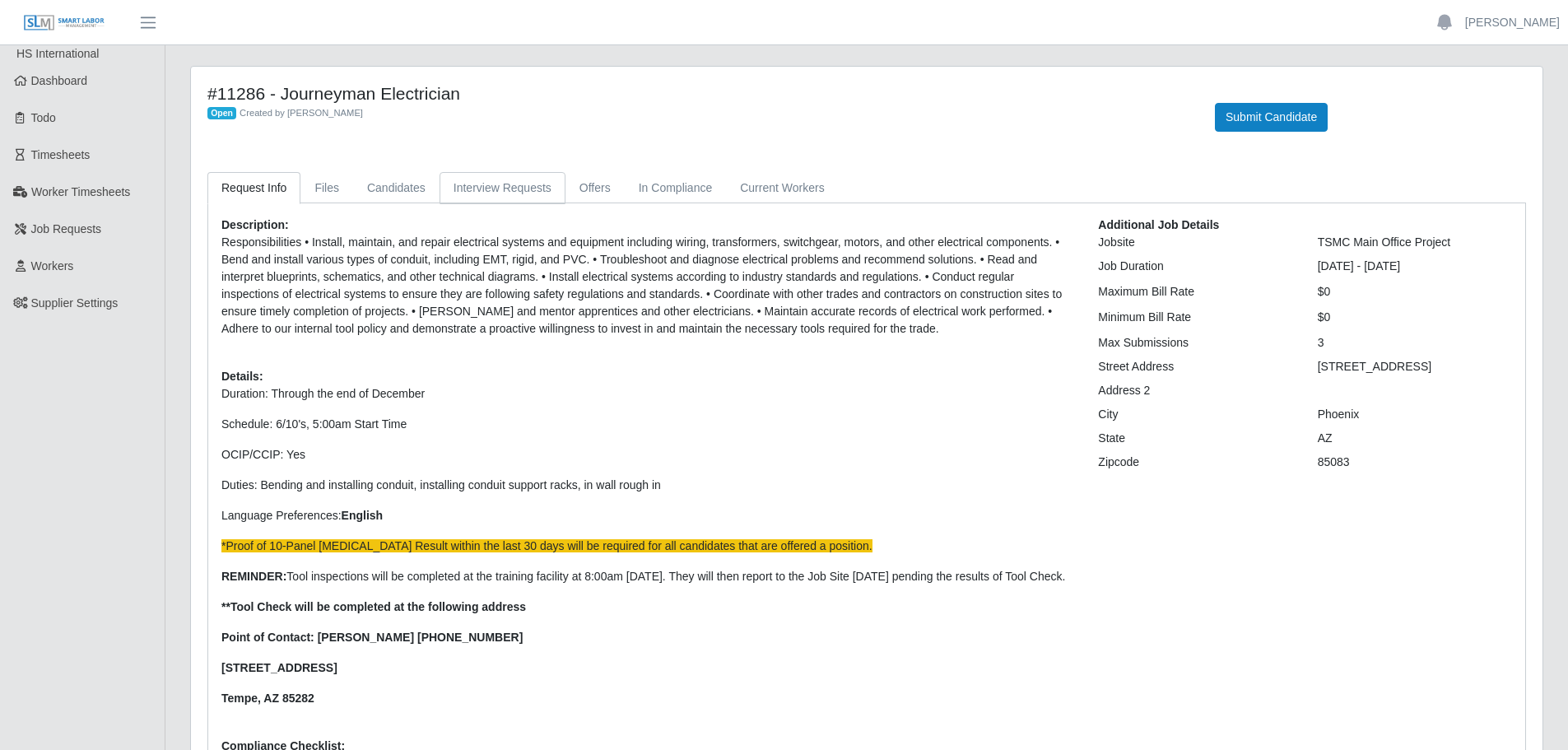
click at [548, 183] on link "Interview Requests" at bounding box center [502, 188] width 126 height 32
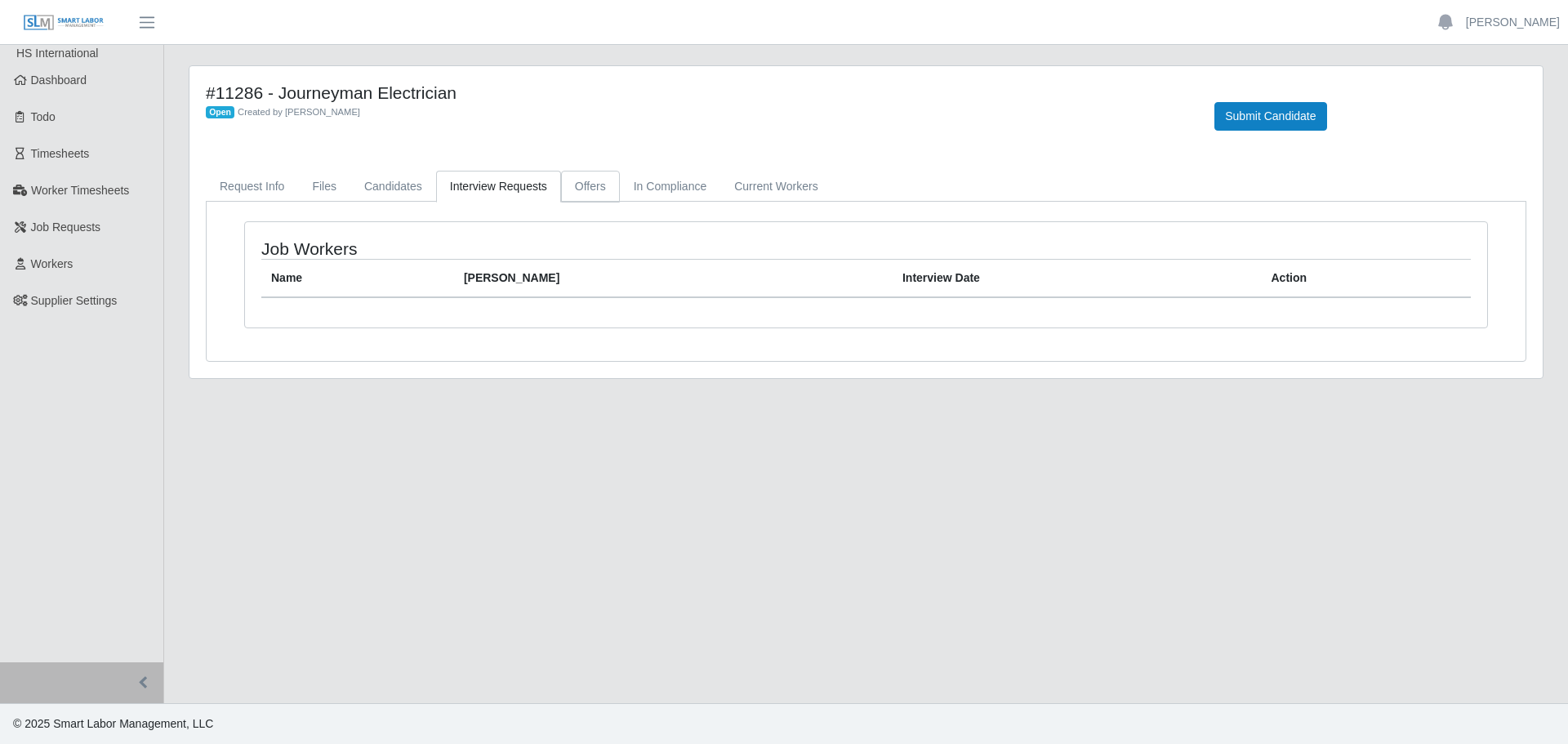
click at [567, 185] on link "Offers" at bounding box center [591, 186] width 59 height 32
click at [631, 188] on link "In Compliance" at bounding box center [671, 186] width 102 height 32
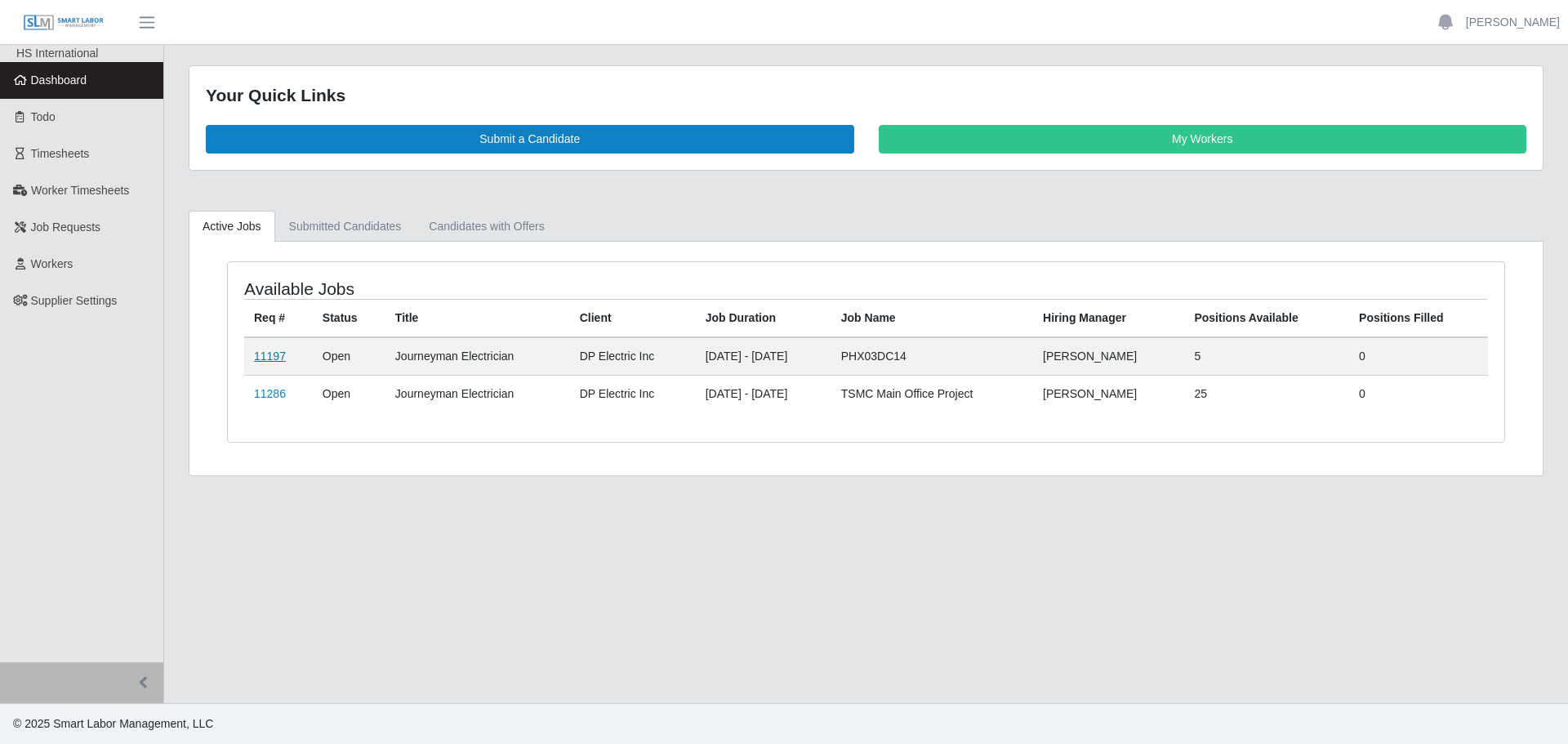
click at [263, 355] on link "11197" at bounding box center [270, 356] width 32 height 13
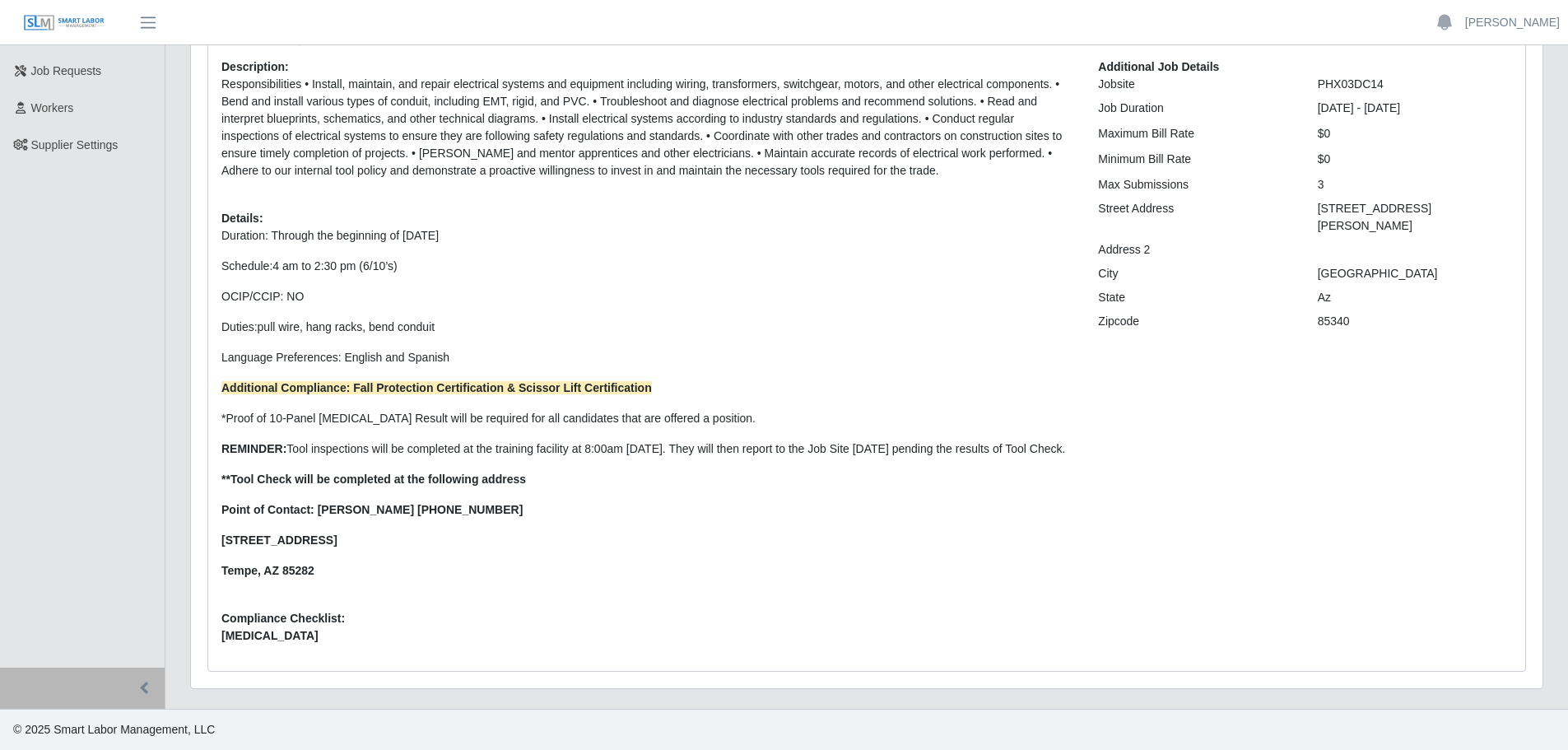
scroll to position [93, 0]
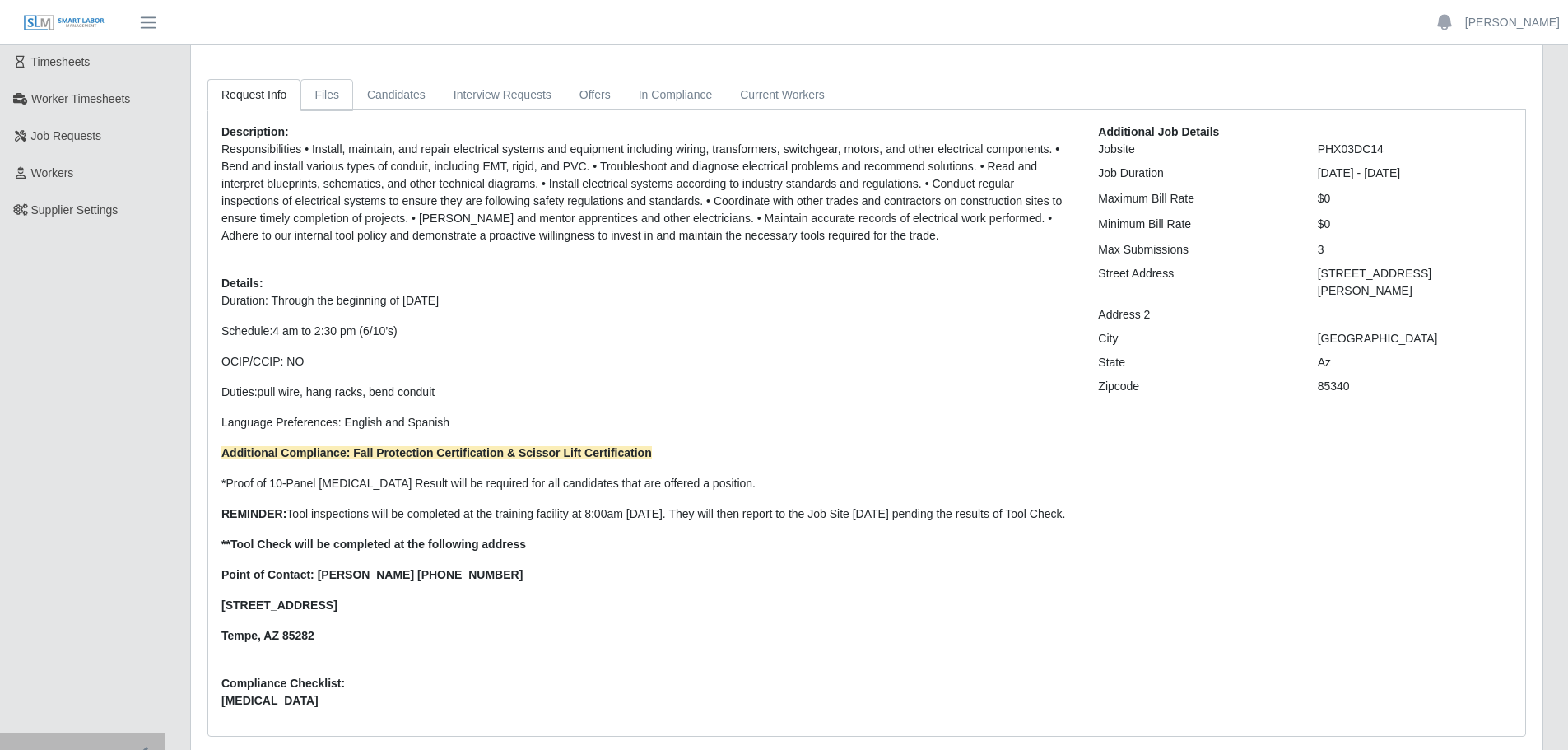
click at [317, 101] on link "Files" at bounding box center [326, 95] width 53 height 32
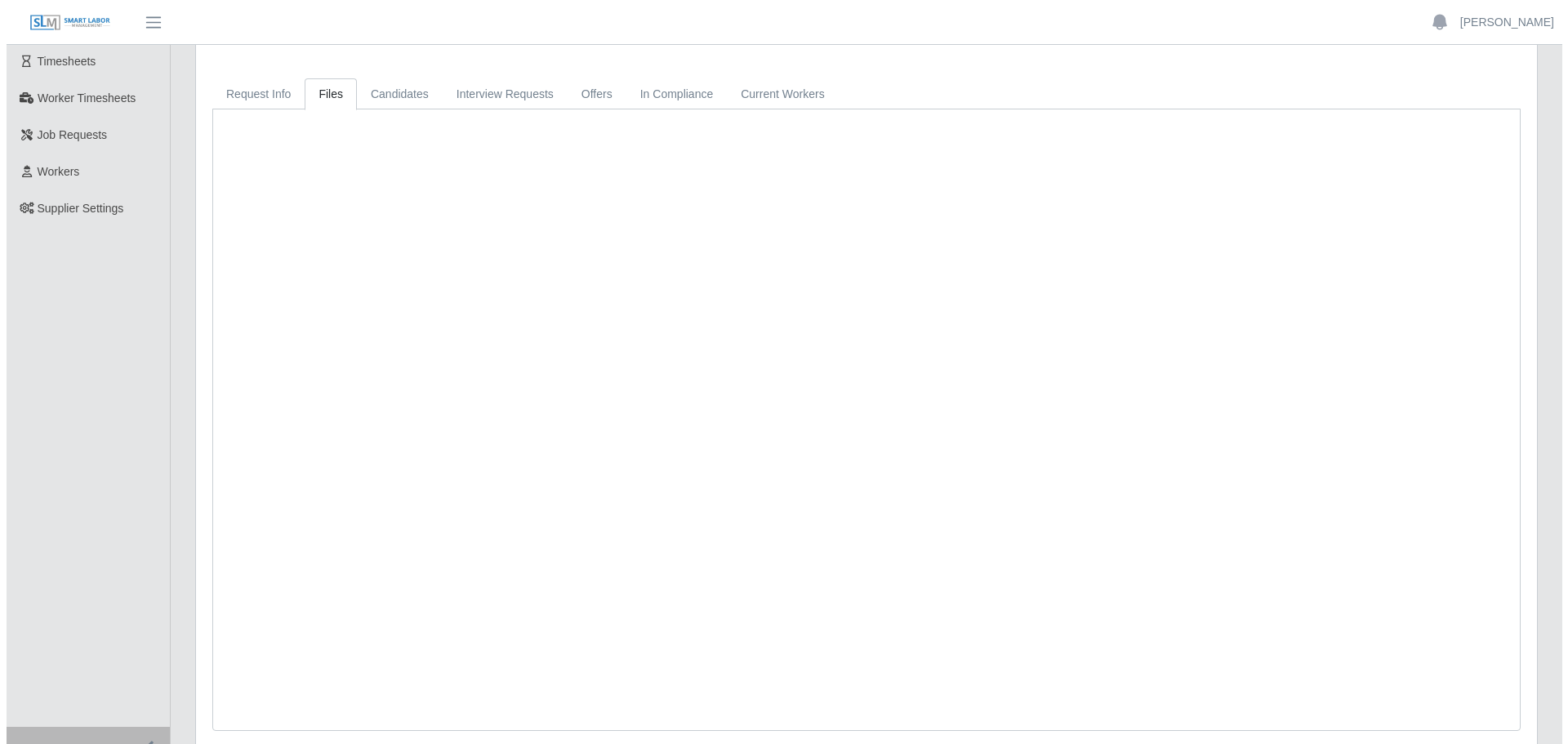
scroll to position [0, 0]
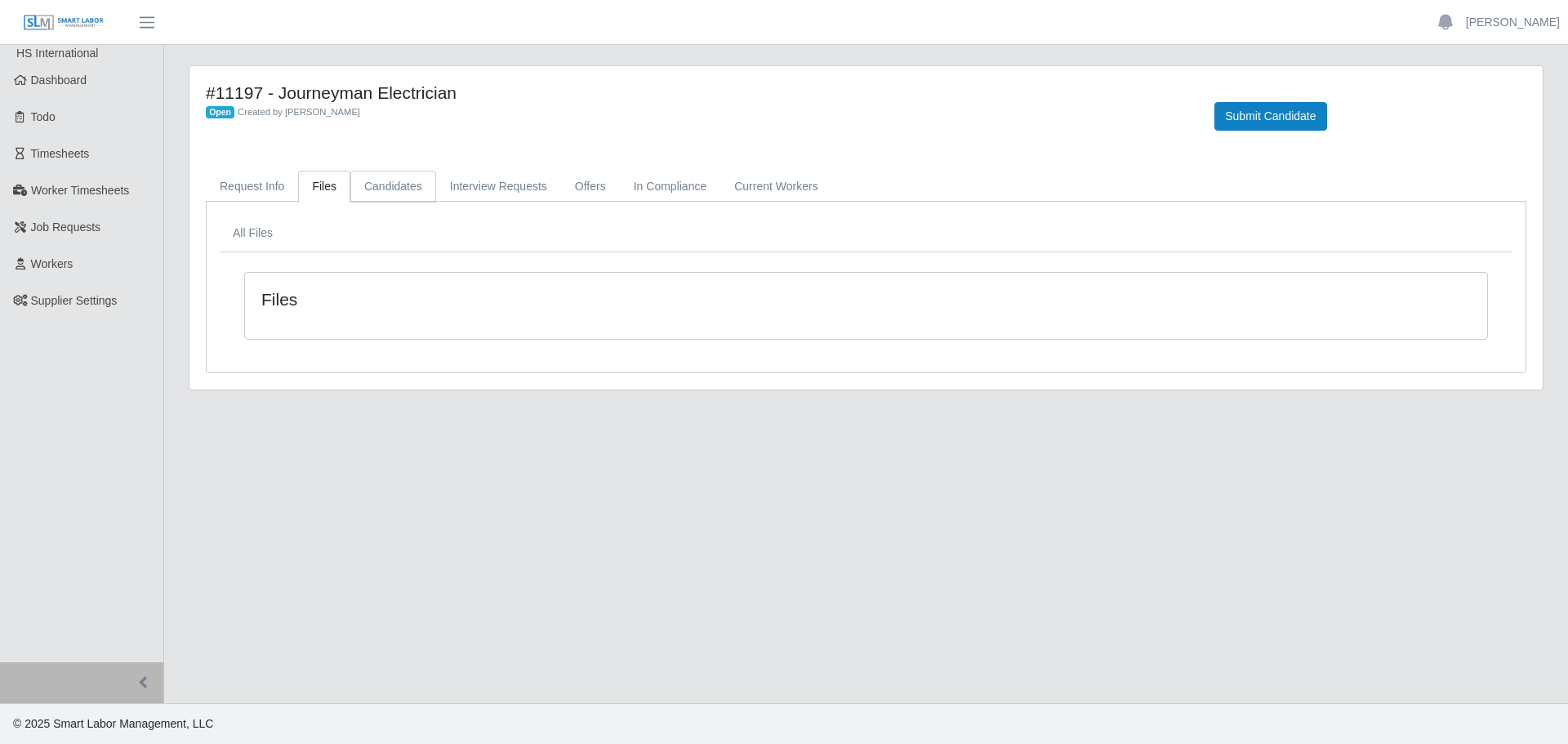
click at [378, 193] on link "Candidates" at bounding box center [394, 186] width 86 height 32
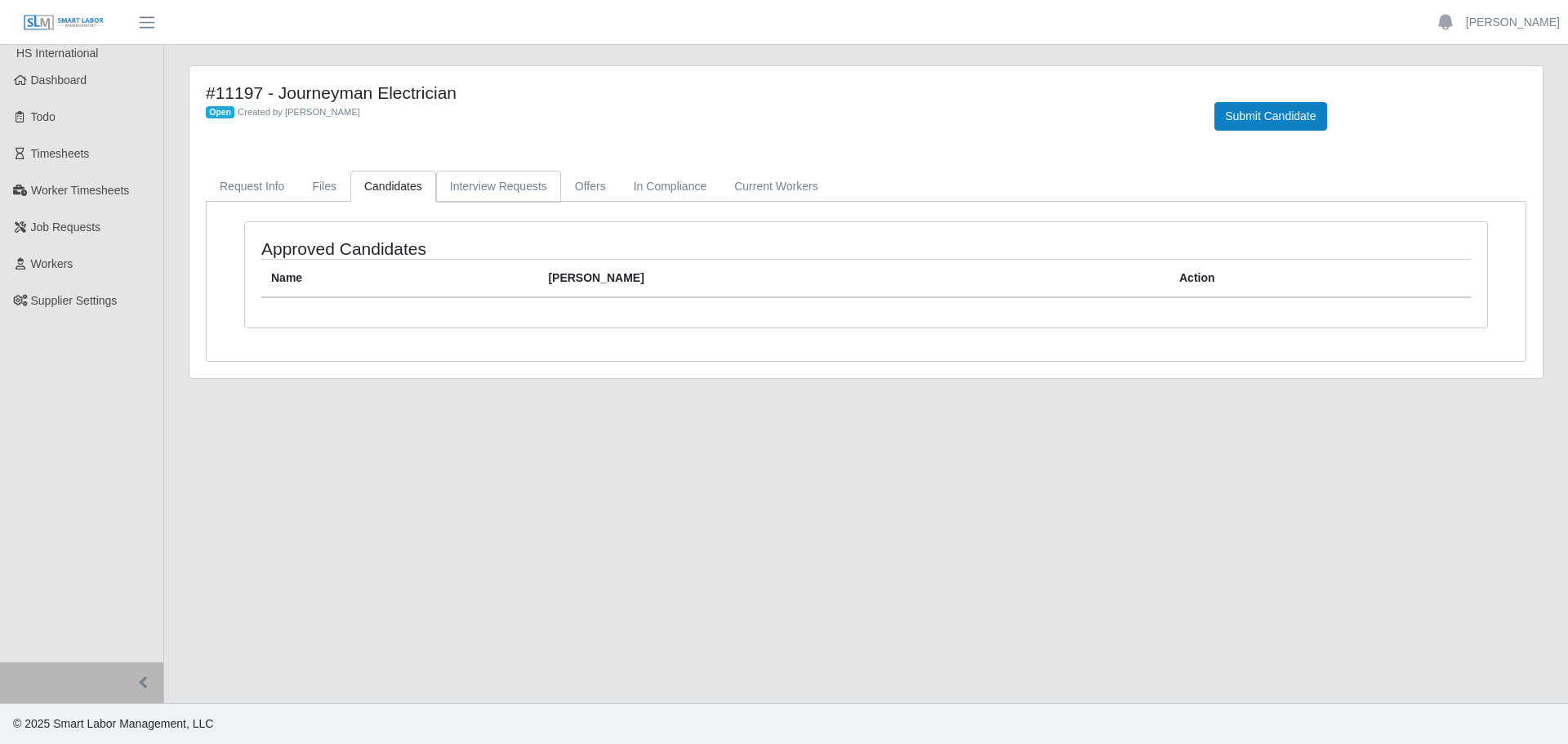
click at [440, 181] on link "Interview Requests" at bounding box center [499, 186] width 125 height 32
click at [583, 195] on link "Offers" at bounding box center [591, 186] width 59 height 32
click at [629, 192] on link "In Compliance" at bounding box center [671, 186] width 102 height 32
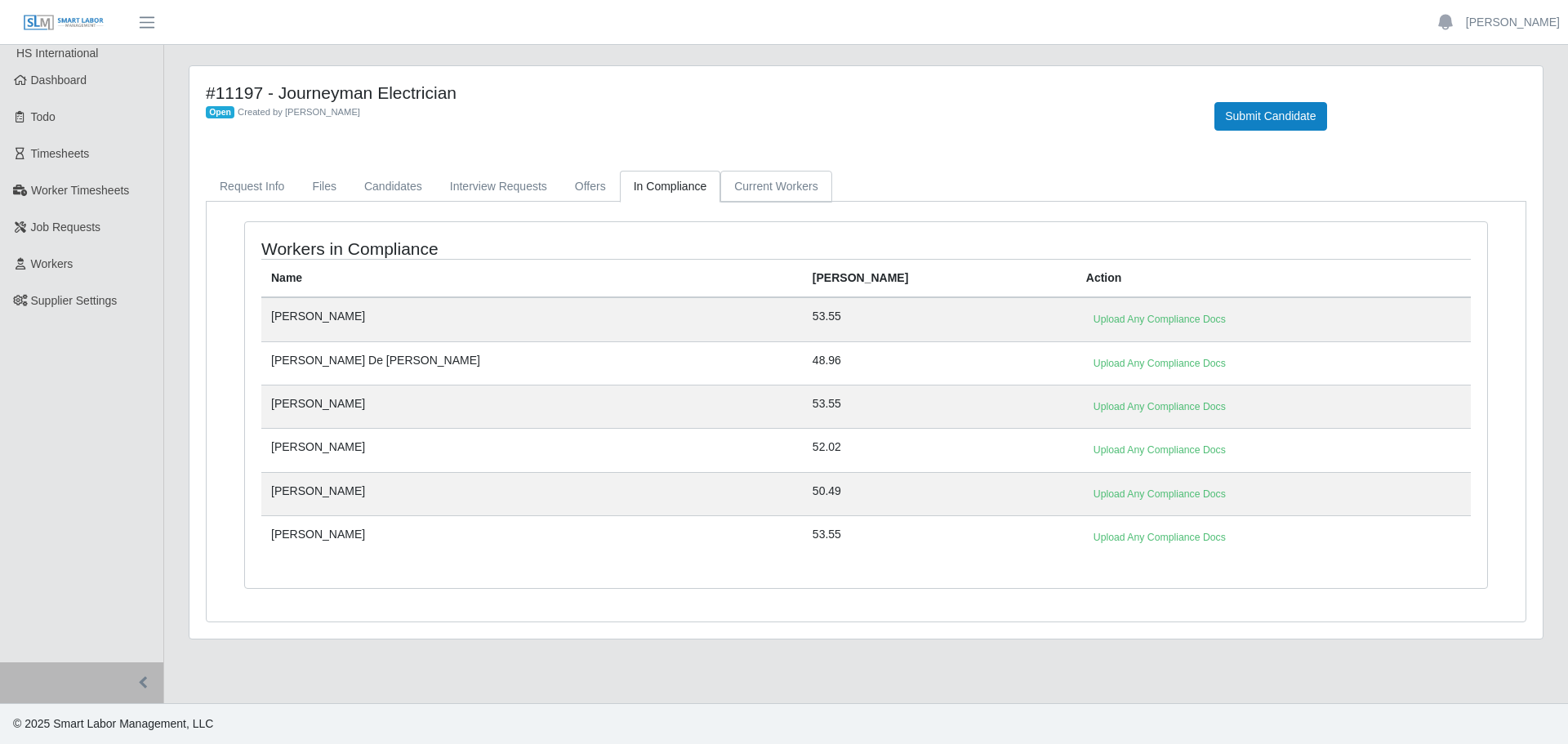
click at [721, 183] on link "Current Workers" at bounding box center [776, 186] width 111 height 32
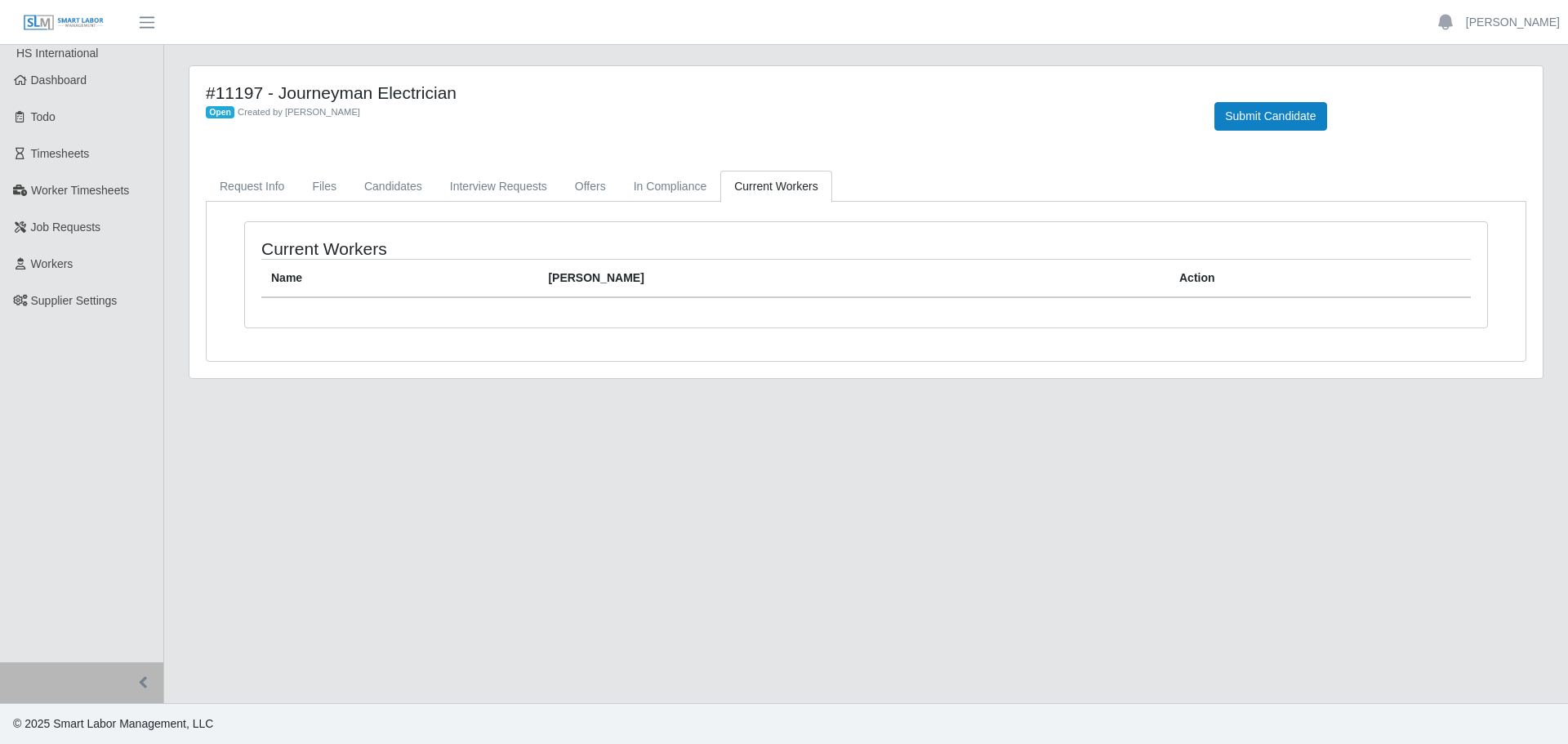
click at [317, 212] on div "Current Workers Name Bill Rate Action" at bounding box center [866, 281] width 1319 height 159
click at [319, 182] on link "Files" at bounding box center [324, 186] width 53 height 32
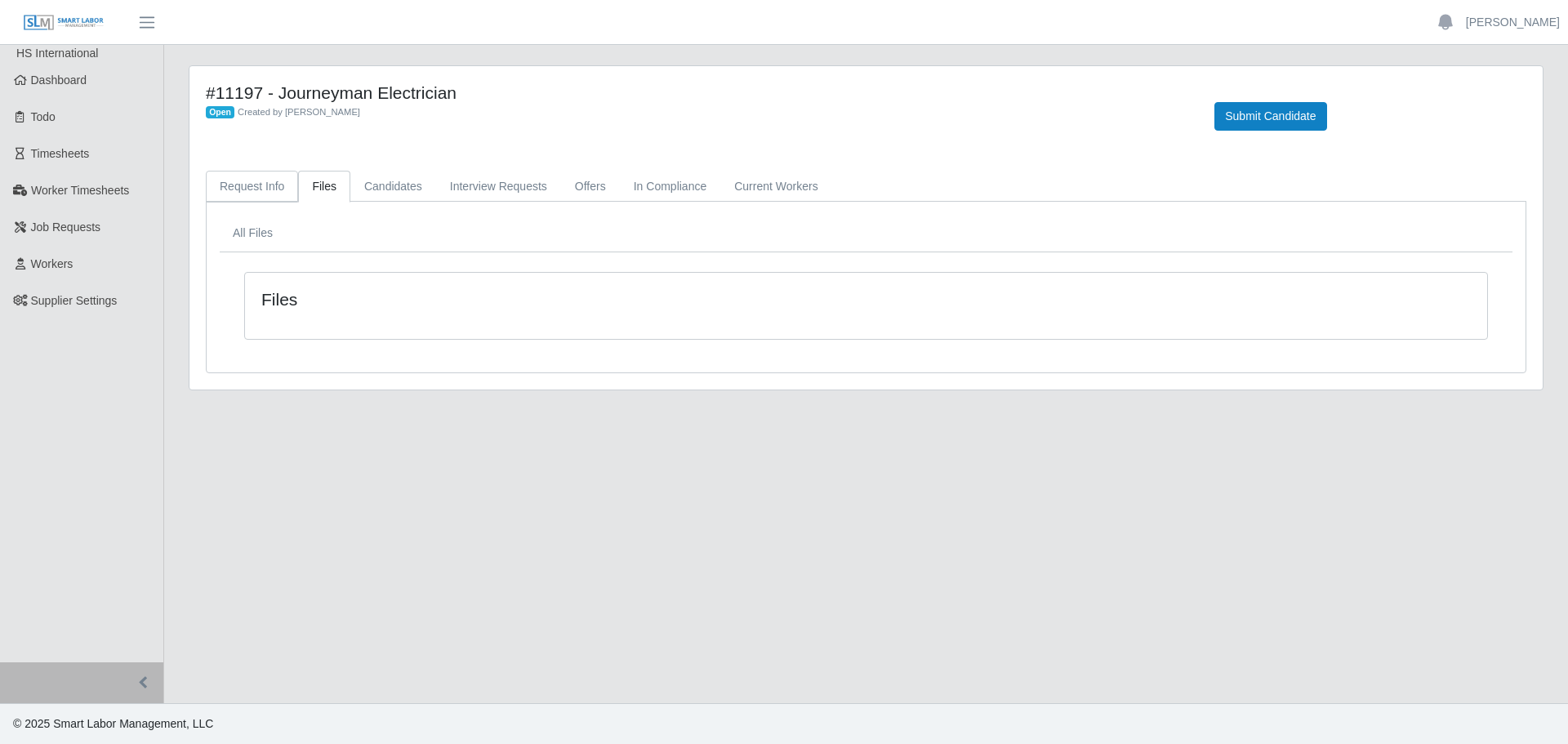
click at [243, 190] on link "Request Info" at bounding box center [251, 186] width 92 height 32
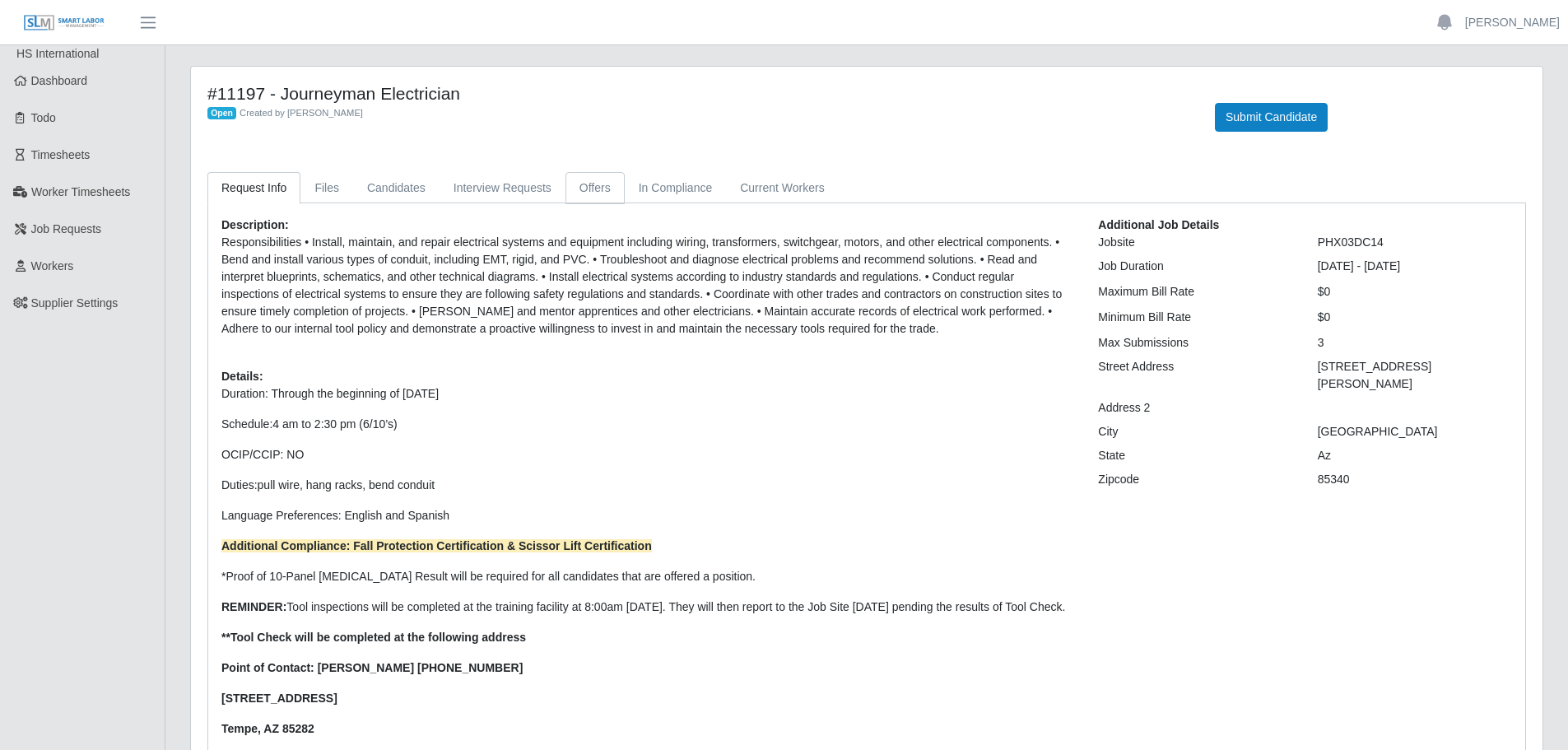
click at [576, 185] on link "Offers" at bounding box center [595, 188] width 59 height 32
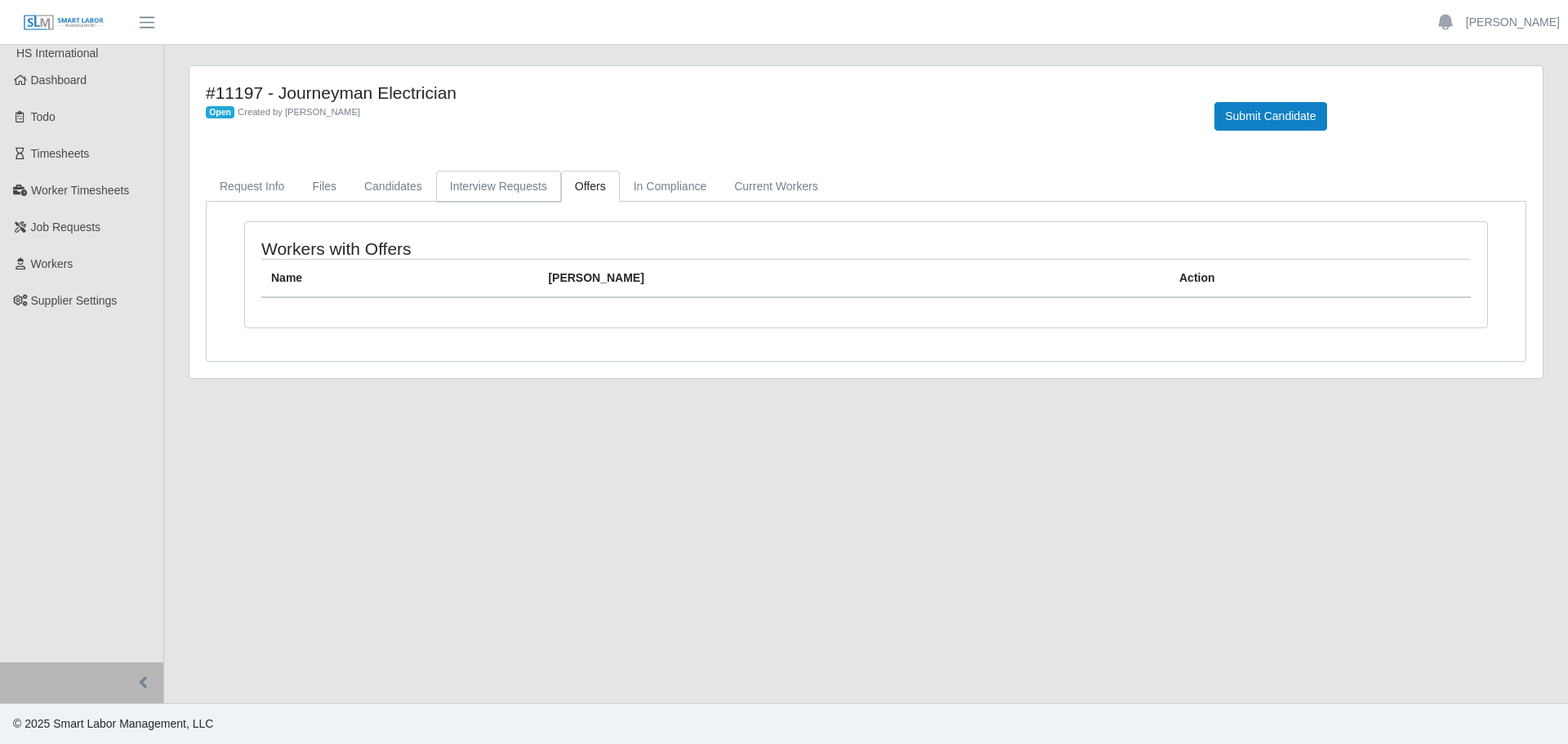
click at [505, 186] on link "Interview Requests" at bounding box center [499, 186] width 125 height 32
click at [631, 184] on link "In Compliance" at bounding box center [671, 186] width 102 height 32
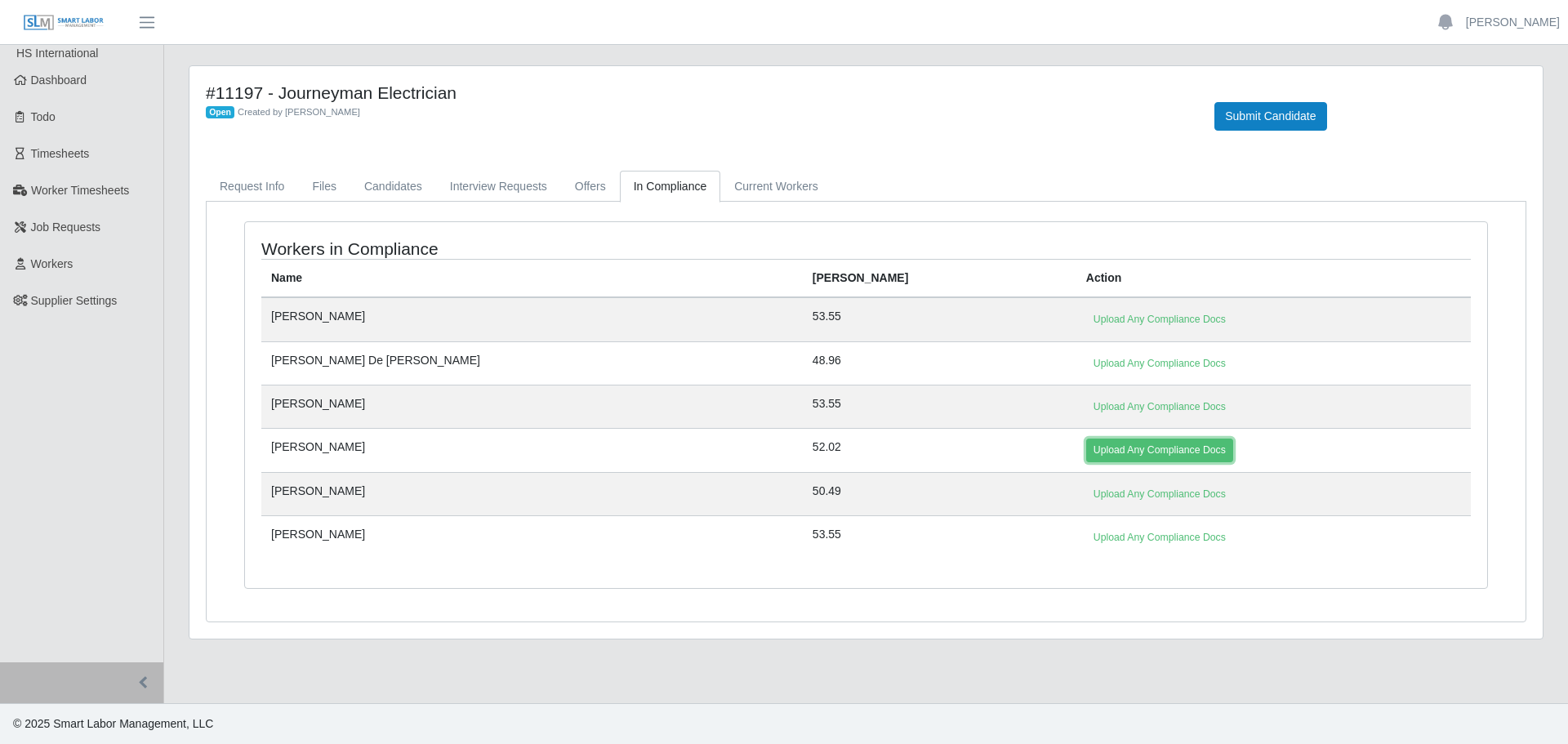
click at [1087, 453] on link "Upload Any Compliance Docs" at bounding box center [1160, 450] width 147 height 23
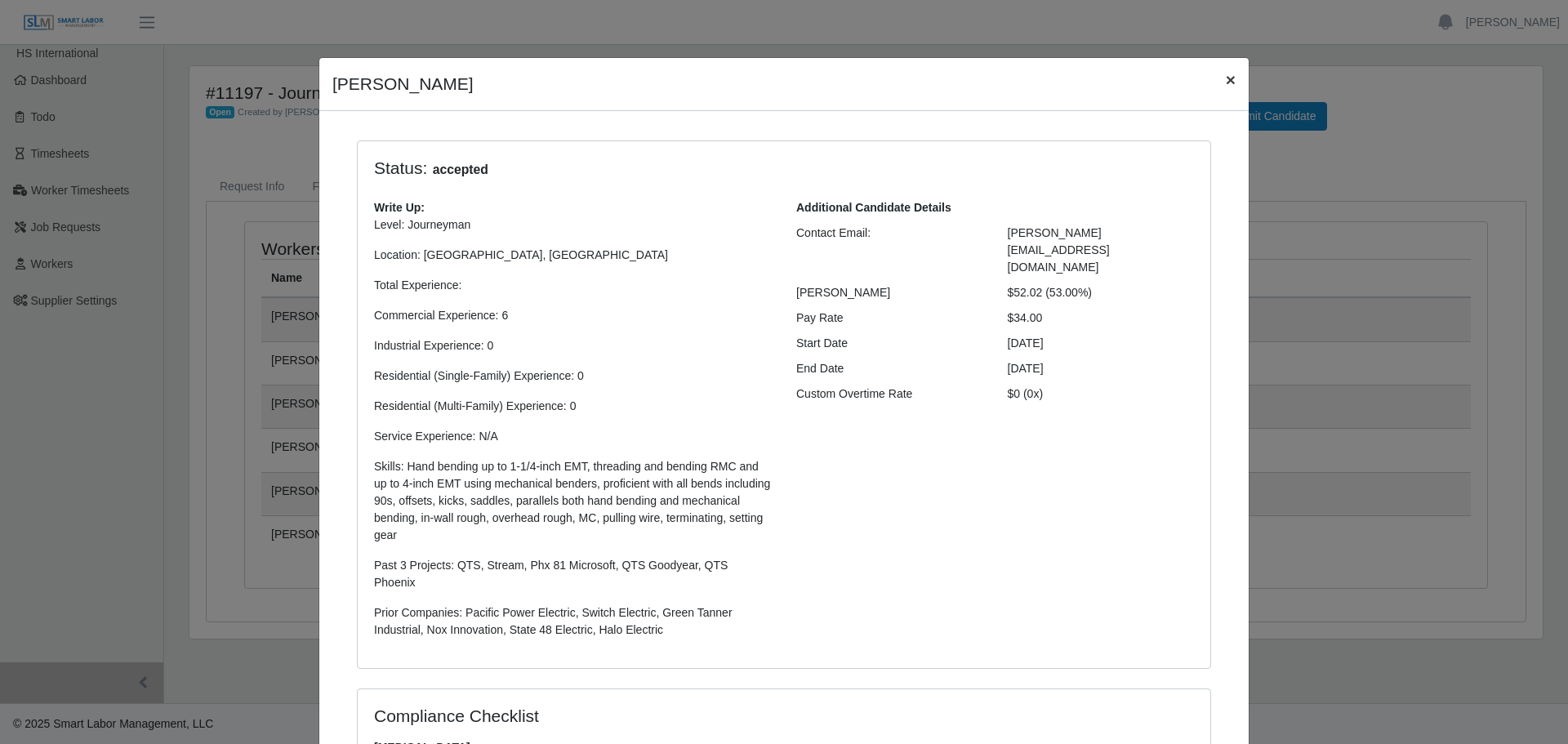
click at [1226, 78] on span "×" at bounding box center [1230, 80] width 9 height 19
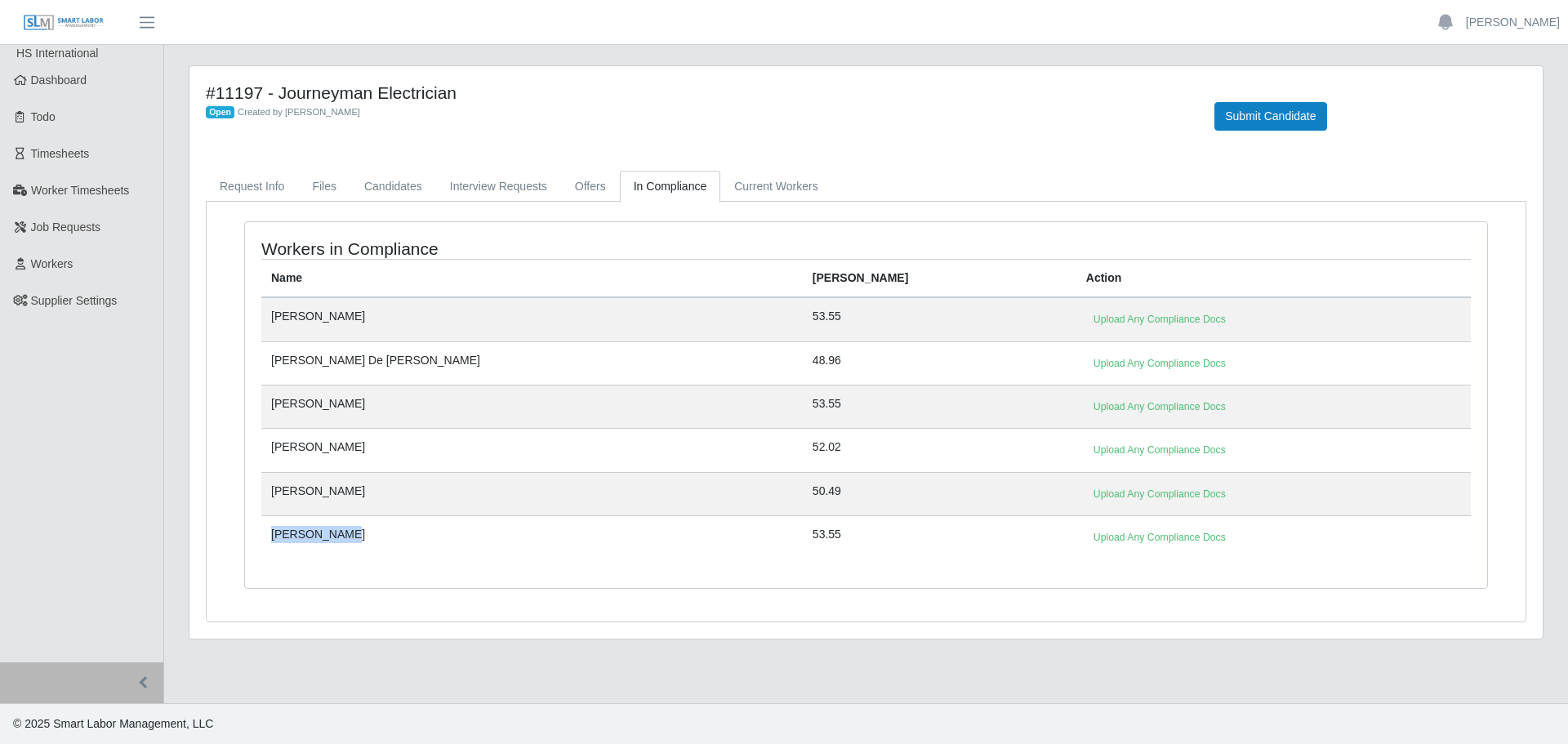
drag, startPoint x: 339, startPoint y: 535, endPoint x: 263, endPoint y: 547, distance: 76.9
click at [263, 547] on td "[PERSON_NAME]" at bounding box center [532, 537] width 542 height 43
click at [1087, 535] on link "Upload Any Compliance Docs" at bounding box center [1160, 537] width 147 height 23
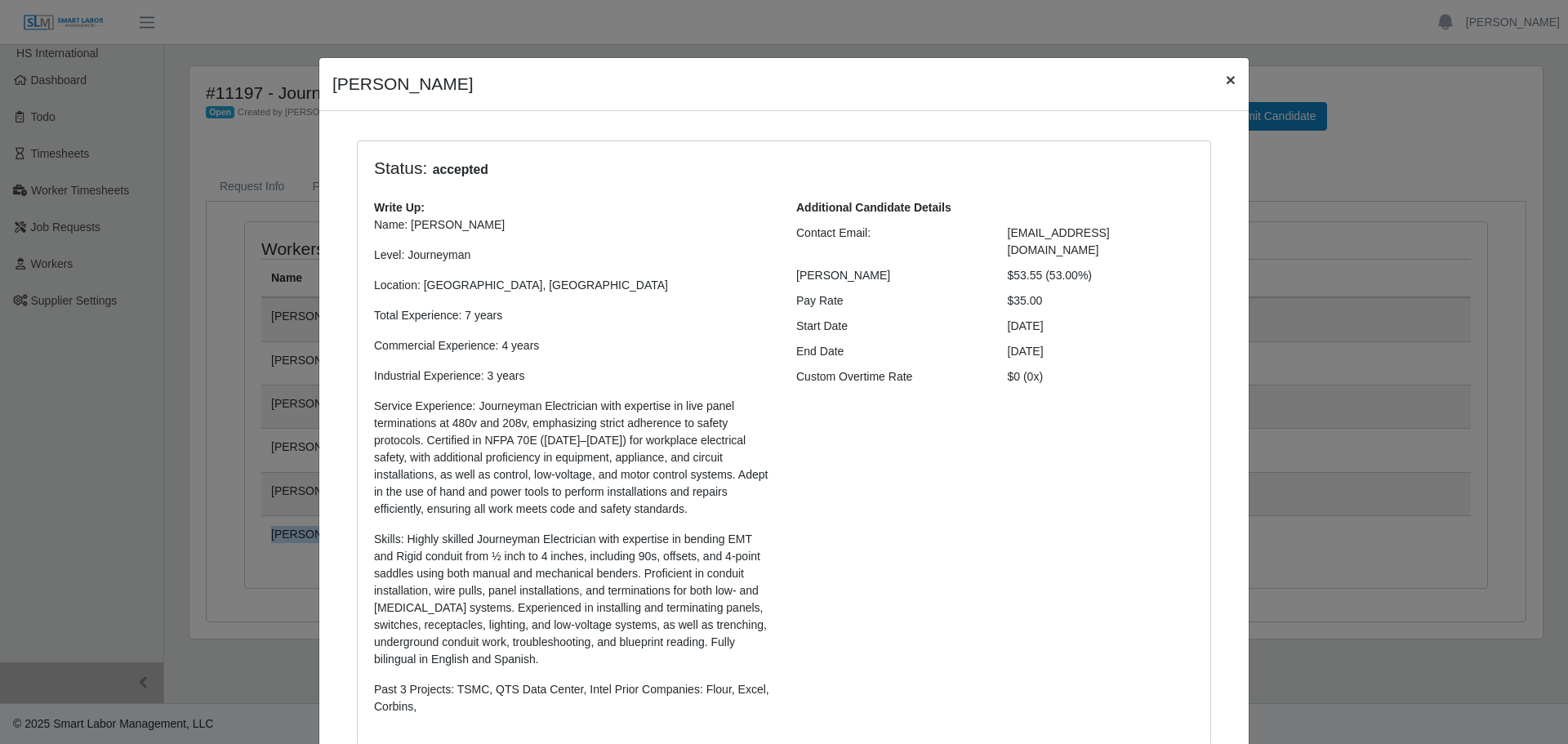
click at [1226, 74] on span "×" at bounding box center [1230, 80] width 9 height 19
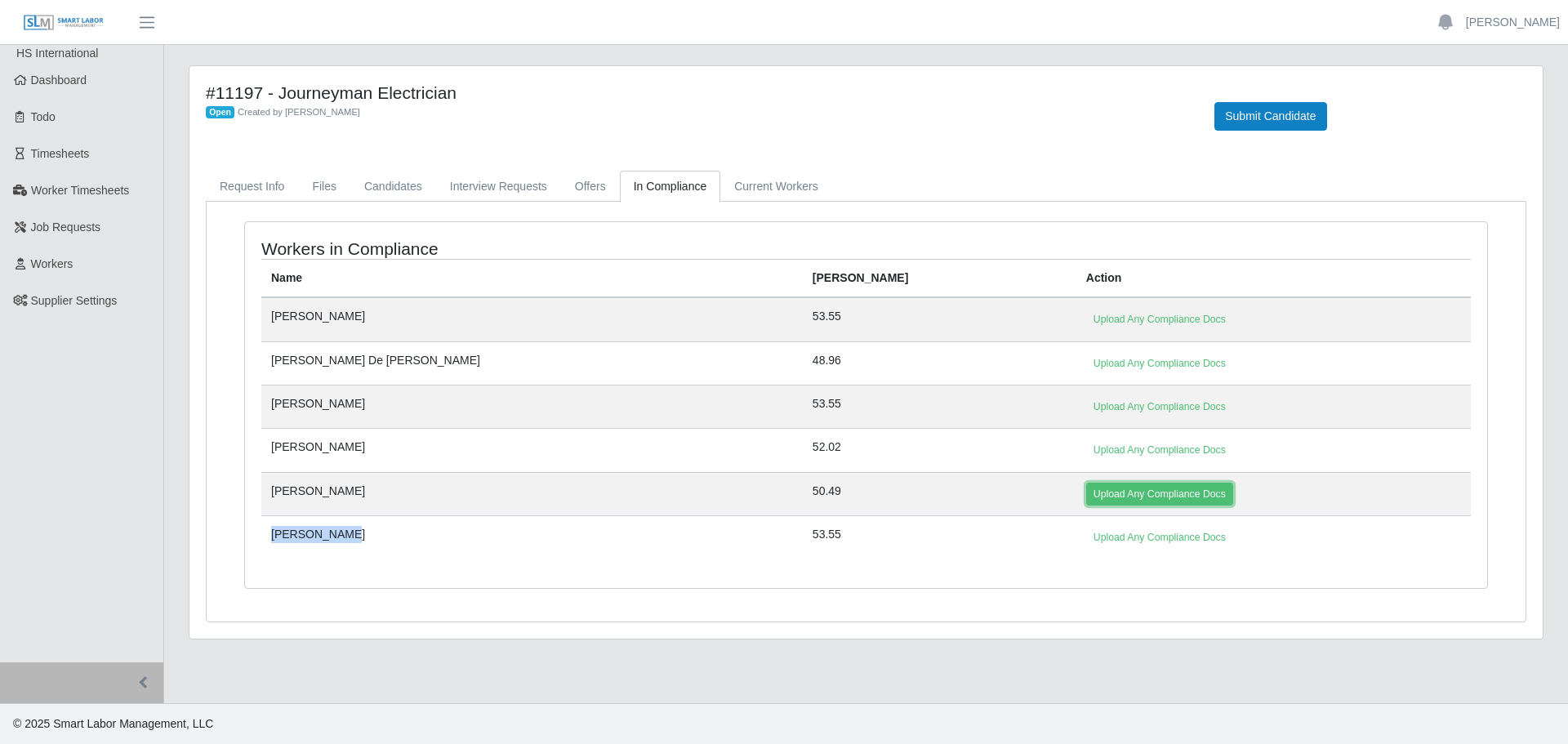
click at [1087, 493] on link "Upload Any Compliance Docs" at bounding box center [1160, 494] width 147 height 23
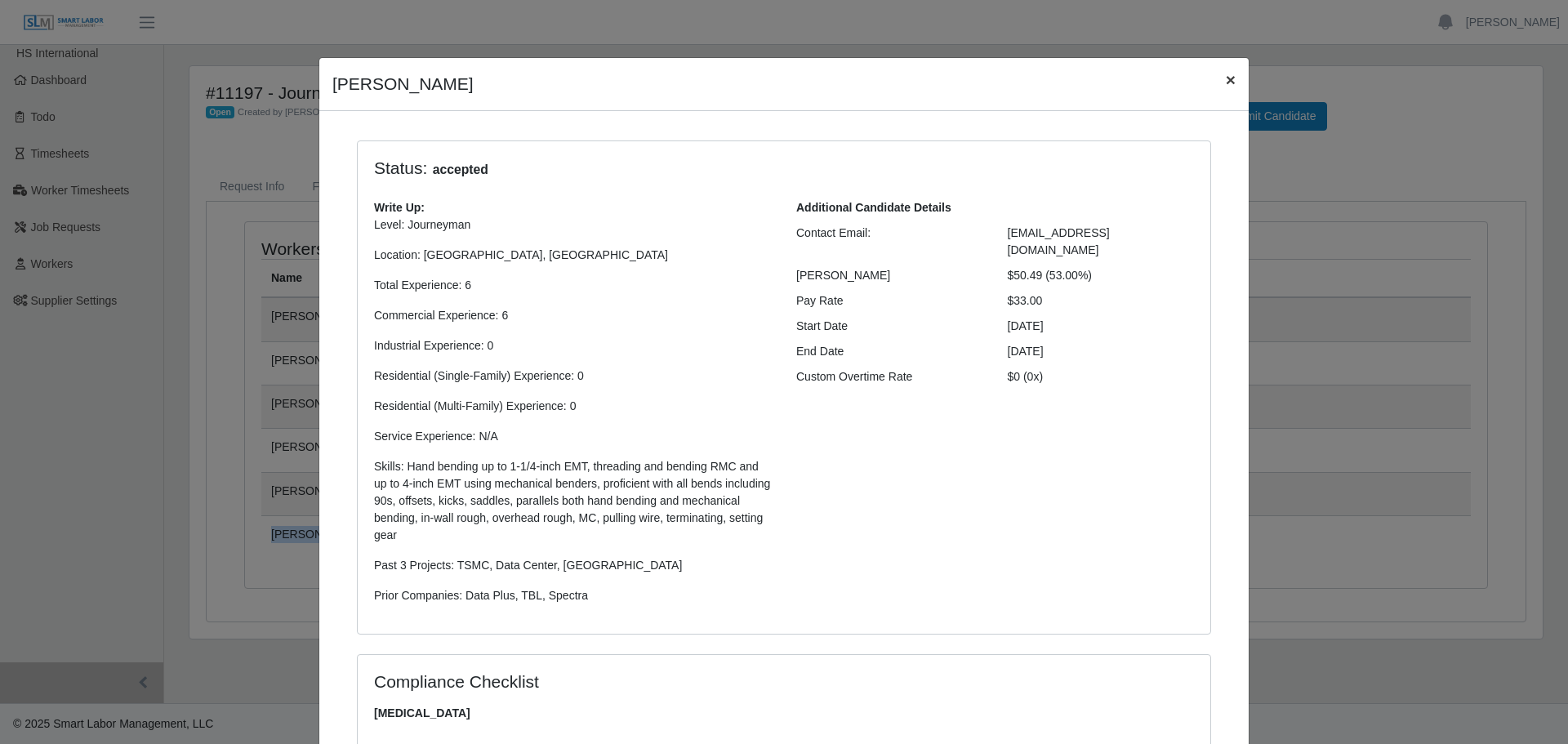
click at [1226, 81] on span "×" at bounding box center [1230, 80] width 9 height 19
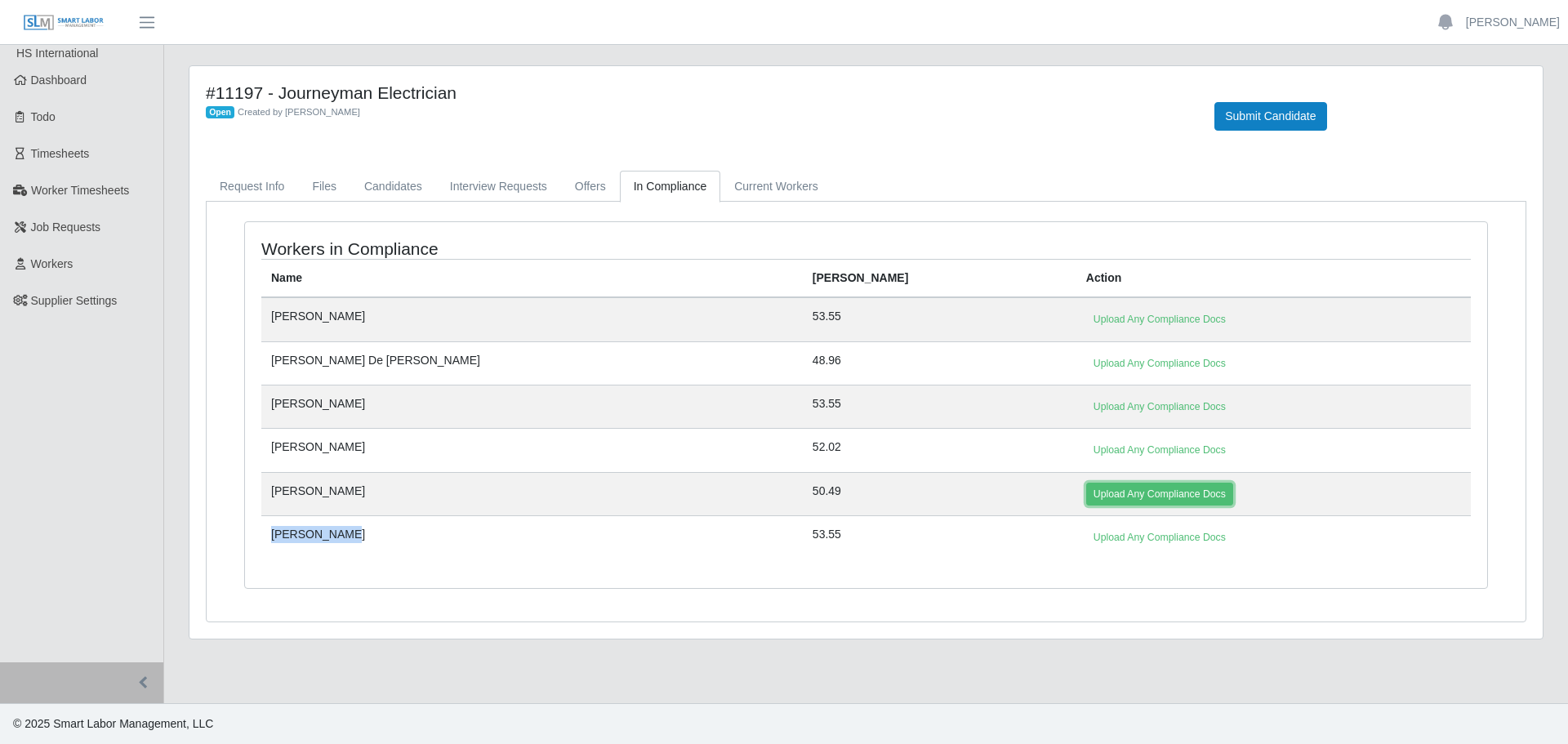
click at [1087, 489] on link "Upload Any Compliance Docs" at bounding box center [1160, 494] width 147 height 23
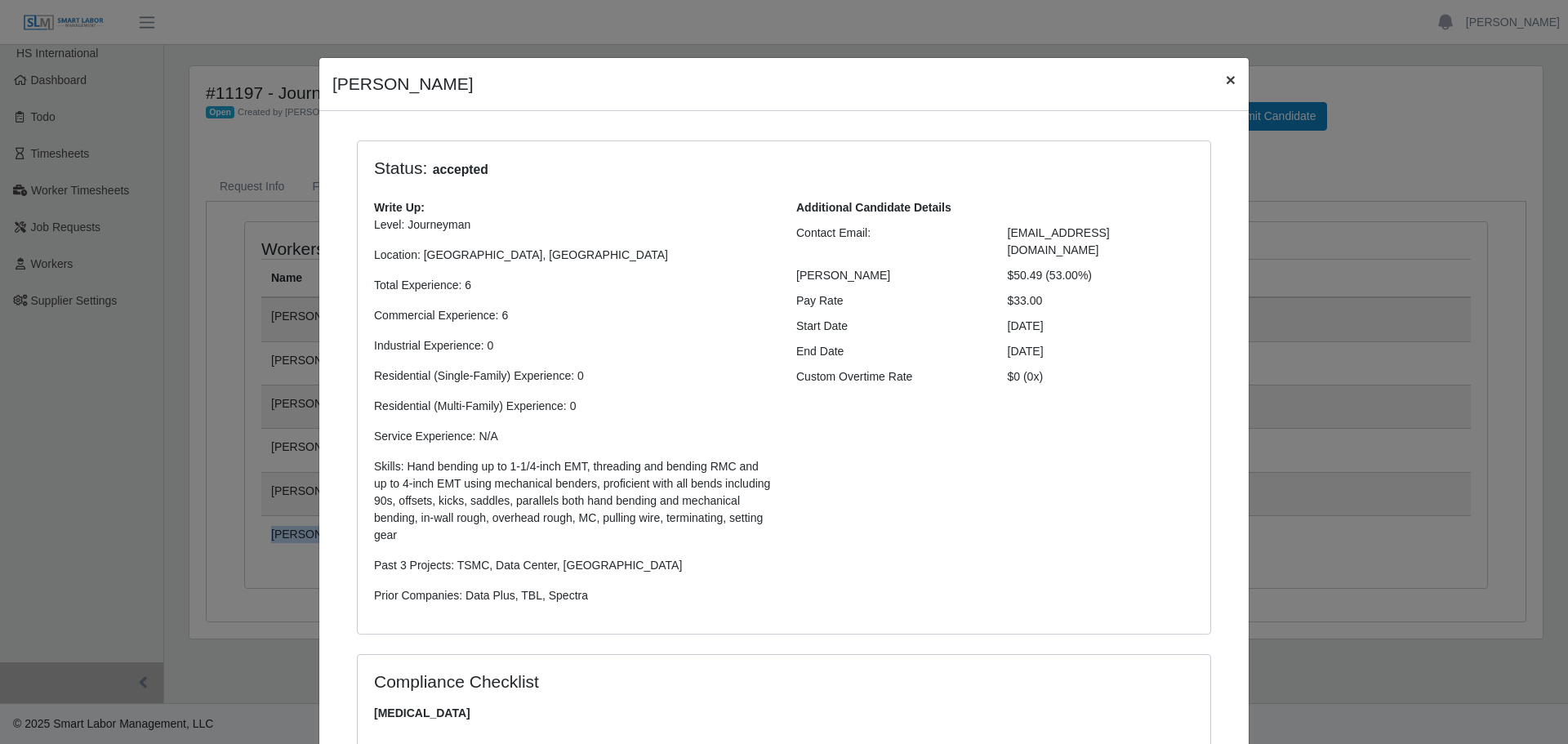
click at [1226, 77] on span "×" at bounding box center [1230, 80] width 9 height 19
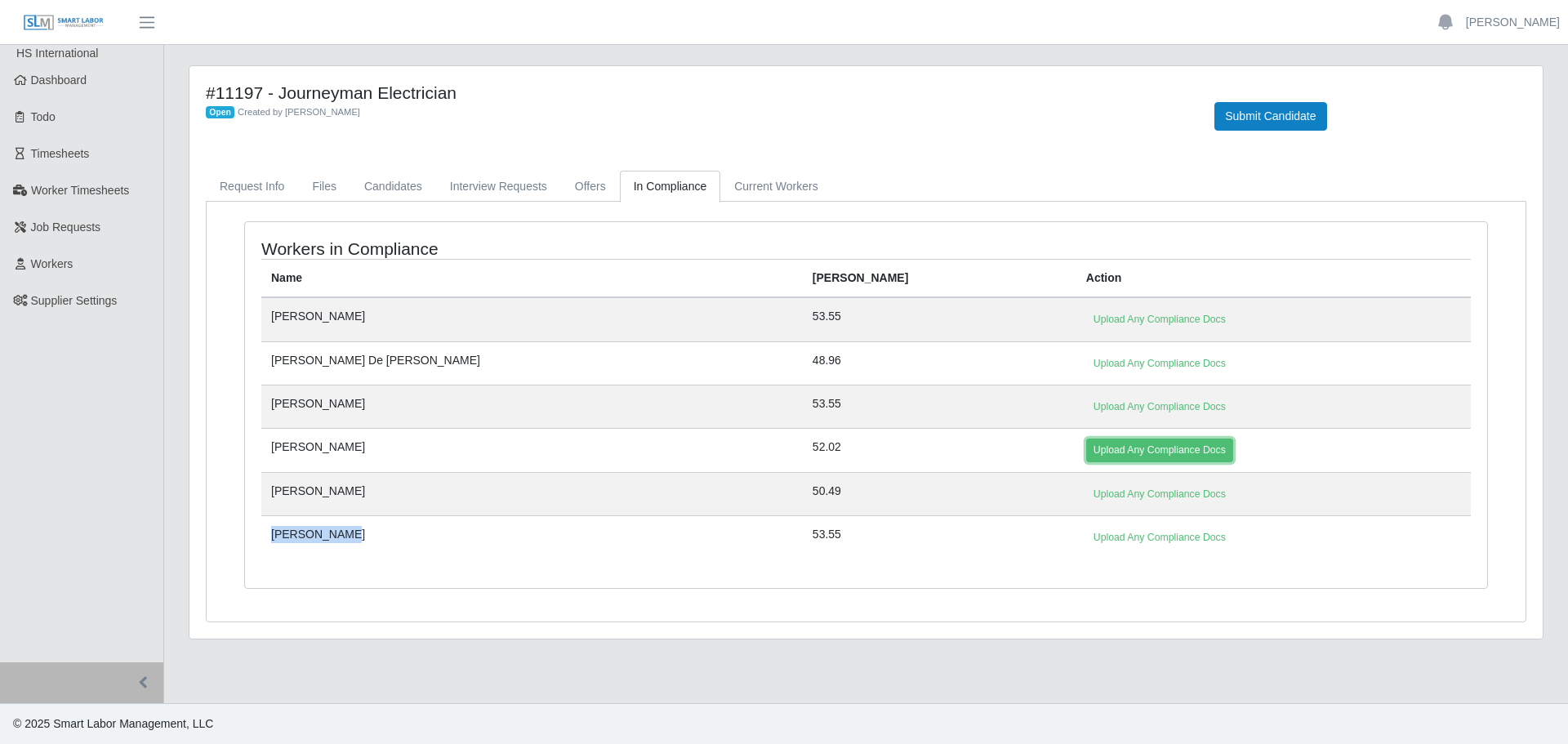
click at [1087, 448] on link "Upload Any Compliance Docs" at bounding box center [1160, 450] width 147 height 23
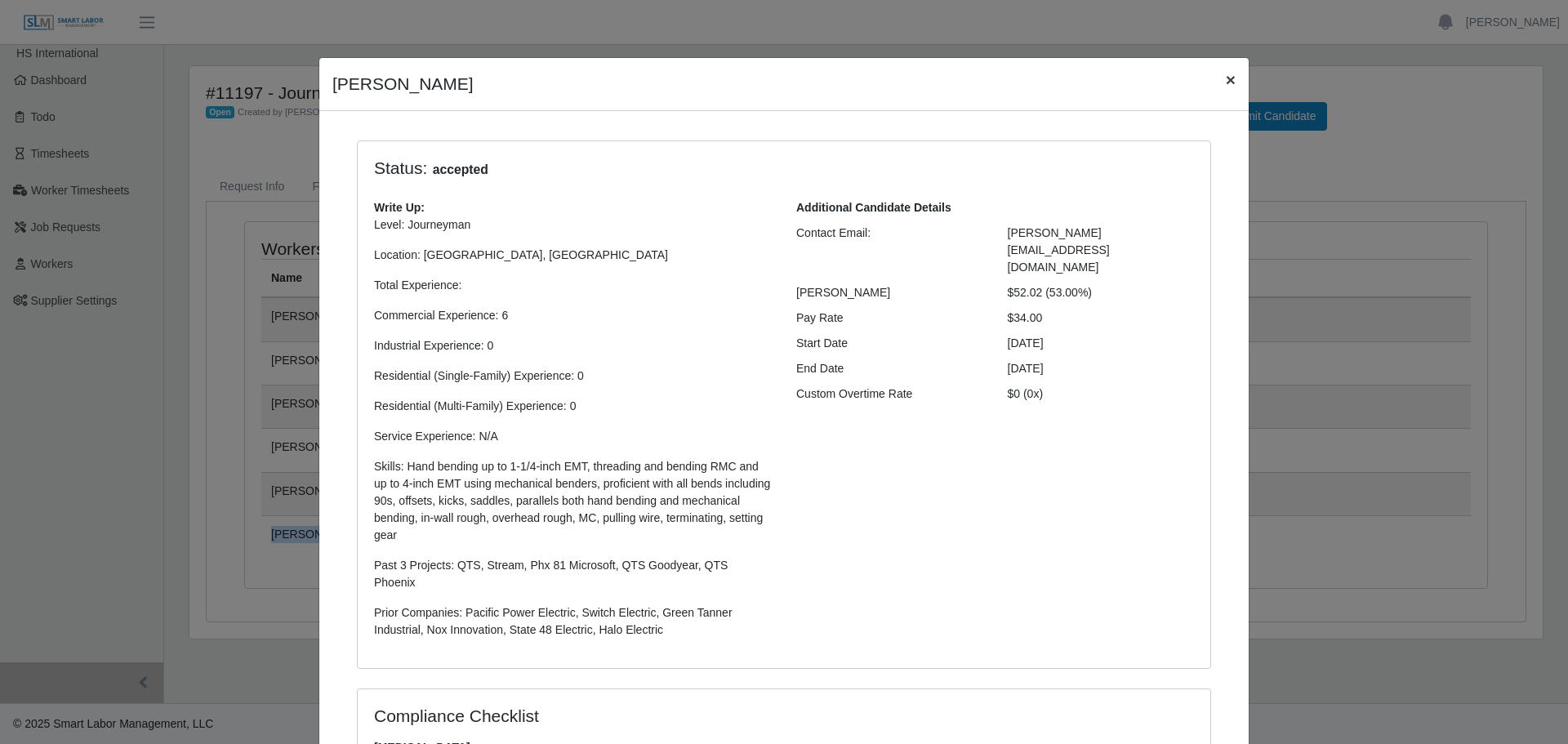
click at [1226, 83] on span "×" at bounding box center [1230, 80] width 9 height 19
